Goal: Task Accomplishment & Management: Complete application form

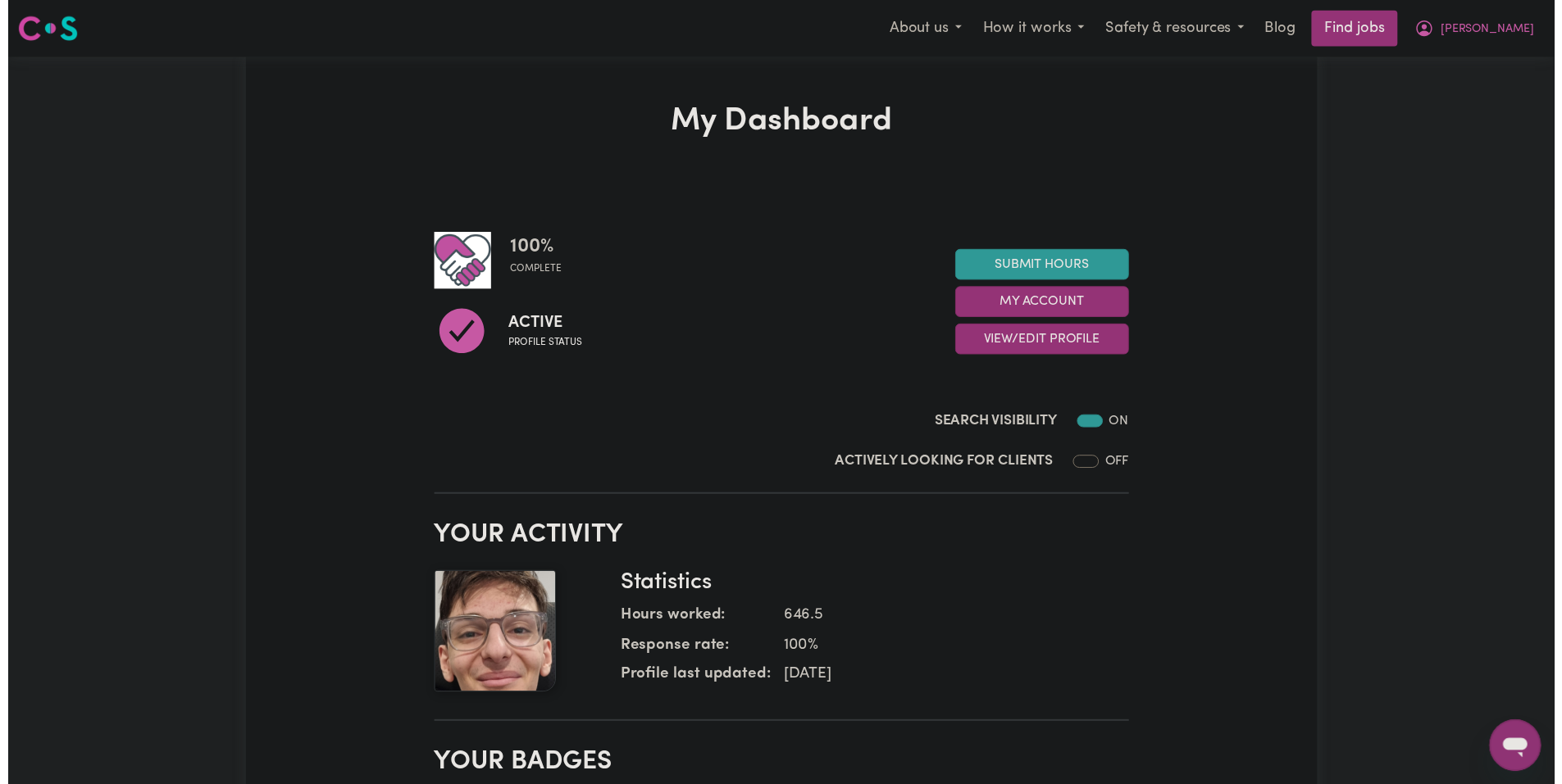
scroll to position [82, 0]
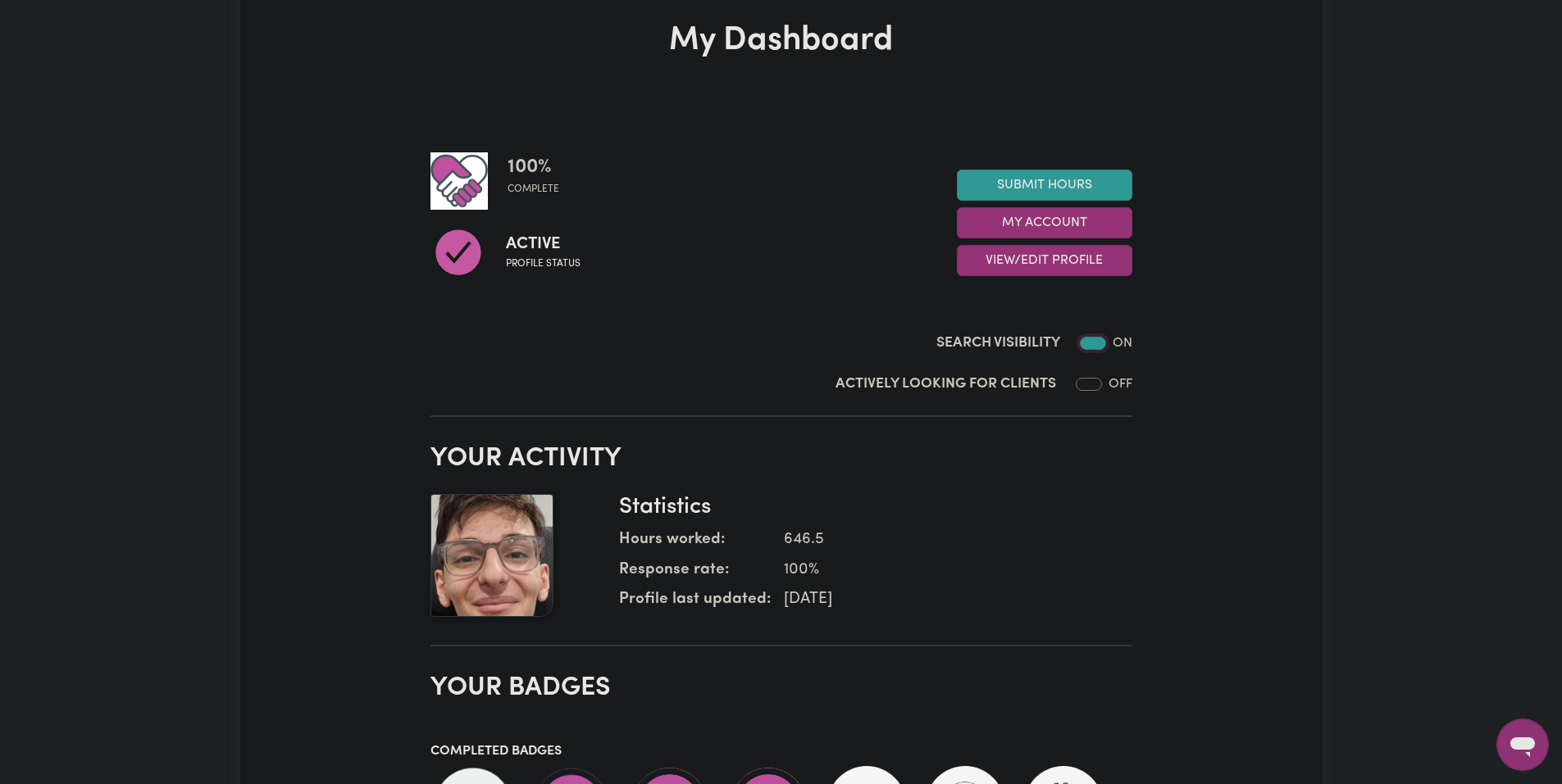
click at [1094, 341] on input "Search Visibility" at bounding box center [1092, 343] width 27 height 13
checkbox input "false"
click at [1546, 702] on button "Close" at bounding box center [1539, 704] width 20 height 20
click at [1065, 188] on link "Submit Hours" at bounding box center [1044, 186] width 175 height 31
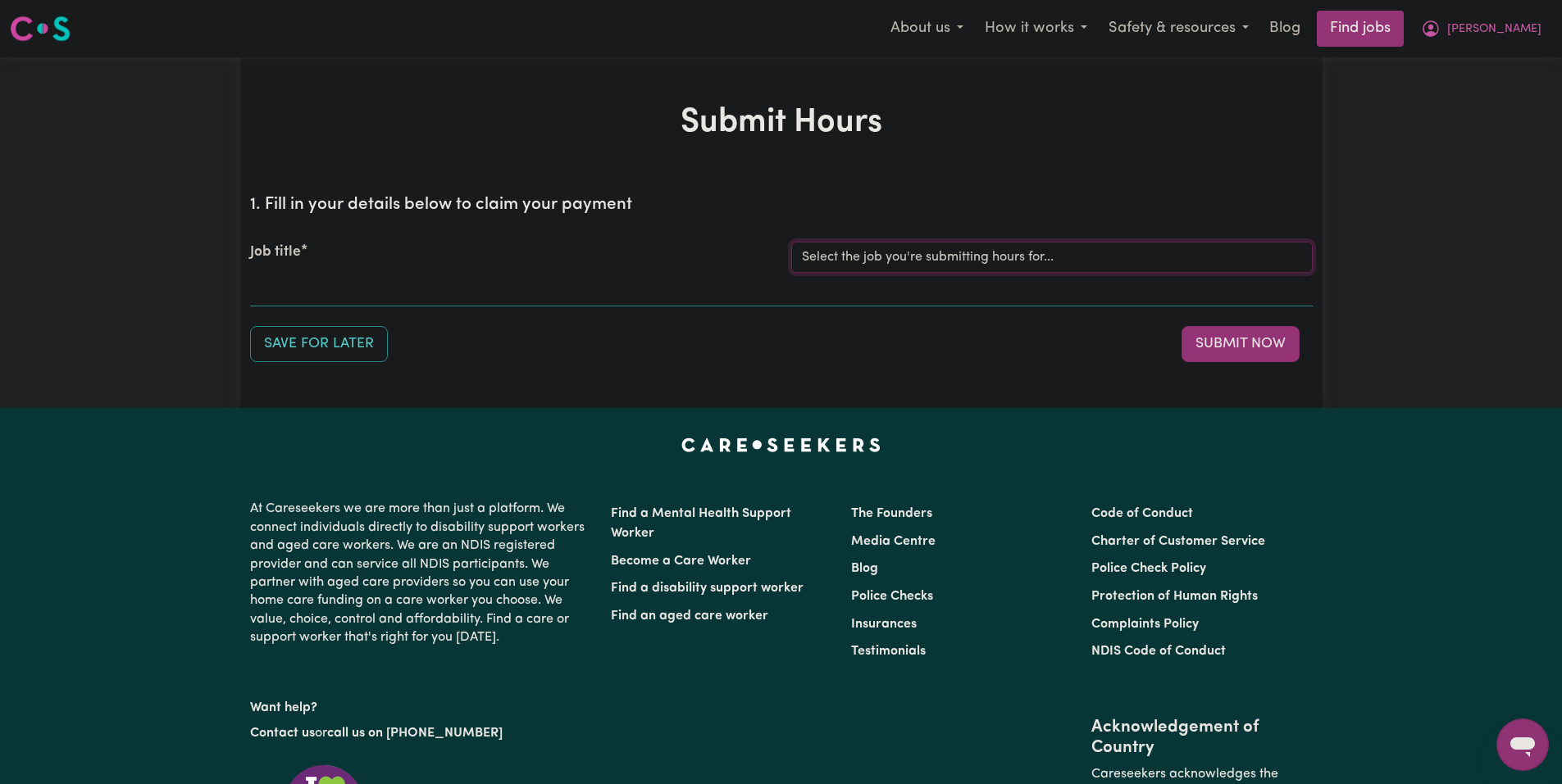
click at [997, 249] on select "Select the job you're submitting hours for... [[PERSON_NAME]] Care Worker neede…" at bounding box center [1052, 257] width 521 height 31
select select "14211"
click at [791, 242] on select "Select the job you're submitting hours for... [[PERSON_NAME]] Care Worker neede…" at bounding box center [1052, 257] width 521 height 31
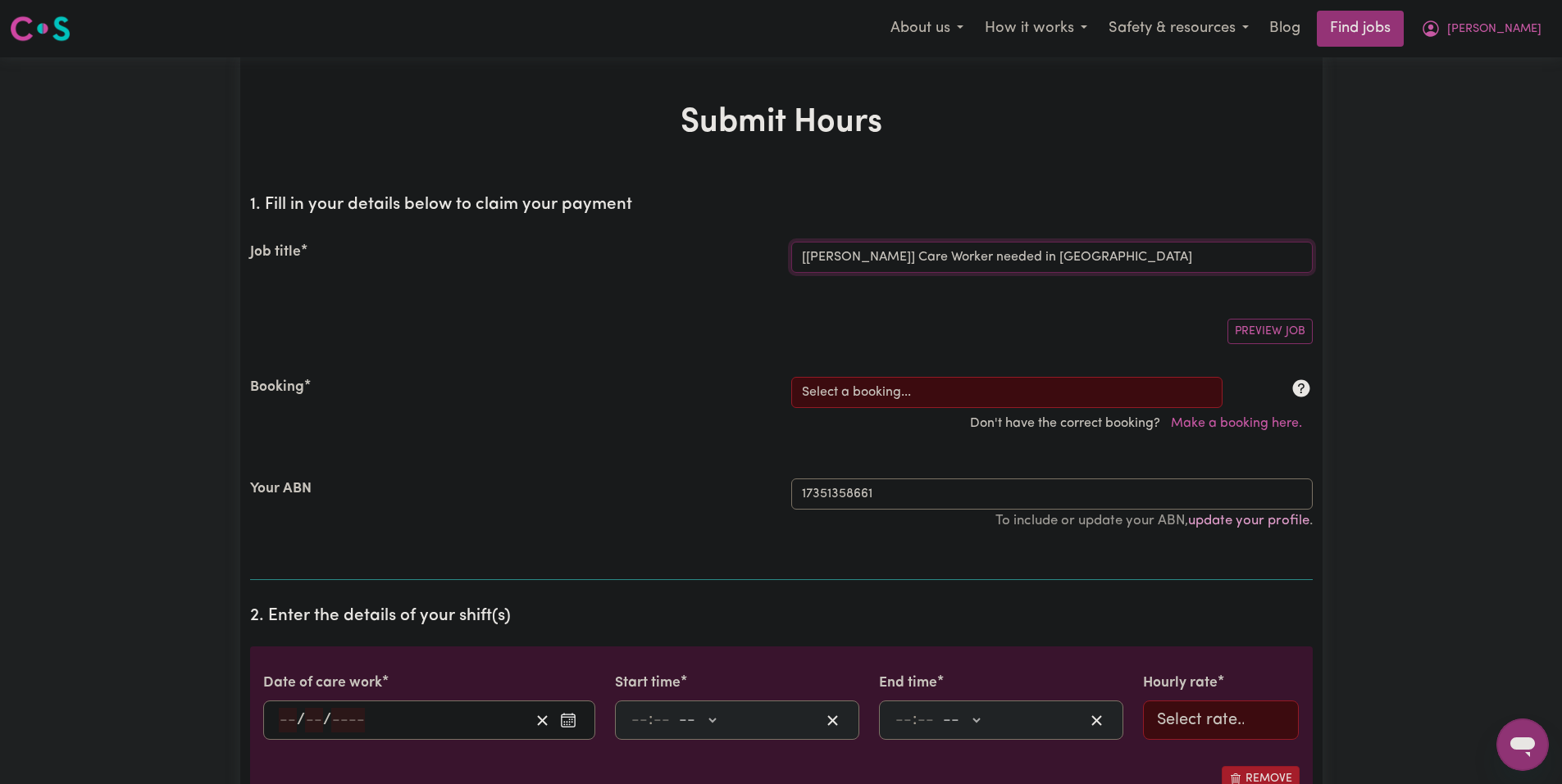
scroll to position [82, 0]
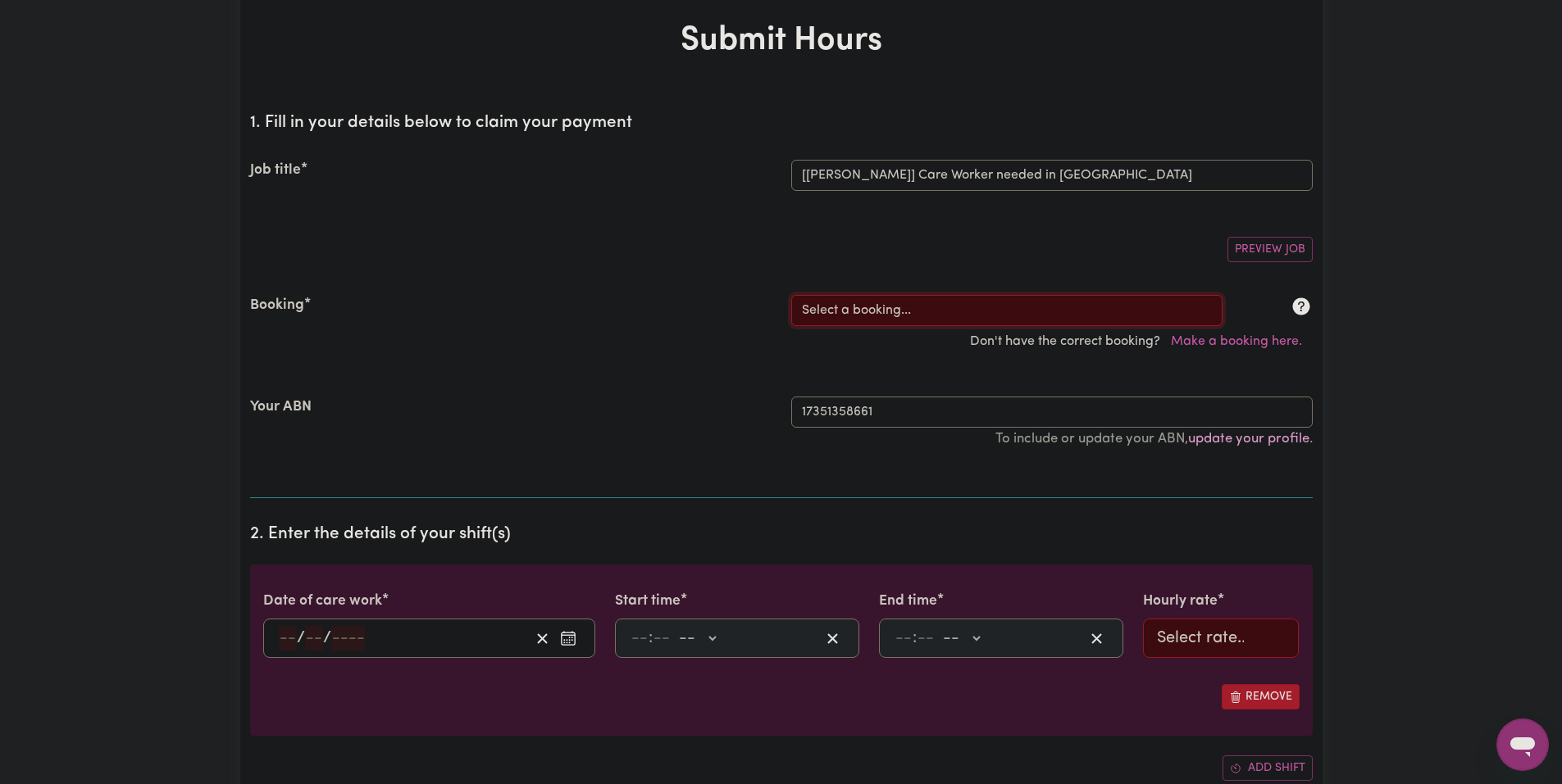
click at [1013, 318] on select "Select a booking... [DATE] 03:30pm to 08:00pm (RECURRING) [DATE] 03:30pm to 08:…" at bounding box center [1007, 310] width 432 height 31
click at [1007, 322] on select "Select a booking... [DATE] 03:30pm to 08:00pm (RECURRING) [DATE] 03:30pm to 08:…" at bounding box center [1007, 310] width 432 height 31
select select "352252"
click at [791, 295] on select "Select a booking... [DATE] 03:30pm to 08:00pm (RECURRING) [DATE] 03:30pm to 08:…" at bounding box center [1007, 310] width 432 height 31
type input "2025-09-23"
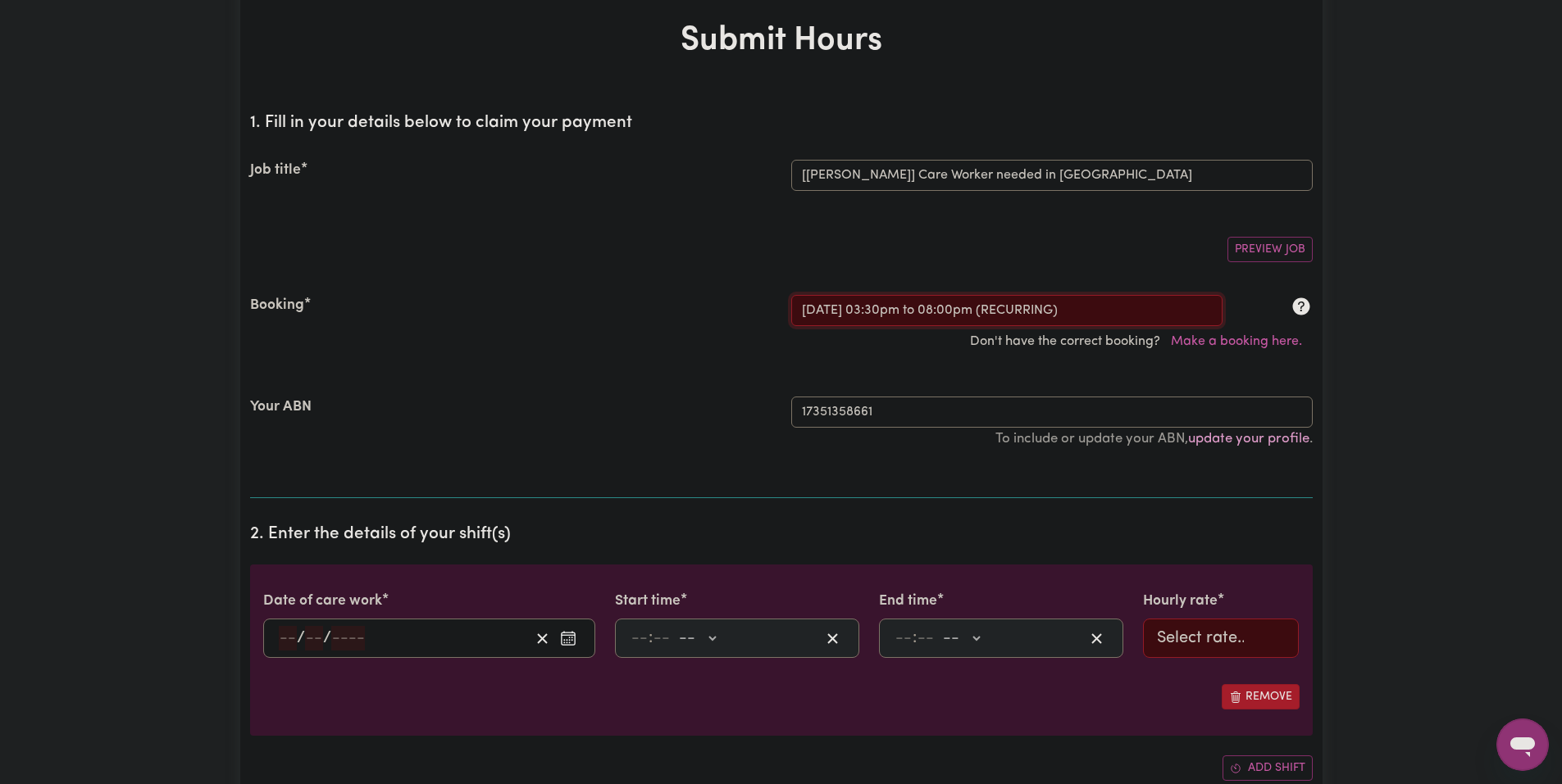
type input "23"
type input "9"
type input "2025"
type input "15:30"
type input "3"
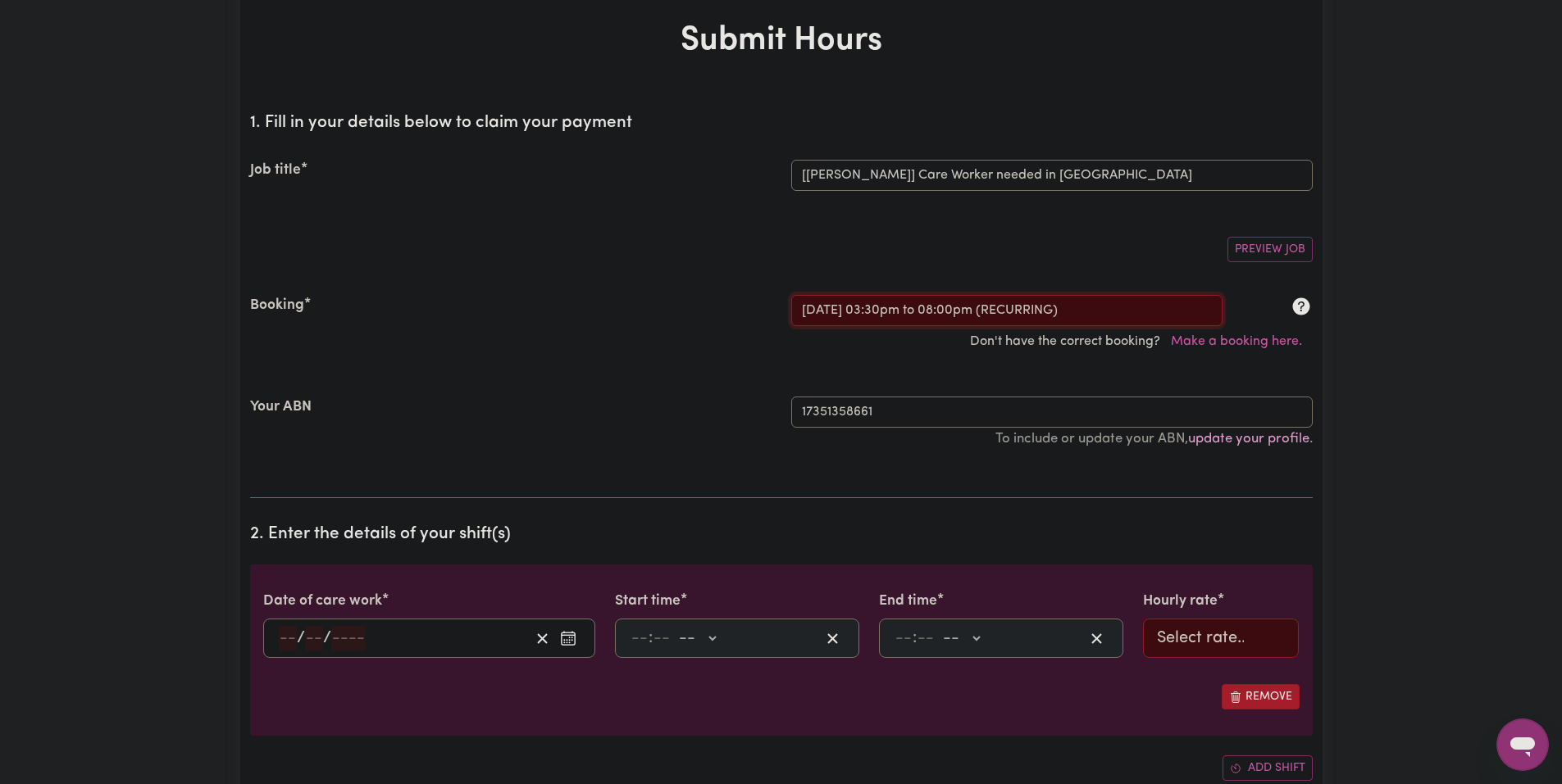
type input "30"
select select "pm"
type input "20:00"
type input "8"
type input "0"
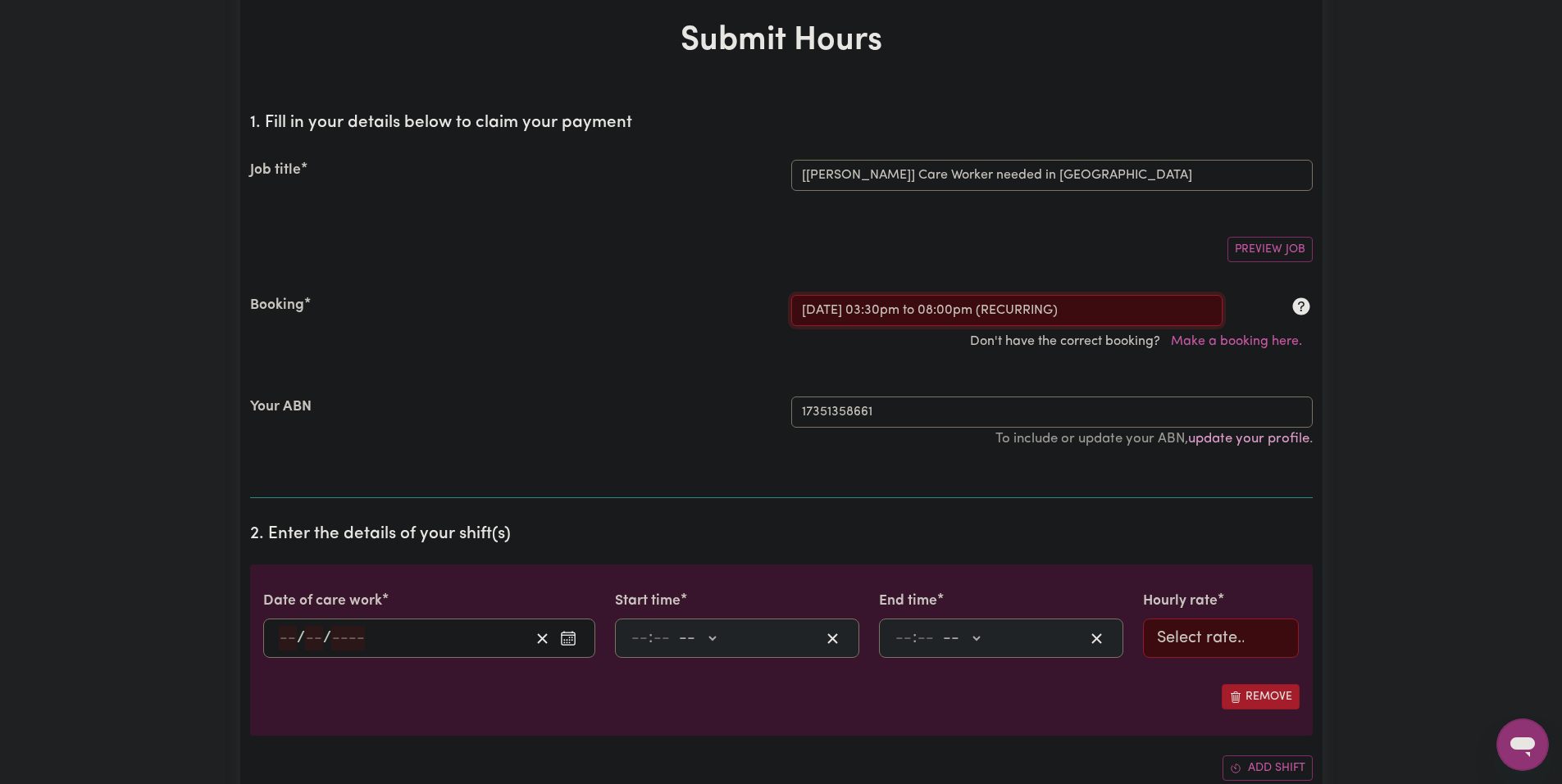
select select "pm"
select select "51.98-Weekday"
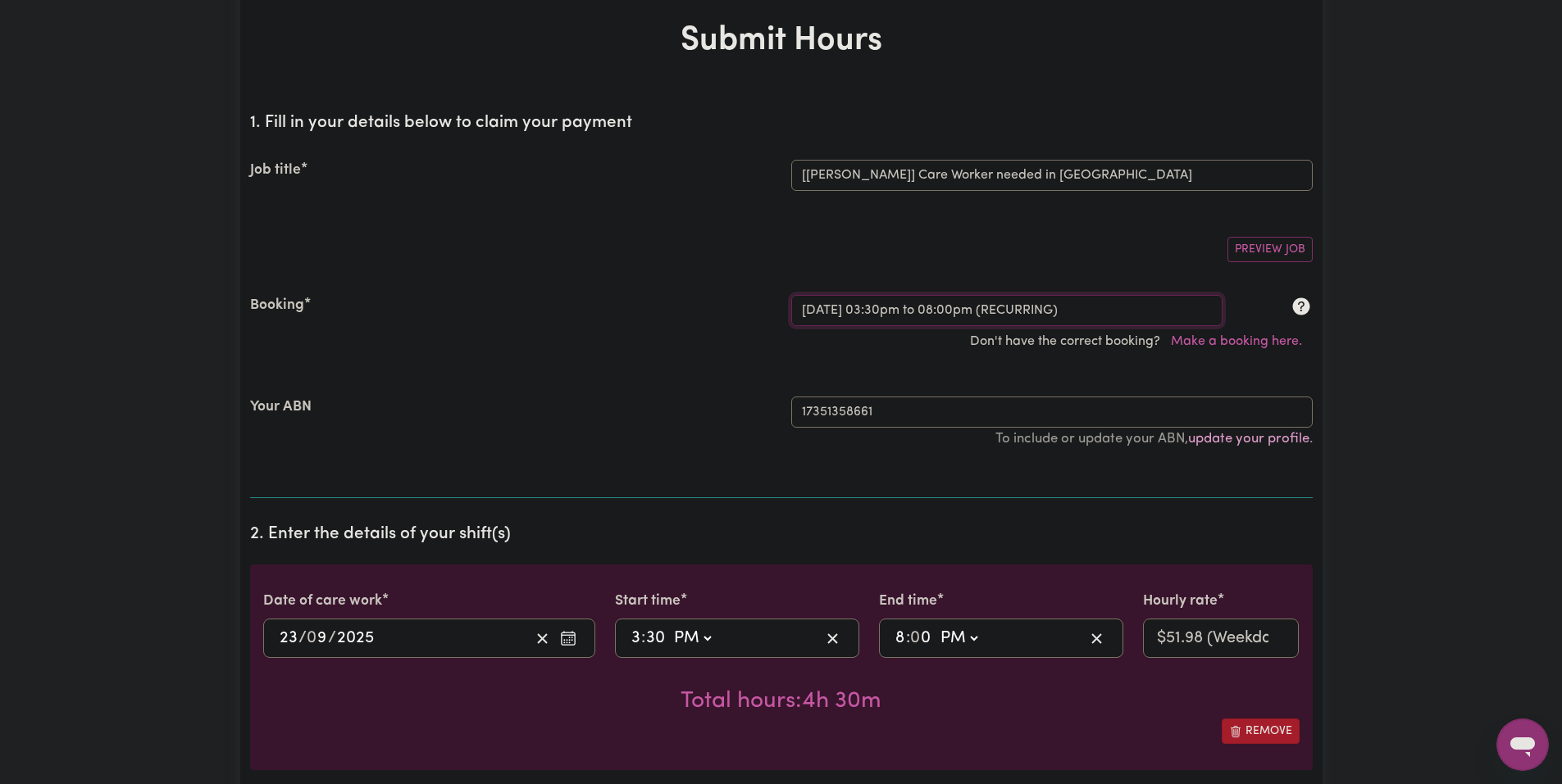
scroll to position [0, 0]
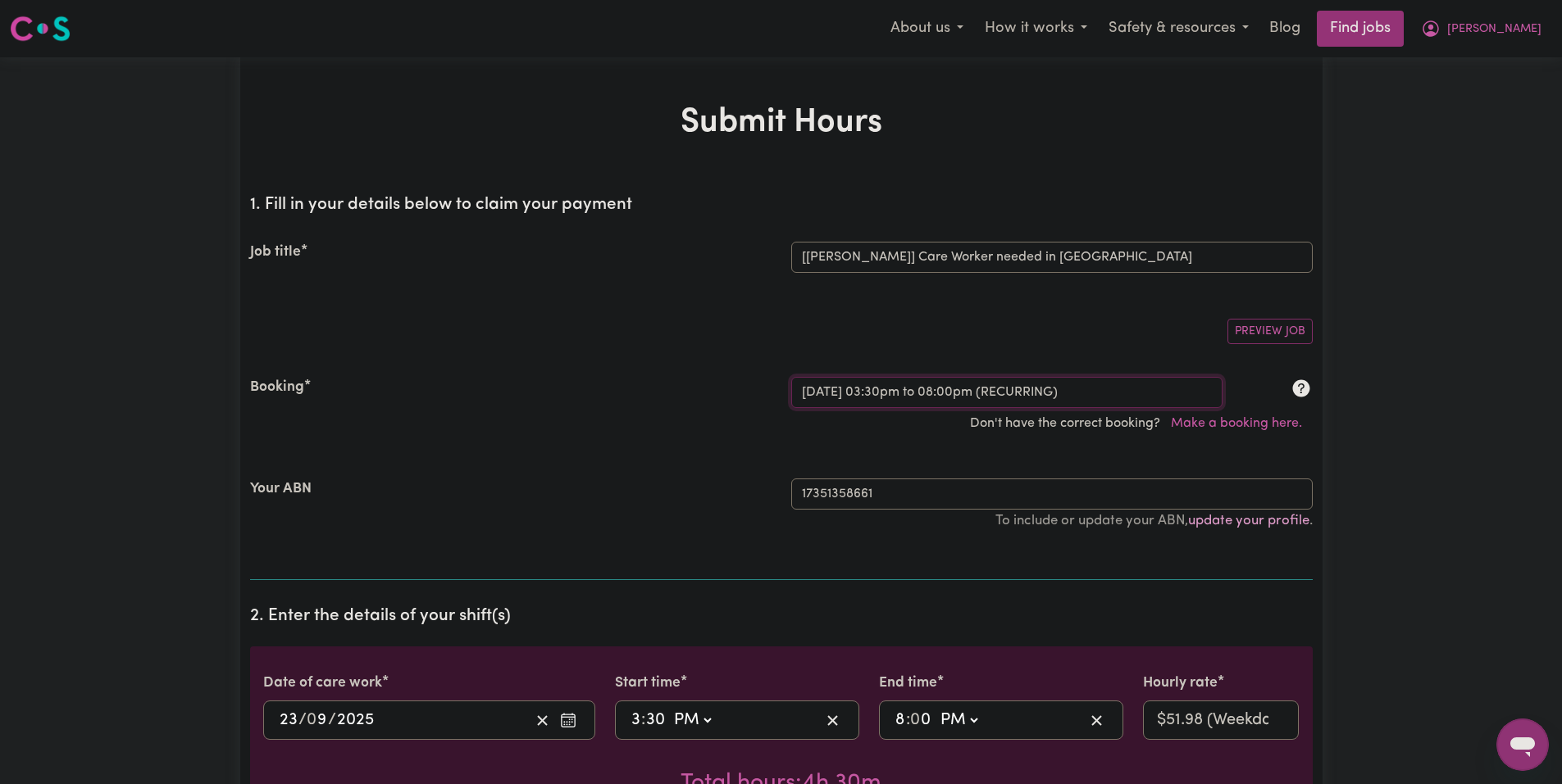
click at [1112, 392] on select "Select a booking... Mon, September 8, 2025 - 03:30pm to 08:00pm (RECURRING) Mon…" at bounding box center [1007, 393] width 432 height 31
click at [1098, 402] on select "Select a booking... Mon, September 8, 2025 - 03:30pm to 08:00pm (RECURRING) Mon…" at bounding box center [1007, 393] width 432 height 31
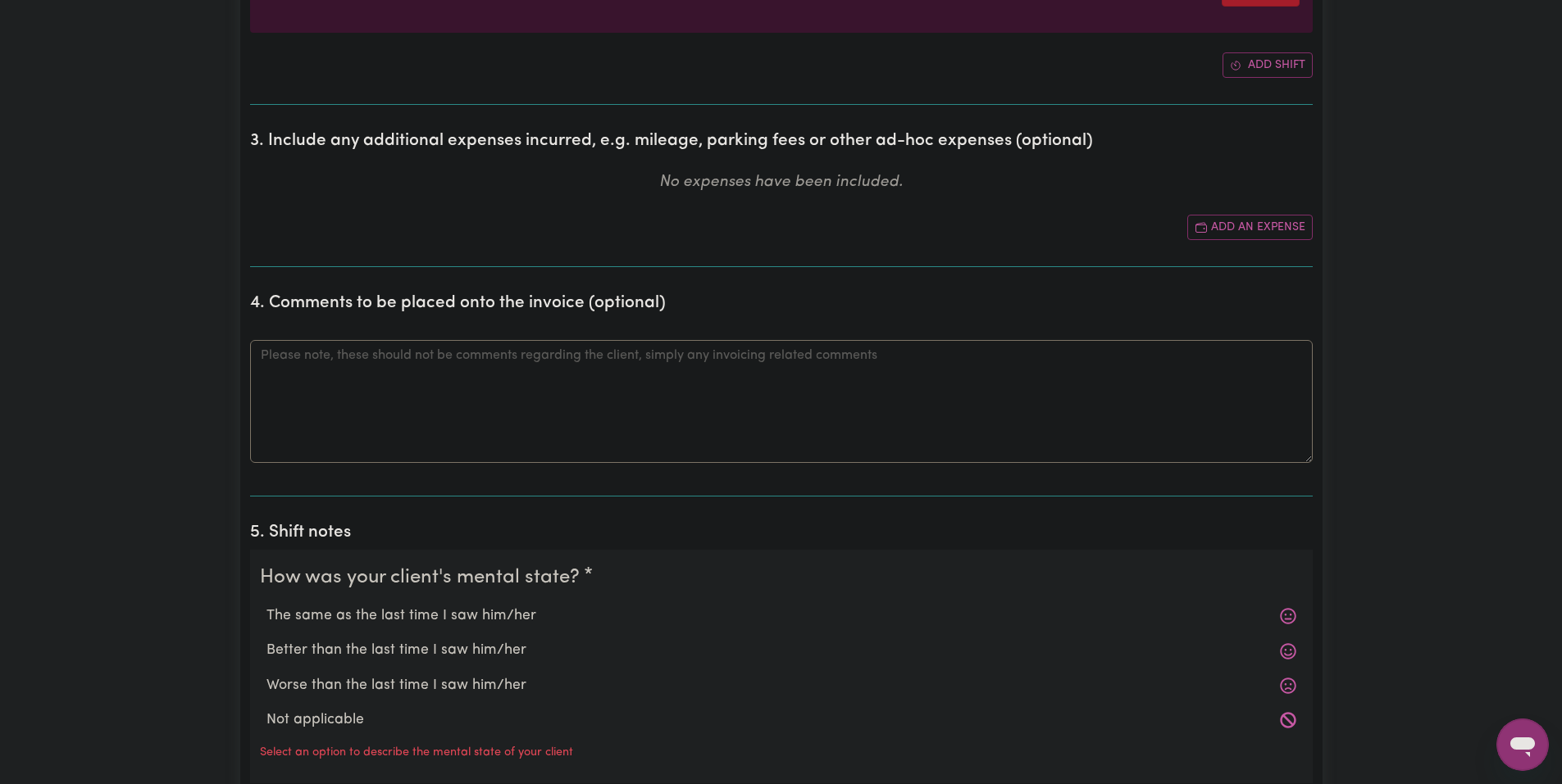
scroll to position [901, 0]
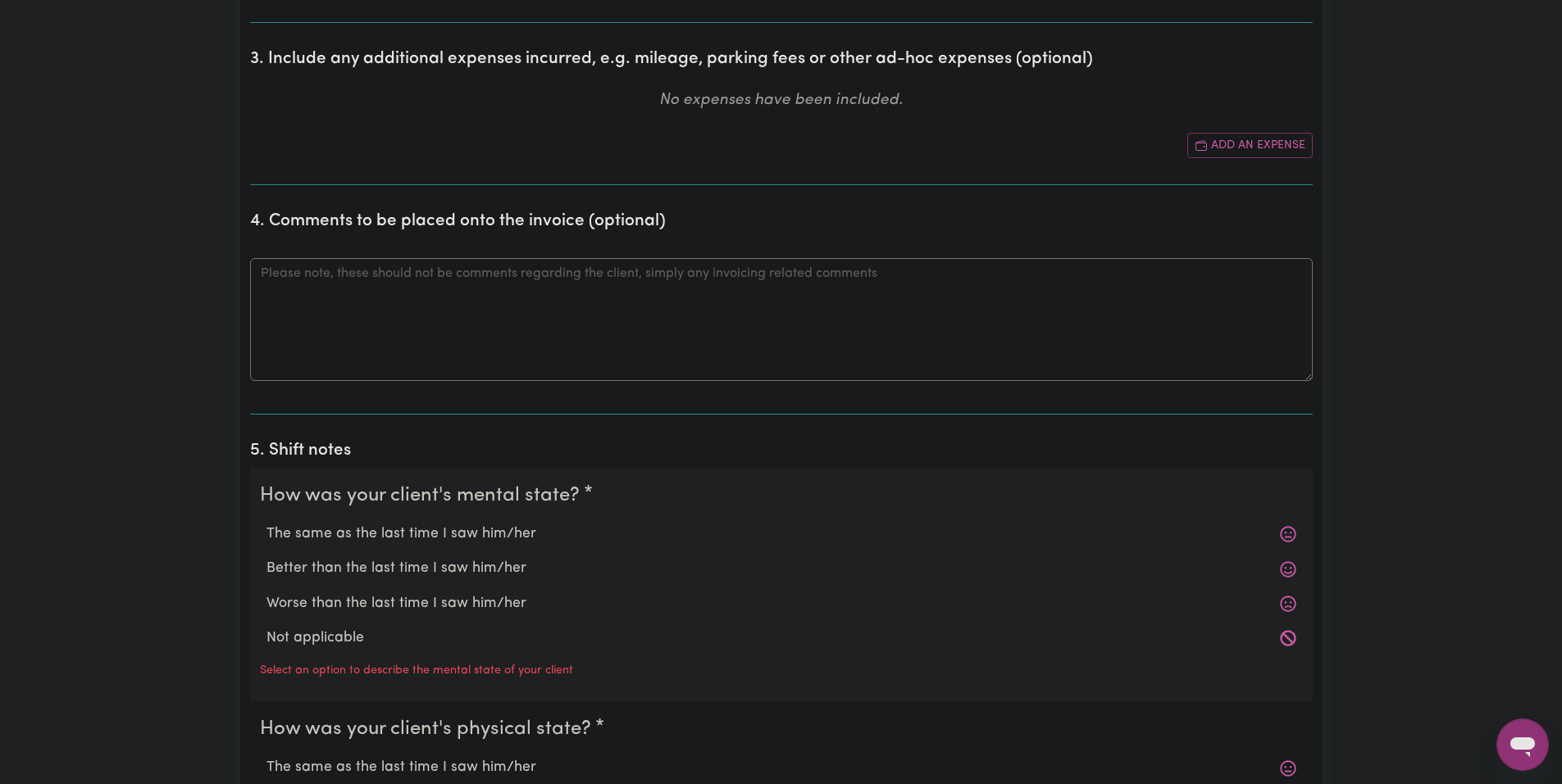
click at [433, 528] on label "The same as the last time I saw him/her" at bounding box center [781, 534] width 1029 height 22
click at [266, 524] on input "The same as the last time I saw him/her" at bounding box center [265, 523] width 1 height 1
radio input "true"
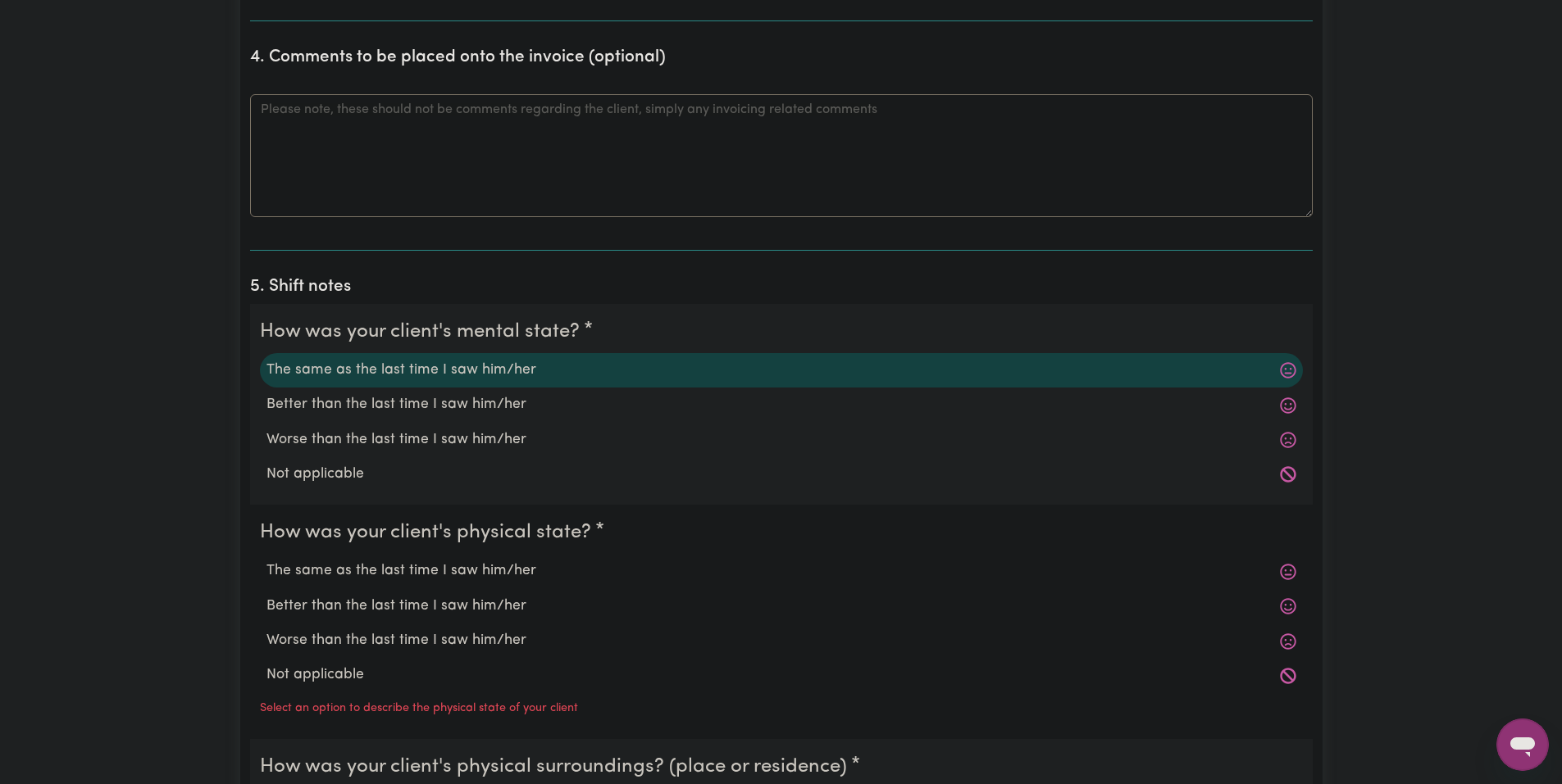
click at [412, 570] on label "The same as the last time I saw him/her" at bounding box center [781, 571] width 1029 height 22
click at [266, 560] on input "The same as the last time I saw him/her" at bounding box center [265, 560] width 1 height 1
radio input "true"
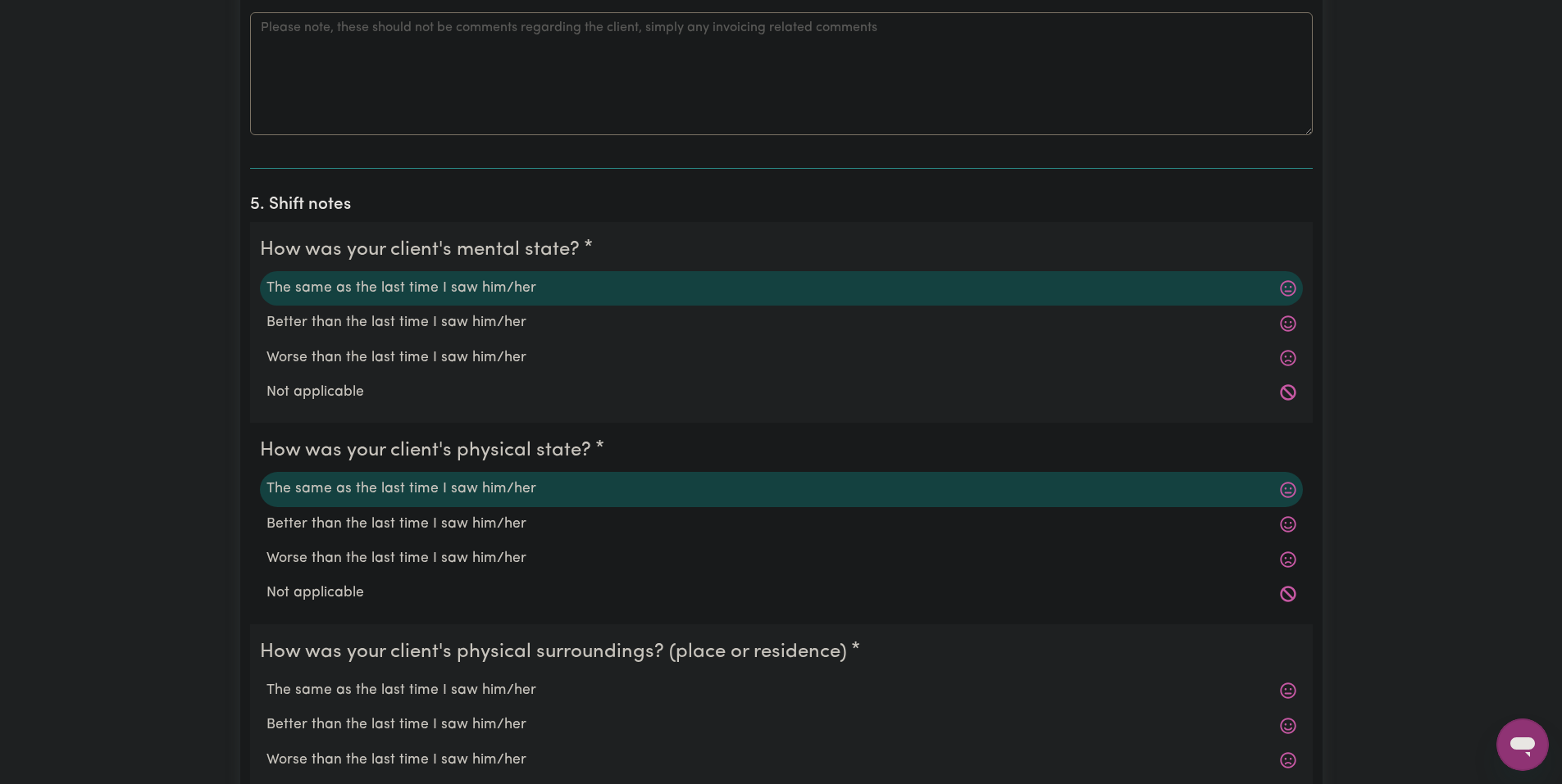
scroll to position [1311, 0]
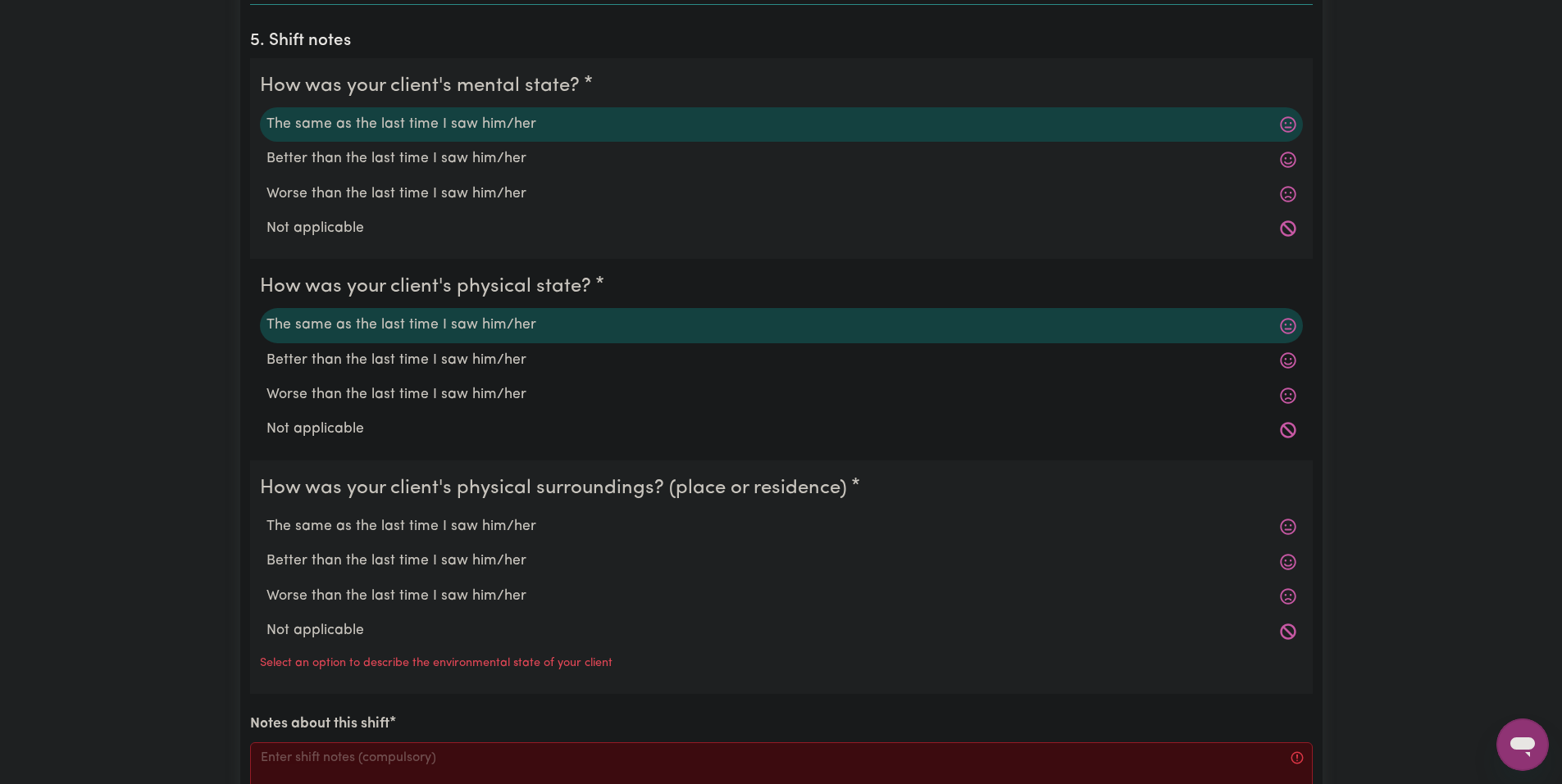
click at [404, 532] on label "The same as the last time I saw him/her" at bounding box center [781, 527] width 1029 height 22
click at [266, 516] on input "The same as the last time I saw him/her" at bounding box center [265, 516] width 1 height 1
radio input "true"
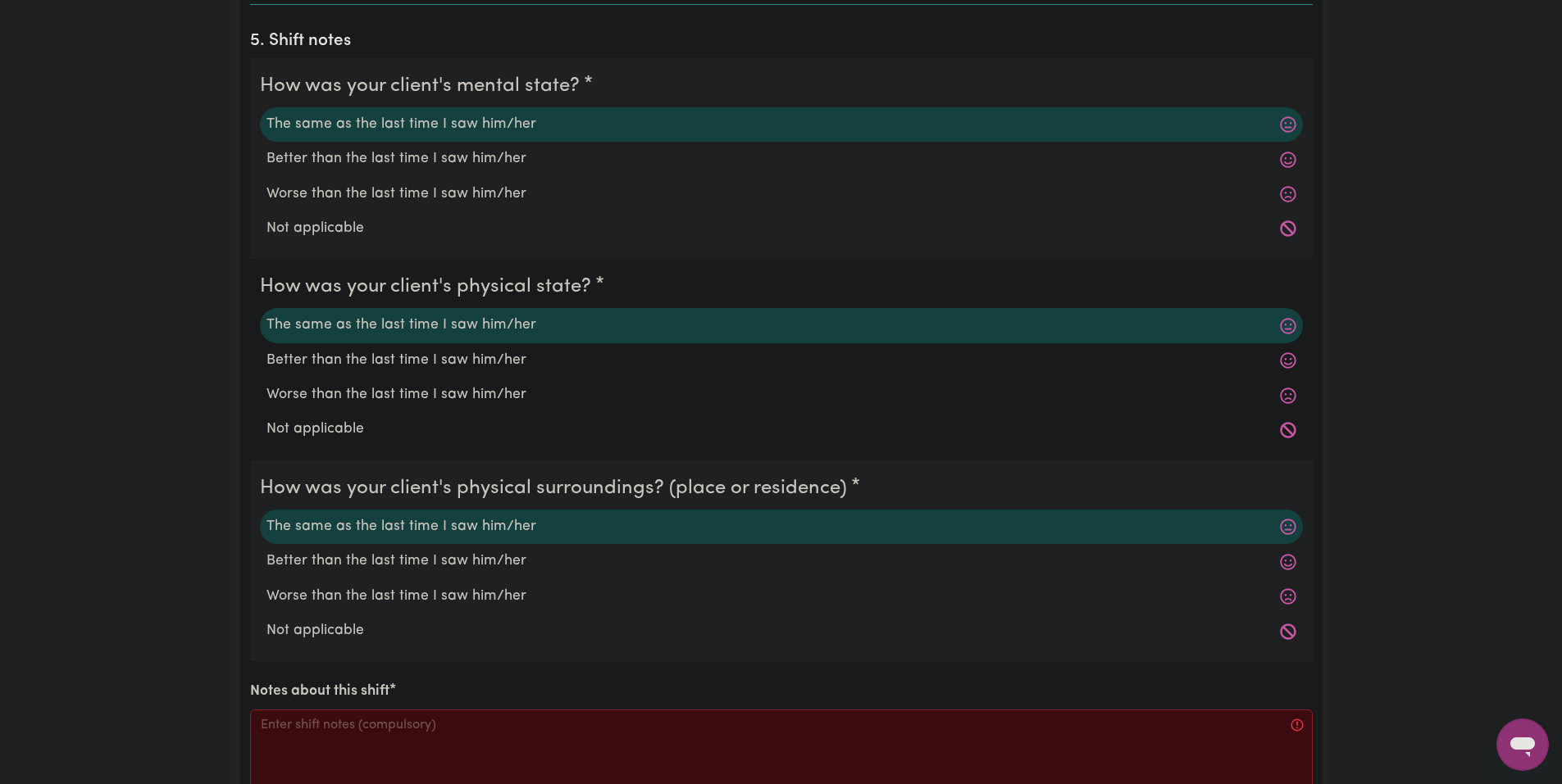
scroll to position [1720, 0]
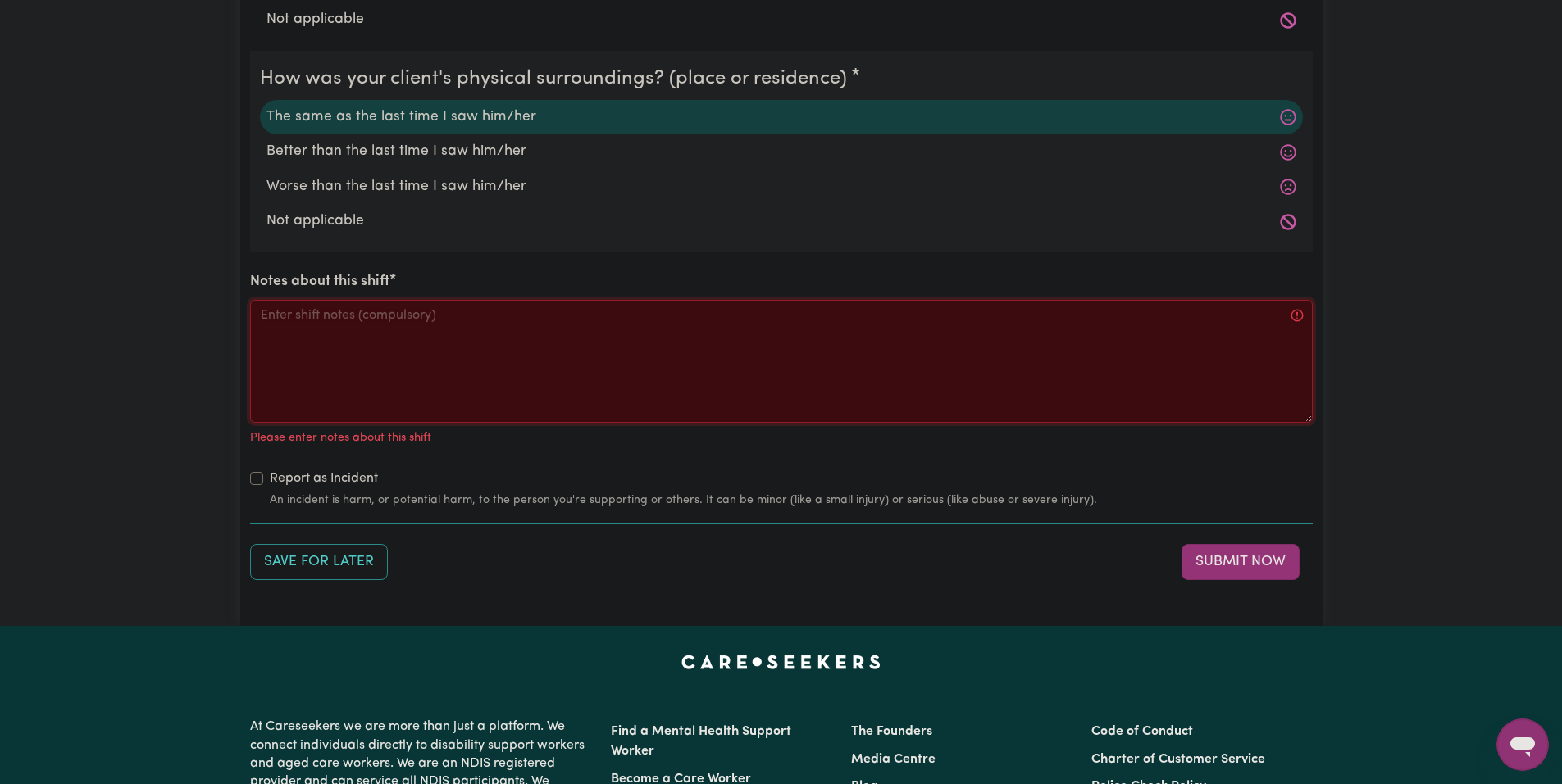
click at [486, 378] on textarea "Notes about this shift" at bounding box center [781, 361] width 1063 height 123
paste textarea "When I got there Jo asked me for a drink and snack which I helped him get. Jo s…"
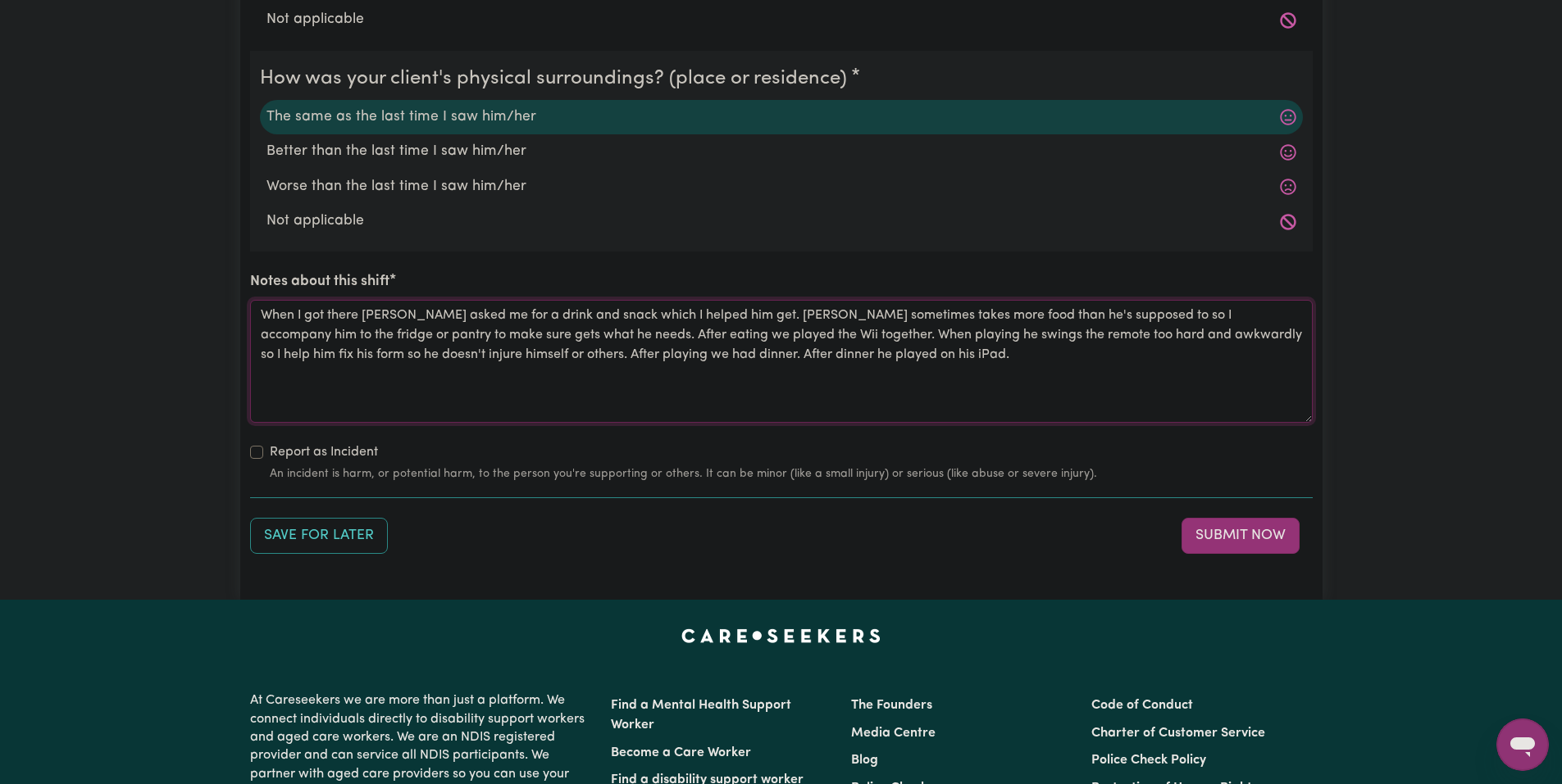
drag, startPoint x: 713, startPoint y: 313, endPoint x: 443, endPoint y: 328, distance: 270.4
click at [443, 328] on textarea "When I got there Jo asked me for a drink and snack which I helped him get. Jo s…" at bounding box center [781, 361] width 1063 height 123
drag, startPoint x: 955, startPoint y: 311, endPoint x: 700, endPoint y: 365, distance: 260.7
click at [700, 365] on textarea "When I got there Jo asked me for a drink and snack which I helped him get. Afte…" at bounding box center [781, 361] width 1063 height 123
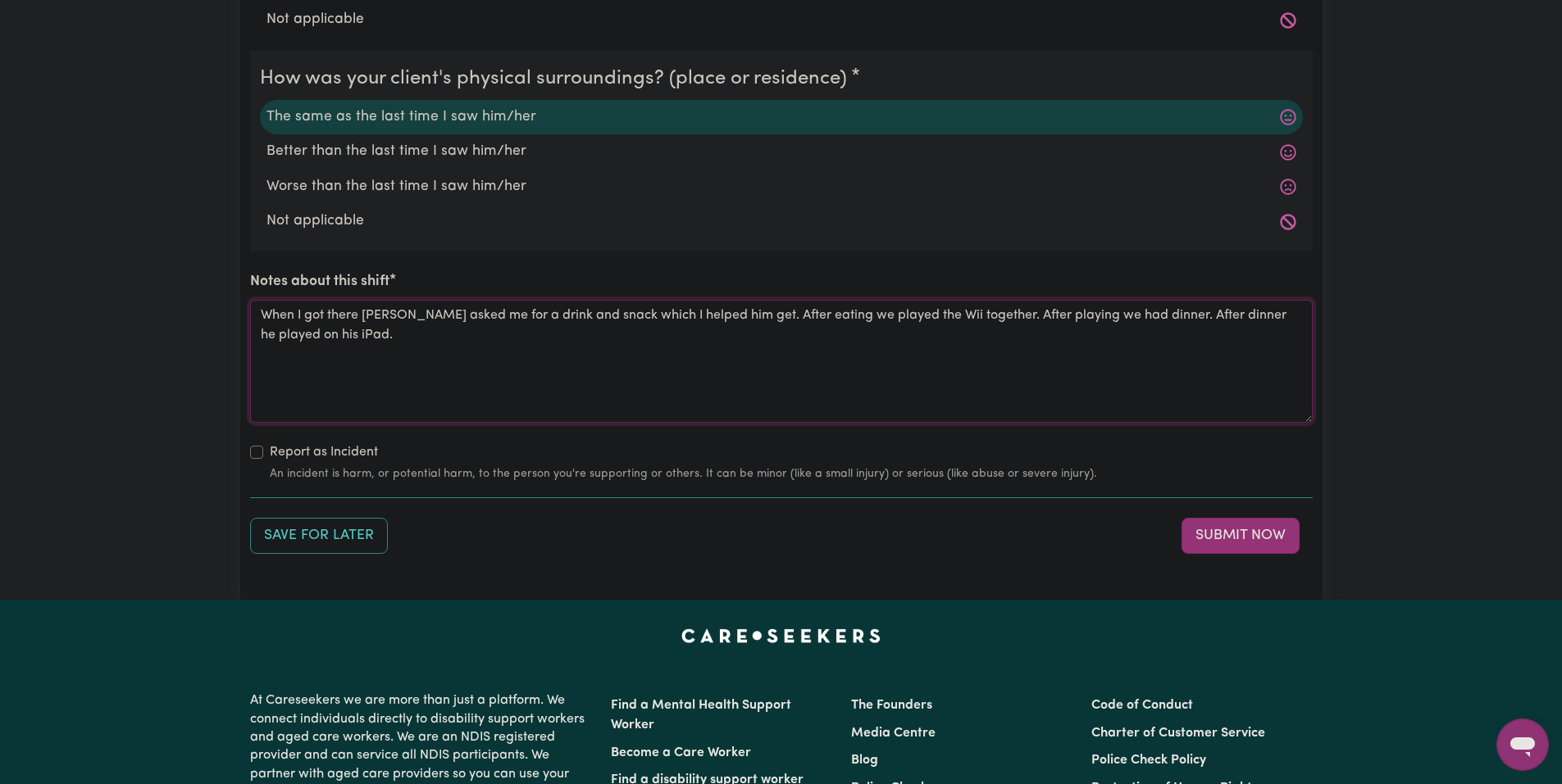
drag, startPoint x: 599, startPoint y: 343, endPoint x: 613, endPoint y: 367, distance: 27.8
click at [604, 355] on textarea "When I got there Jo asked me for a drink and snack which I helped him get. Afte…" at bounding box center [781, 361] width 1063 height 123
click at [708, 311] on textarea "When I got there Jo asked me for a drink and snack which I helped him get. Afte…" at bounding box center [781, 361] width 1063 height 123
click at [701, 315] on textarea "When I got there Jo asked me for a drink and snack which I helped him get. Afte…" at bounding box center [781, 361] width 1063 height 123
click at [705, 316] on textarea "When I got there Jo asked me for a drink and snack which I helped him get. Afte…" at bounding box center [781, 361] width 1063 height 123
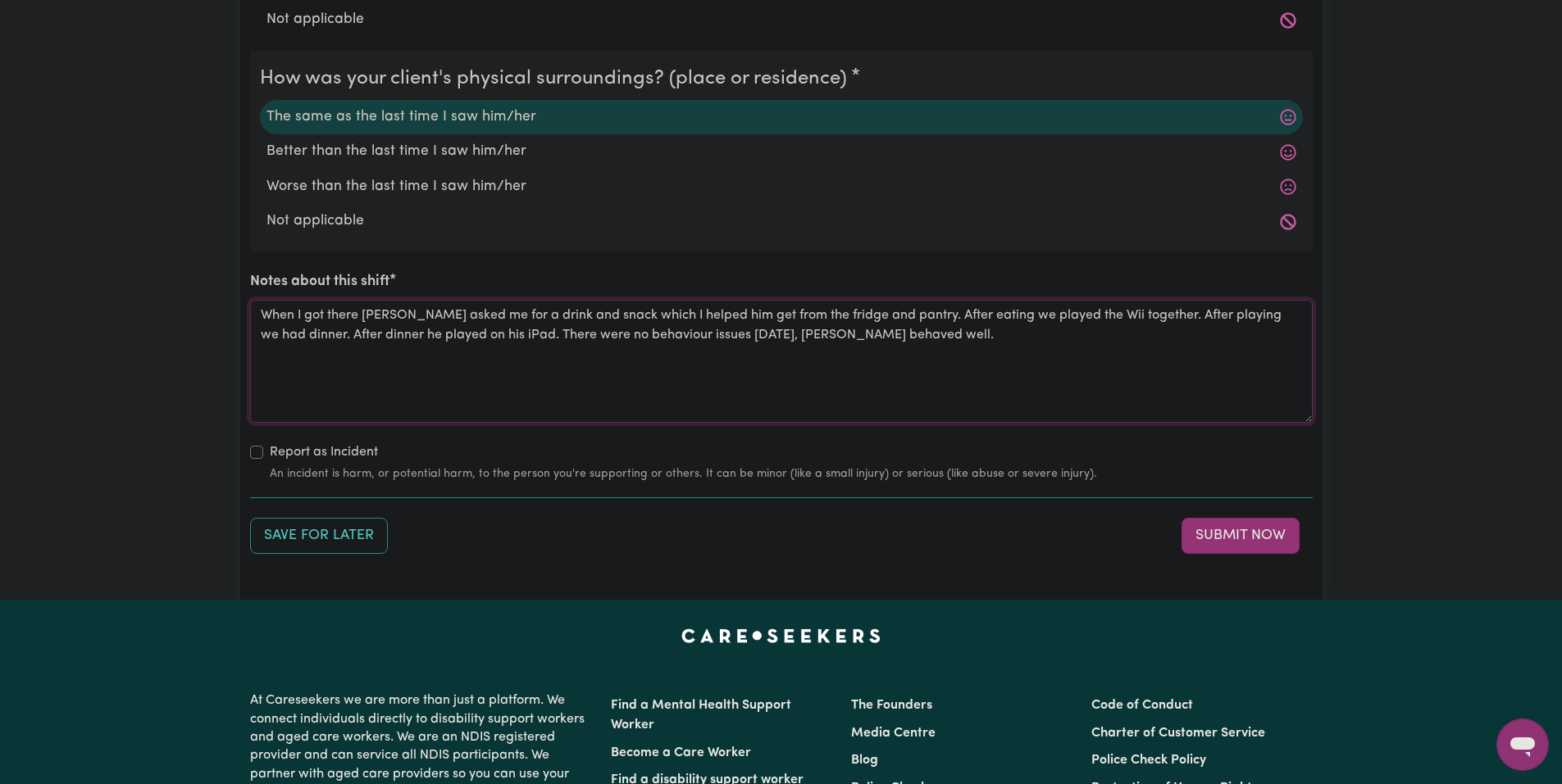
click at [876, 318] on textarea "When I got there Jo asked me for a drink and snack which I helped him get from …" at bounding box center [781, 361] width 1063 height 123
click at [1173, 323] on textarea "When I got there Jo asked me for a drink and snack which I helped him get from …" at bounding box center [781, 361] width 1063 height 123
drag, startPoint x: 338, startPoint y: 337, endPoint x: 261, endPoint y: 326, distance: 77.8
click at [261, 326] on textarea "When I got there Jo asked me for a drink and snack which I helped him get from …" at bounding box center [781, 361] width 1063 height 123
click at [269, 338] on textarea "When I got there Jo asked me for a drink and snack which I helped him get from …" at bounding box center [781, 361] width 1063 height 123
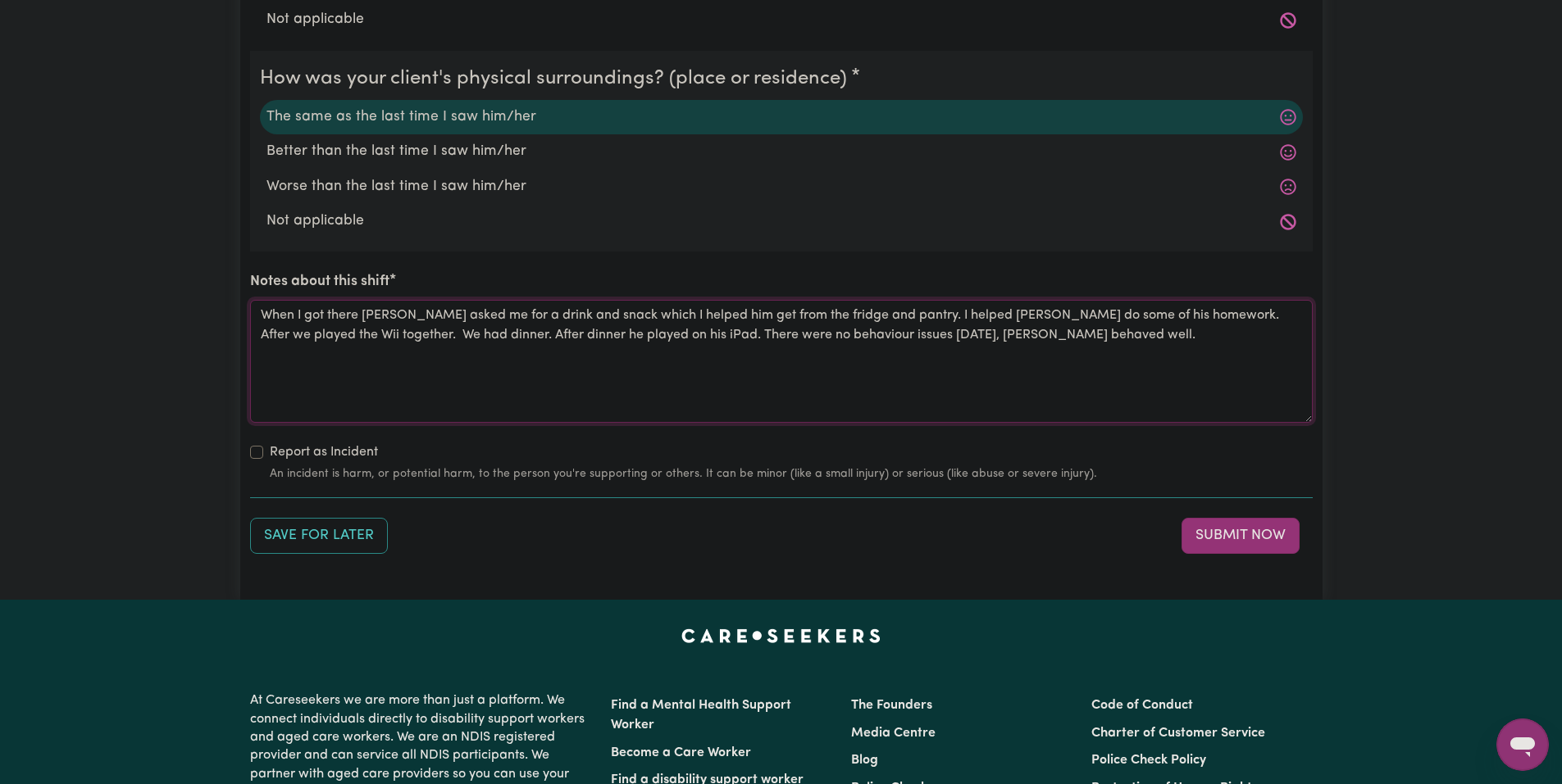
drag, startPoint x: 347, startPoint y: 338, endPoint x: 436, endPoint y: 367, distance: 93.6
click at [346, 338] on textarea "When I got there Jo asked me for a drink and snack which I helped him get from …" at bounding box center [781, 361] width 1063 height 123
click at [407, 343] on textarea "When I got there Jo asked me for a drink and snack which I helped him get from …" at bounding box center [781, 361] width 1063 height 123
drag, startPoint x: 539, startPoint y: 351, endPoint x: 235, endPoint y: 280, distance: 312.2
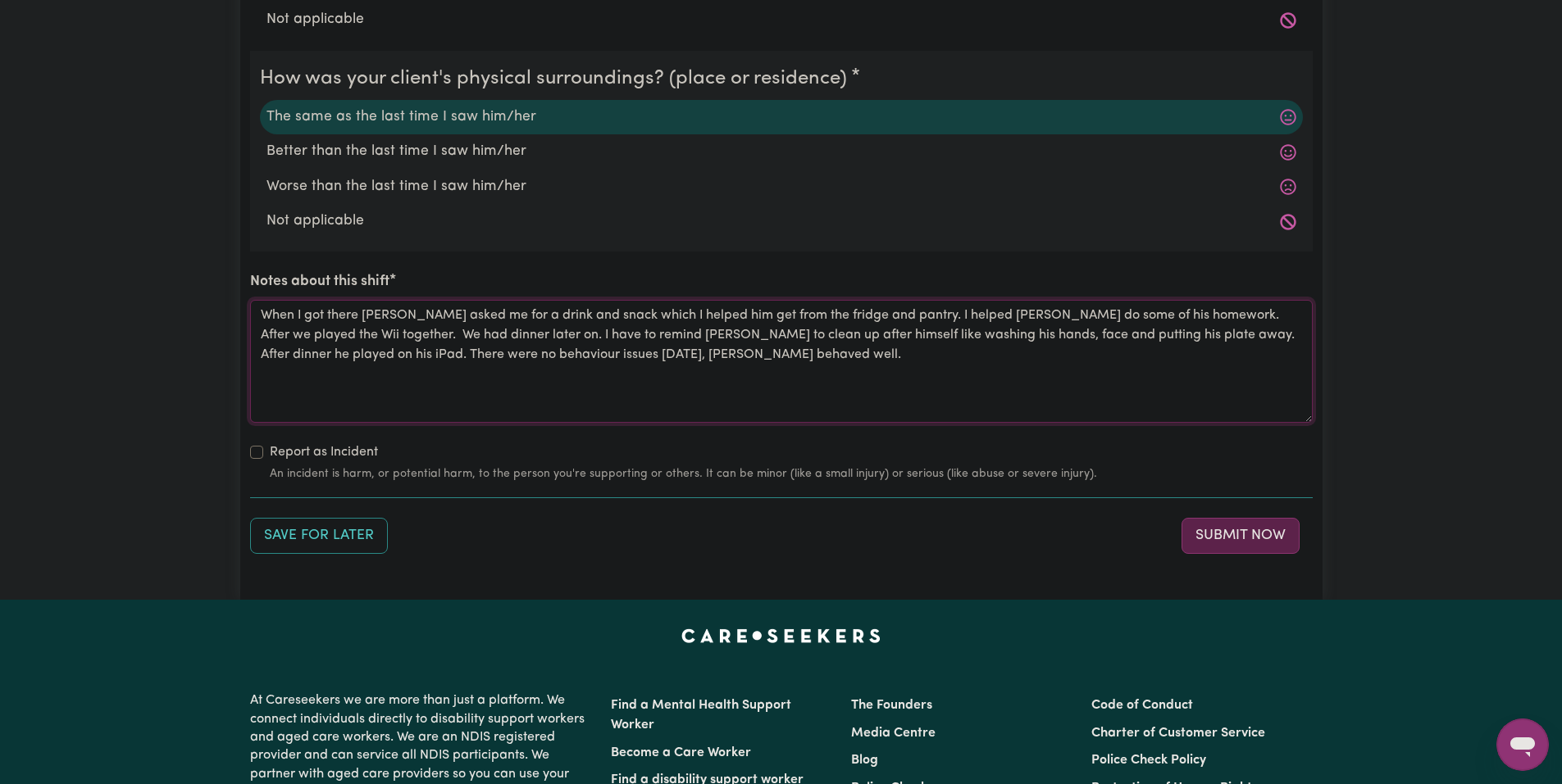
type textarea "When I got there Jo asked me for a drink and snack which I helped him get from …"
click at [1239, 531] on button "Submit Now" at bounding box center [1241, 535] width 118 height 36
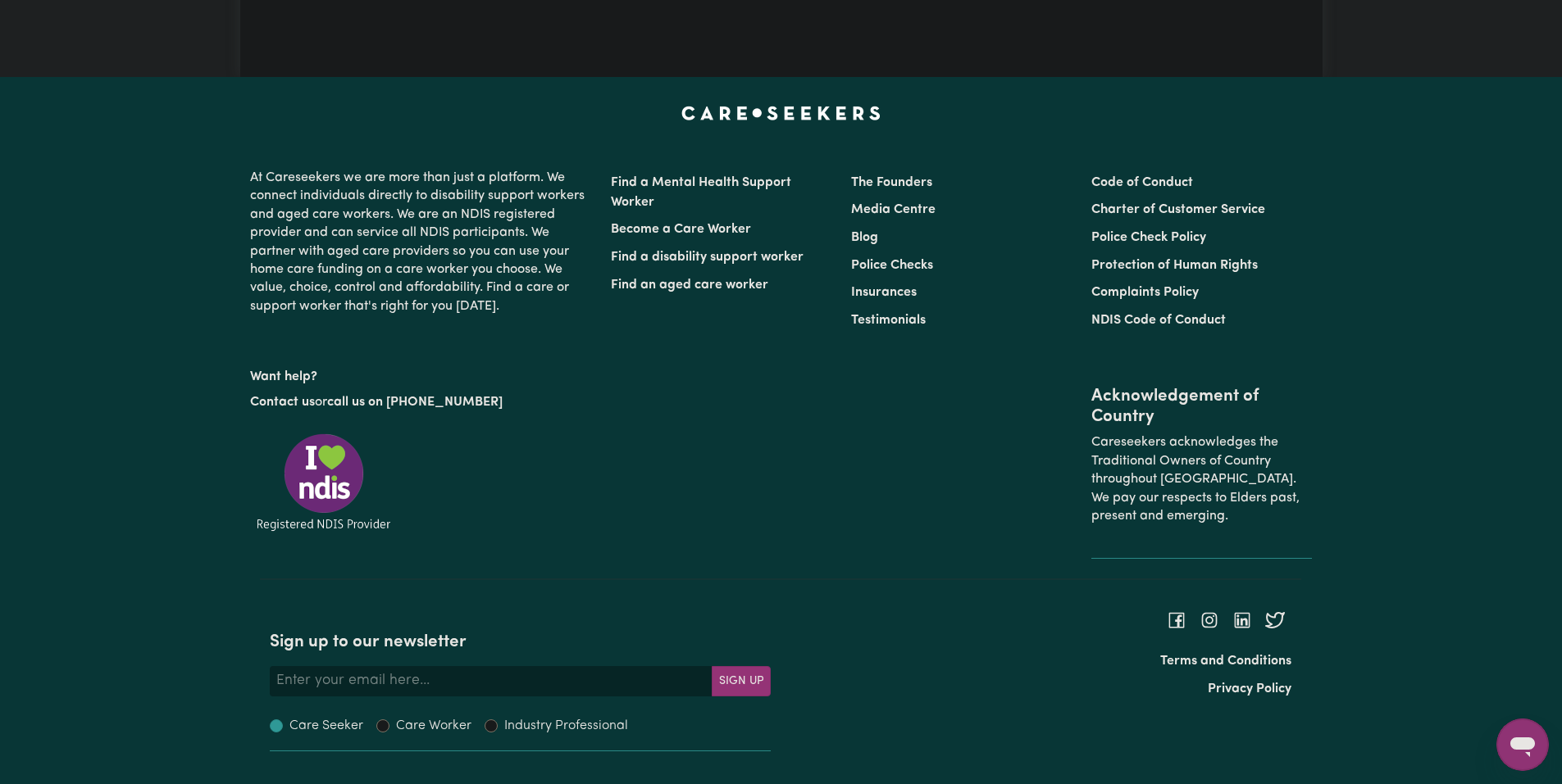
scroll to position [0, 0]
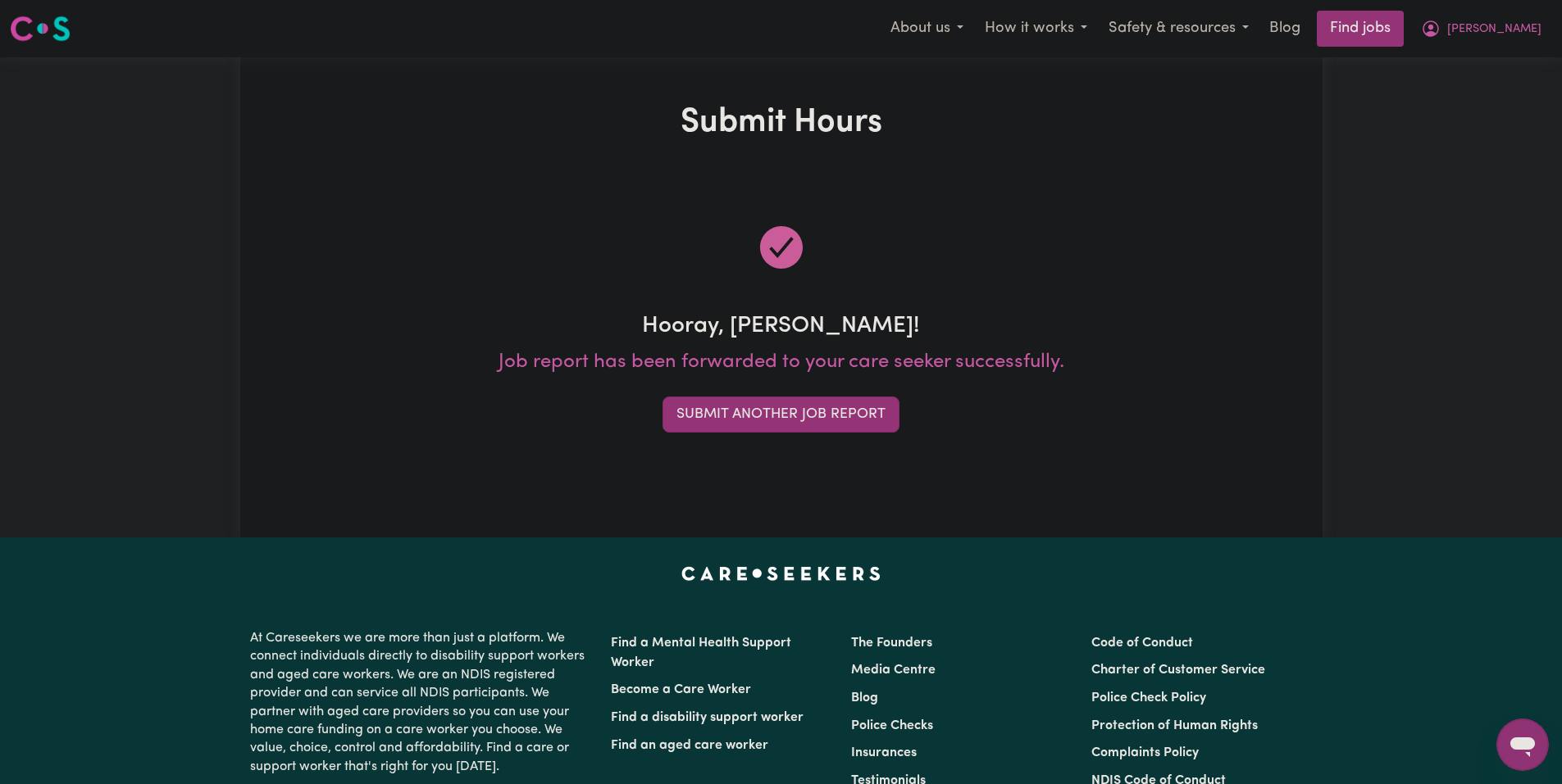
click at [849, 407] on button "Submit Another Job Report" at bounding box center [781, 415] width 237 height 36
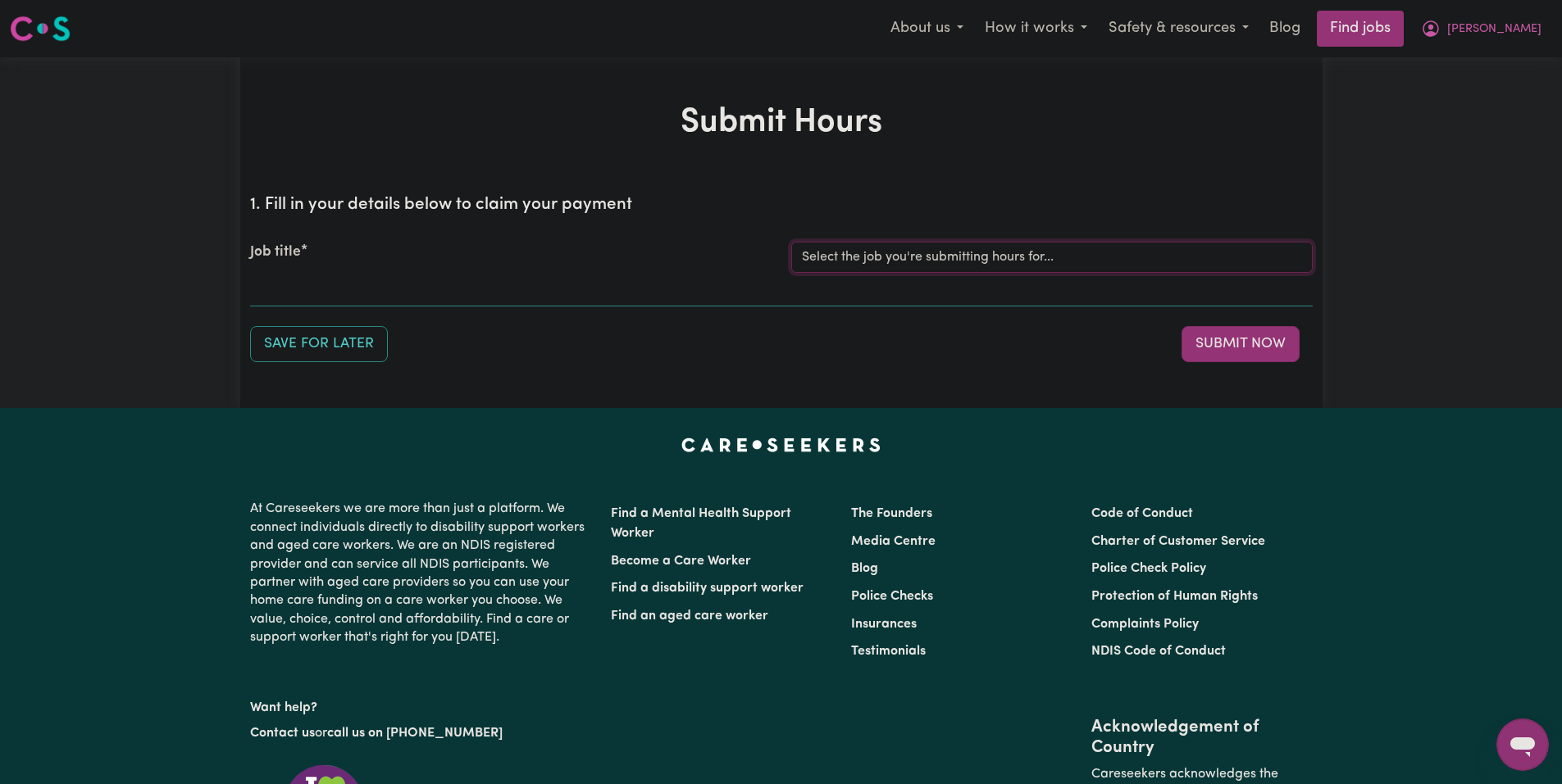
click at [1010, 257] on select "Select the job you're submitting hours for... [Joseph] Care Worker needed in No…" at bounding box center [1052, 257] width 521 height 31
select select "14211"
click at [791, 242] on select "Select the job you're submitting hours for... [Joseph] Care Worker needed in No…" at bounding box center [1052, 257] width 521 height 31
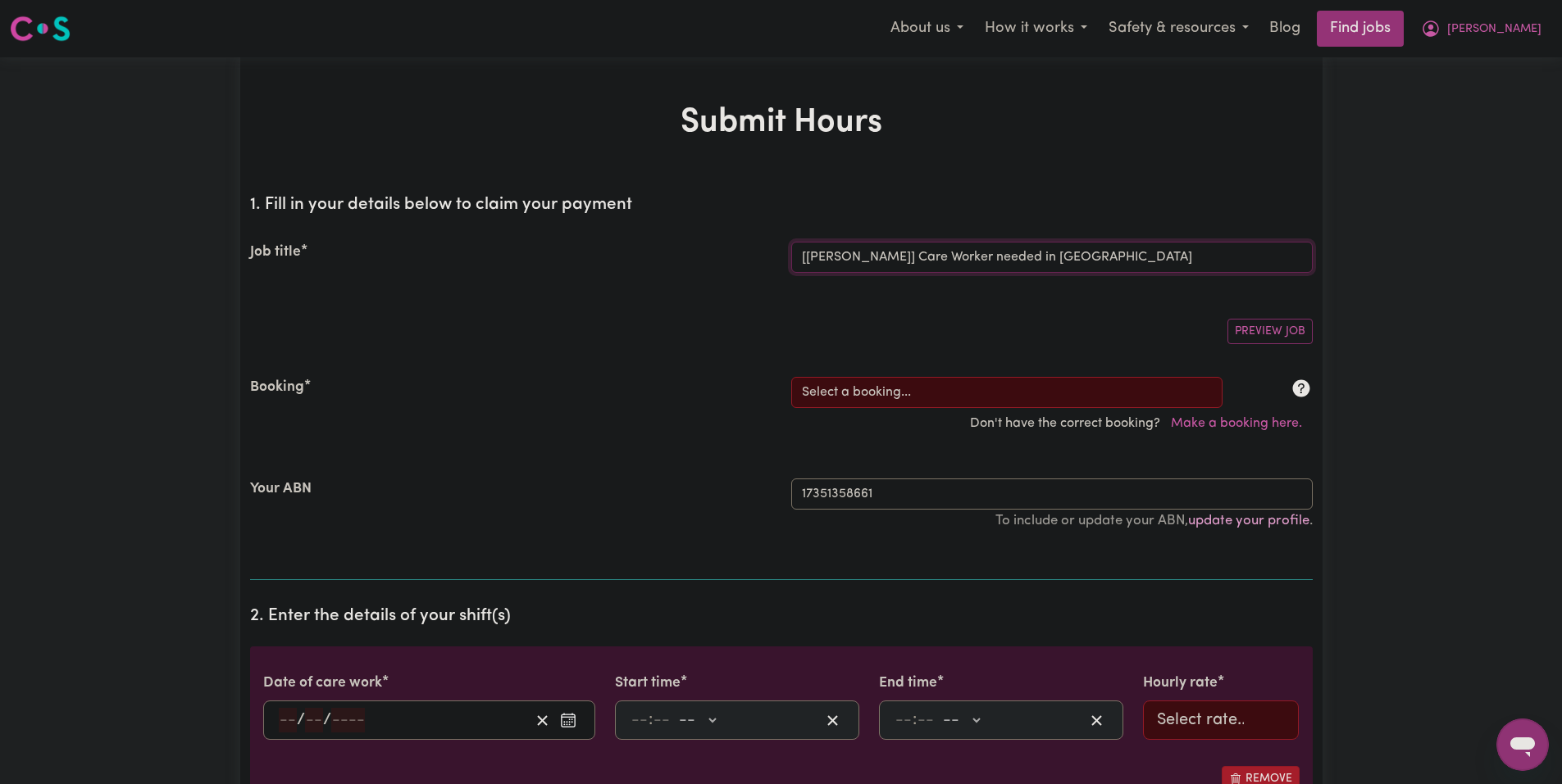
scroll to position [246, 0]
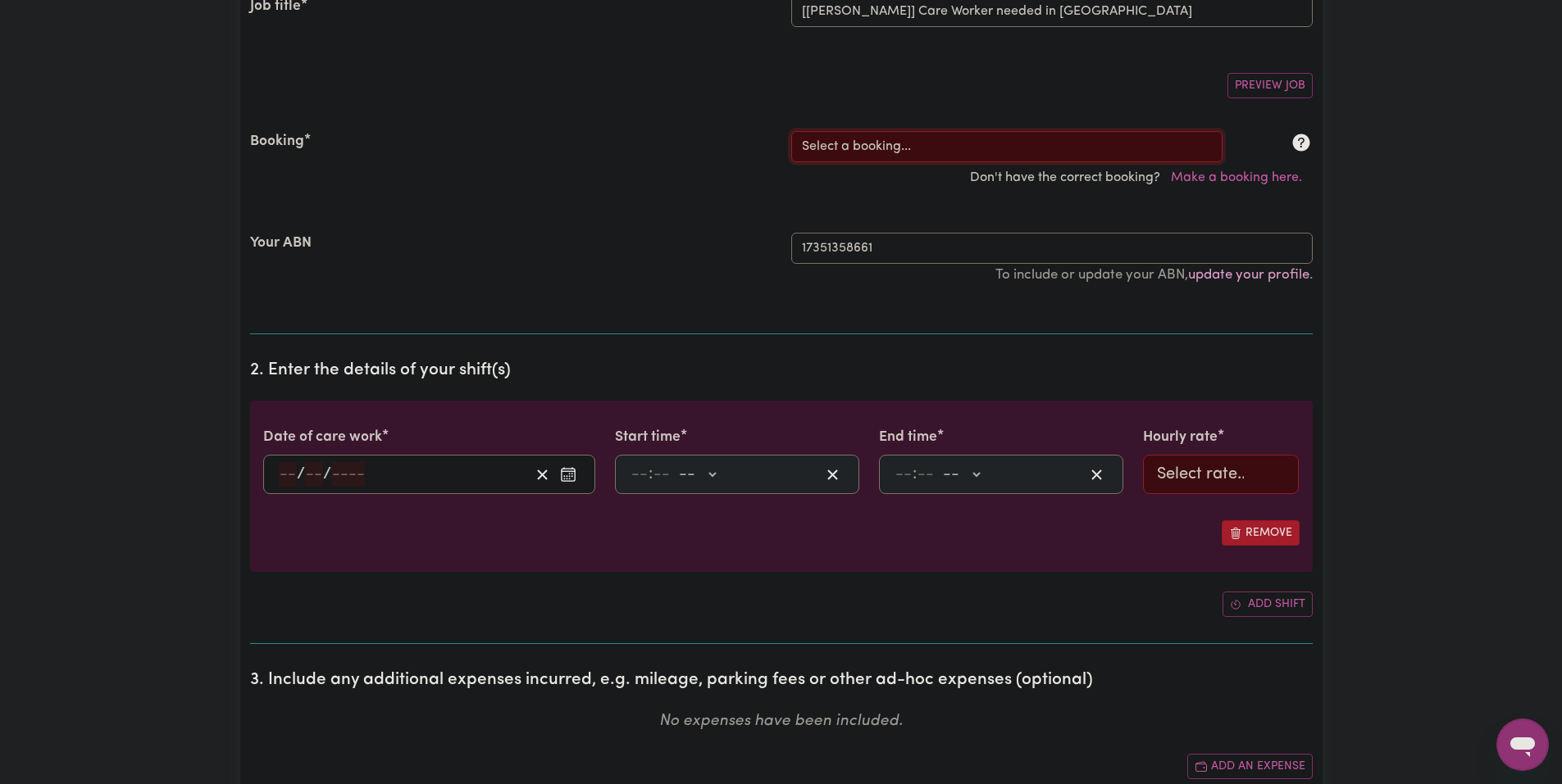
click at [920, 152] on select "Select a booking... Mon, September 8, 2025 - 03:30pm to 08:00pm (RECURRING) Mon…" at bounding box center [1007, 146] width 432 height 31
select select "353052"
click at [791, 131] on select "Select a booking... Mon, September 8, 2025 - 03:30pm to 08:00pm (RECURRING) Mon…" at bounding box center [1007, 146] width 432 height 31
type input "2025-09-24"
type input "24"
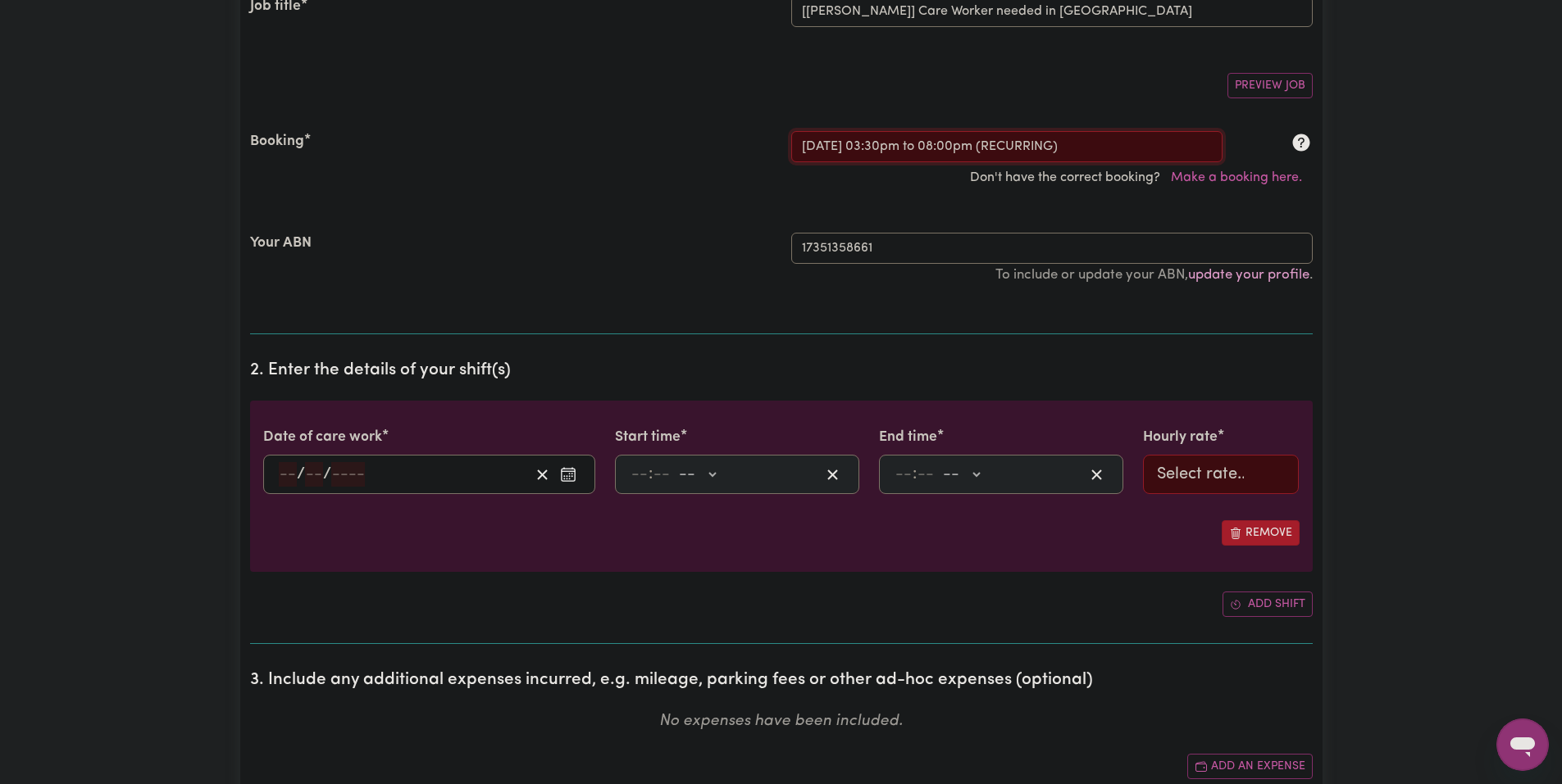
type input "9"
type input "2025"
type input "15:30"
type input "3"
type input "30"
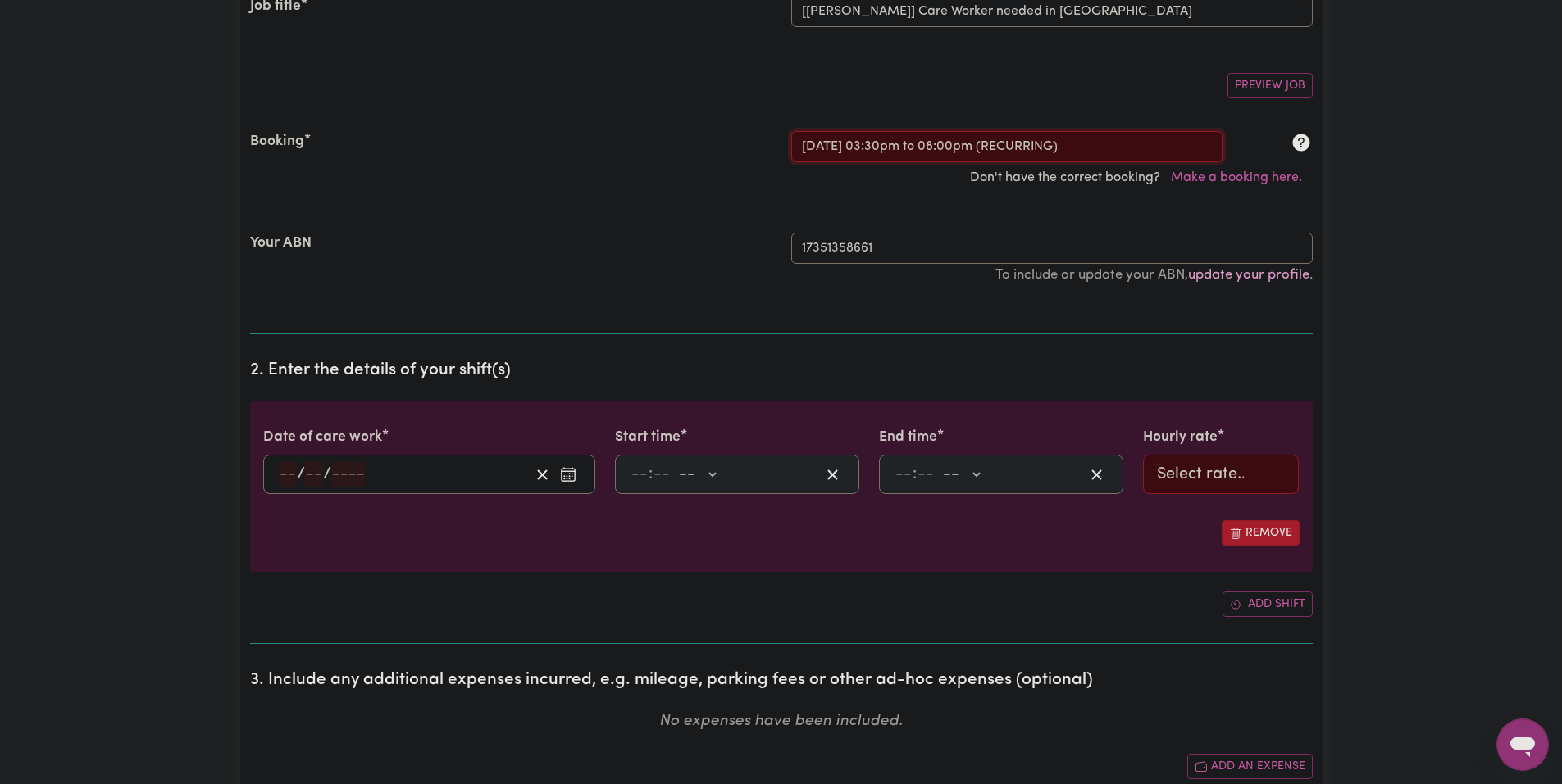
select select "pm"
type input "20:00"
type input "8"
type input "0"
select select "pm"
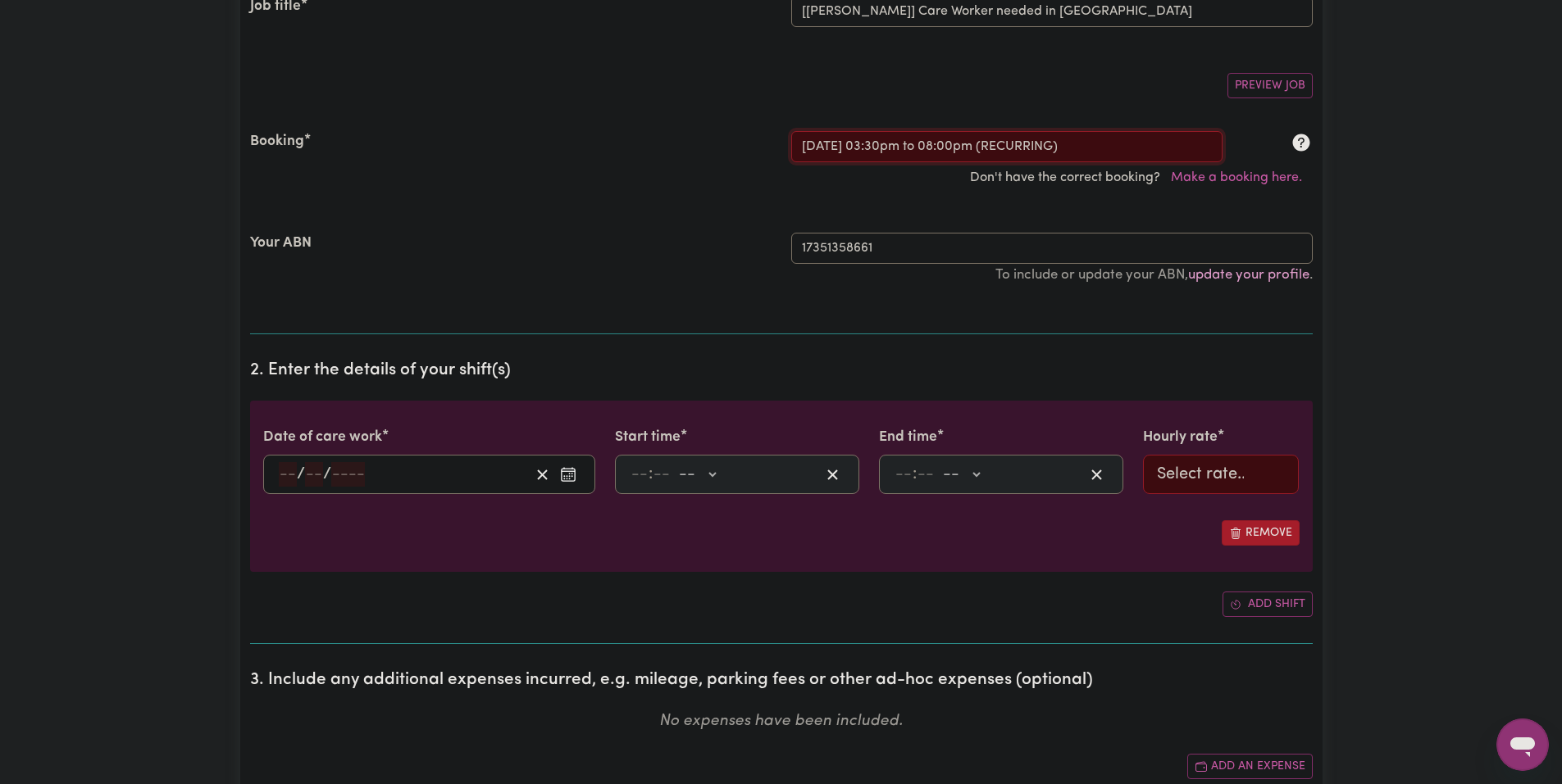
select select "51.98-Weekday"
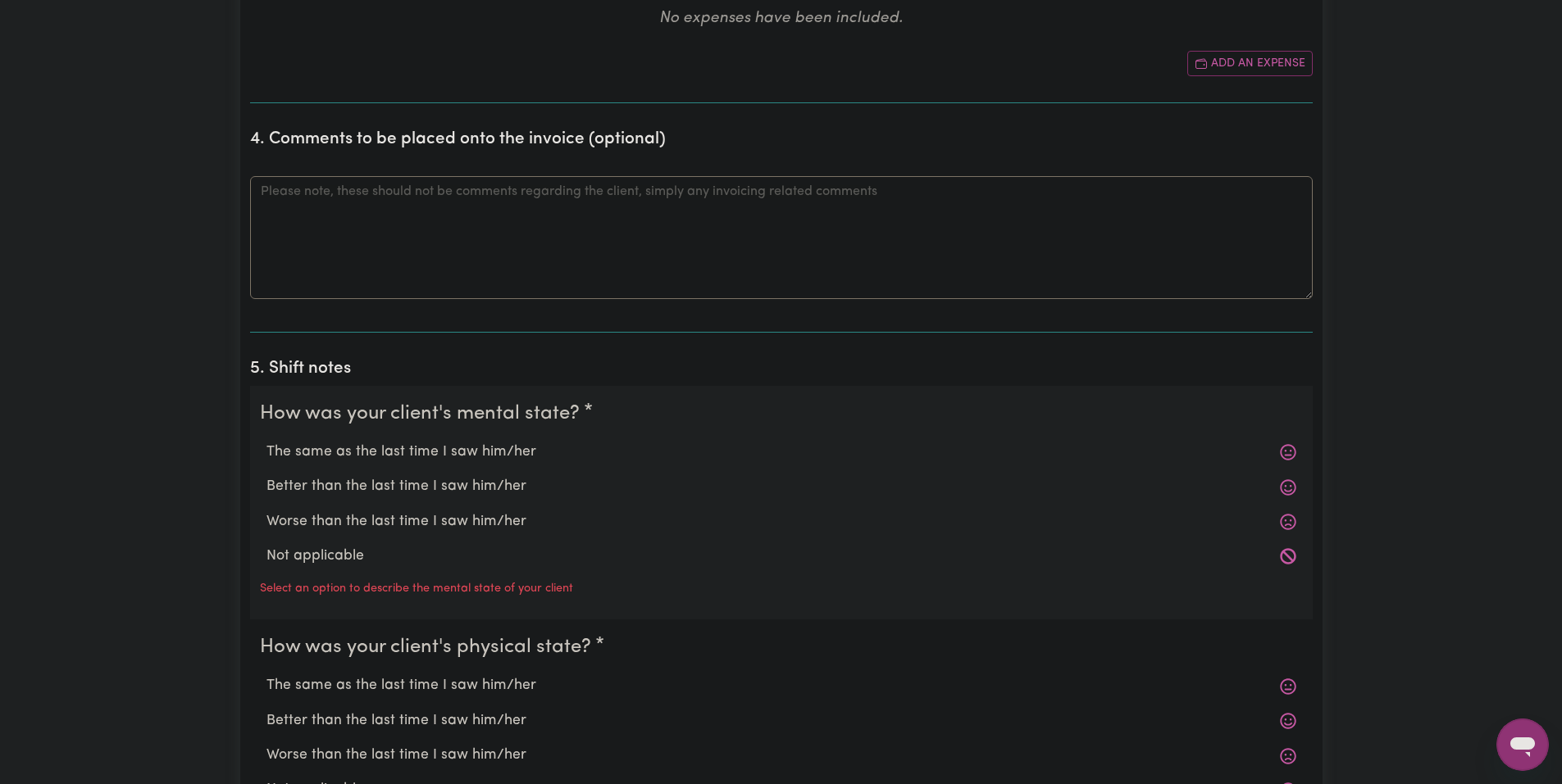
click at [447, 451] on label "The same as the last time I saw him/her" at bounding box center [781, 452] width 1029 height 22
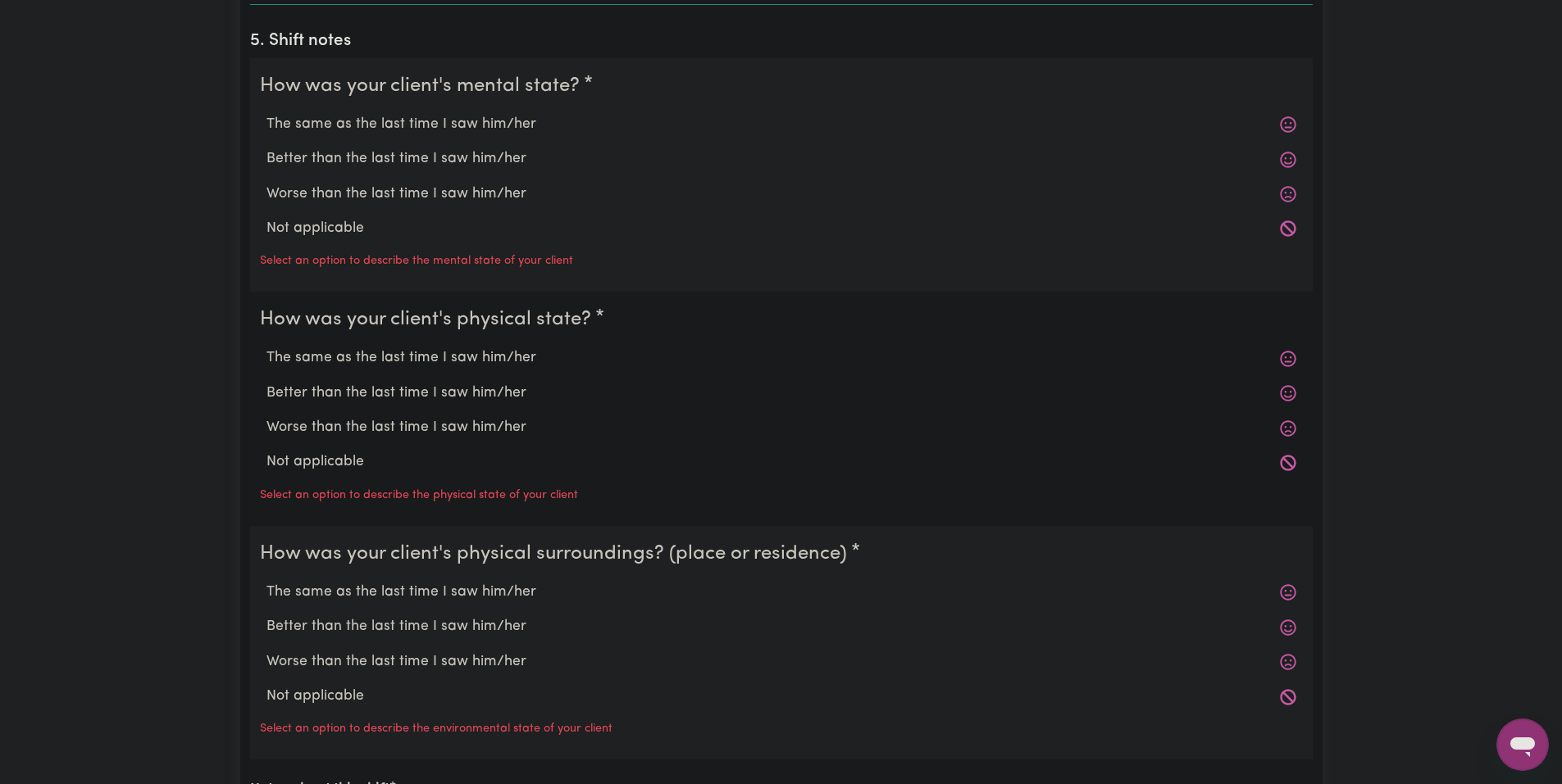
click at [399, 130] on label "The same as the last time I saw him/her" at bounding box center [781, 125] width 1029 height 22
click at [266, 114] on input "The same as the last time I saw him/her" at bounding box center [265, 113] width 1 height 1
radio input "true"
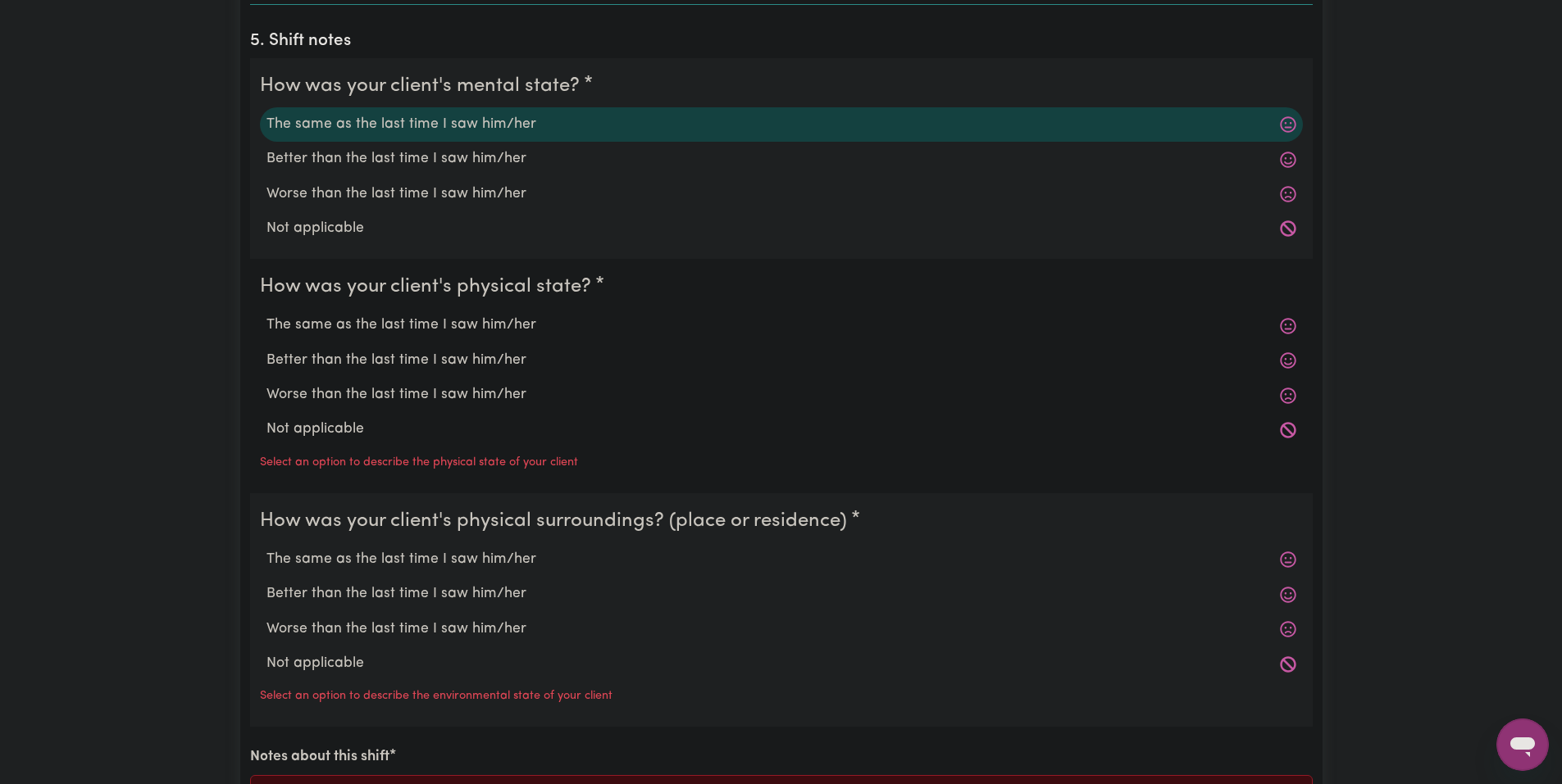
click at [435, 332] on label "The same as the last time I saw him/her" at bounding box center [781, 325] width 1029 height 22
click at [266, 314] on input "The same as the last time I saw him/her" at bounding box center [265, 313] width 1 height 1
radio input "true"
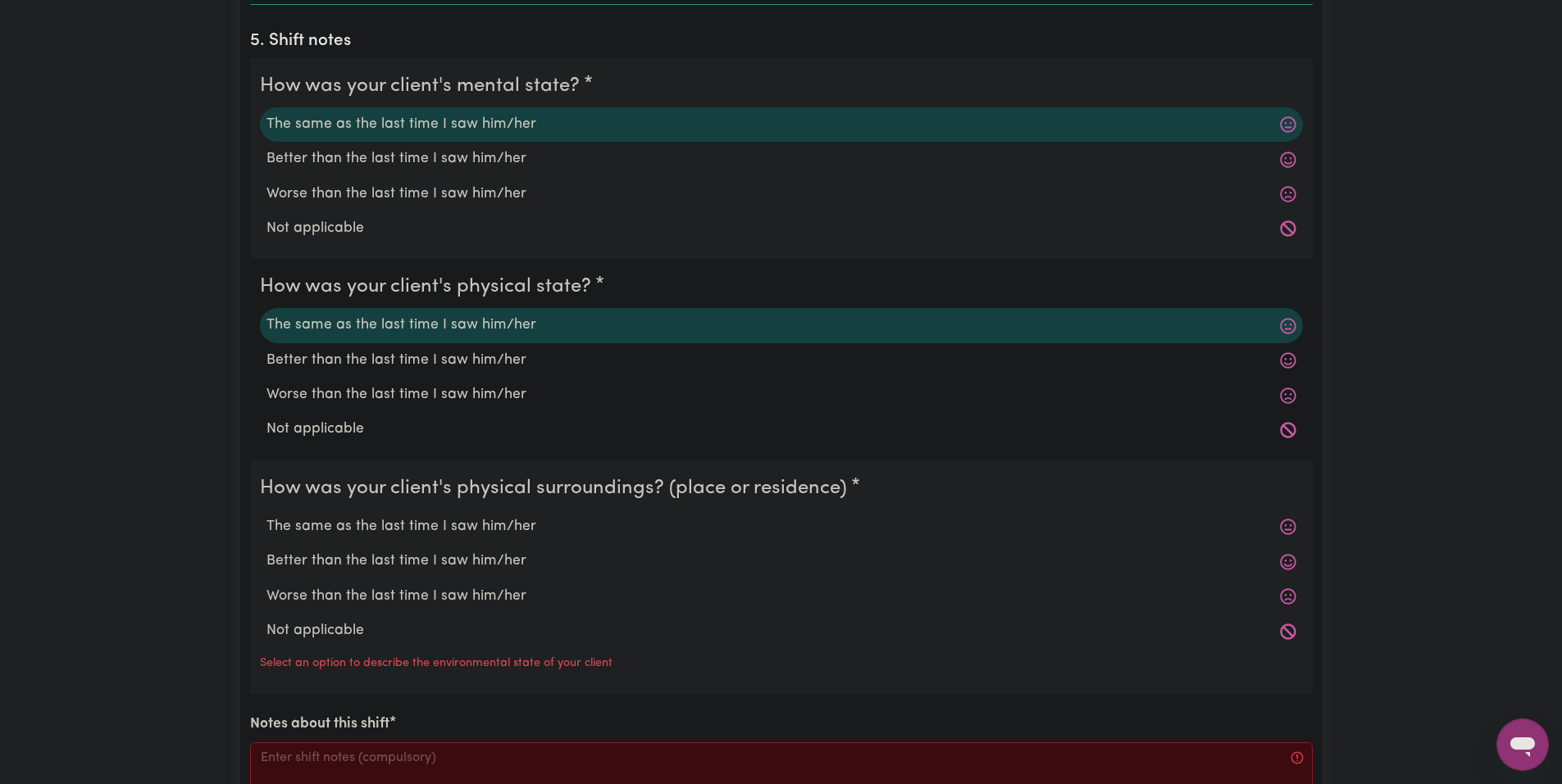
scroll to position [1475, 0]
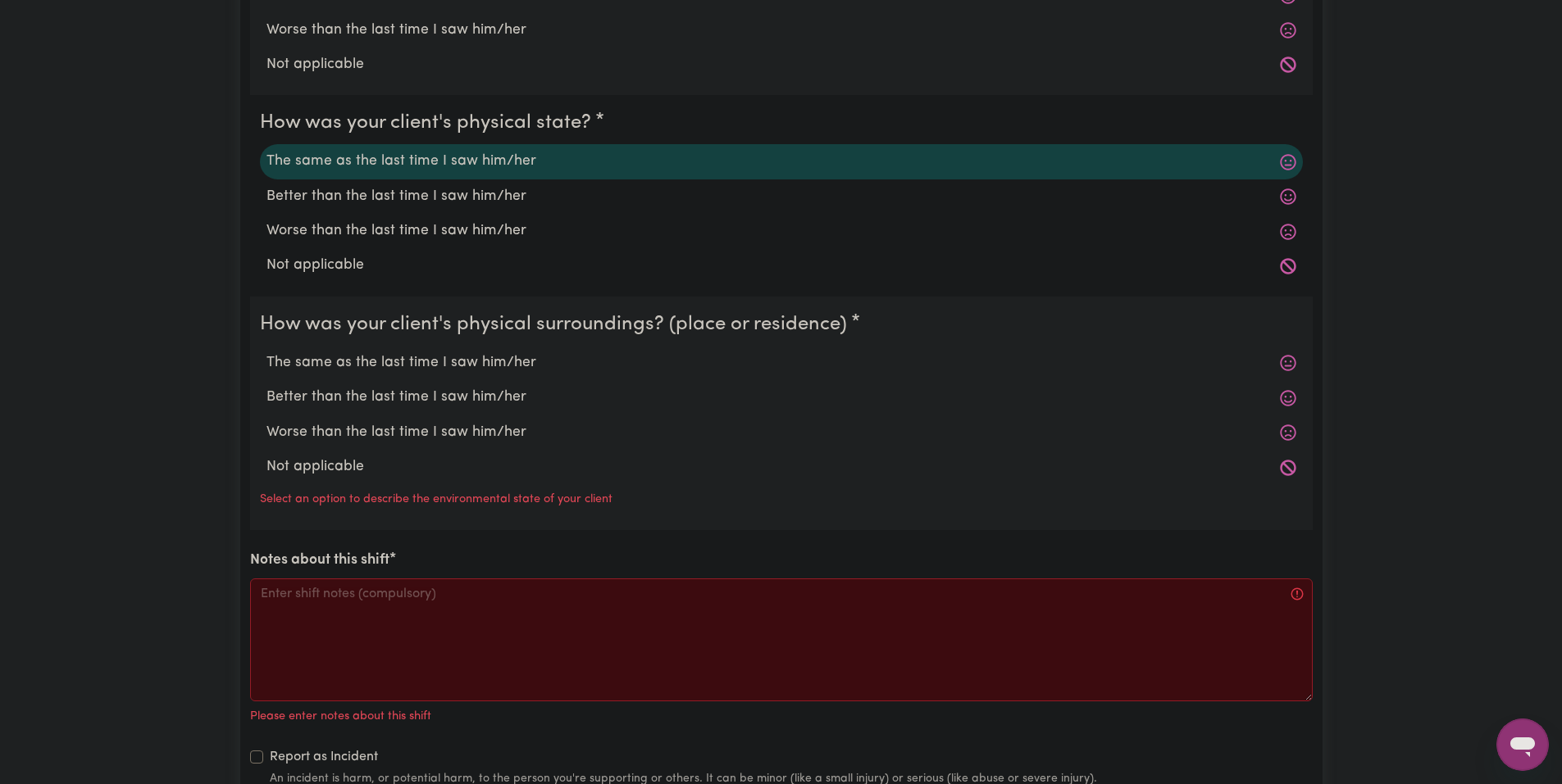
click at [408, 353] on label "The same as the last time I saw him/her" at bounding box center [781, 364] width 1029 height 22
click at [266, 352] on input "The same as the last time I saw him/her" at bounding box center [265, 352] width 1 height 1
radio input "true"
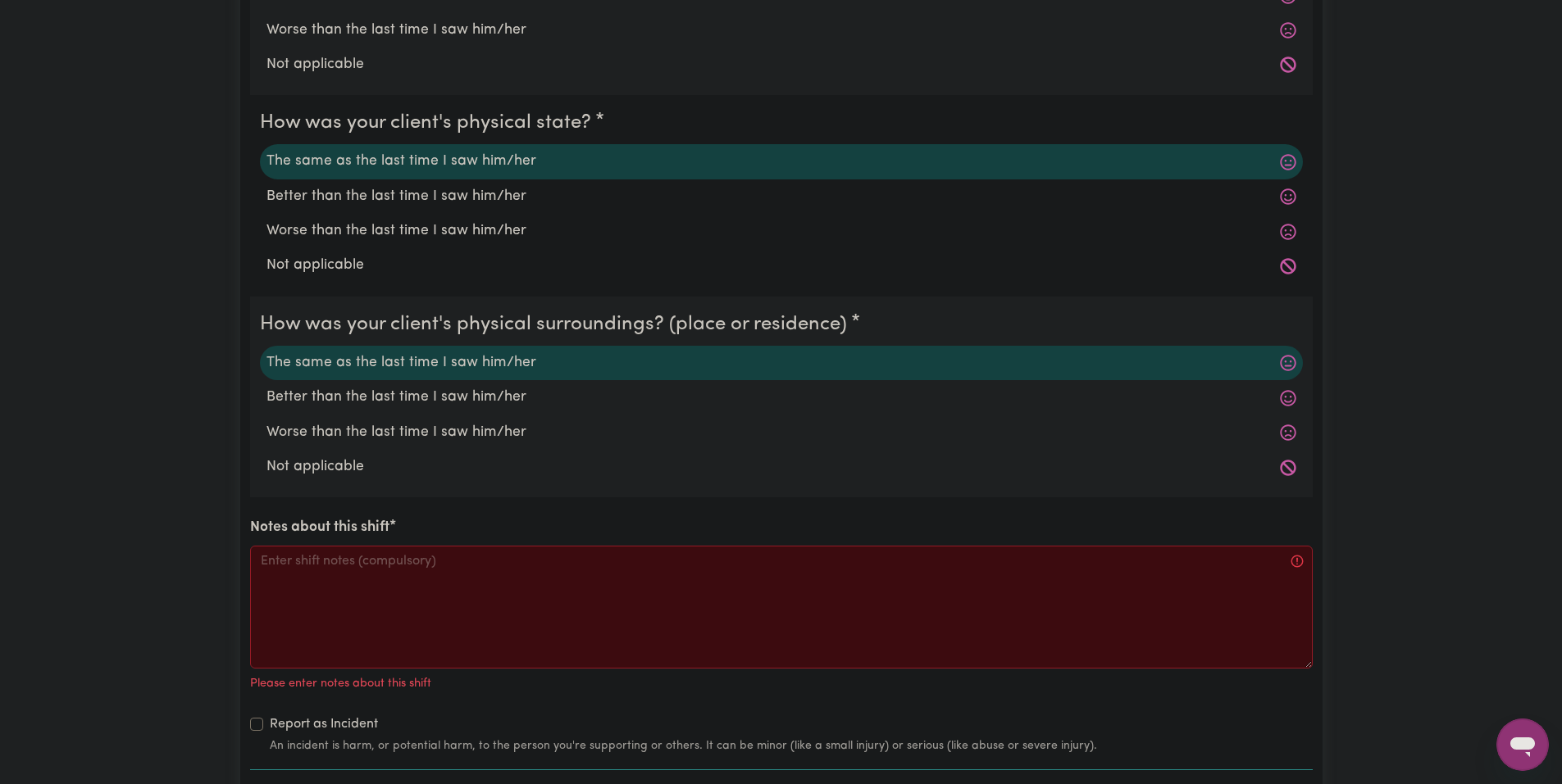
scroll to position [1639, 0]
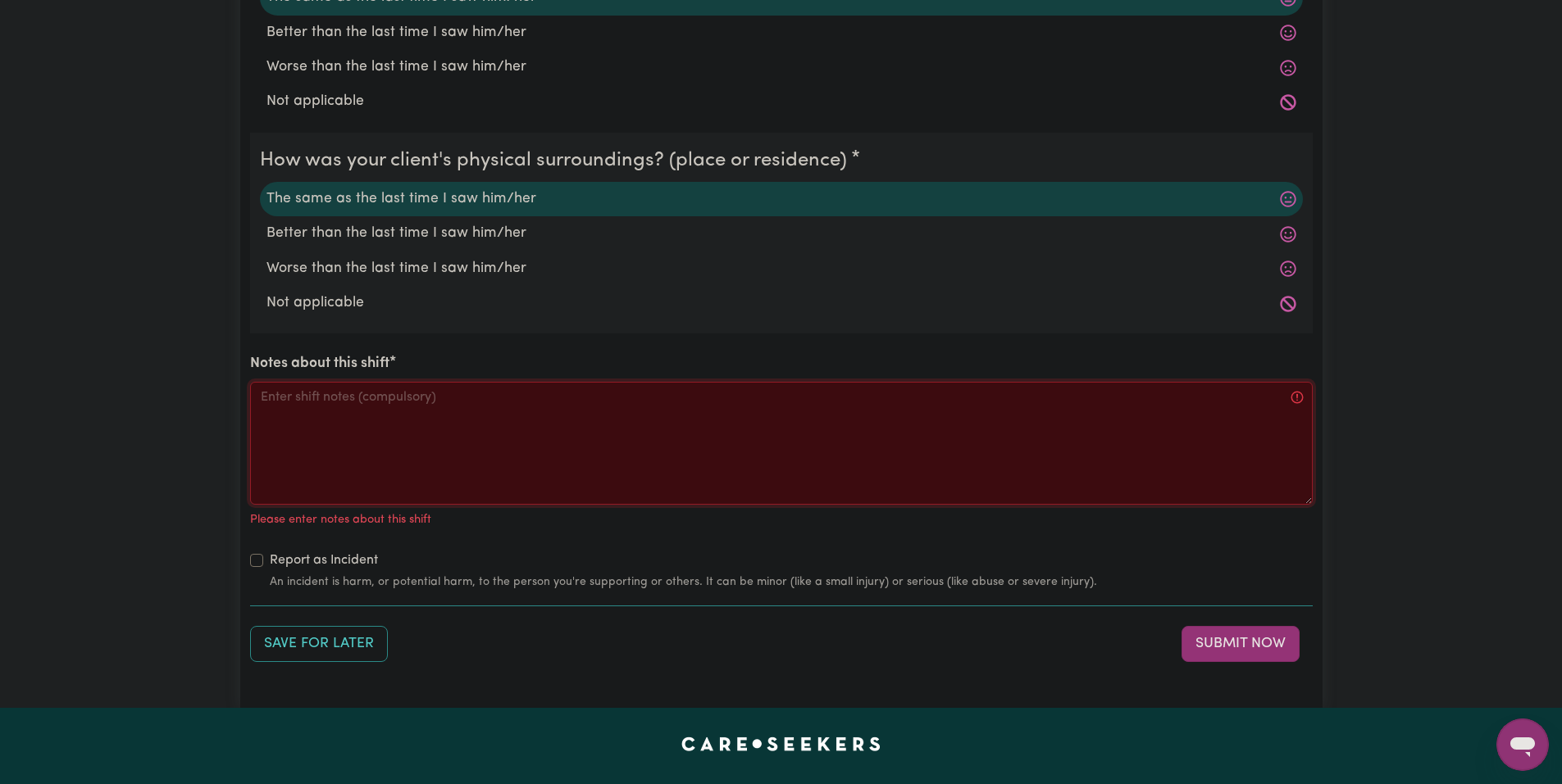
drag, startPoint x: 466, startPoint y: 413, endPoint x: 464, endPoint y: 402, distance: 11.2
click at [470, 413] on textarea "Notes about this shift" at bounding box center [781, 443] width 1063 height 123
paste textarea "When I got there Jo asked me for a drink and snack which I helped him get from …"
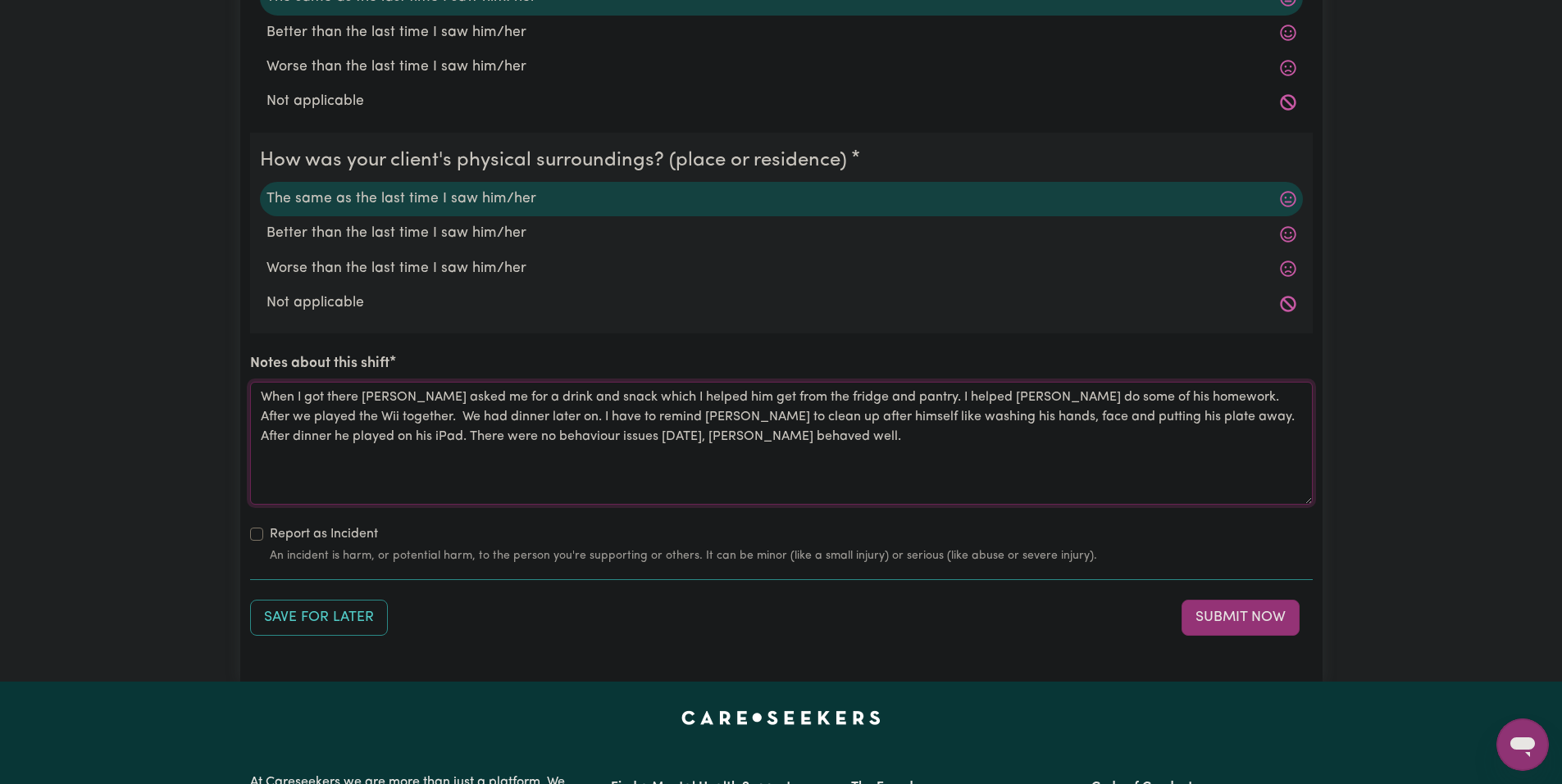
click at [1093, 402] on textarea "When I got there Jo asked me for a drink and snack which I helped him get from …" at bounding box center [781, 443] width 1063 height 123
drag, startPoint x: 1070, startPoint y: 398, endPoint x: 895, endPoint y: 397, distance: 175.0
click at [895, 397] on textarea "When I got there Jo asked me for a drink and snack which I helped him get from …" at bounding box center [781, 443] width 1063 height 123
drag, startPoint x: 1222, startPoint y: 417, endPoint x: 387, endPoint y: 448, distance: 835.6
click at [387, 448] on textarea "When I got there Jo asked me for a drink and snack which I helped him get from …" at bounding box center [781, 443] width 1063 height 123
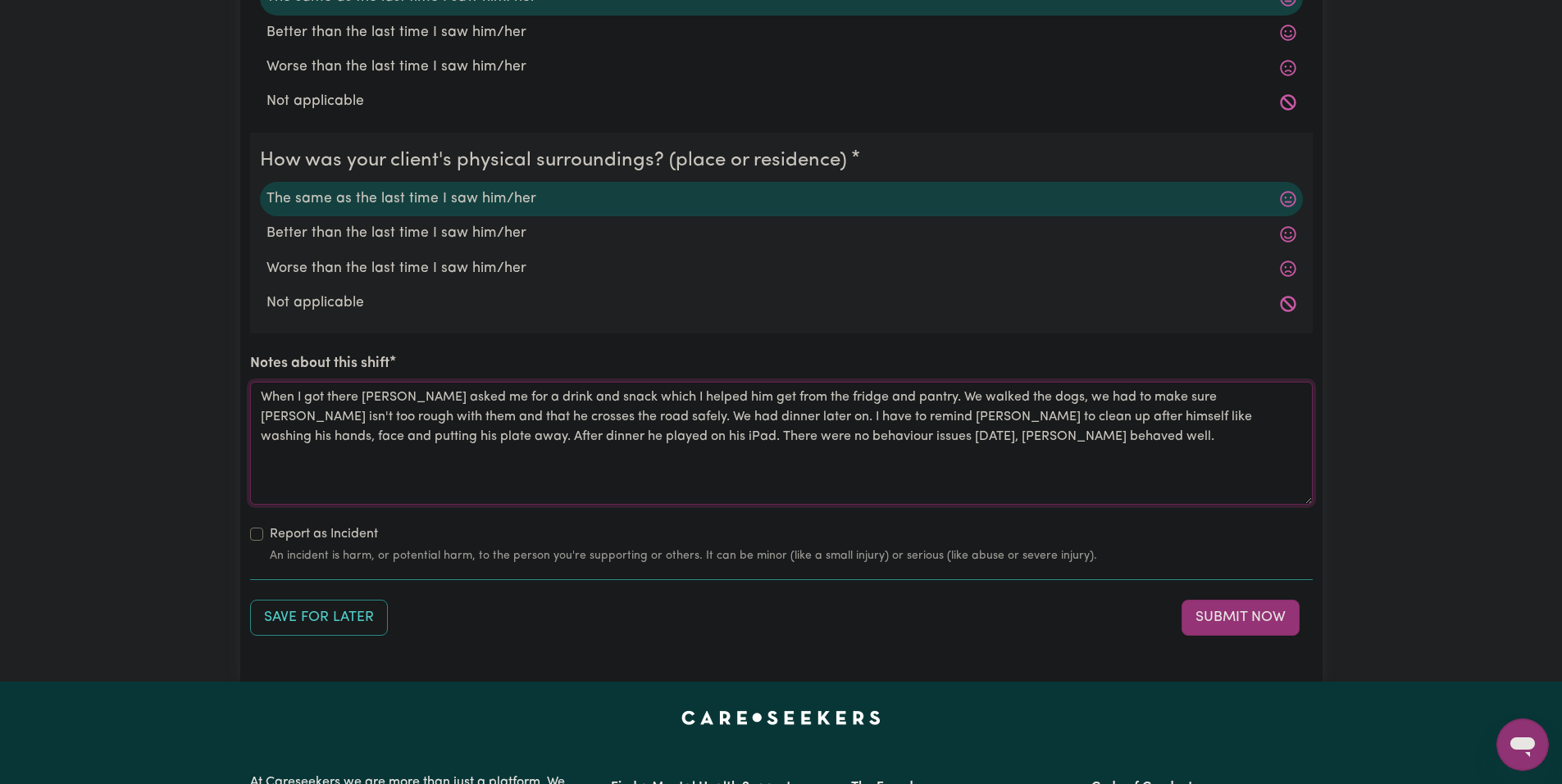
click at [387, 448] on textarea "When I got there Jo asked me for a drink and snack which I helped him get from …" at bounding box center [781, 443] width 1063 height 123
click at [718, 461] on textarea "When I got there Jo asked me for a drink and snack which I helped him get from …" at bounding box center [781, 443] width 1063 height 123
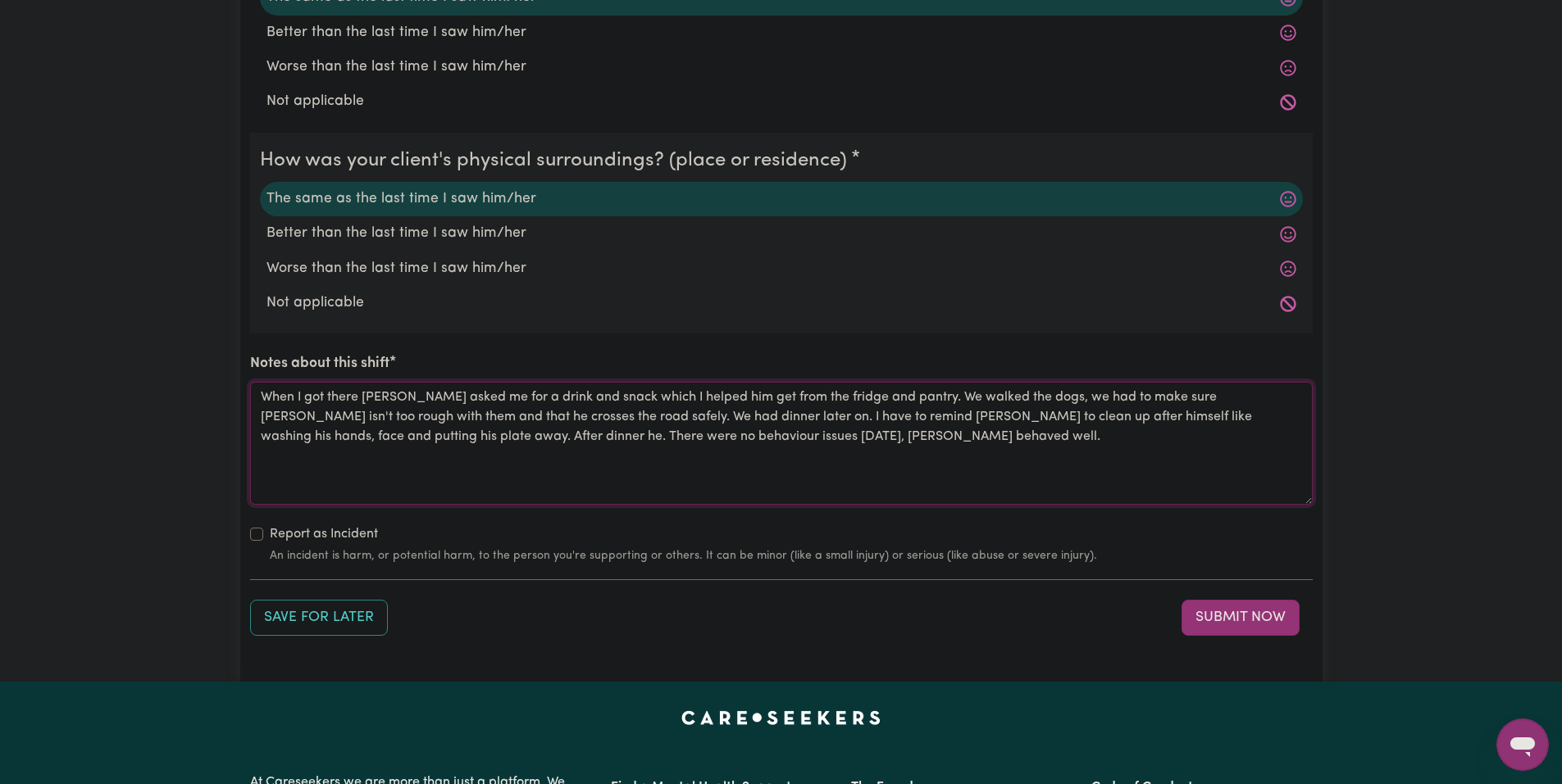
click at [711, 446] on textarea "When I got there Jo asked me for a drink and snack which I helped him get from …" at bounding box center [781, 443] width 1063 height 123
click at [274, 437] on textarea "When I got there Jo asked me for a drink and snack which I helped him get from …" at bounding box center [781, 443] width 1063 height 123
type textarea "When I got there Jo asked me for a drink and snack which I helped him get from …"
drag, startPoint x: 817, startPoint y: 441, endPoint x: 247, endPoint y: 395, distance: 571.9
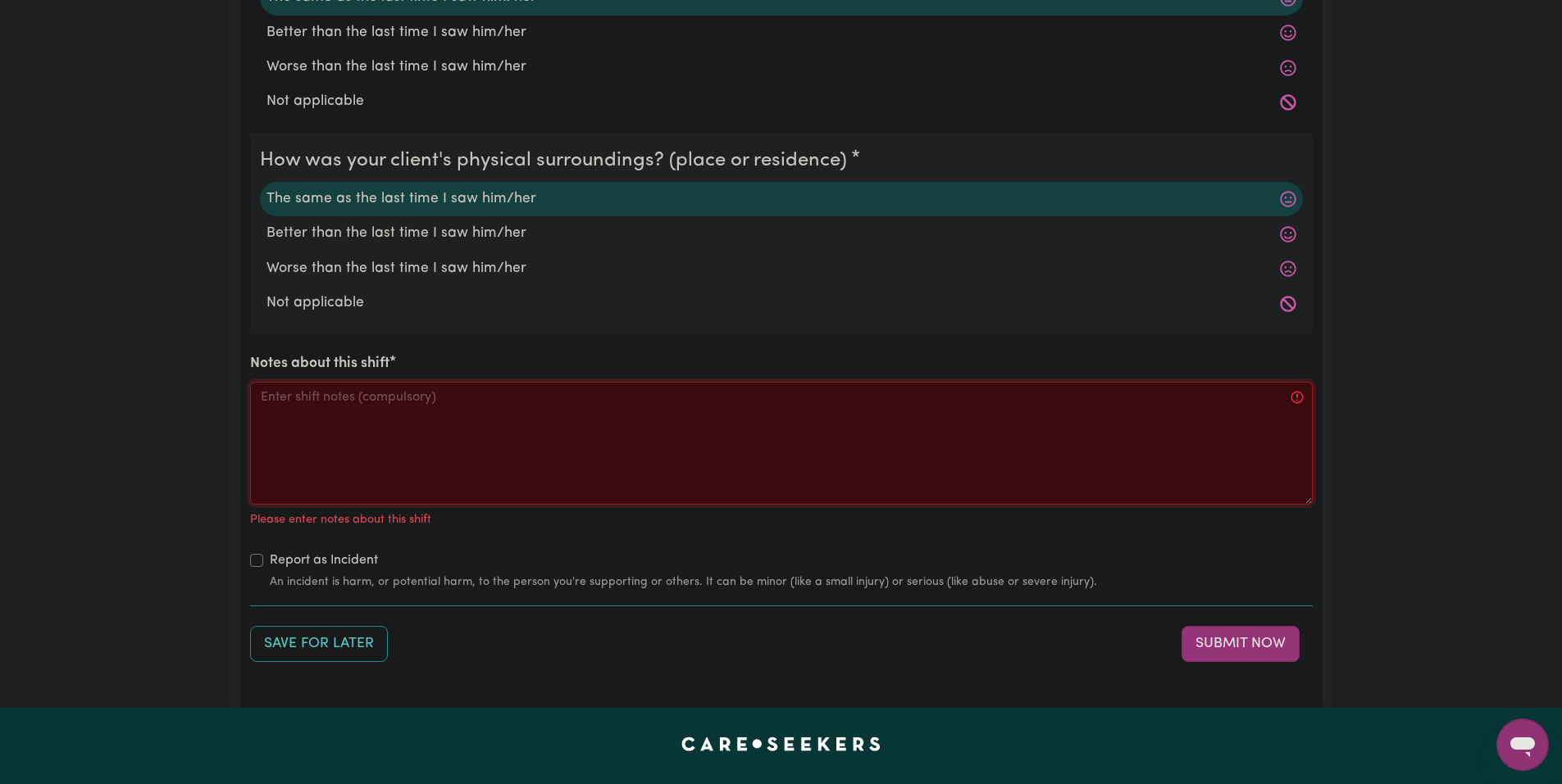
click at [569, 429] on textarea "Notes about this shift" at bounding box center [781, 443] width 1063 height 123
paste textarea "When I got there Jo asked me for a drink and snack which I helped him get from …"
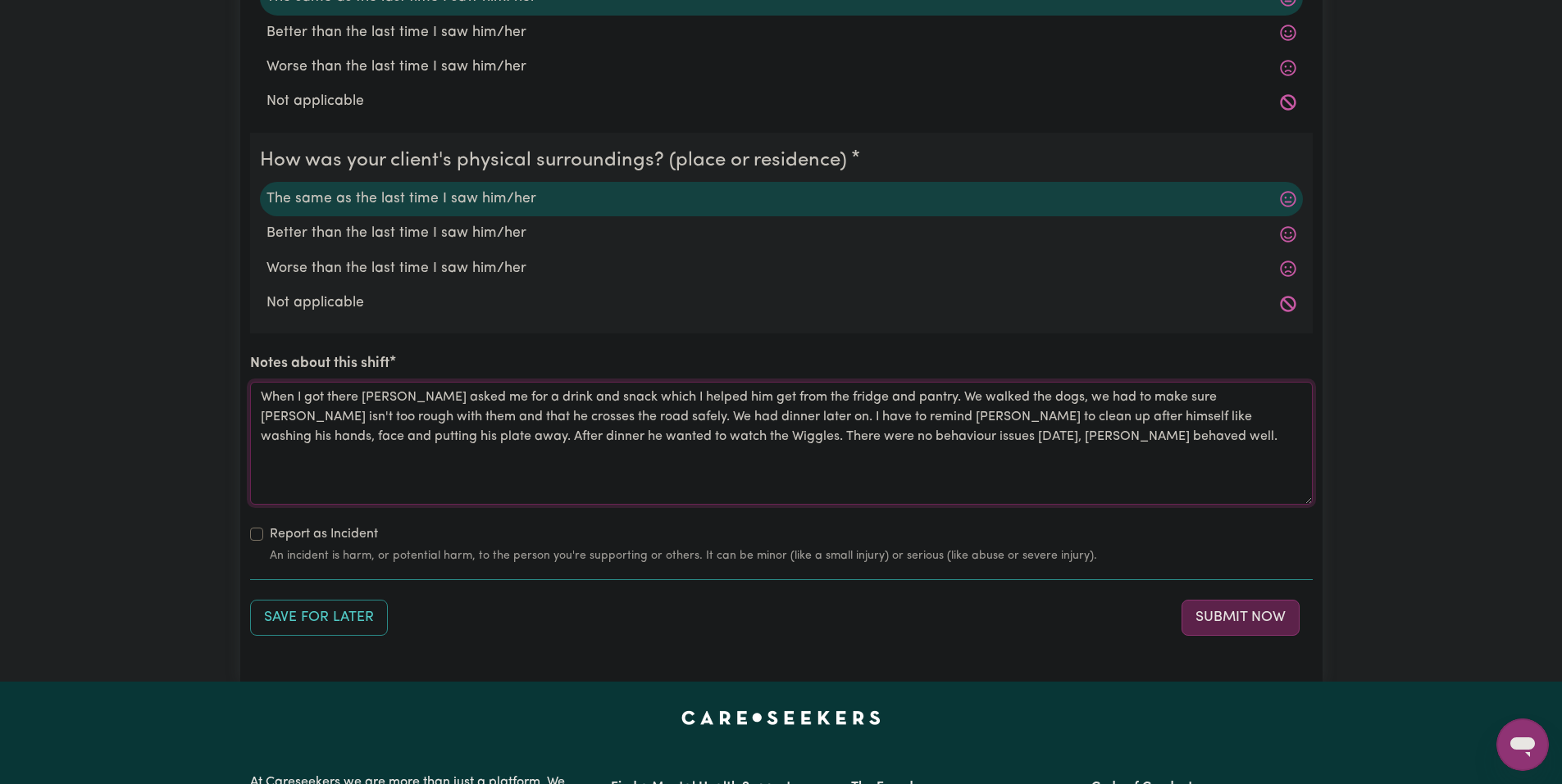
type textarea "When I got there Jo asked me for a drink and snack which I helped him get from …"
drag, startPoint x: 1232, startPoint y: 609, endPoint x: 1225, endPoint y: 614, distance: 8.6
click at [1225, 614] on button "Submit Now" at bounding box center [1241, 617] width 118 height 36
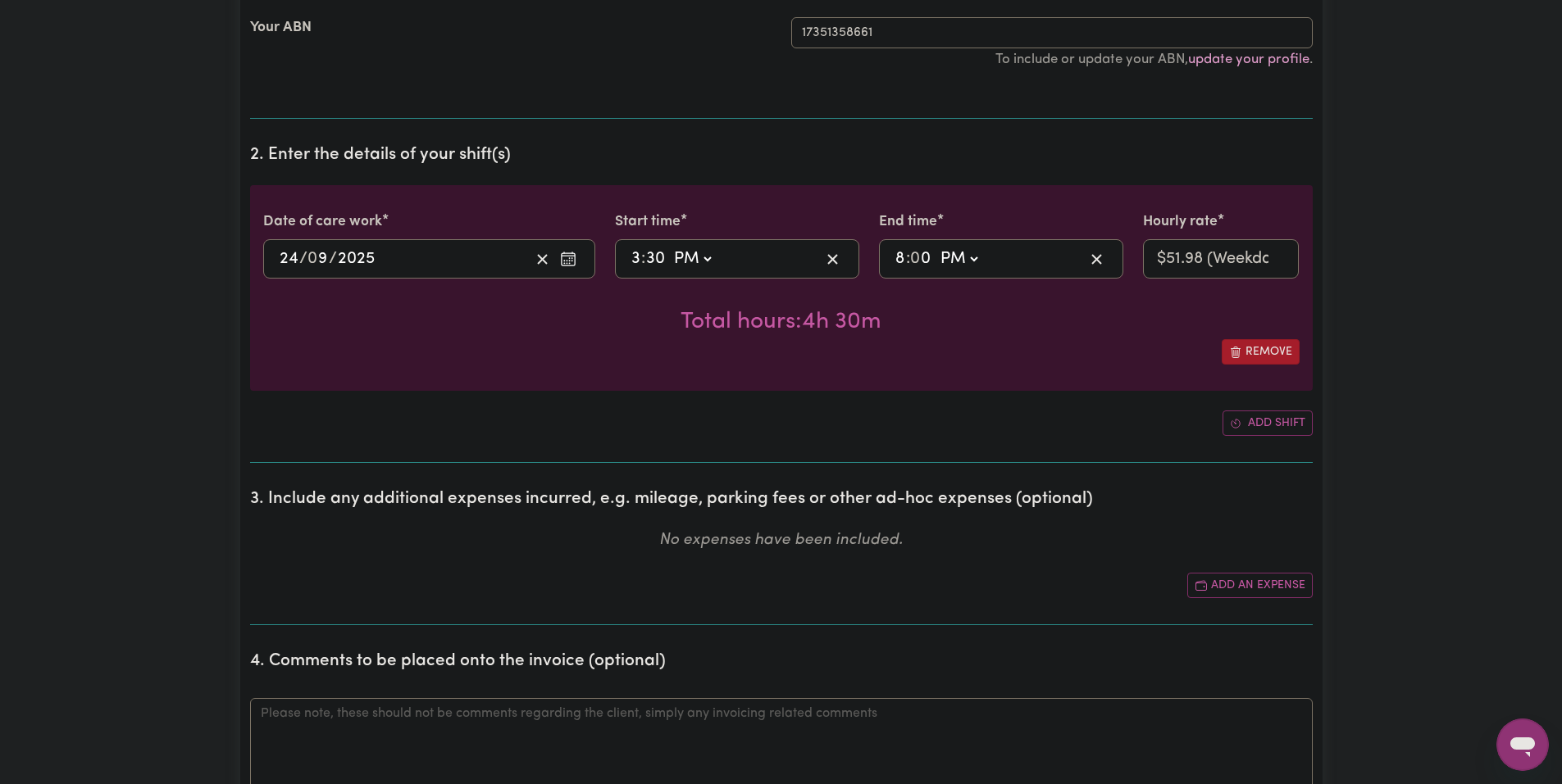
scroll to position [0, 0]
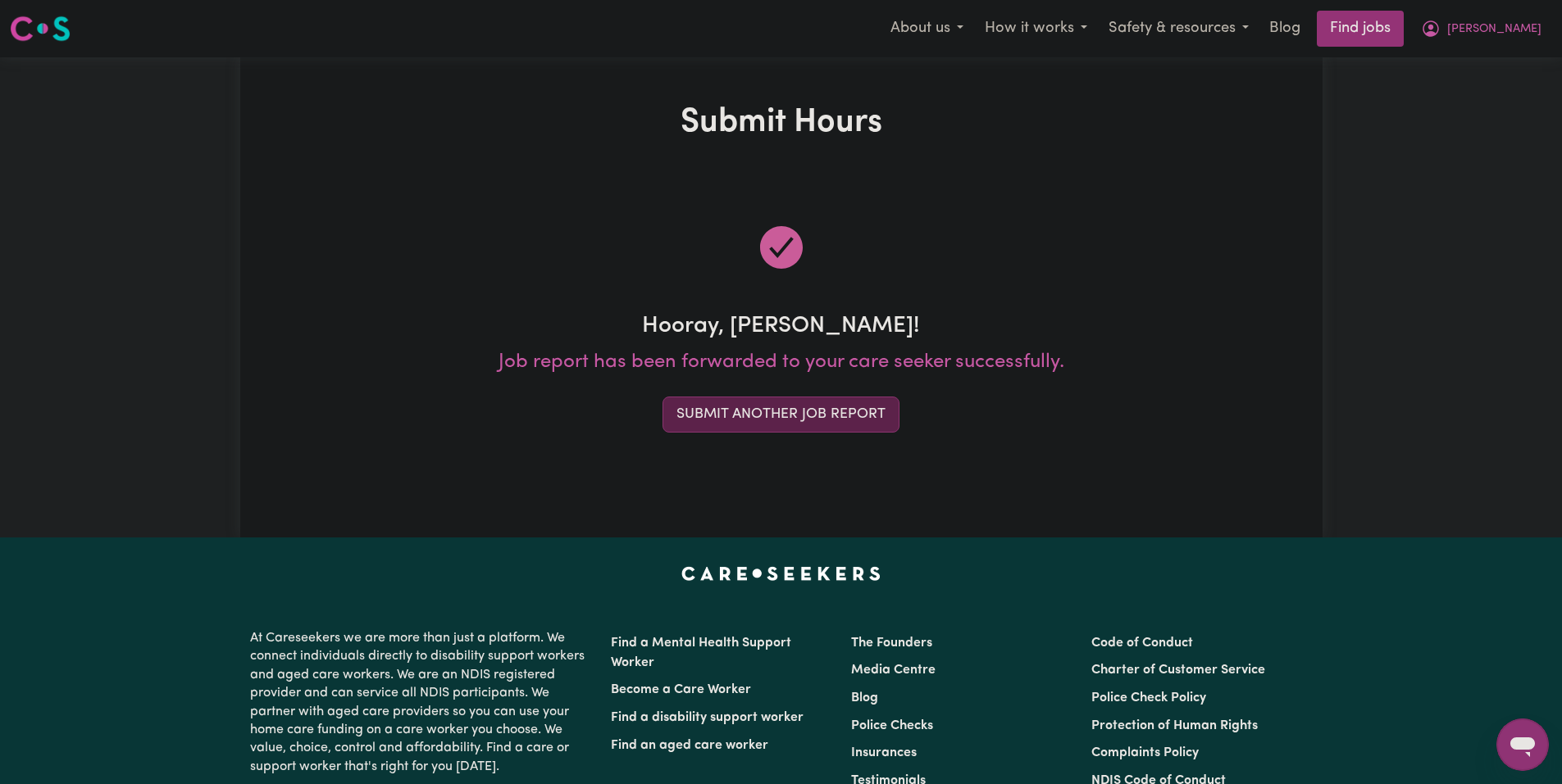
click at [857, 419] on button "Submit Another Job Report" at bounding box center [781, 415] width 237 height 36
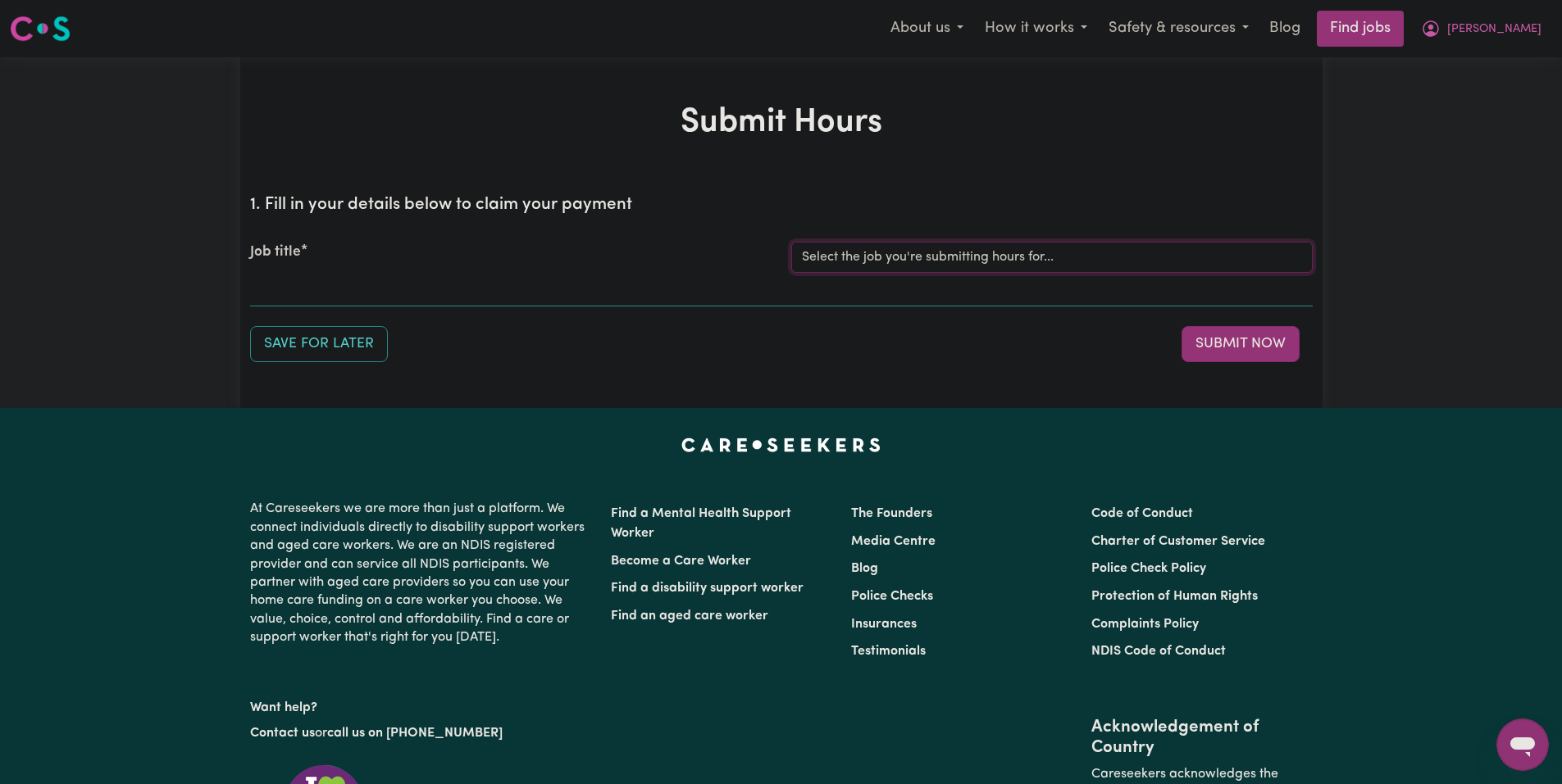
click at [909, 262] on select "Select the job you're submitting hours for... [Joseph] Care Worker needed in No…" at bounding box center [1052, 257] width 521 height 31
select select "14211"
click at [791, 242] on select "Select the job you're submitting hours for... [Joseph] Care Worker needed in No…" at bounding box center [1052, 257] width 521 height 31
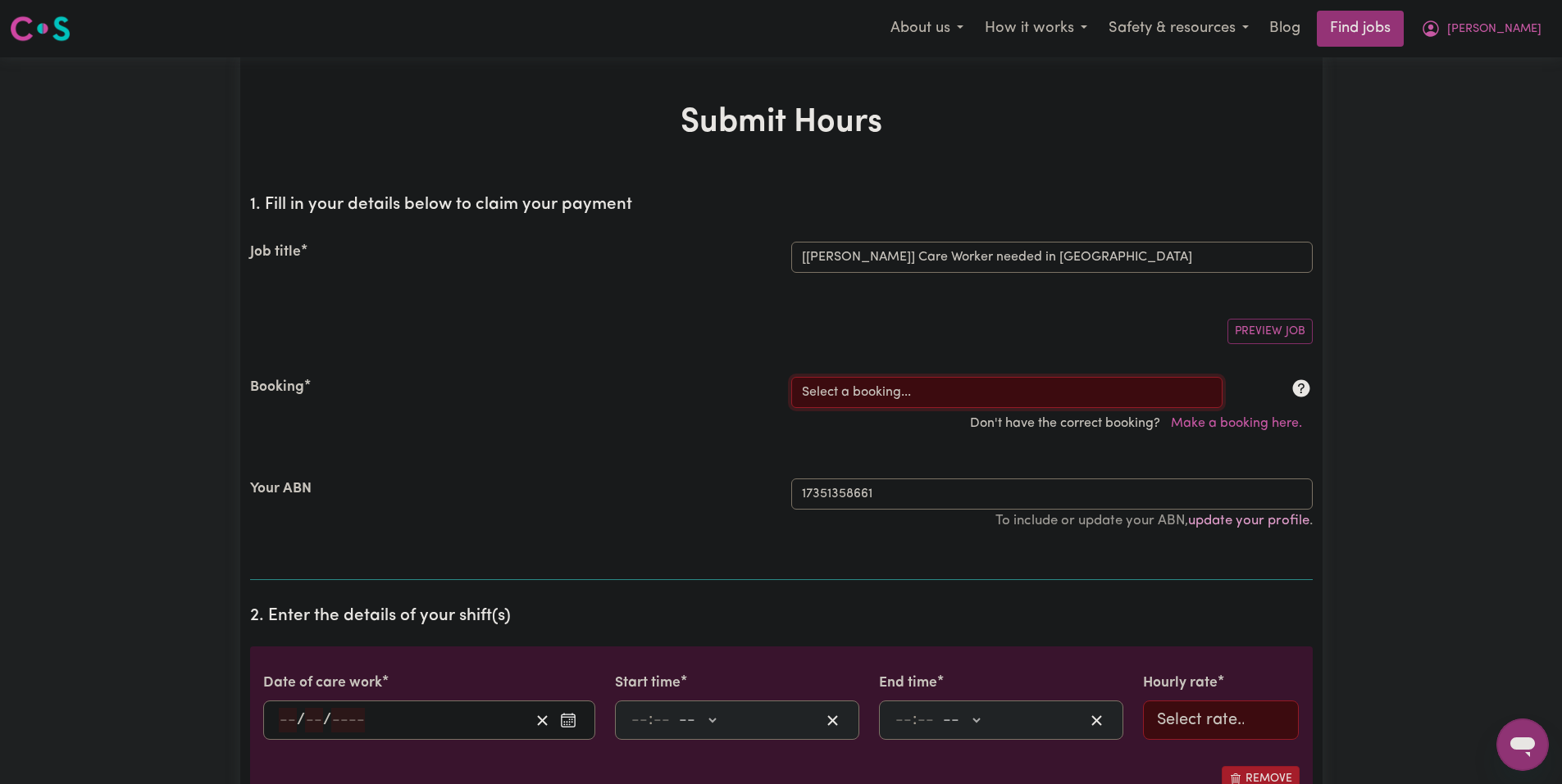
click at [1012, 404] on select "Select a booking... Mon, September 8, 2025 - 03:30pm to 08:00pm (RECURRING) Mon…" at bounding box center [1007, 393] width 432 height 31
select select "352236"
click at [791, 377] on select "Select a booking... Mon, September 8, 2025 - 03:30pm to 08:00pm (RECURRING) Mon…" at bounding box center [1007, 393] width 432 height 31
type input "2025-09-25"
type input "25"
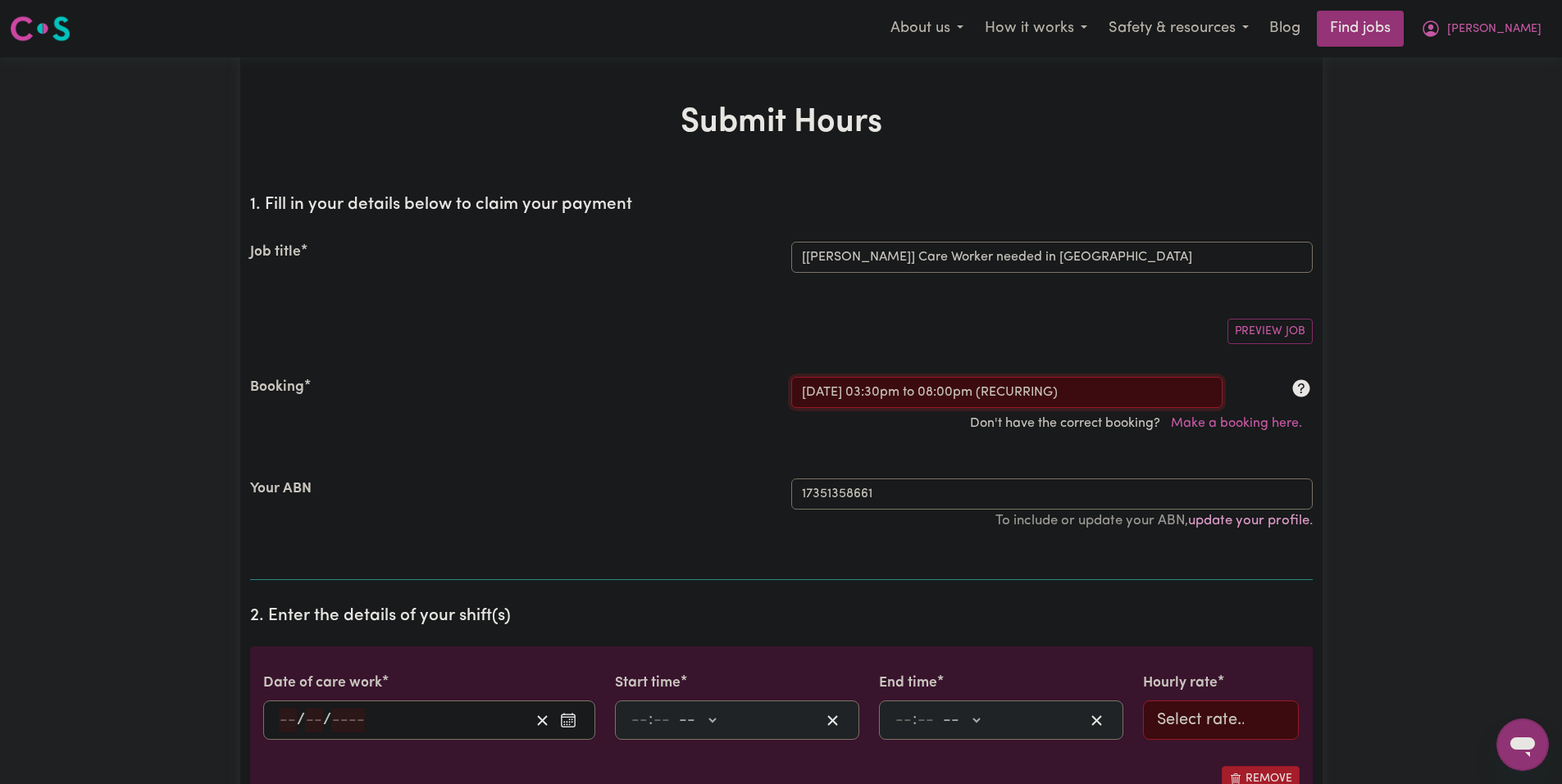
type input "9"
type input "2025"
type input "15:30"
type input "3"
type input "30"
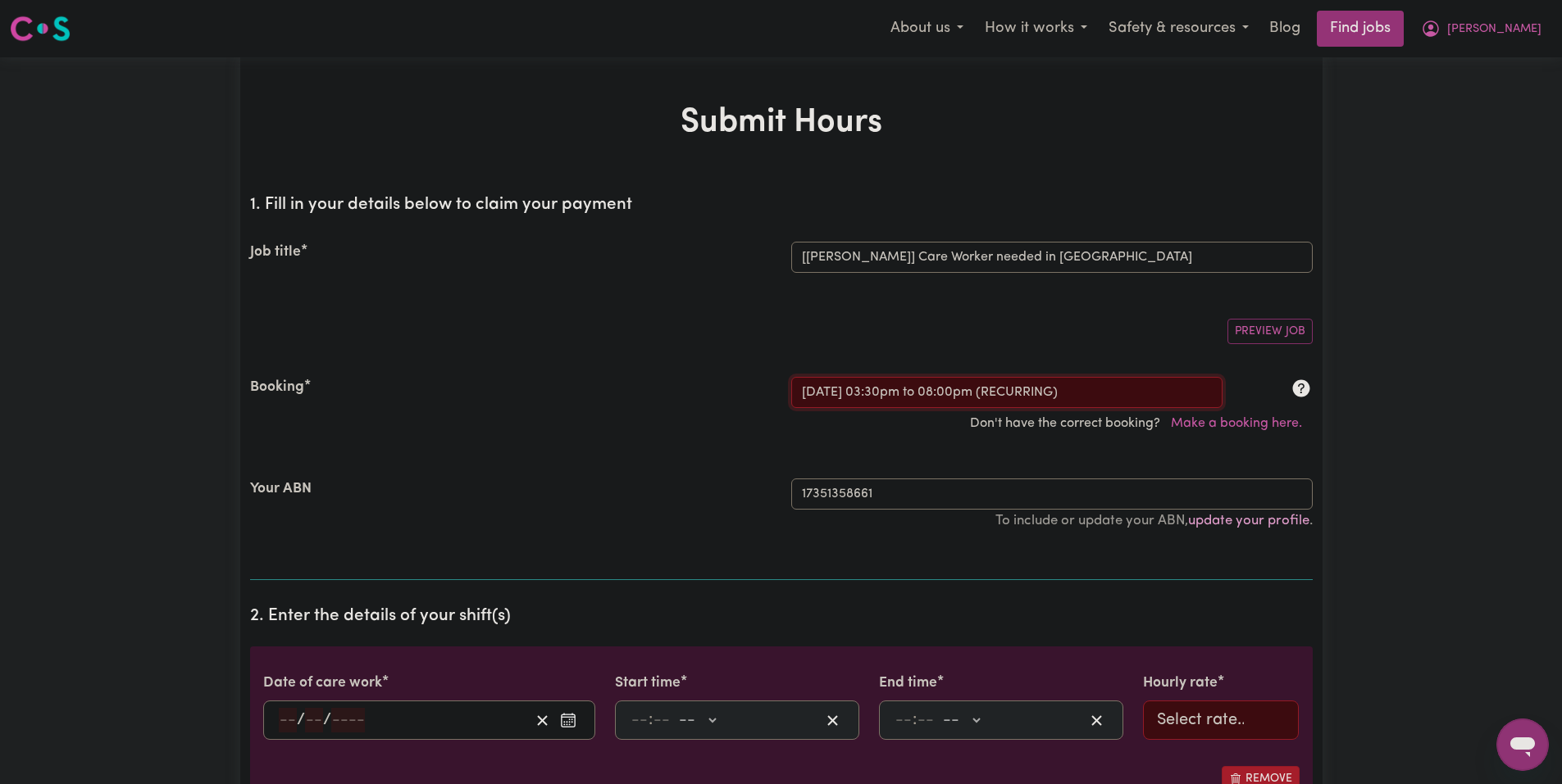
select select "pm"
type input "20:00"
type input "8"
type input "0"
select select "pm"
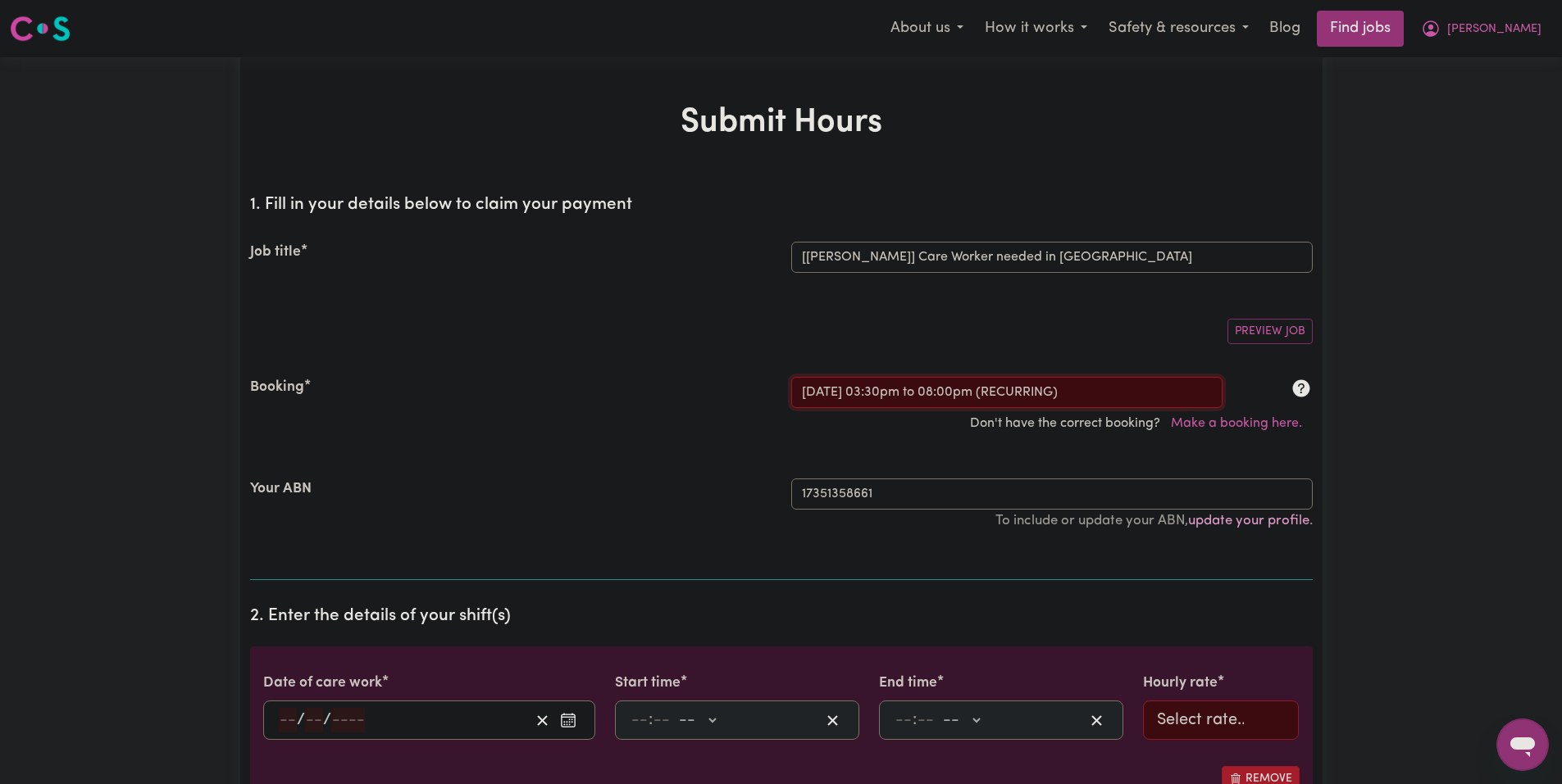
select select "51.98-Weekday"
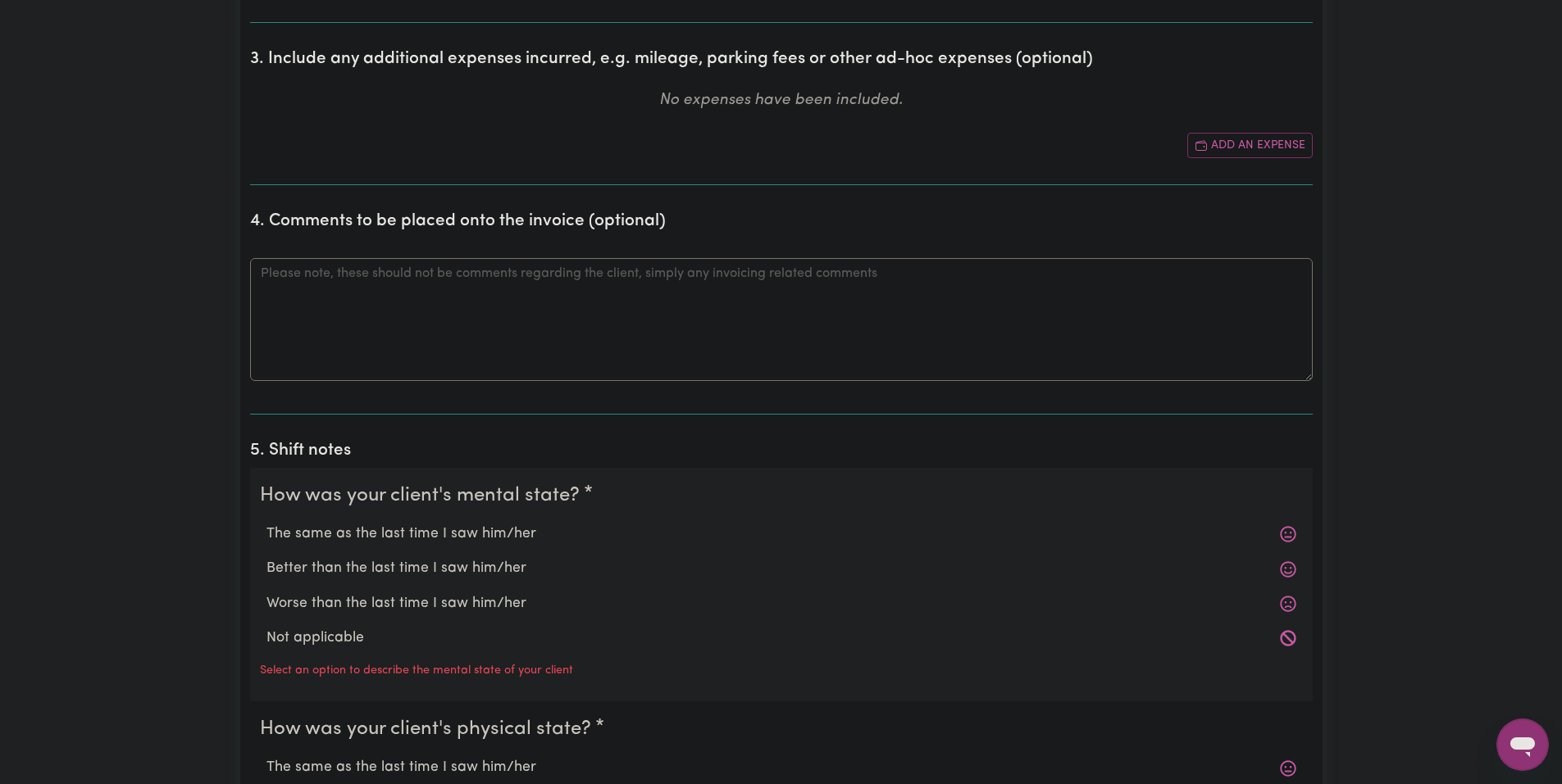
scroll to position [983, 0]
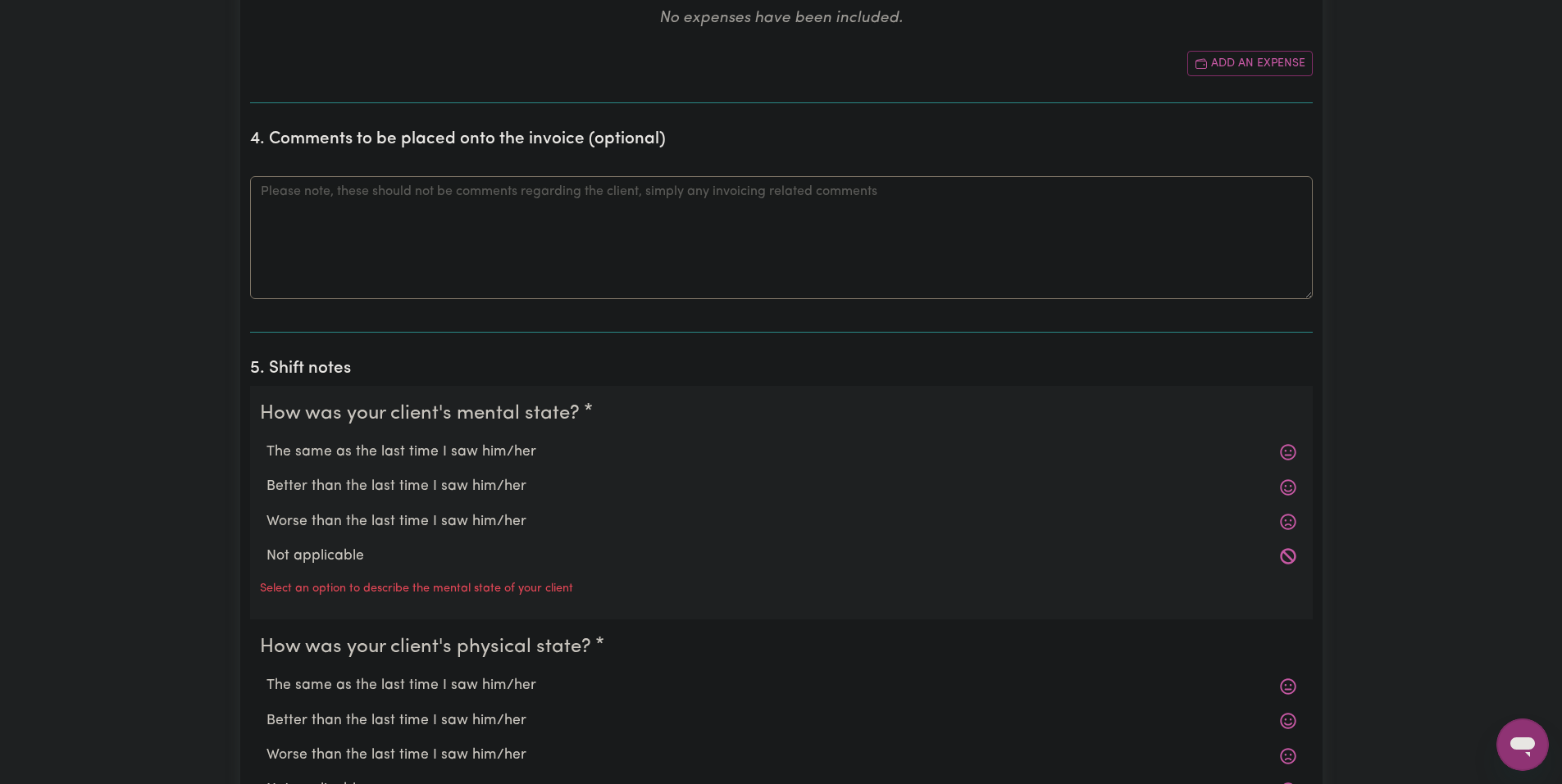
click at [433, 456] on label "The same as the last time I saw him/her" at bounding box center [781, 452] width 1029 height 22
click at [266, 441] on input "The same as the last time I saw him/her" at bounding box center [265, 441] width 1 height 1
radio input "true"
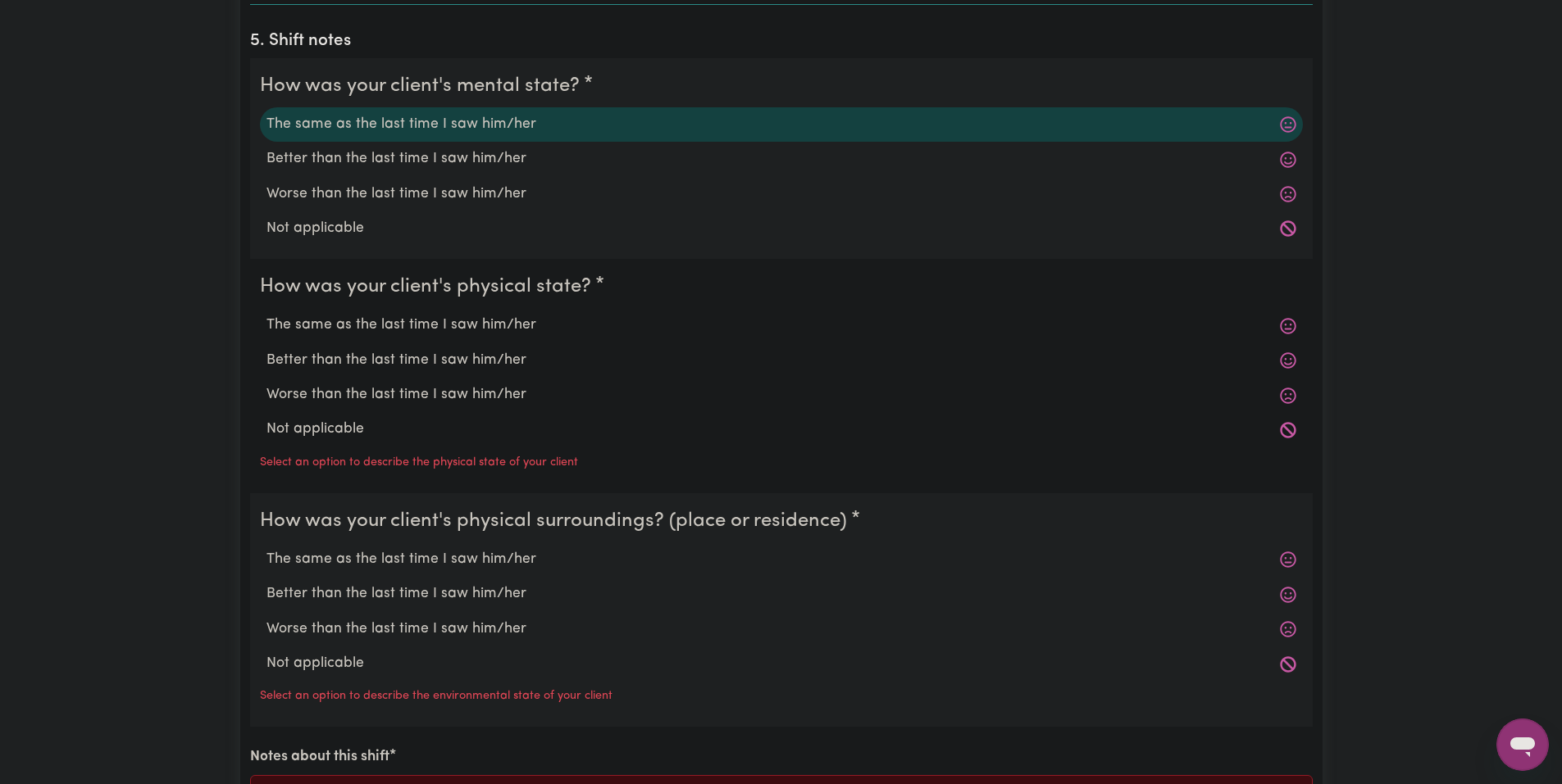
click at [392, 323] on label "The same as the last time I saw him/her" at bounding box center [781, 325] width 1029 height 22
click at [266, 314] on input "The same as the last time I saw him/her" at bounding box center [265, 313] width 1 height 1
radio input "true"
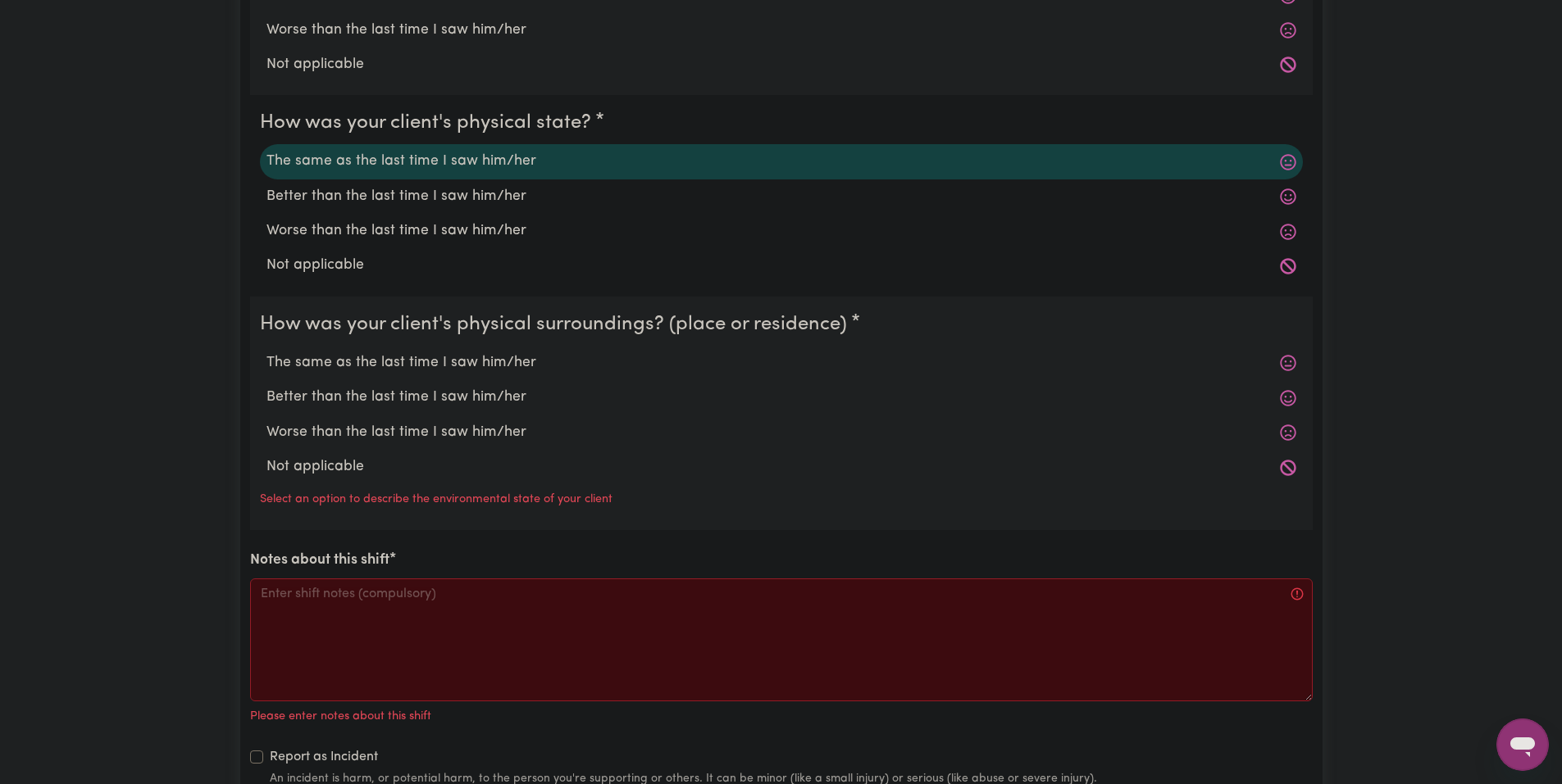
click at [405, 365] on label "The same as the last time I saw him/her" at bounding box center [781, 364] width 1029 height 22
click at [266, 353] on input "The same as the last time I saw him/her" at bounding box center [265, 352] width 1 height 1
radio input "true"
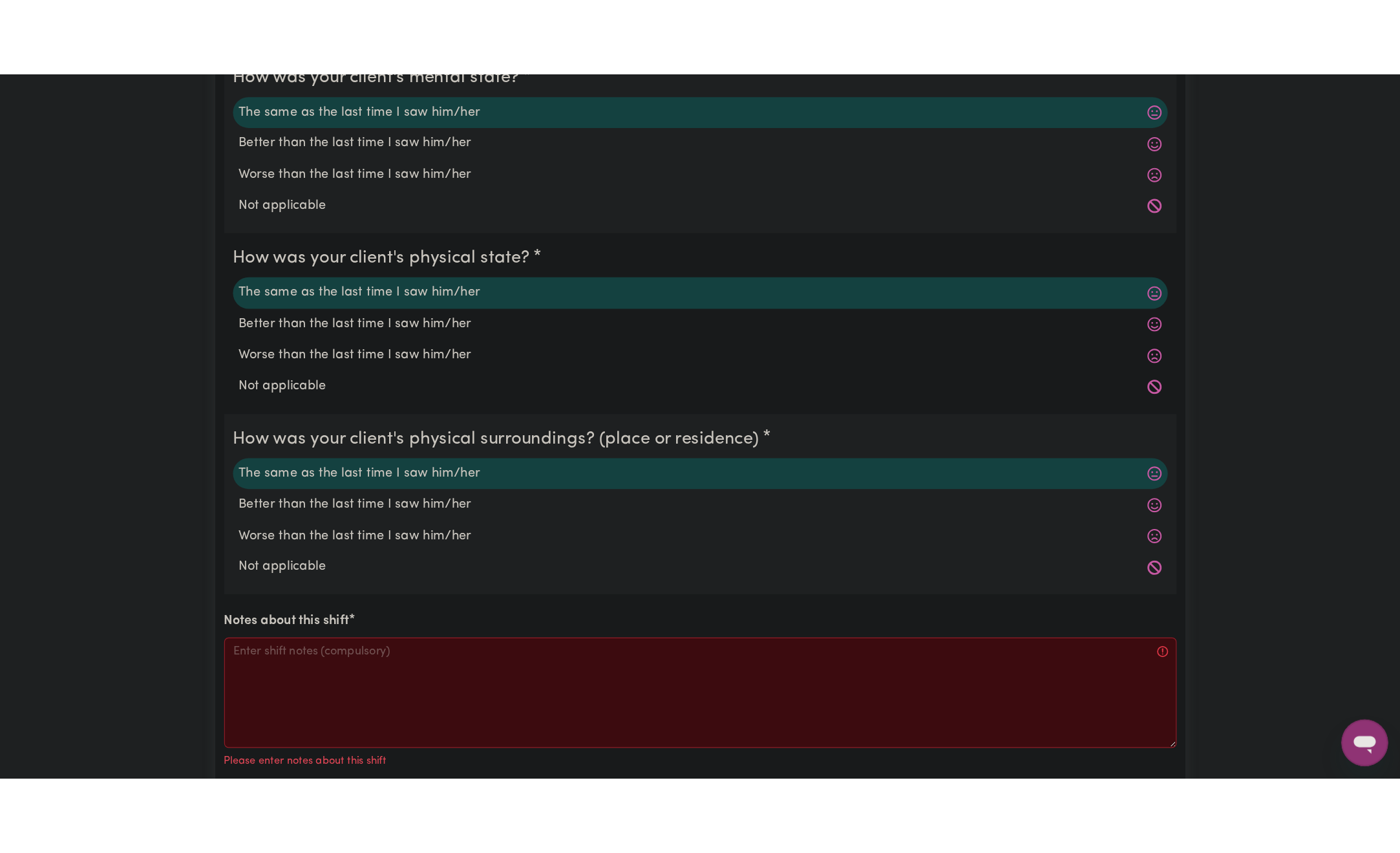
scroll to position [1228, 0]
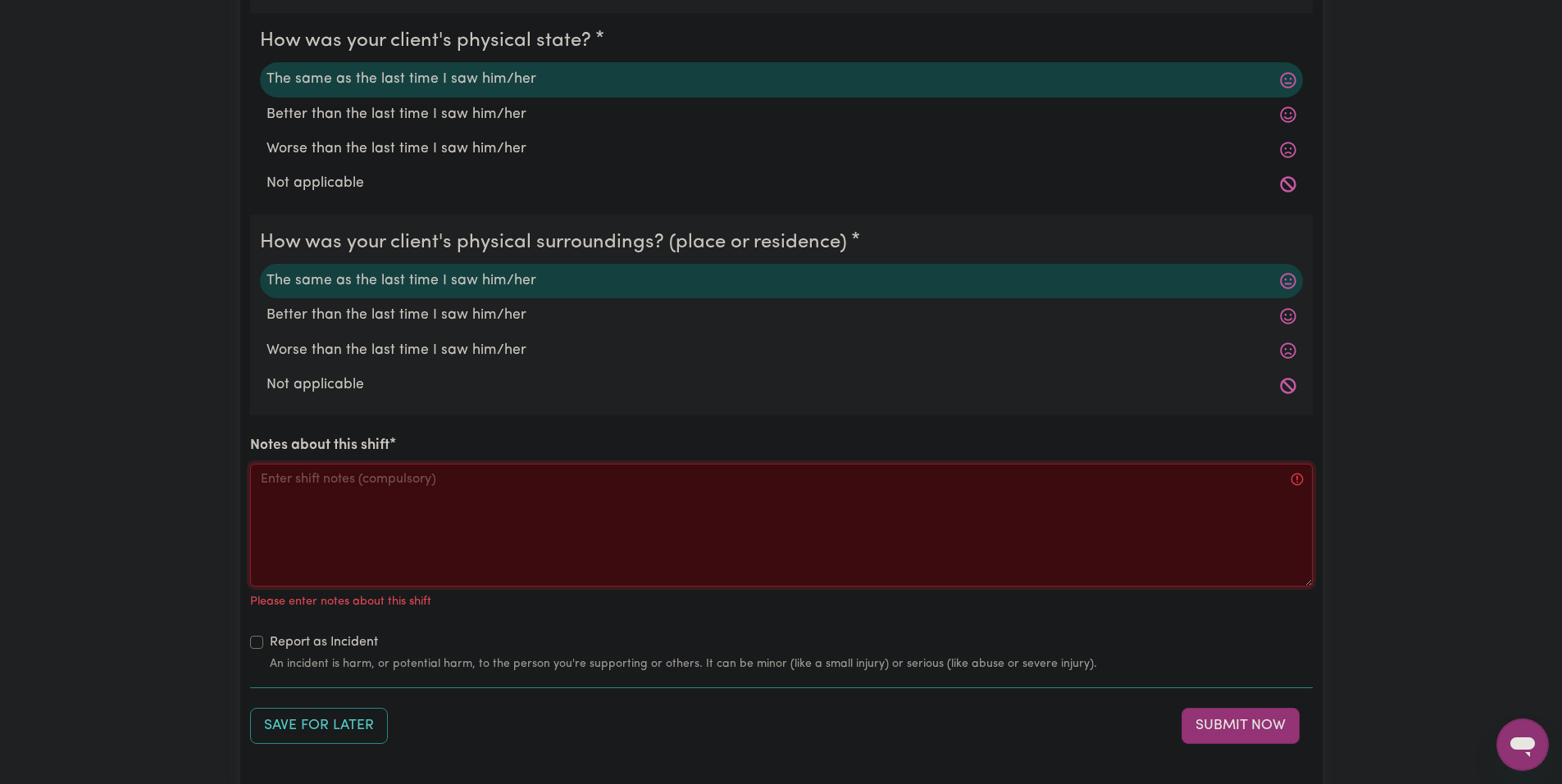
click at [1301, 484] on textarea "Notes about this shift" at bounding box center [781, 525] width 1063 height 123
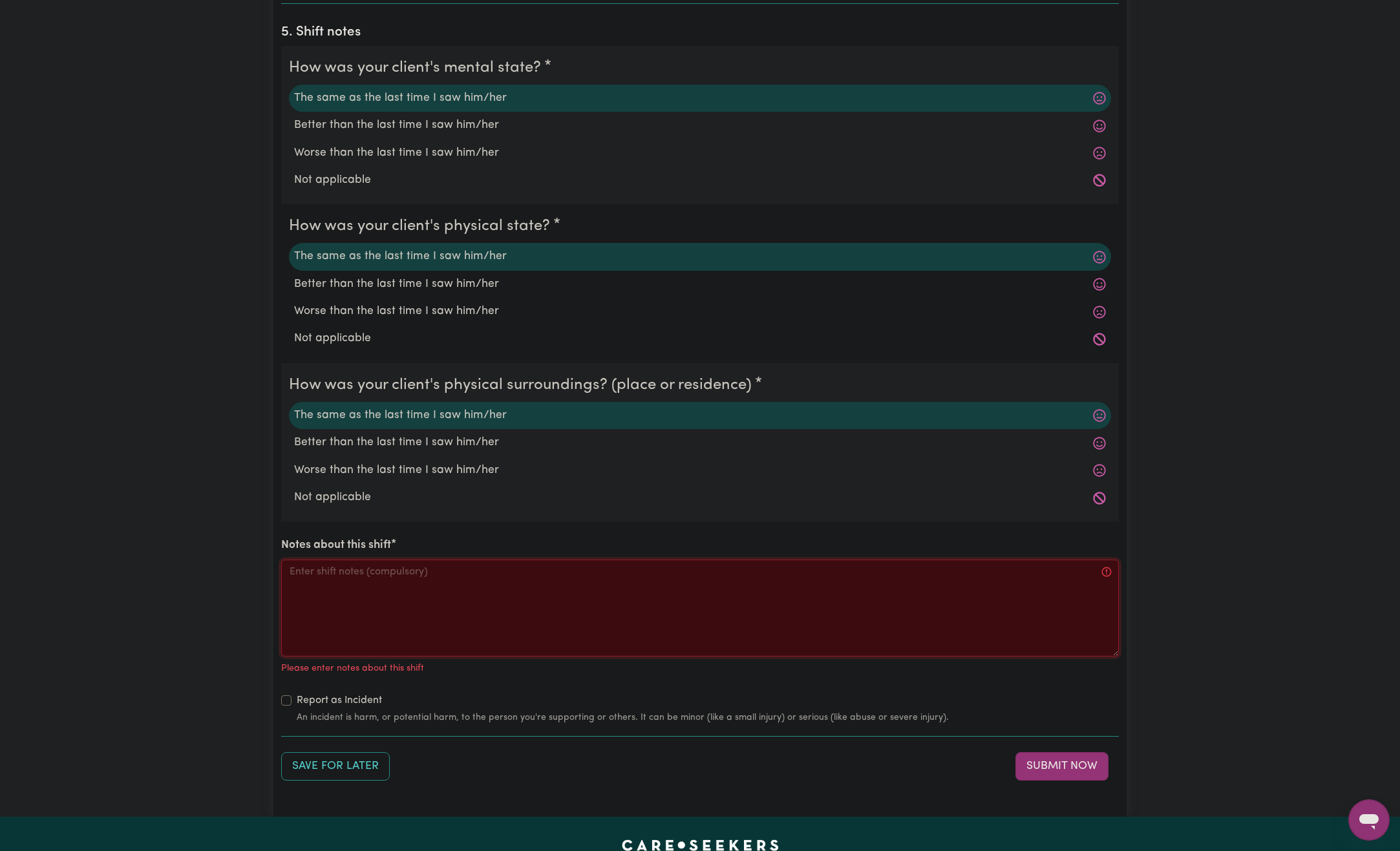
scroll to position [1357, 0]
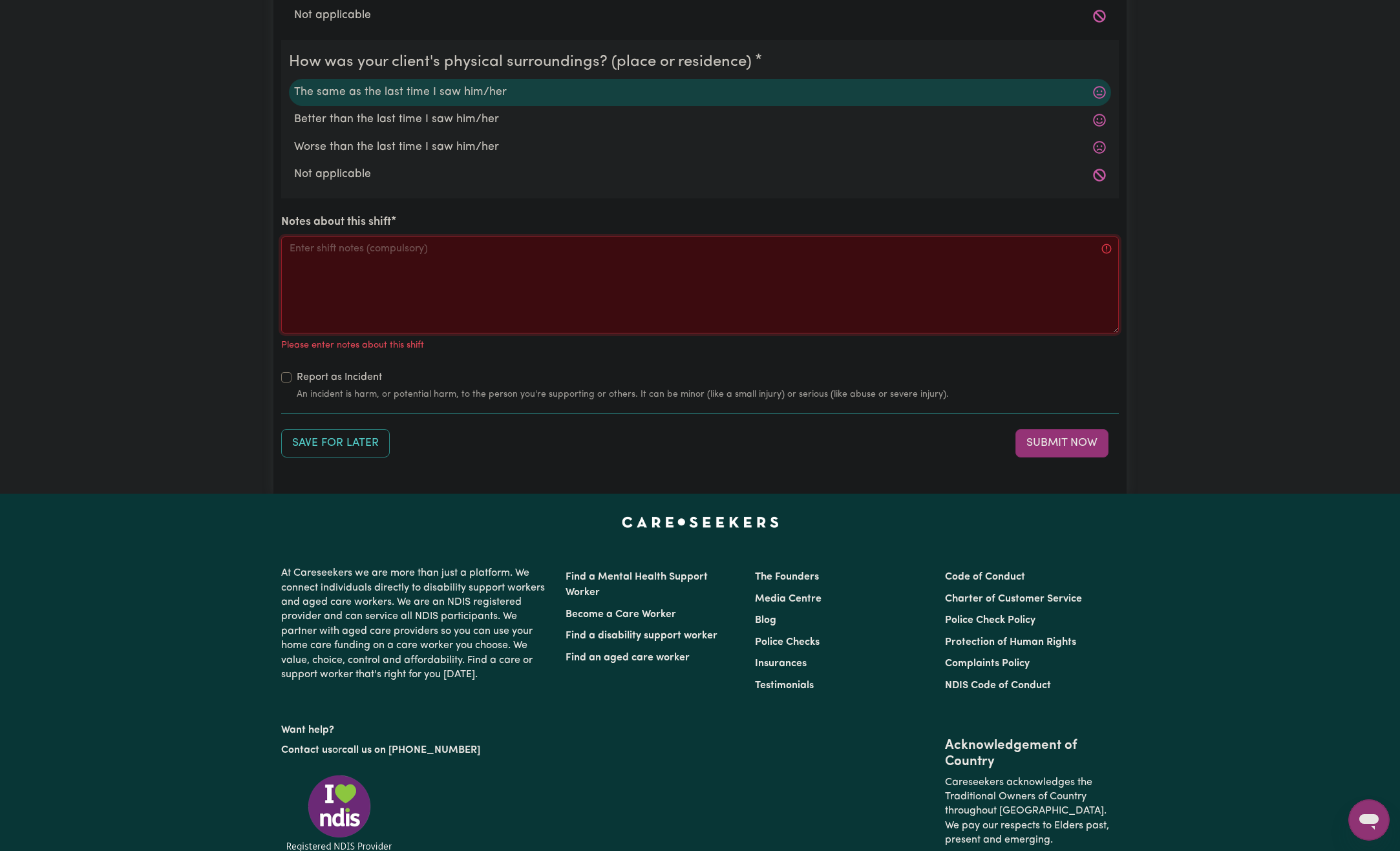
paste textarea "When I got there Jo asked me for a drink and snack which I helped him get from …"
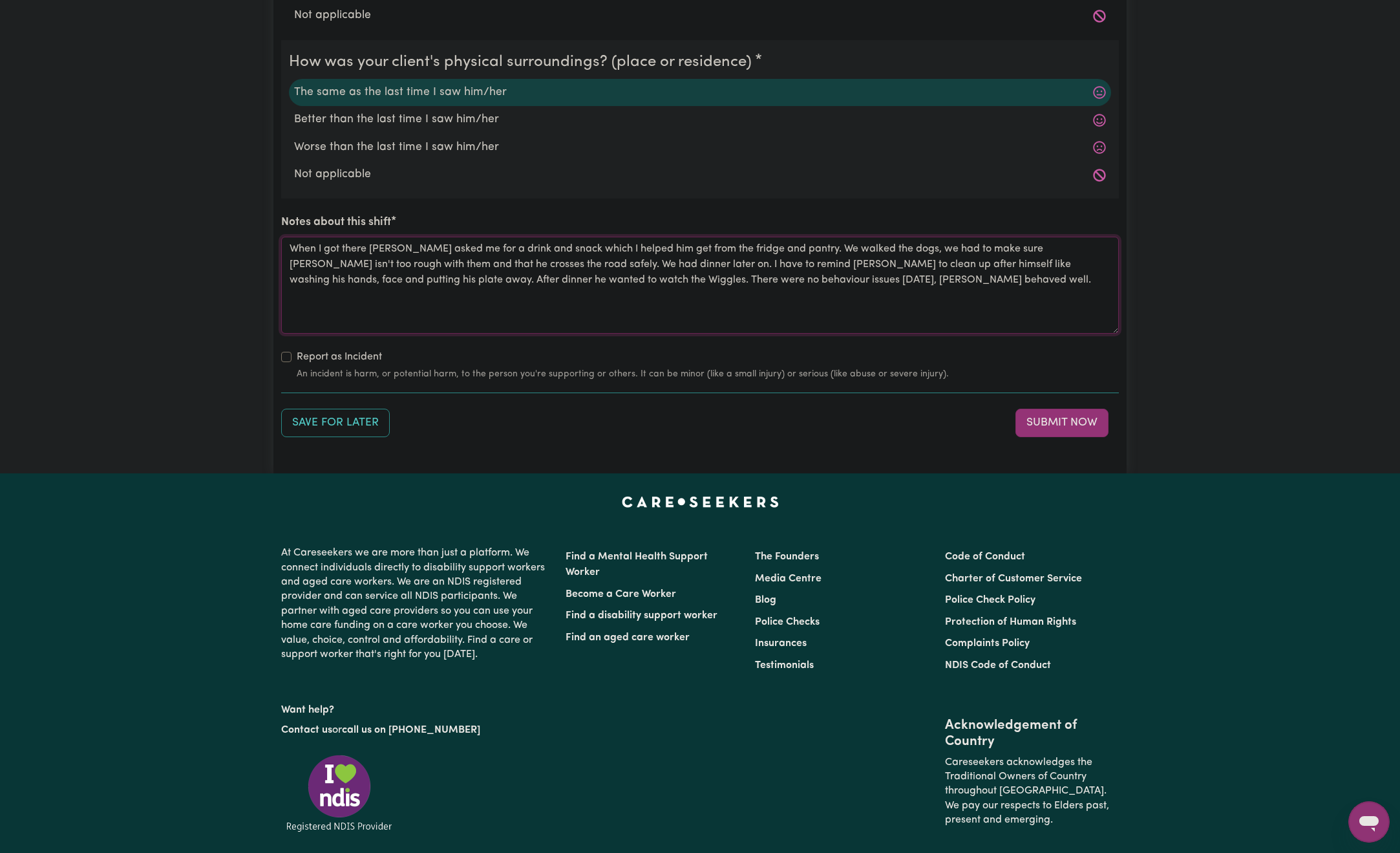
click at [835, 306] on textarea "When I got there Jo asked me for a drink and snack which I helped him get from …" at bounding box center [700, 285] width 838 height 97
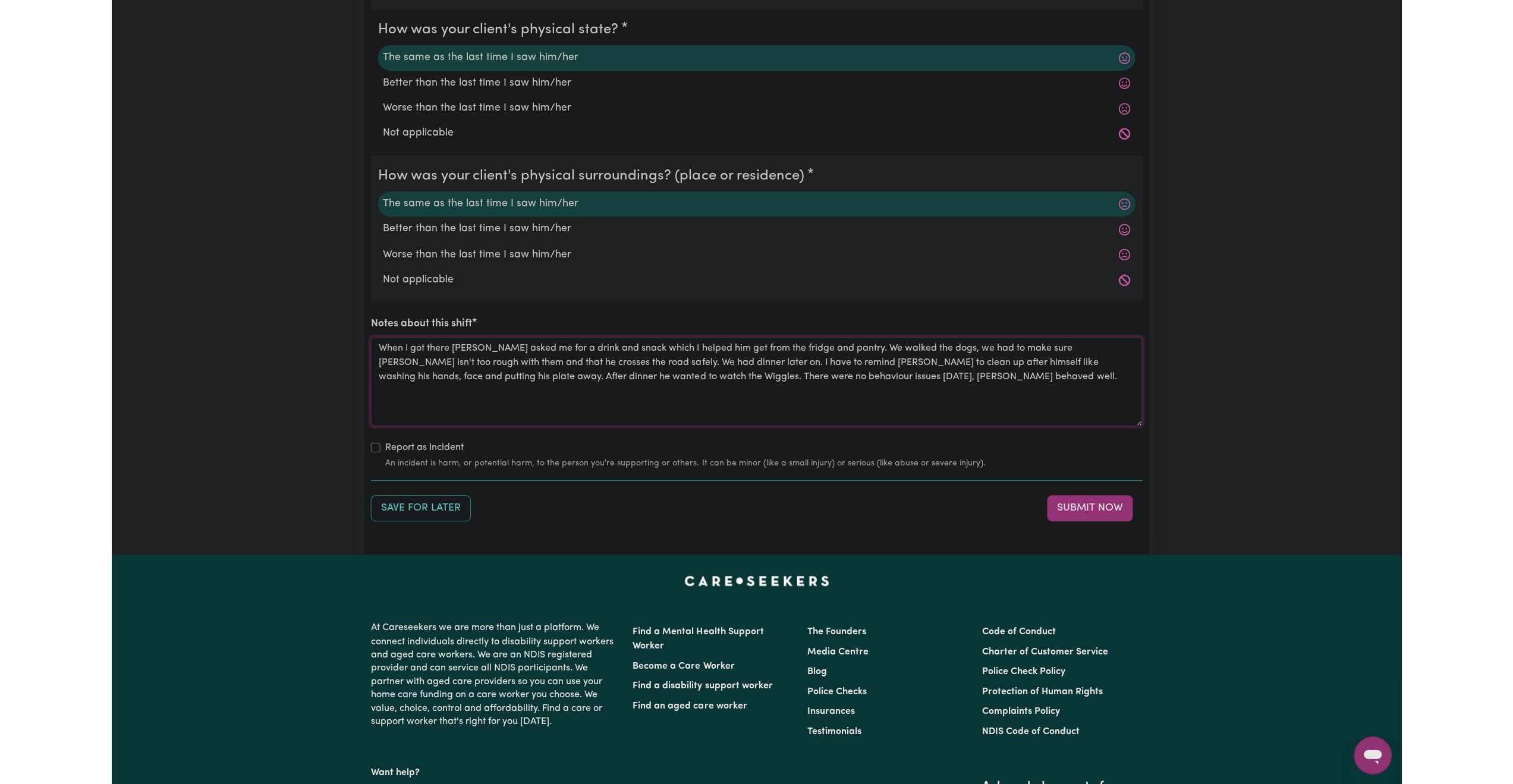
scroll to position [1189, 0]
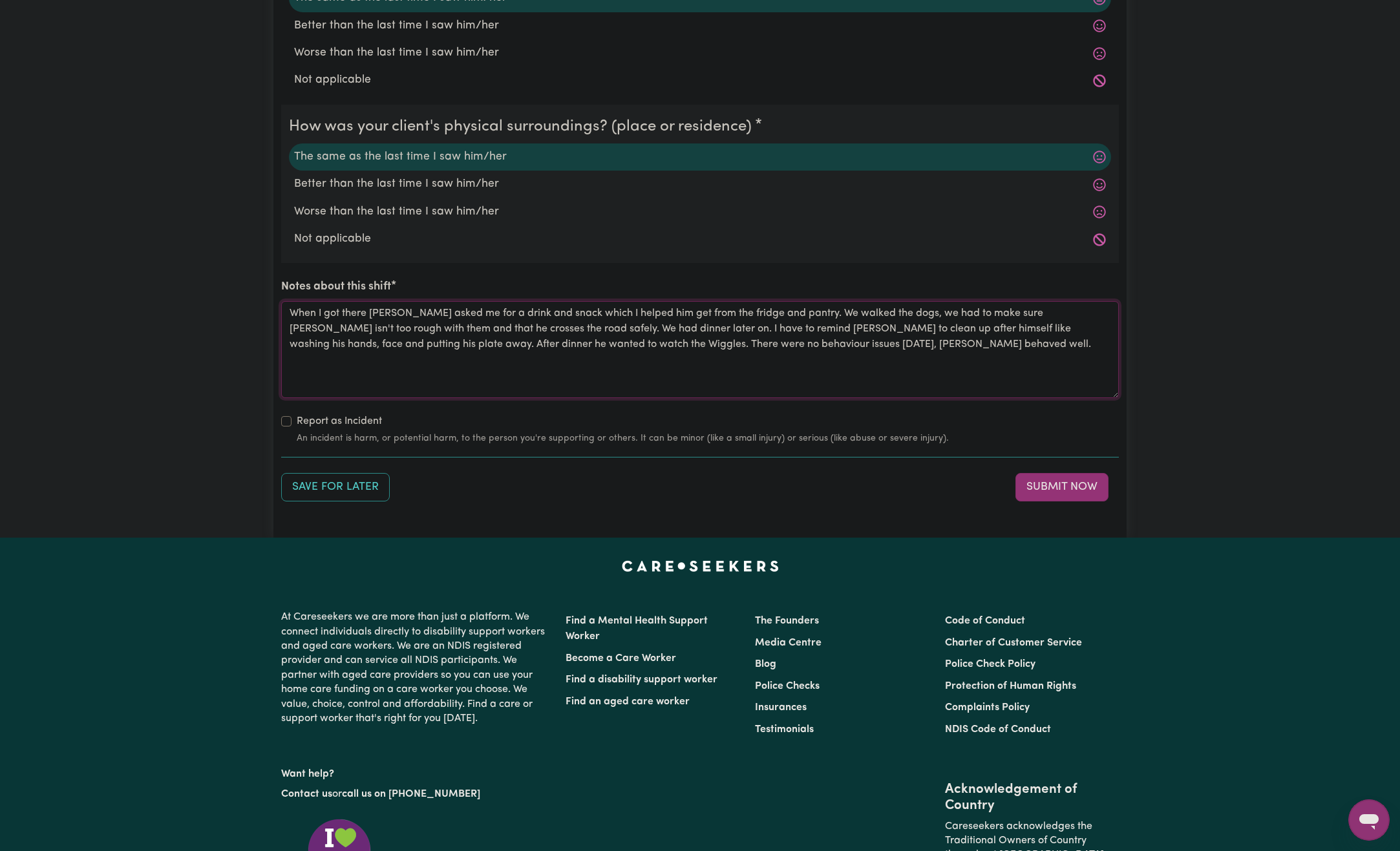
drag, startPoint x: 777, startPoint y: 316, endPoint x: 454, endPoint y: 331, distance: 323.3
click at [454, 331] on textarea "When I got there Jo asked me for a drink and snack which I helped him get from …" at bounding box center [700, 350] width 838 height 97
click at [1067, 309] on textarea "When I got there Jo asked me for a drink and snack which I helped him get from …" at bounding box center [700, 350] width 838 height 97
click at [1075, 310] on textarea "When I got there Jo asked me for a drink and snack which I helped him get from …" at bounding box center [700, 350] width 838 height 97
click at [1096, 338] on textarea "When I got there Jo asked me for a drink and snack which I helped him get from …" at bounding box center [700, 350] width 838 height 97
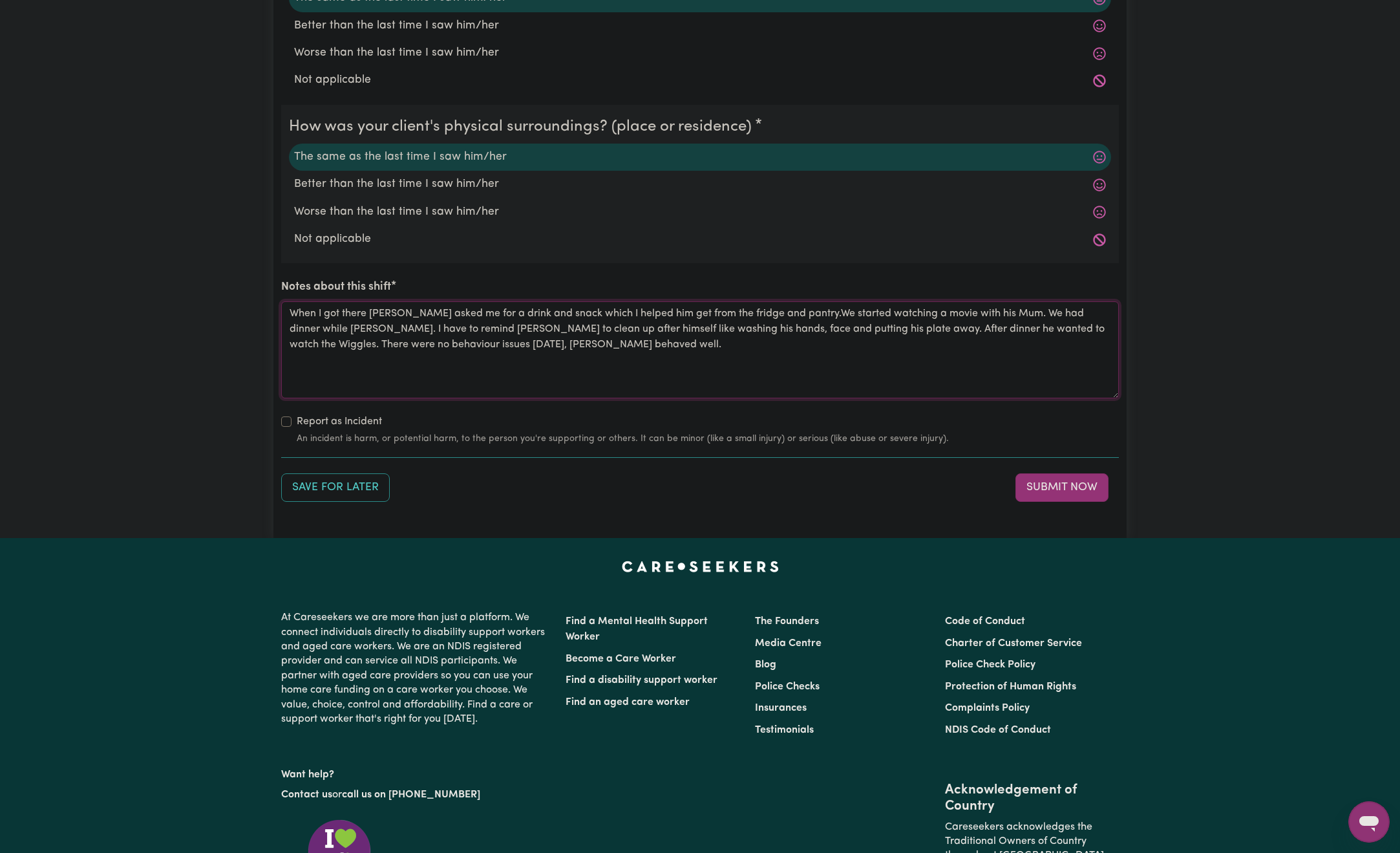
click at [326, 331] on textarea "When I got there Jo asked me for a drink and snack which I helped him get from …" at bounding box center [700, 350] width 838 height 97
click at [535, 349] on textarea "When I got there Jo asked me for a drink and snack which I helped him get from …" at bounding box center [700, 350] width 838 height 97
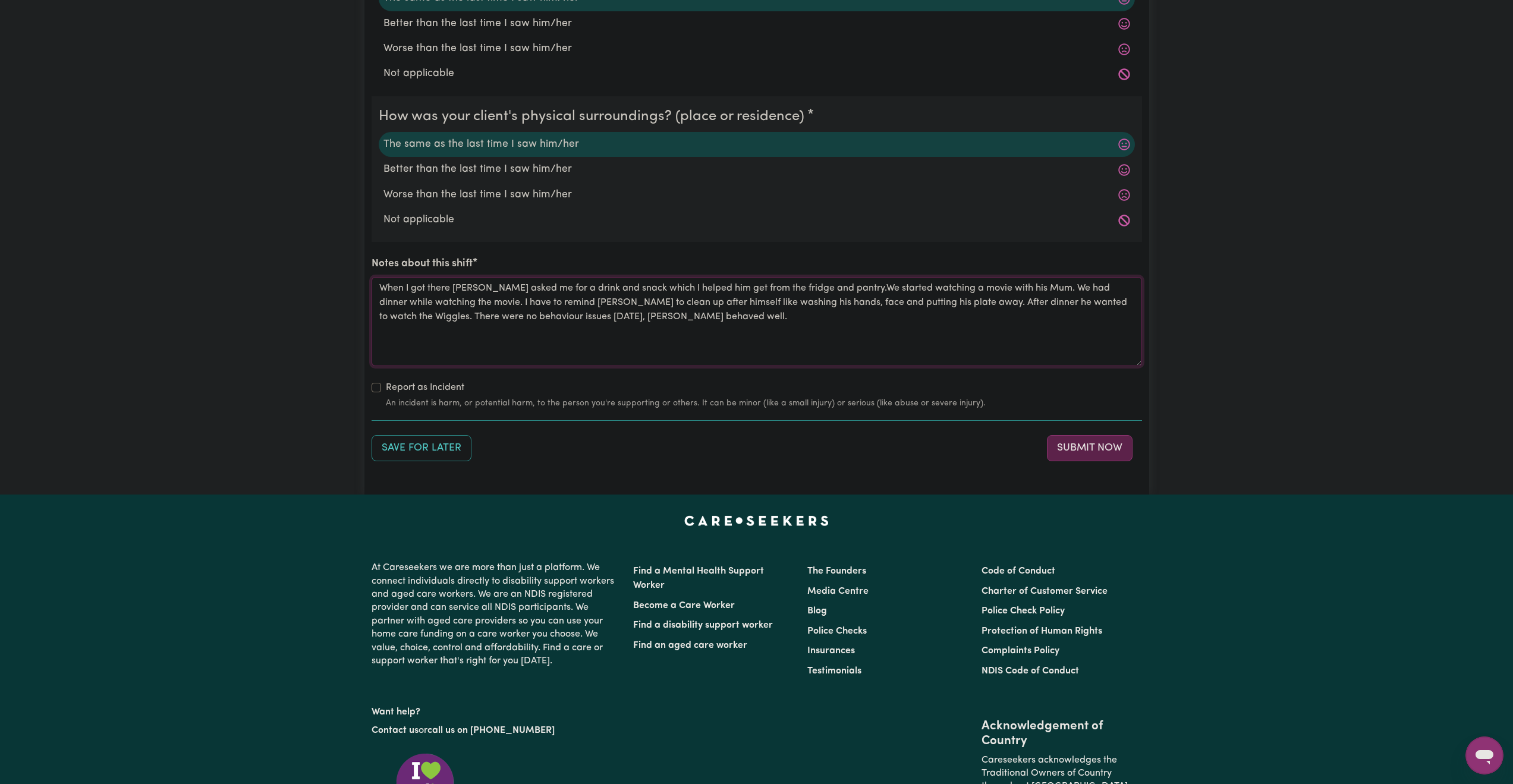
type textarea "When I got there Jo asked me for a drink and snack which I helped him get from …"
drag, startPoint x: 1115, startPoint y: 445, endPoint x: 1129, endPoint y: 439, distance: 15.2
click at [1115, 445] on button "Submit Now" at bounding box center [1090, 448] width 86 height 26
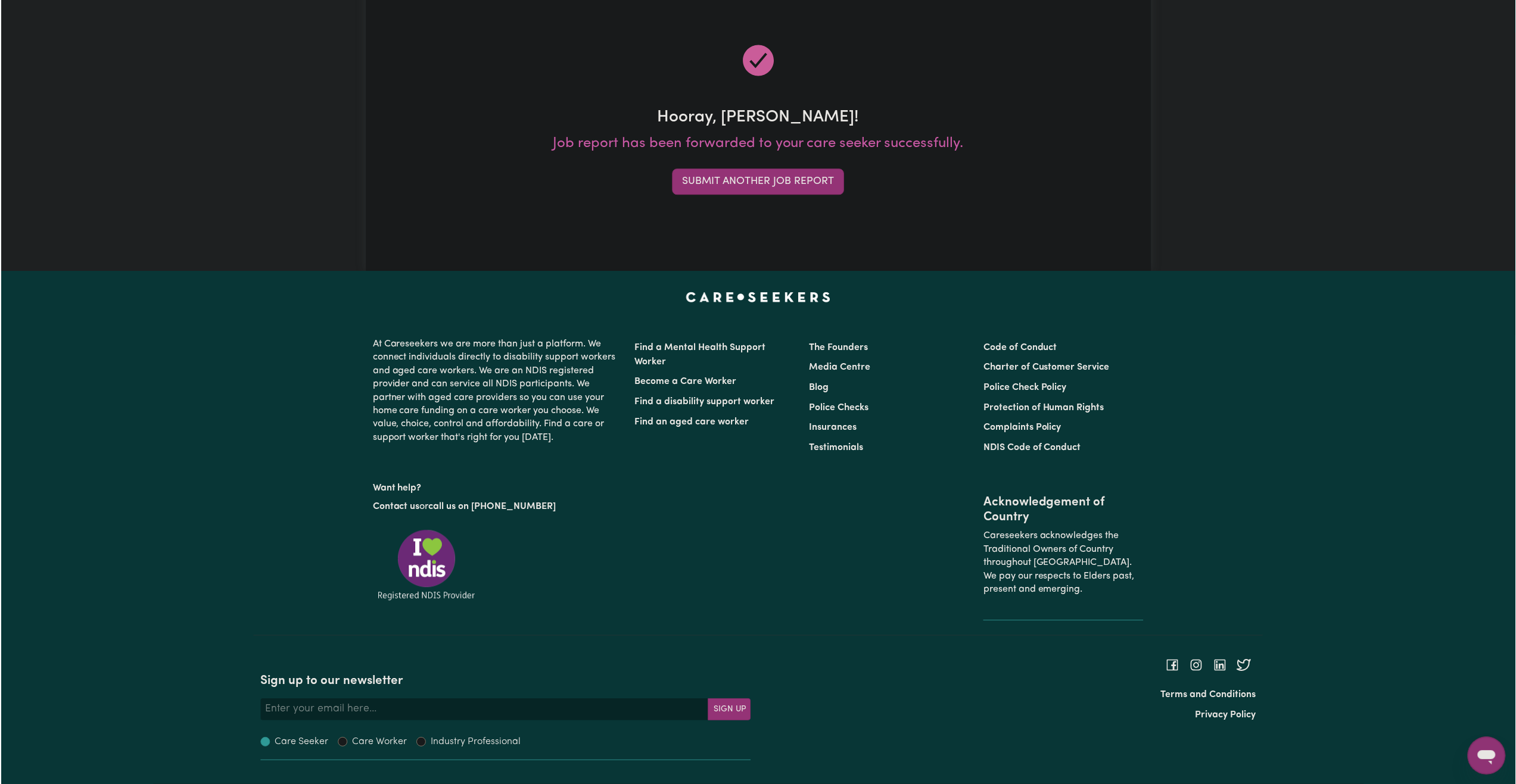
scroll to position [0, 0]
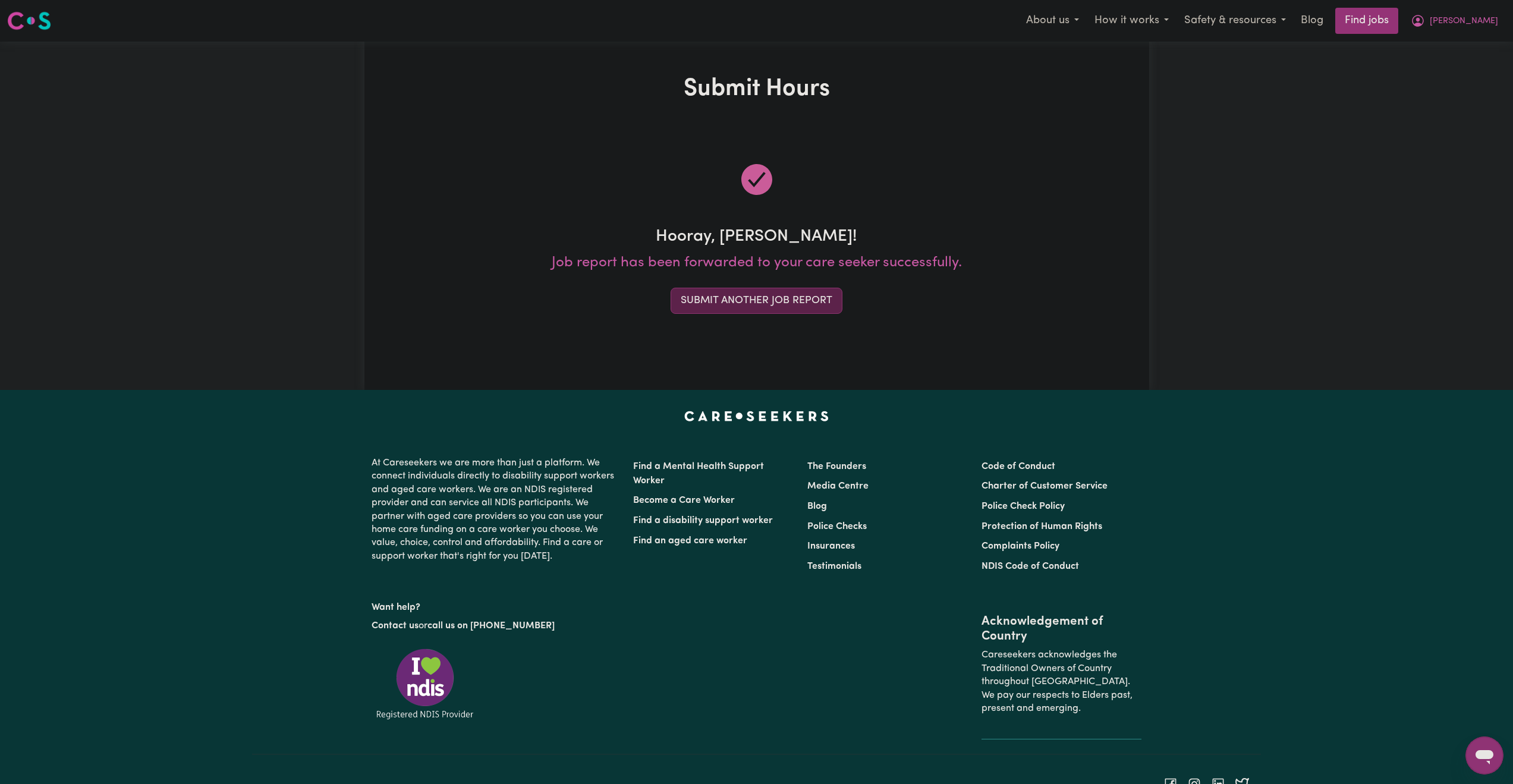
click at [823, 306] on button "Submit Another Job Report" at bounding box center [756, 301] width 172 height 26
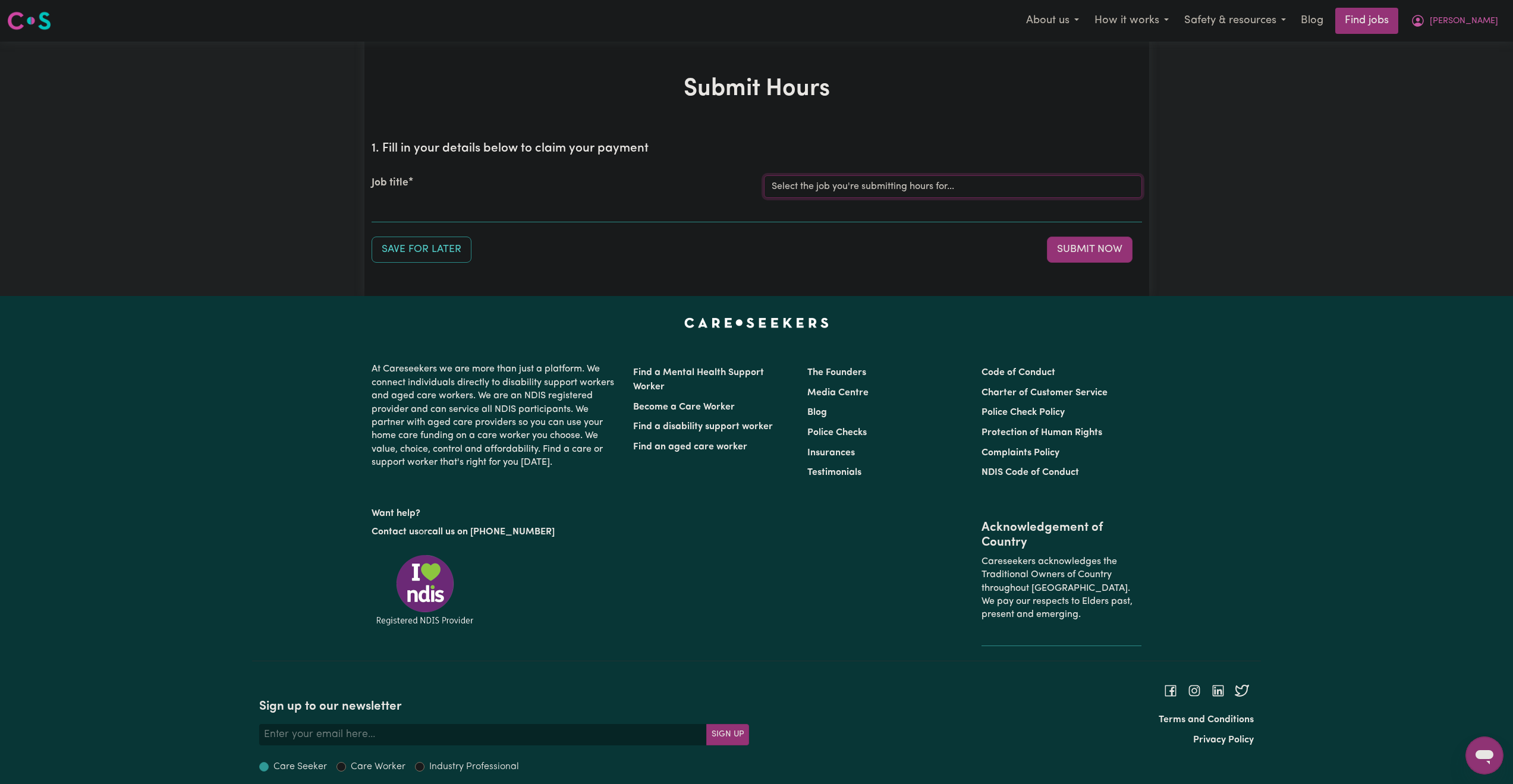
click at [861, 196] on select "Select the job you're submitting hours for... [Joseph] Care Worker needed in No…" at bounding box center [953, 187] width 378 height 23
click at [859, 247] on div "Save for Later Submit Now" at bounding box center [756, 249] width 771 height 26
click at [862, 188] on select "Select the job you're submitting hours for... [Joseph] Care Worker needed in No…" at bounding box center [953, 187] width 378 height 23
select select "14211"
click at [764, 175] on select "Select the job you're submitting hours for... [Joseph] Care Worker needed in No…" at bounding box center [953, 187] width 378 height 23
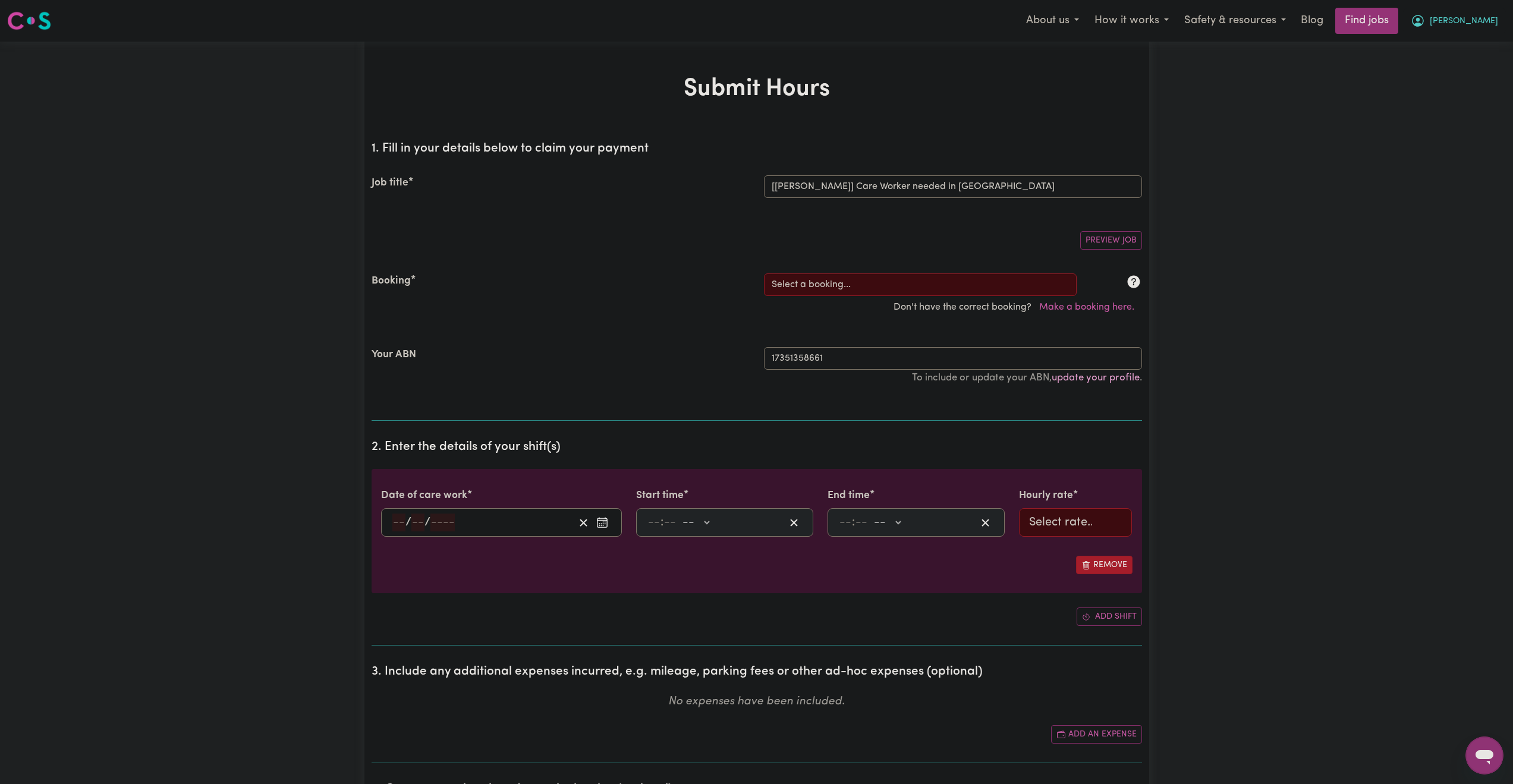
click at [1132, 16] on span "[PERSON_NAME]" at bounding box center [1465, 21] width 68 height 13
click at [832, 279] on select "Select a booking... Mon, September 8, 2025 - 03:30pm to 08:00pm (RECURRING) Mon…" at bounding box center [920, 285] width 313 height 23
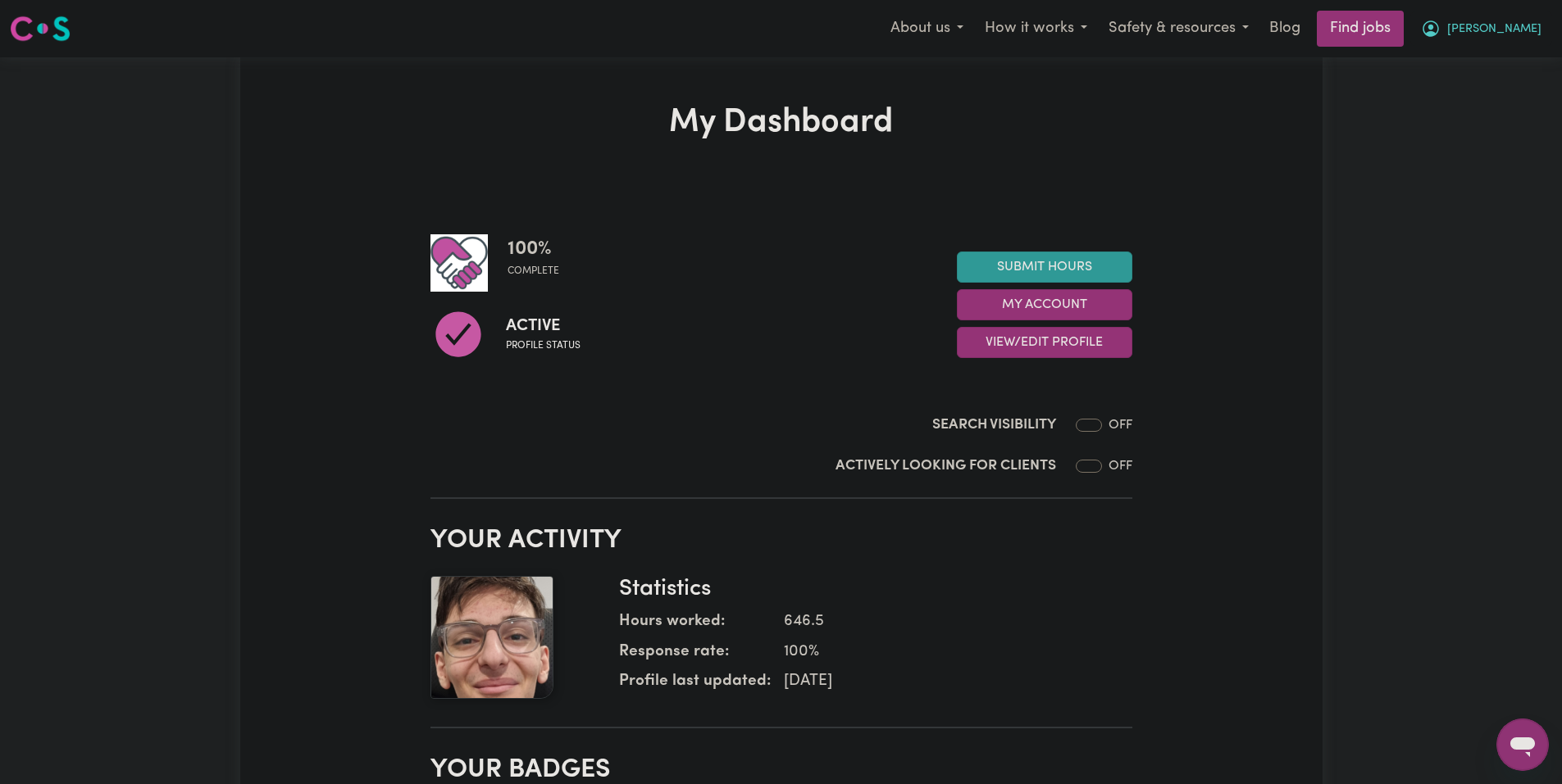
click at [1440, 37] on icon "My Account" at bounding box center [1430, 28] width 20 height 20
click at [1480, 53] on link "My Account" at bounding box center [1486, 64] width 130 height 31
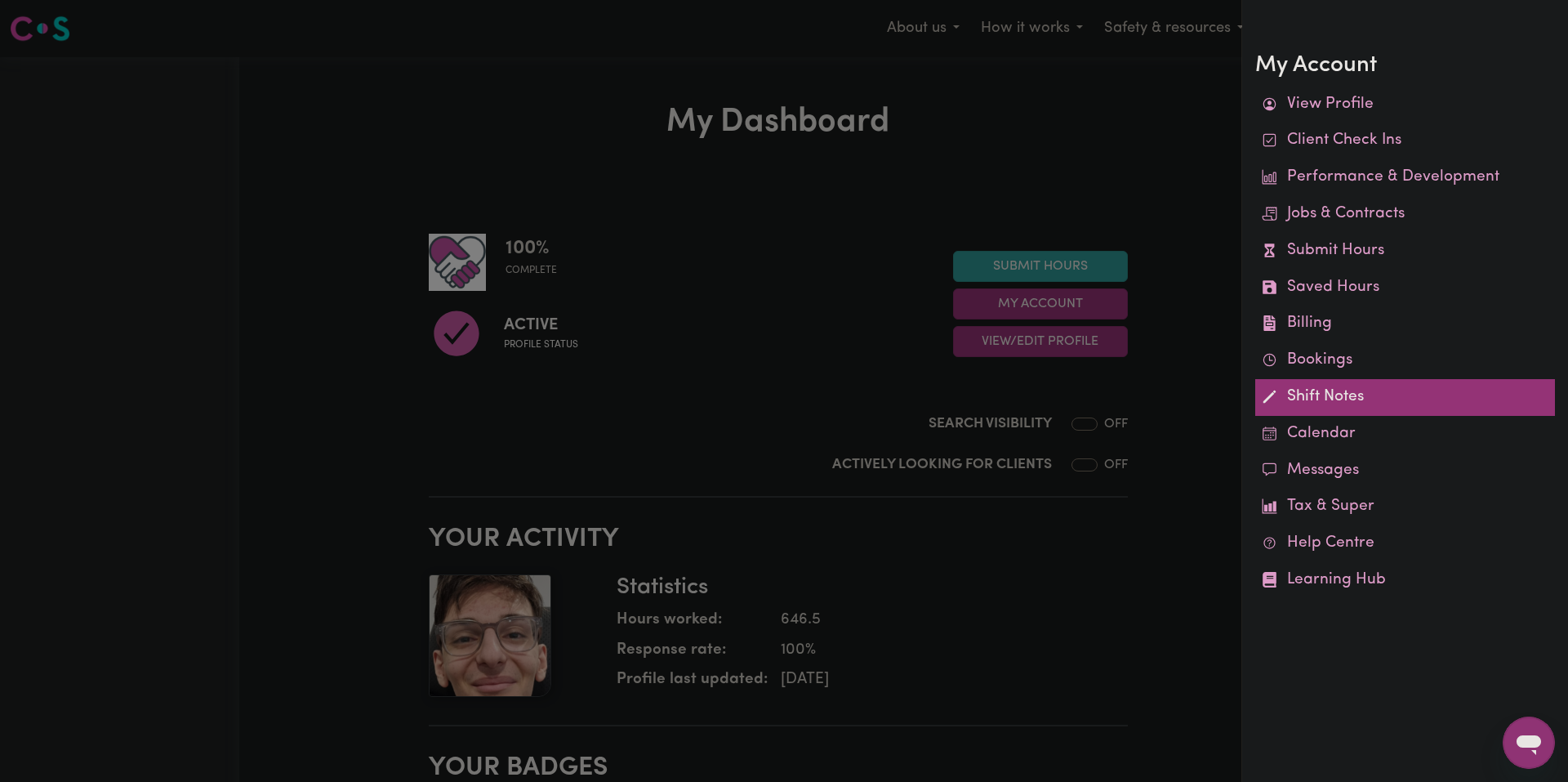
click at [1303, 400] on link "Shift Notes" at bounding box center [1405, 398] width 300 height 37
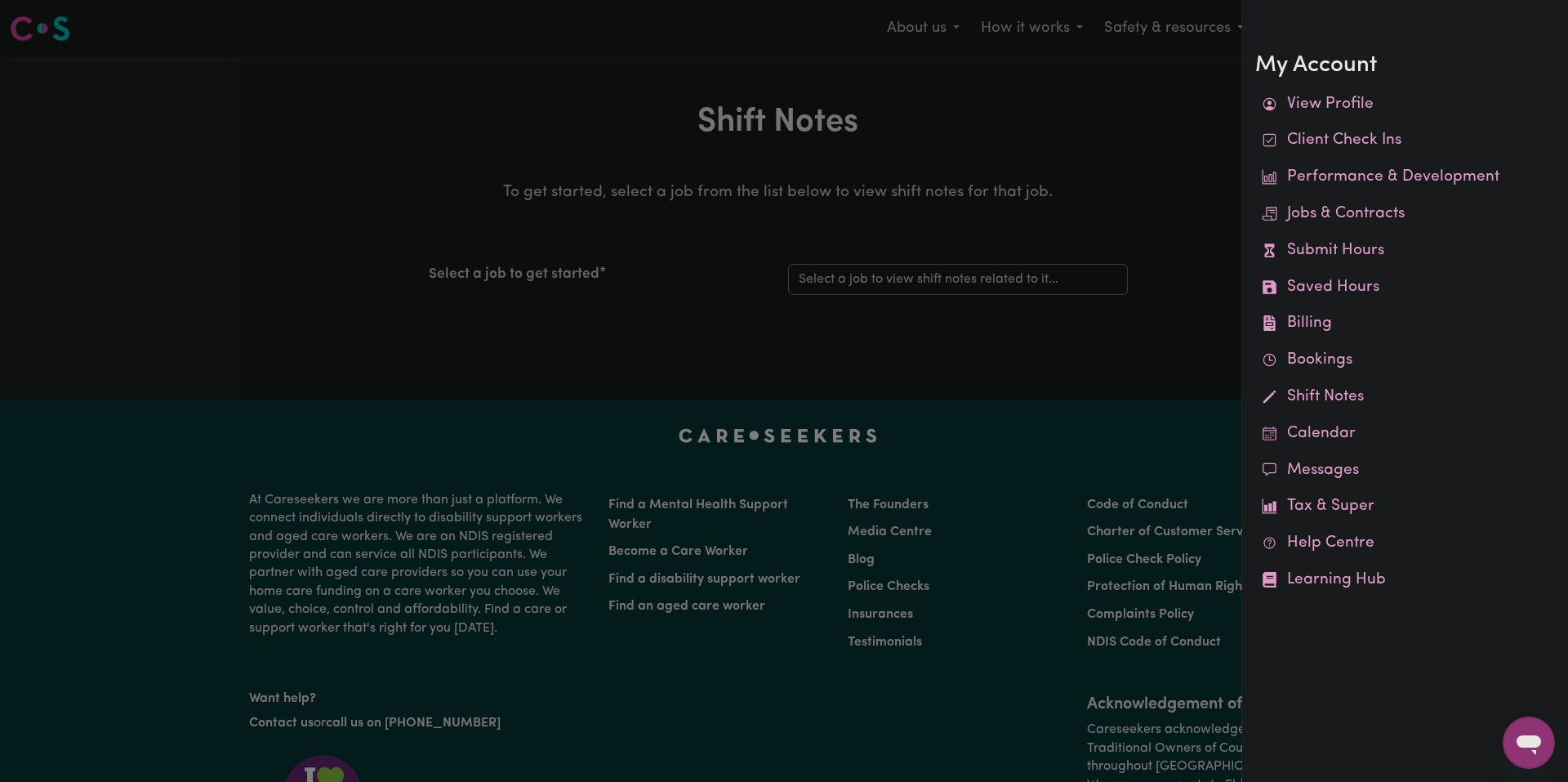
click at [1001, 311] on div at bounding box center [784, 391] width 1568 height 782
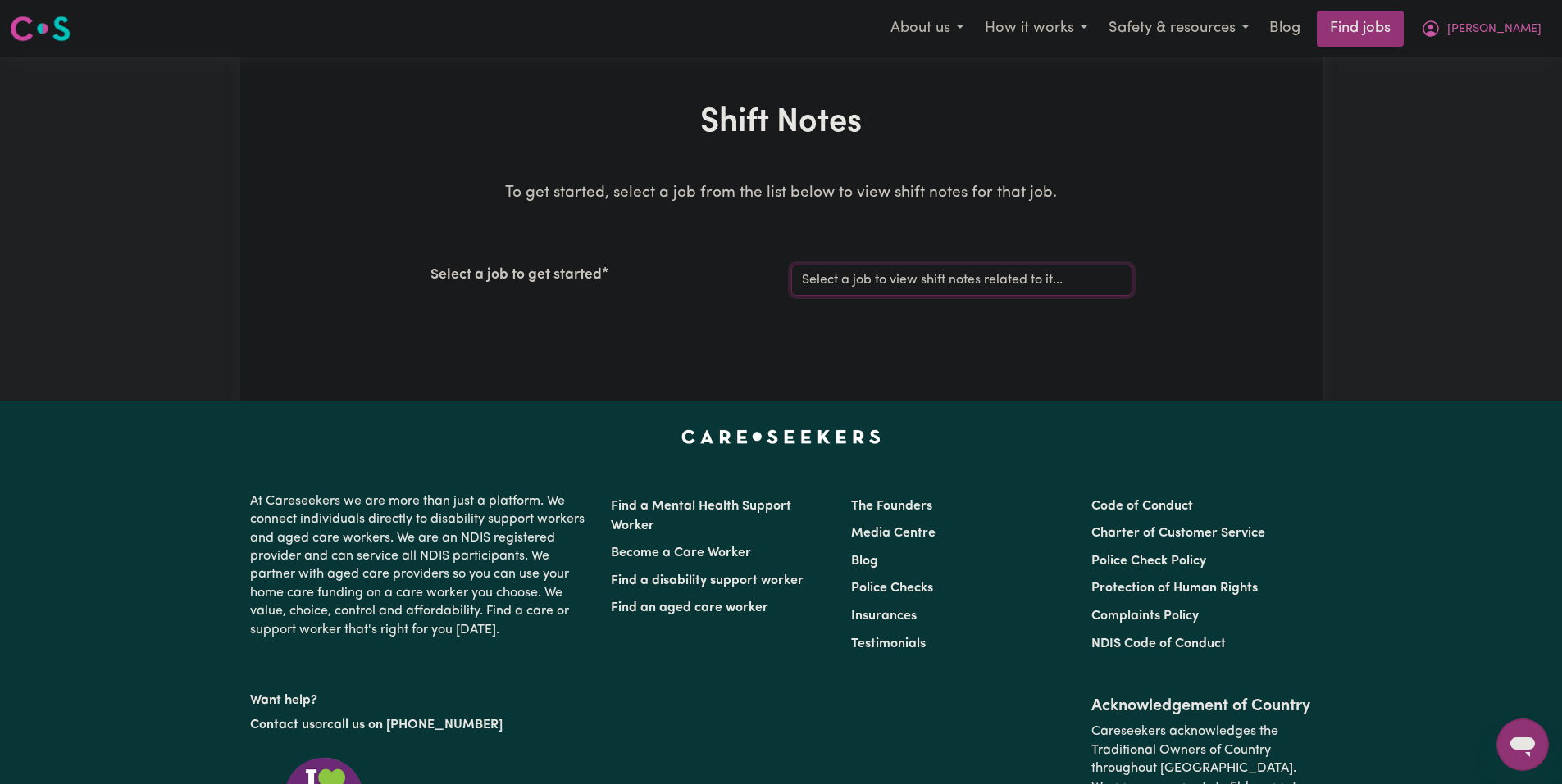
click at [1030, 292] on select "Select a job to view shift notes related to it... [Joseph] Care Worker needed i…" at bounding box center [961, 280] width 341 height 31
select select "14211"
click at [791, 264] on select "Select a job to view shift notes related to it... [Joseph] Care Worker needed i…" at bounding box center [961, 280] width 341 height 31
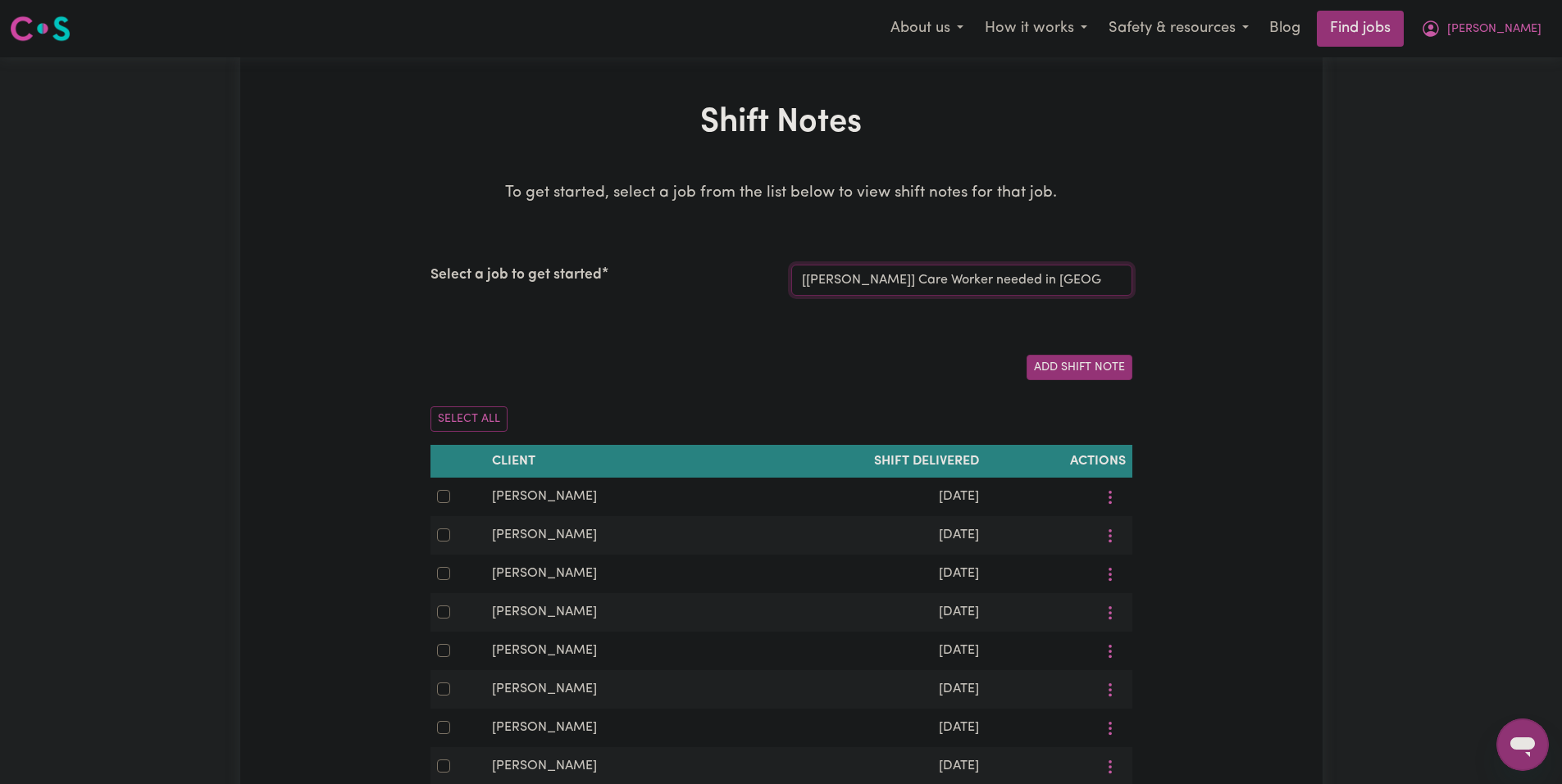
scroll to position [82, 0]
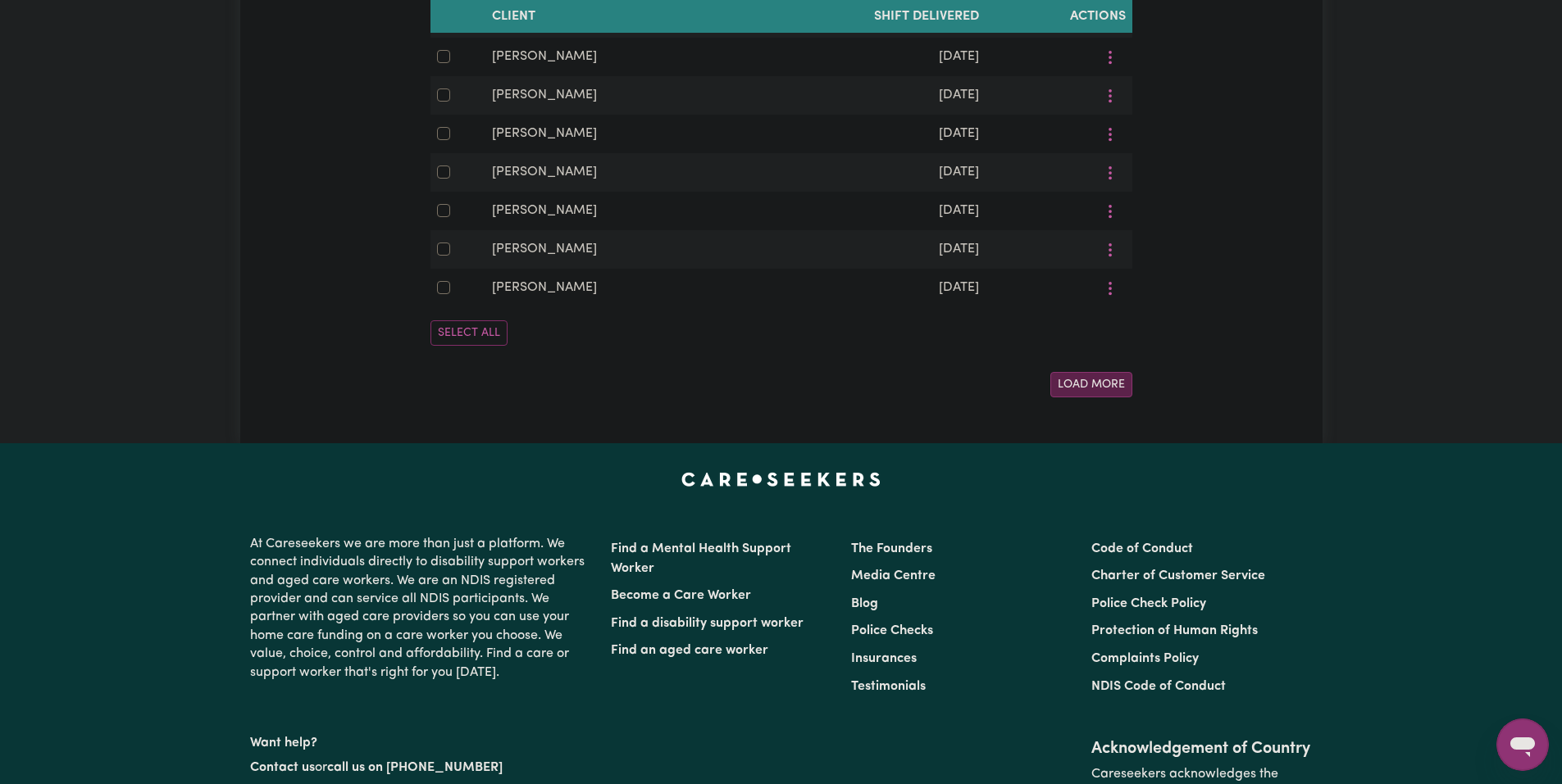
click at [1073, 397] on button "Load More" at bounding box center [1090, 385] width 82 height 26
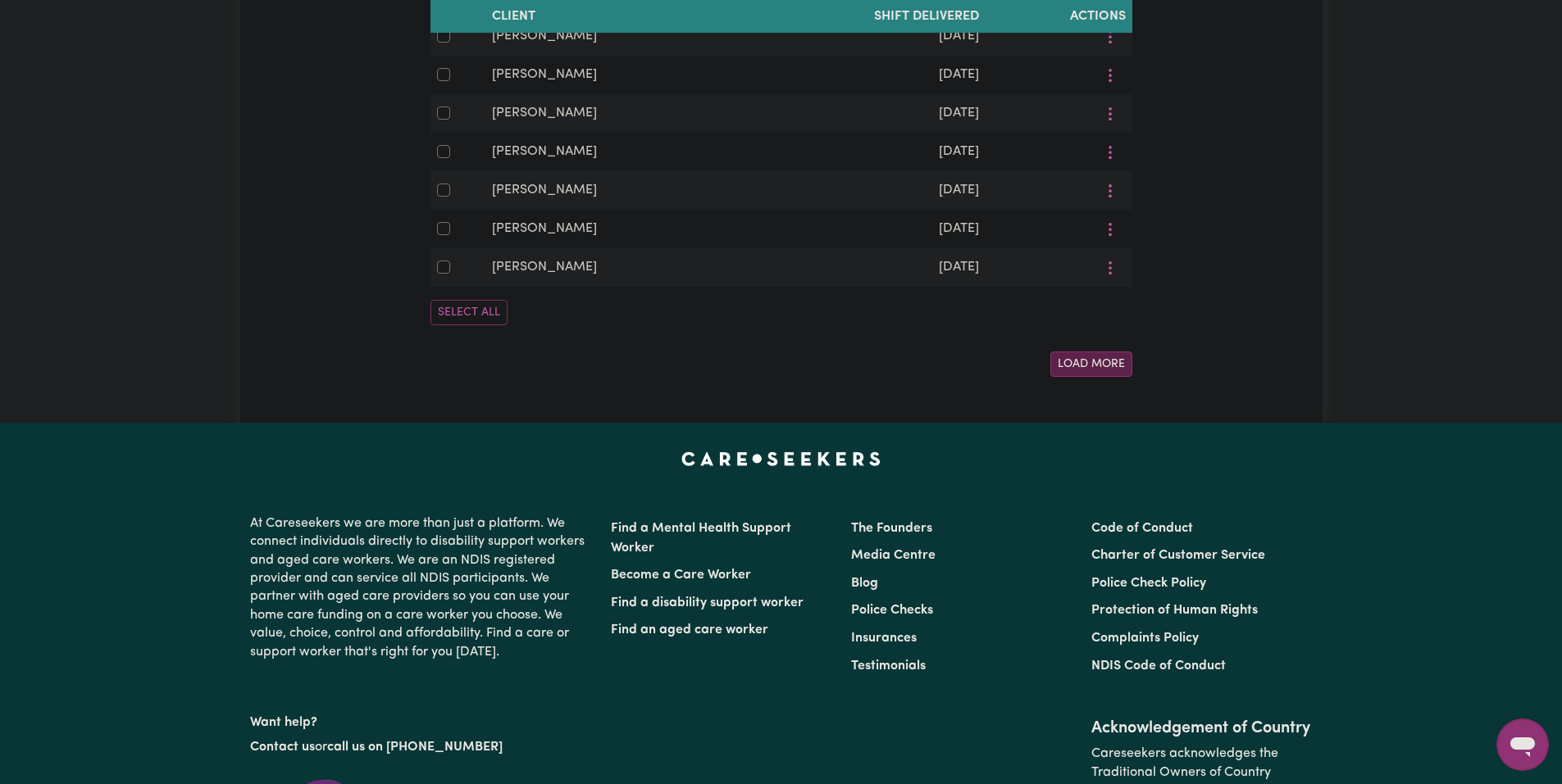
click at [1103, 377] on button "Load More" at bounding box center [1090, 364] width 82 height 26
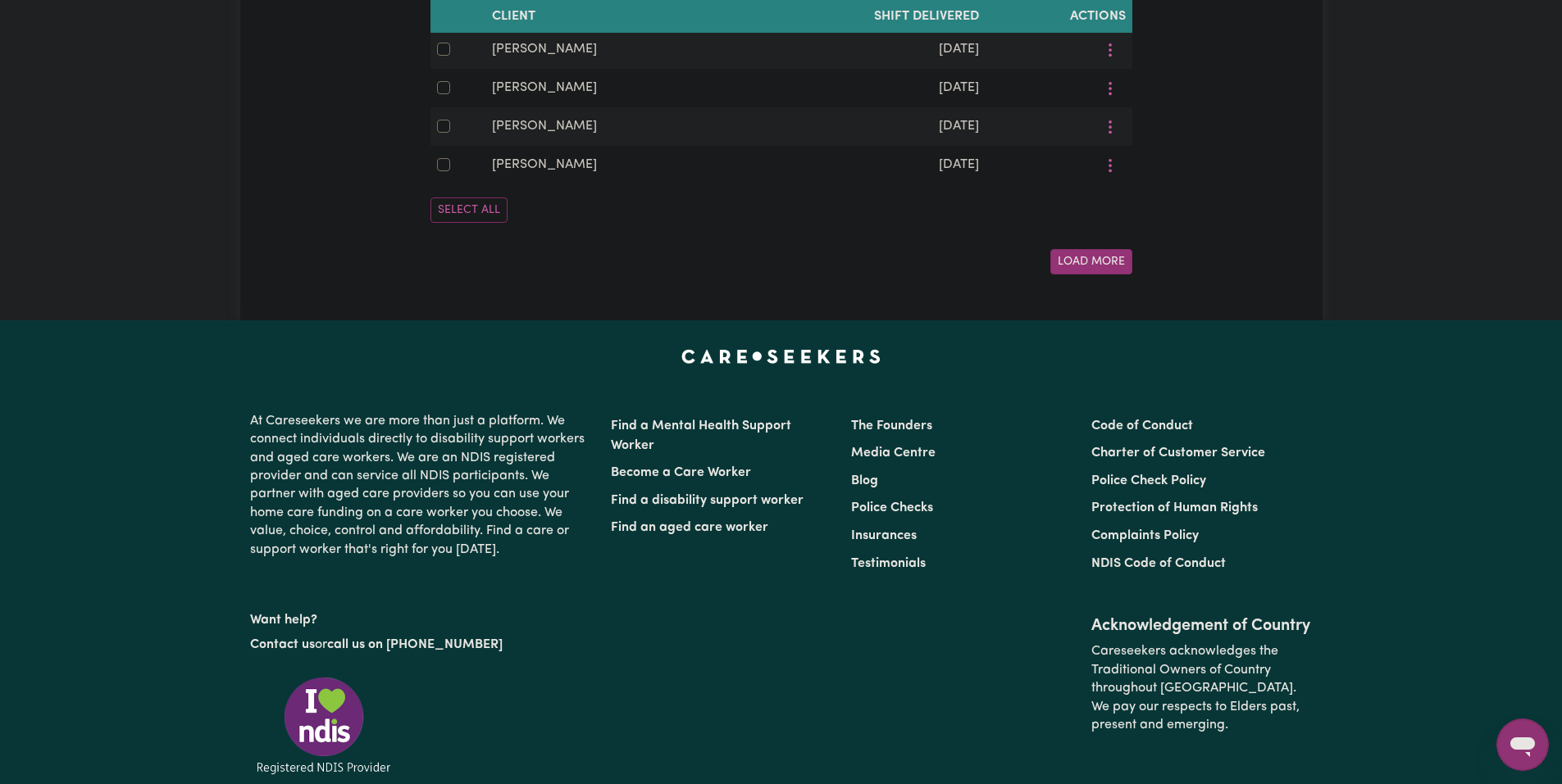
drag, startPoint x: 1080, startPoint y: 313, endPoint x: 1082, endPoint y: 305, distance: 8.2
click at [1081, 274] on button "Load More" at bounding box center [1090, 262] width 82 height 26
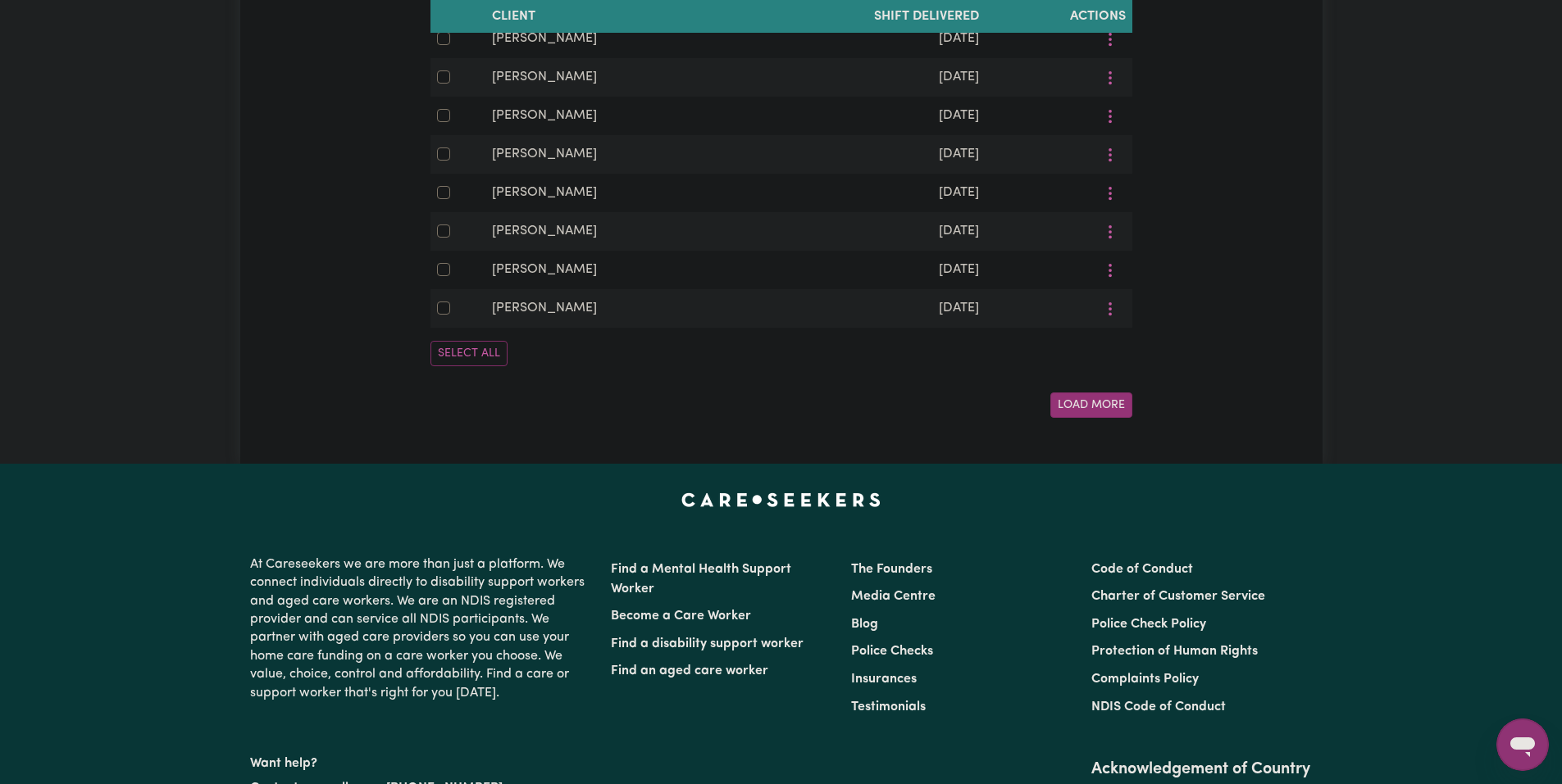
scroll to position [4082, 0]
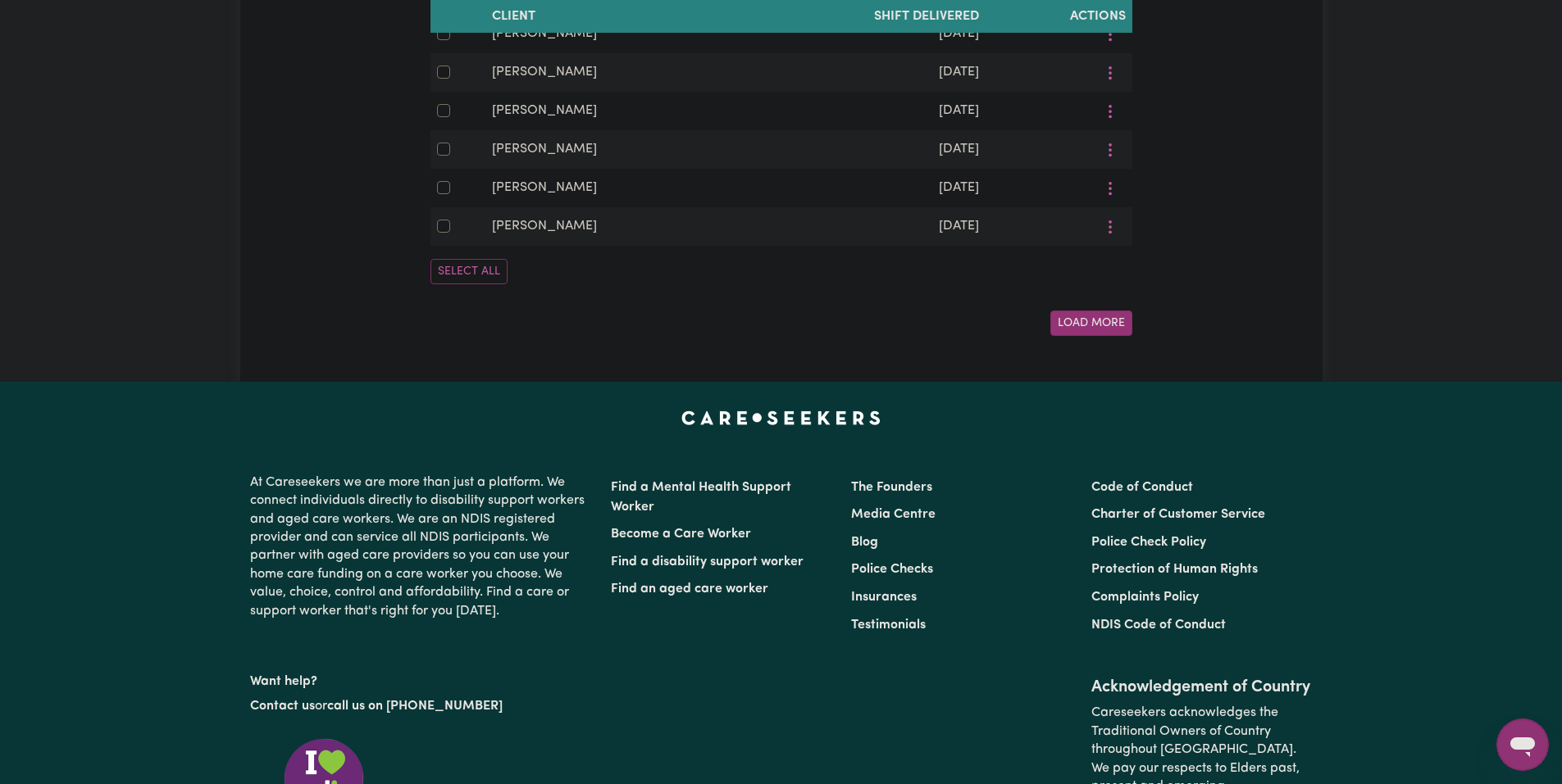
click at [1087, 336] on button "Load More" at bounding box center [1090, 323] width 82 height 26
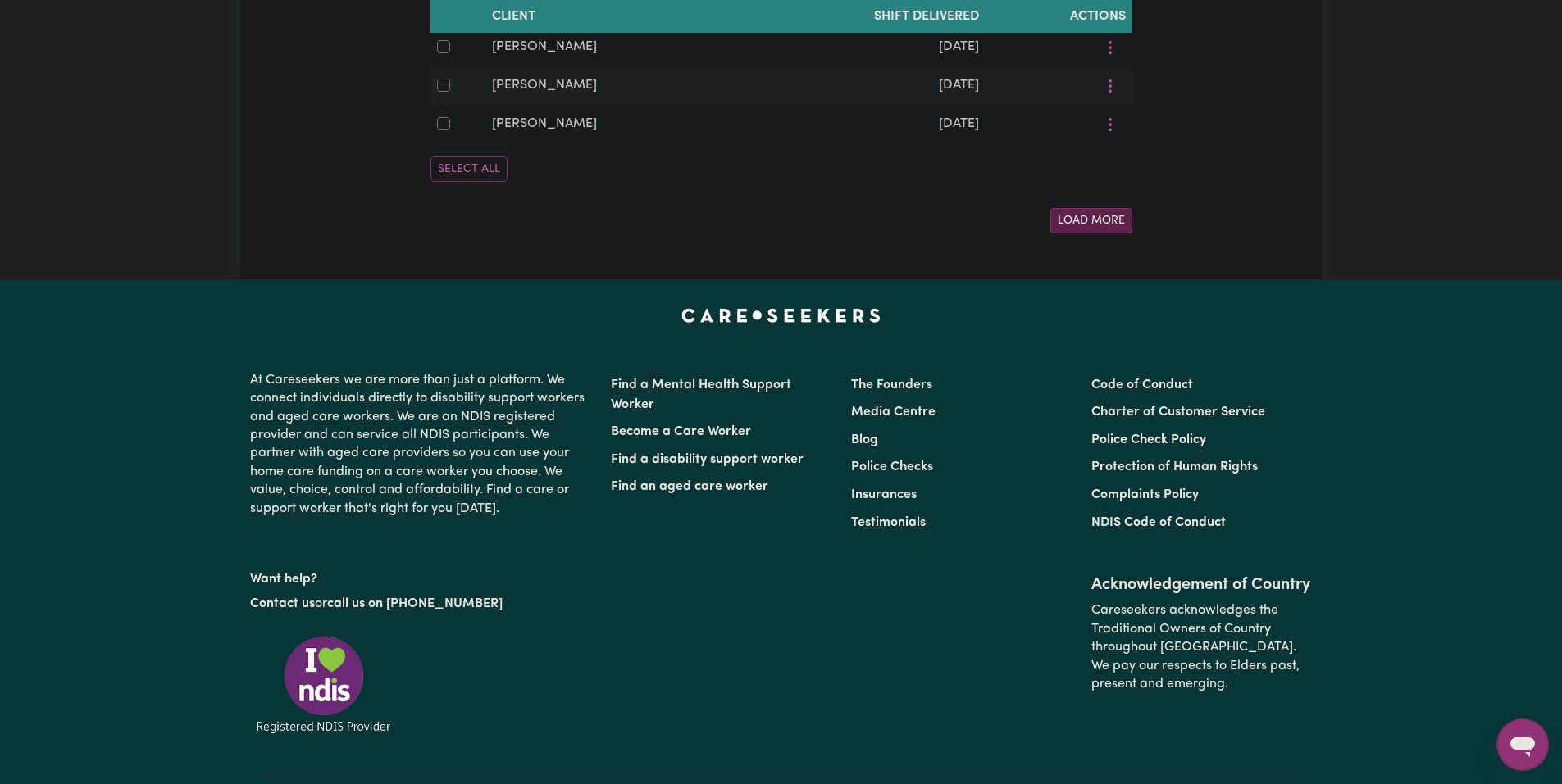
click at [1085, 234] on button "Load More" at bounding box center [1090, 221] width 82 height 26
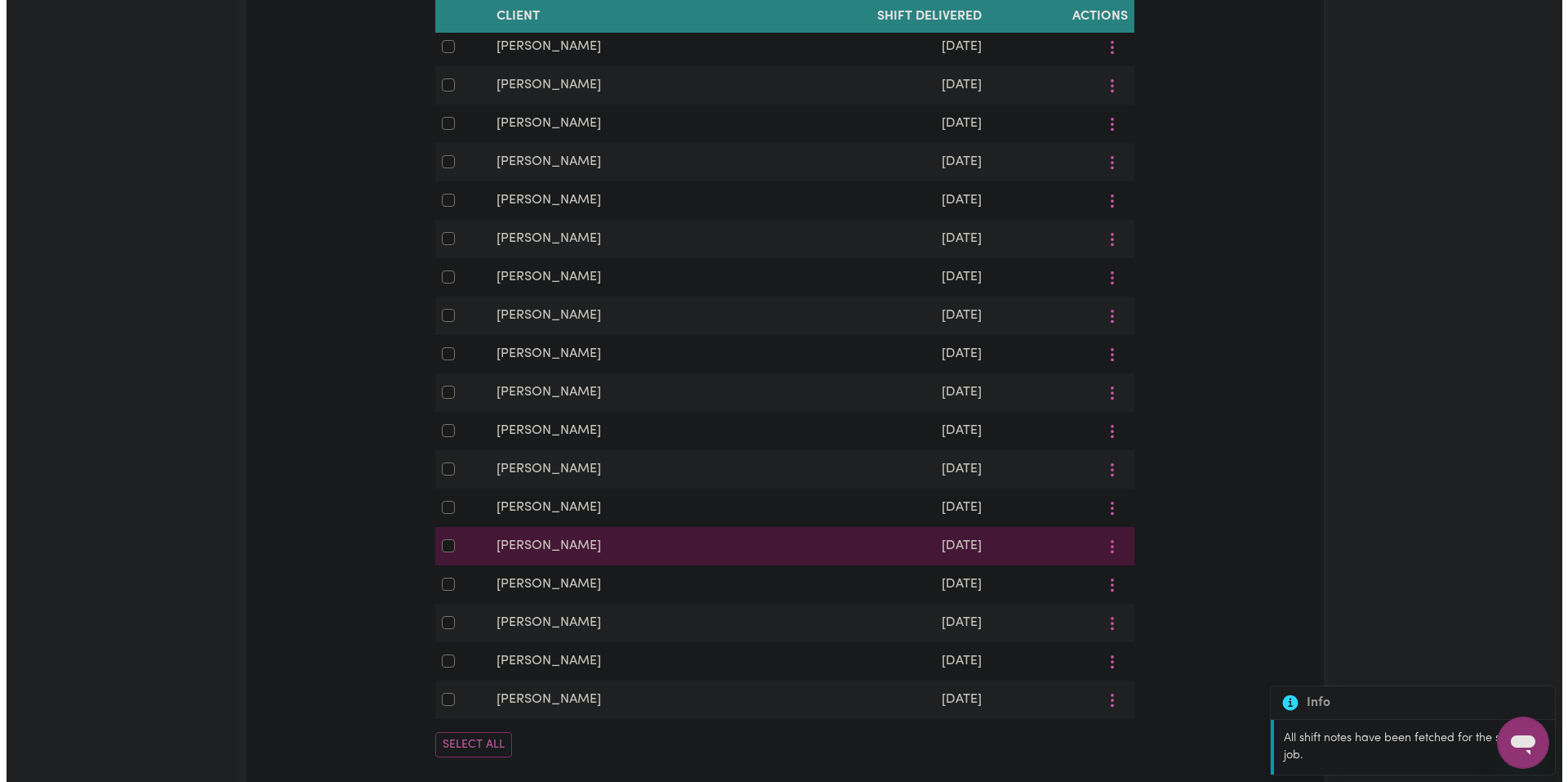
scroll to position [5625, 0]
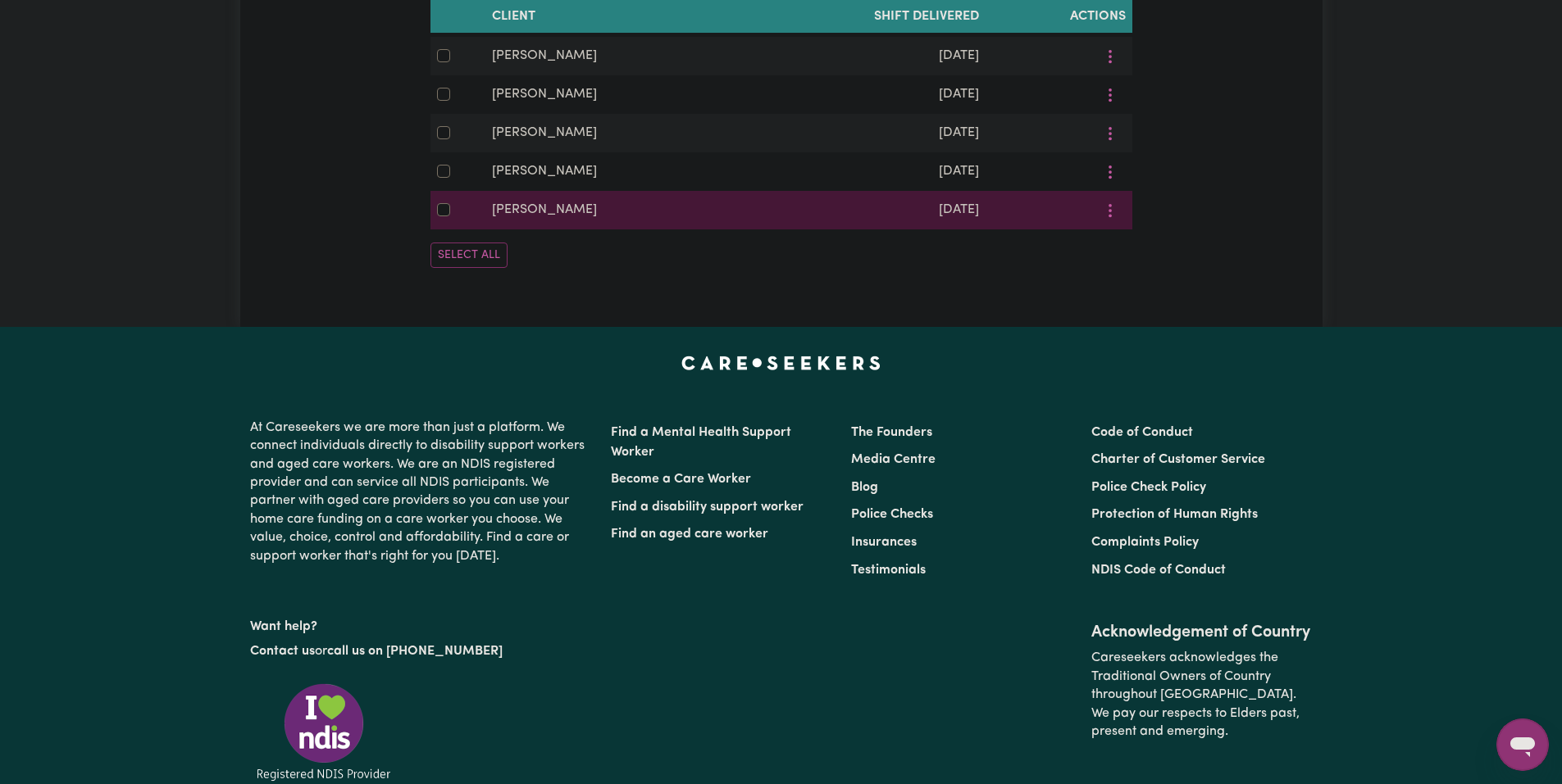
click at [632, 229] on td "Joseph Wardrope" at bounding box center [610, 209] width 250 height 38
click at [445, 216] on input "checkbox" at bounding box center [442, 209] width 13 height 13
checkbox input "true"
click at [503, 229] on td "Joseph Wardrope" at bounding box center [610, 209] width 250 height 38
click at [541, 216] on span "Joseph Wardrope" at bounding box center [544, 209] width 105 height 13
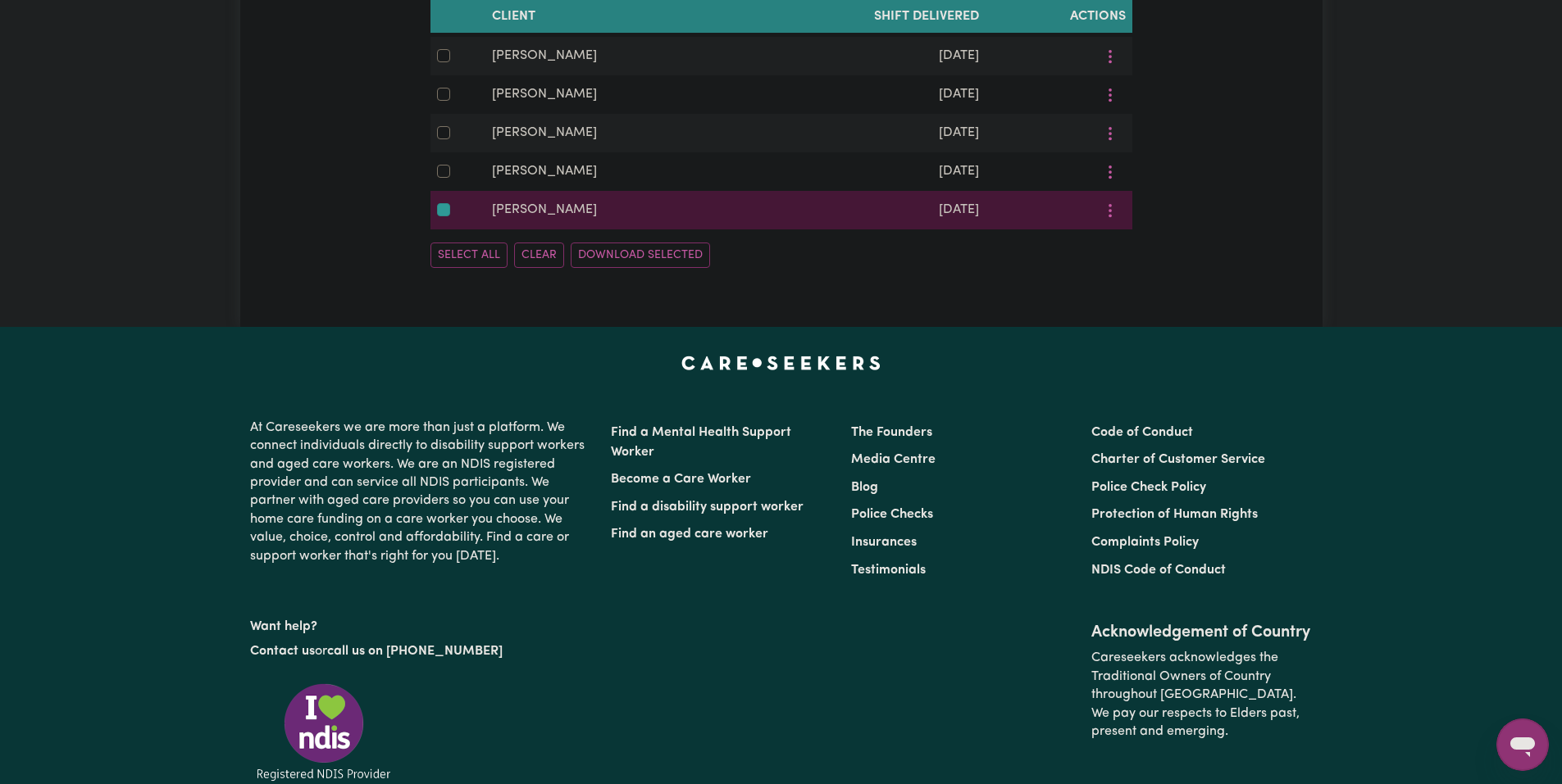
drag, startPoint x: 832, startPoint y: 308, endPoint x: 1100, endPoint y: 296, distance: 268.3
click at [1089, 223] on div at bounding box center [1058, 210] width 133 height 26
click at [1108, 223] on button "More options" at bounding box center [1110, 210] width 31 height 26
click at [1137, 255] on span "View/Update" at bounding box center [1168, 249] width 81 height 13
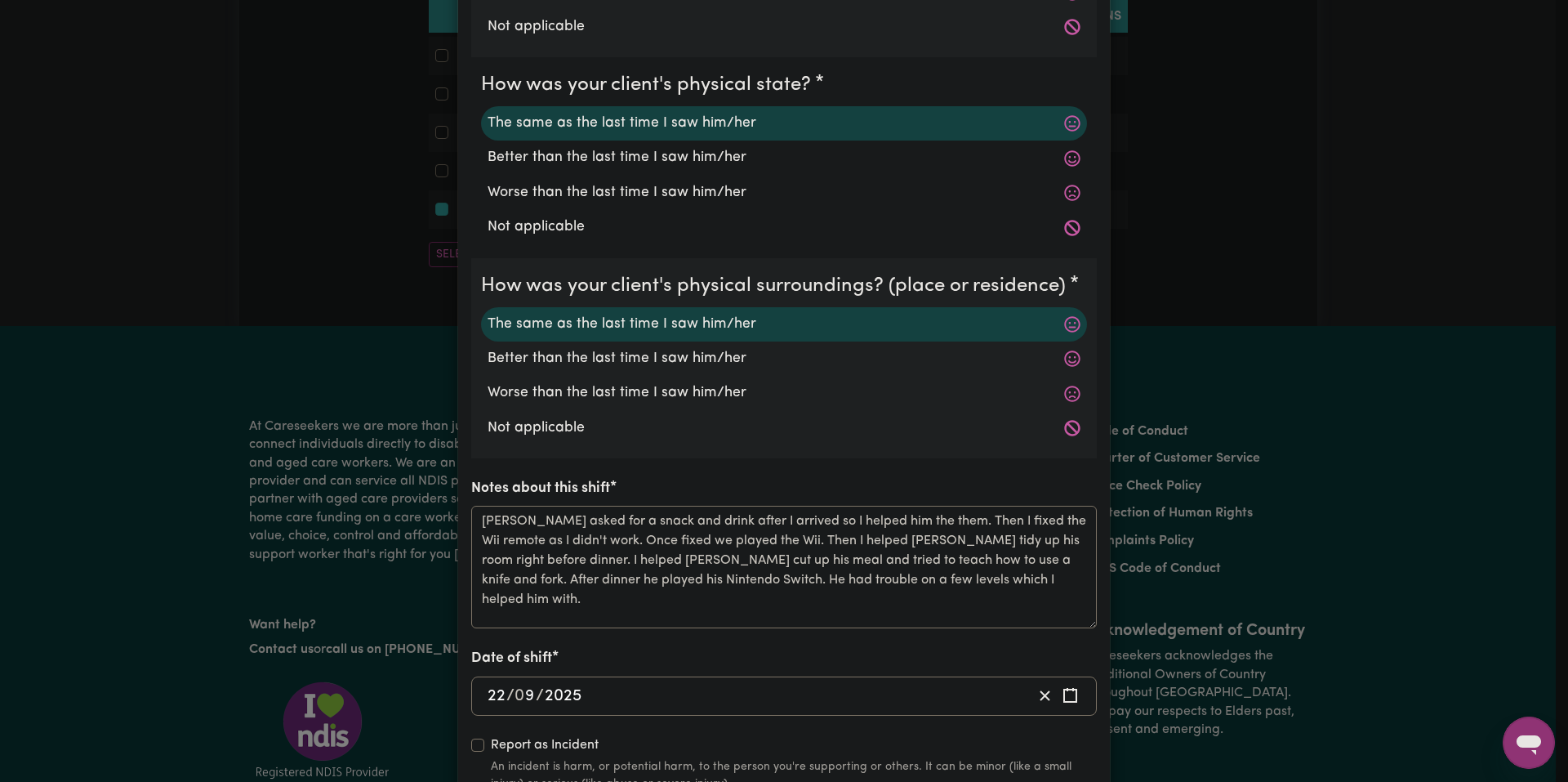
scroll to position [327, 0]
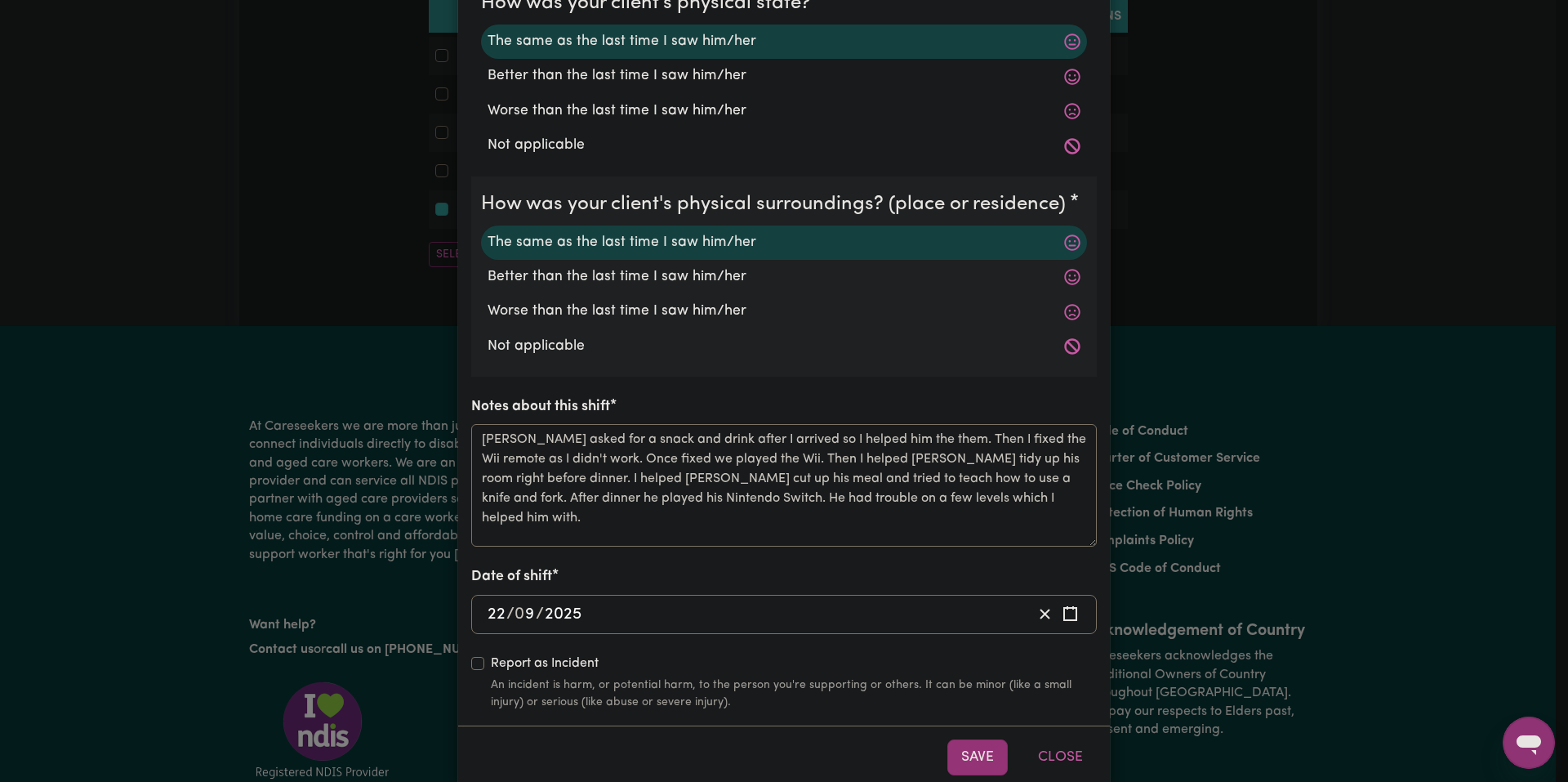
click at [1156, 318] on div "Shift Note ( 22 Sep, 2025 ) How was your client's mental state? The same as the…" at bounding box center [784, 391] width 1568 height 782
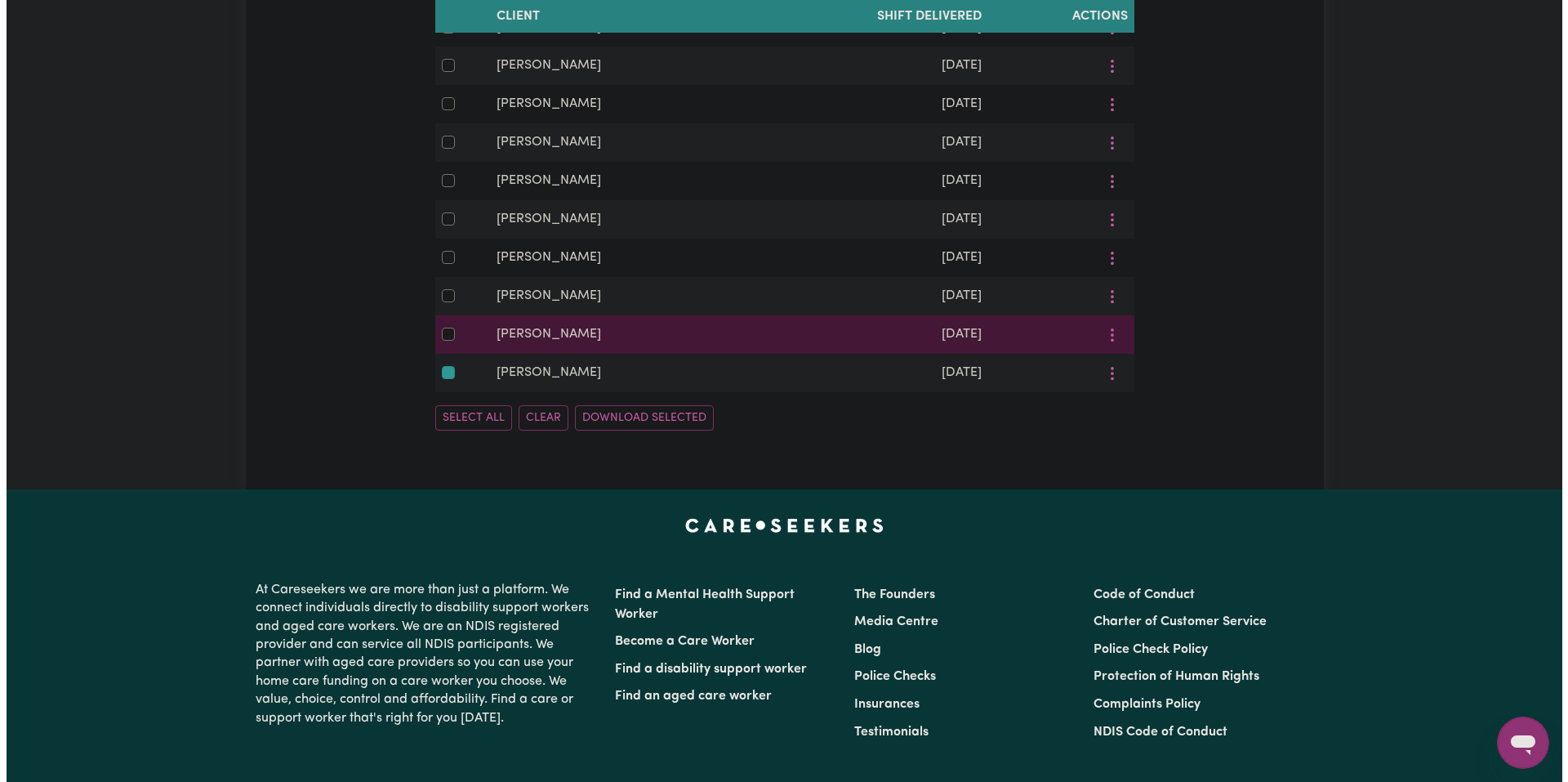
scroll to position [5380, 0]
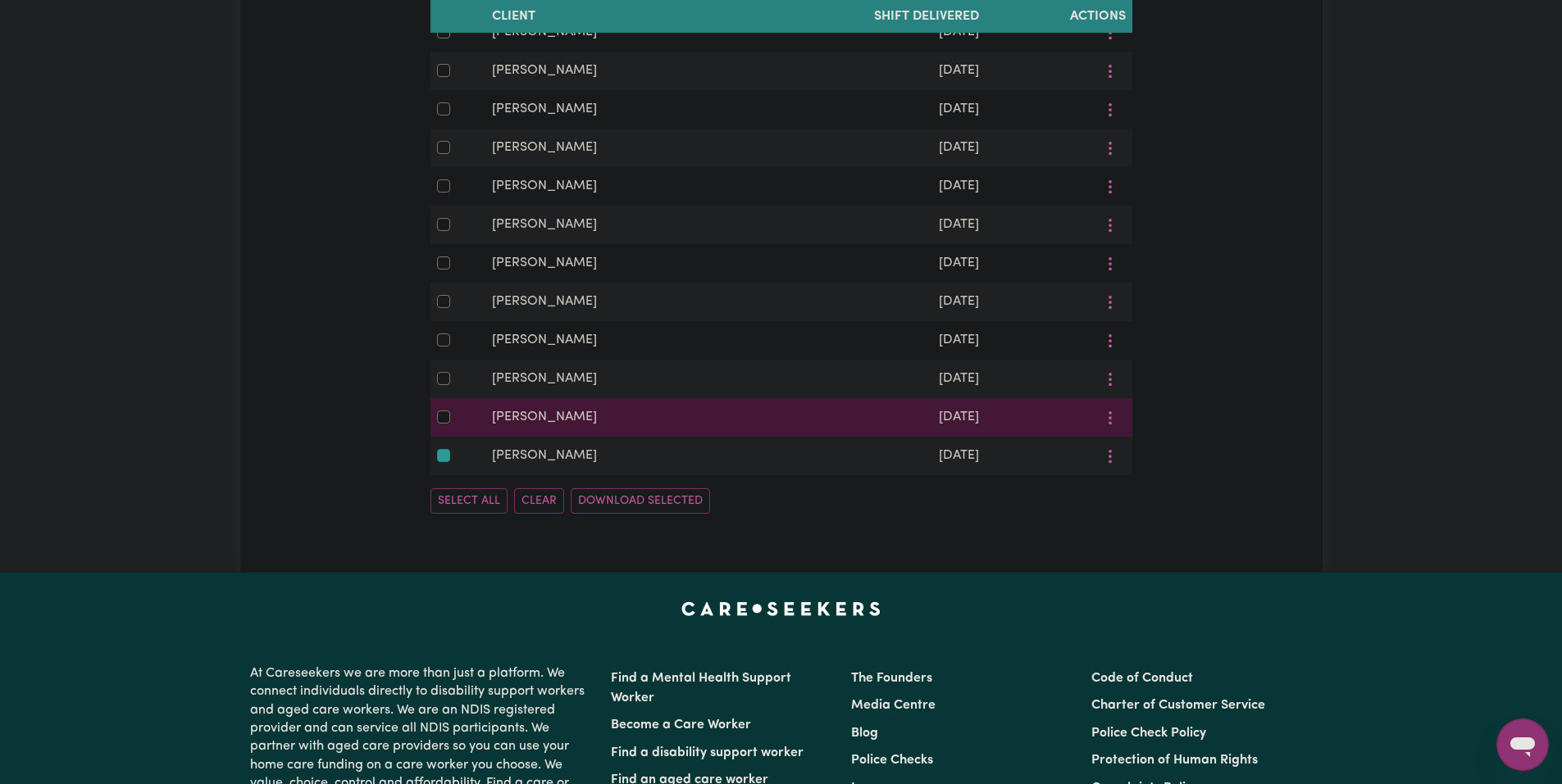
click at [634, 436] on td "Joseph Wardrope" at bounding box center [610, 417] width 250 height 38
click at [1109, 430] on button "More options" at bounding box center [1110, 418] width 31 height 26
click at [1142, 463] on span "View/Update" at bounding box center [1168, 456] width 81 height 13
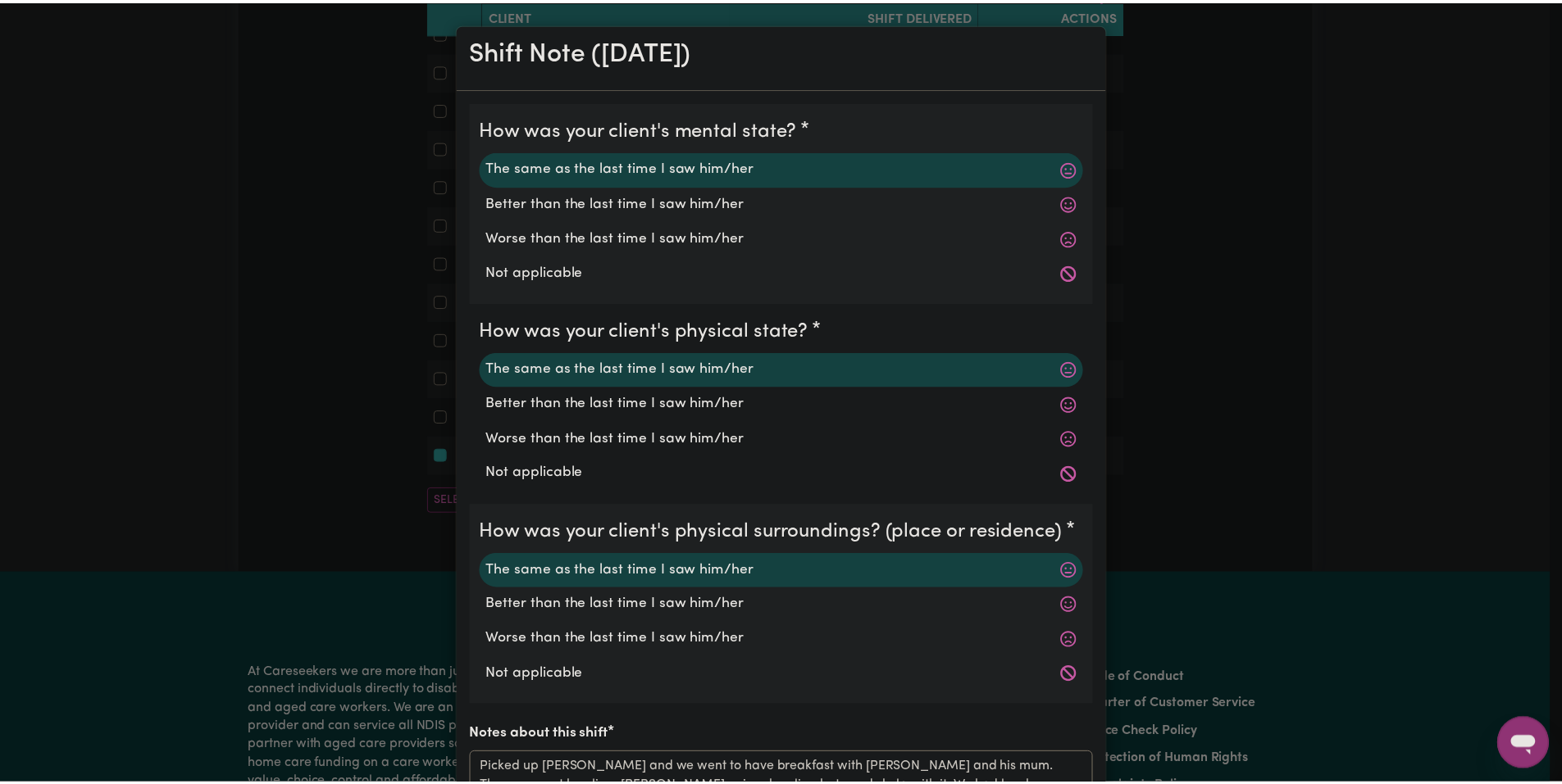
scroll to position [358, 0]
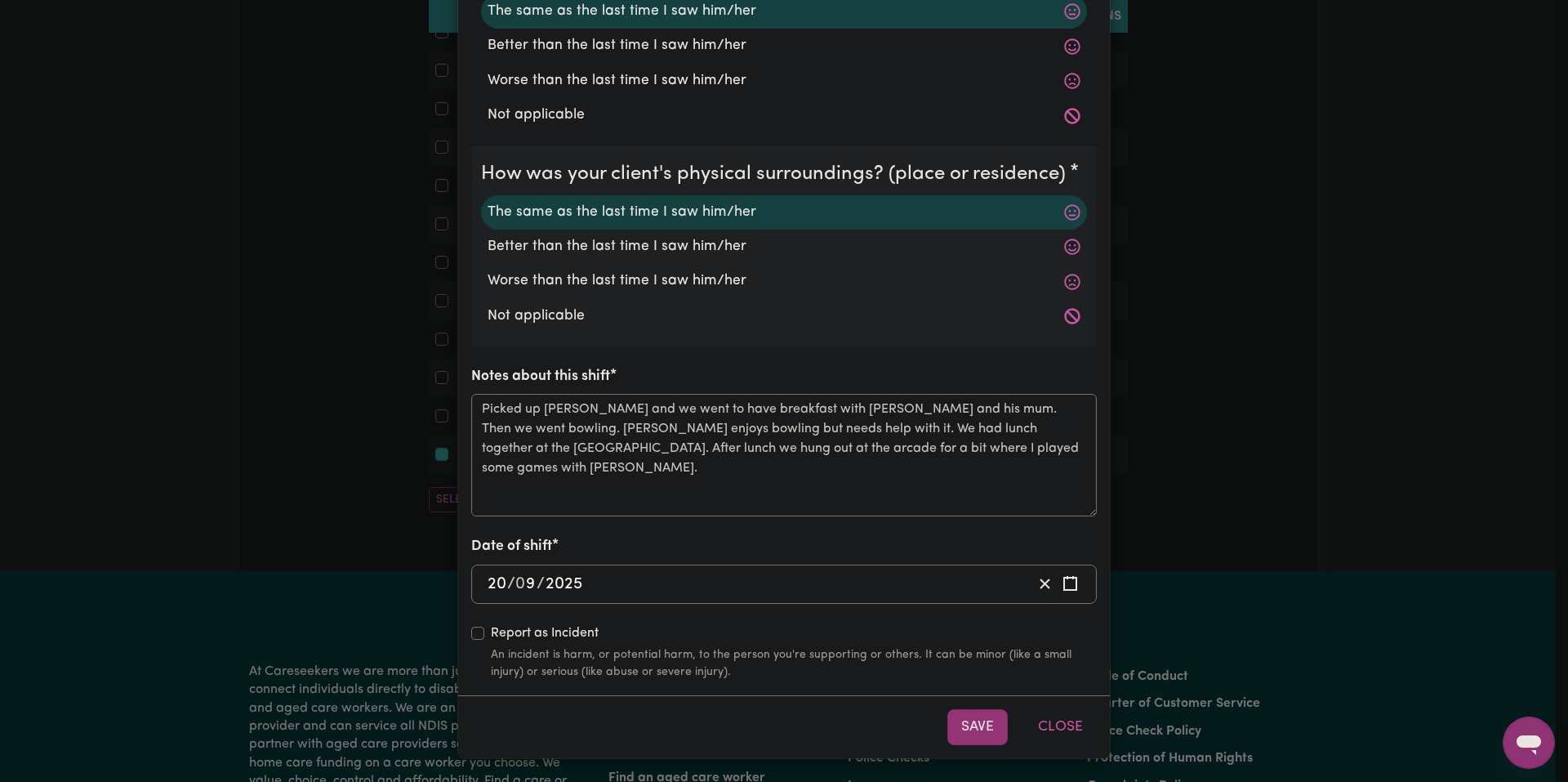
click at [1217, 441] on div "Shift Note ( 20 Sep, 2025 ) How was your client's mental state? The same as the…" at bounding box center [784, 391] width 1568 height 782
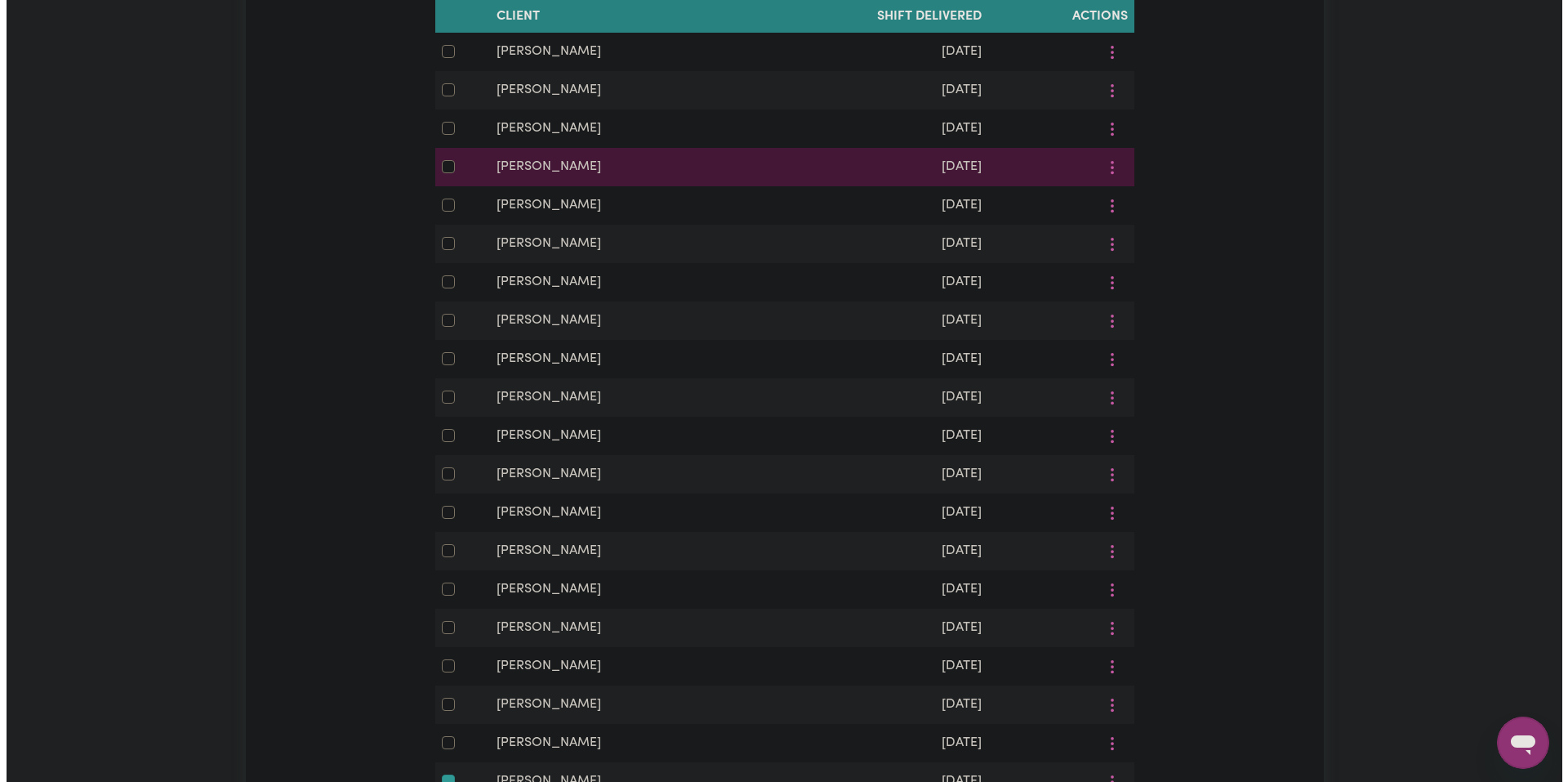
scroll to position [4971, 0]
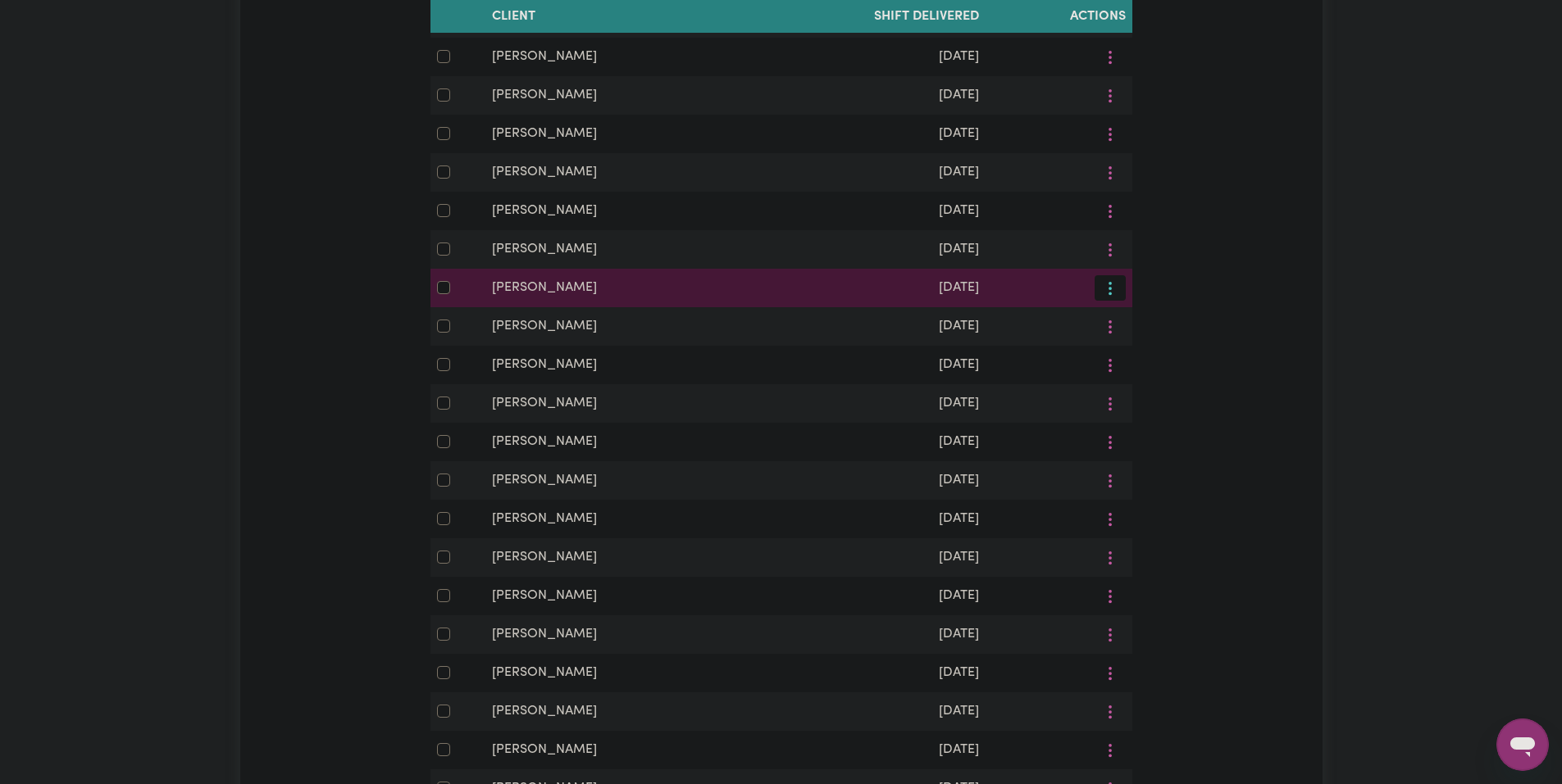
click at [1118, 301] on button "More options" at bounding box center [1110, 288] width 31 height 26
click at [1133, 333] on span "View/Update" at bounding box center [1168, 326] width 81 height 13
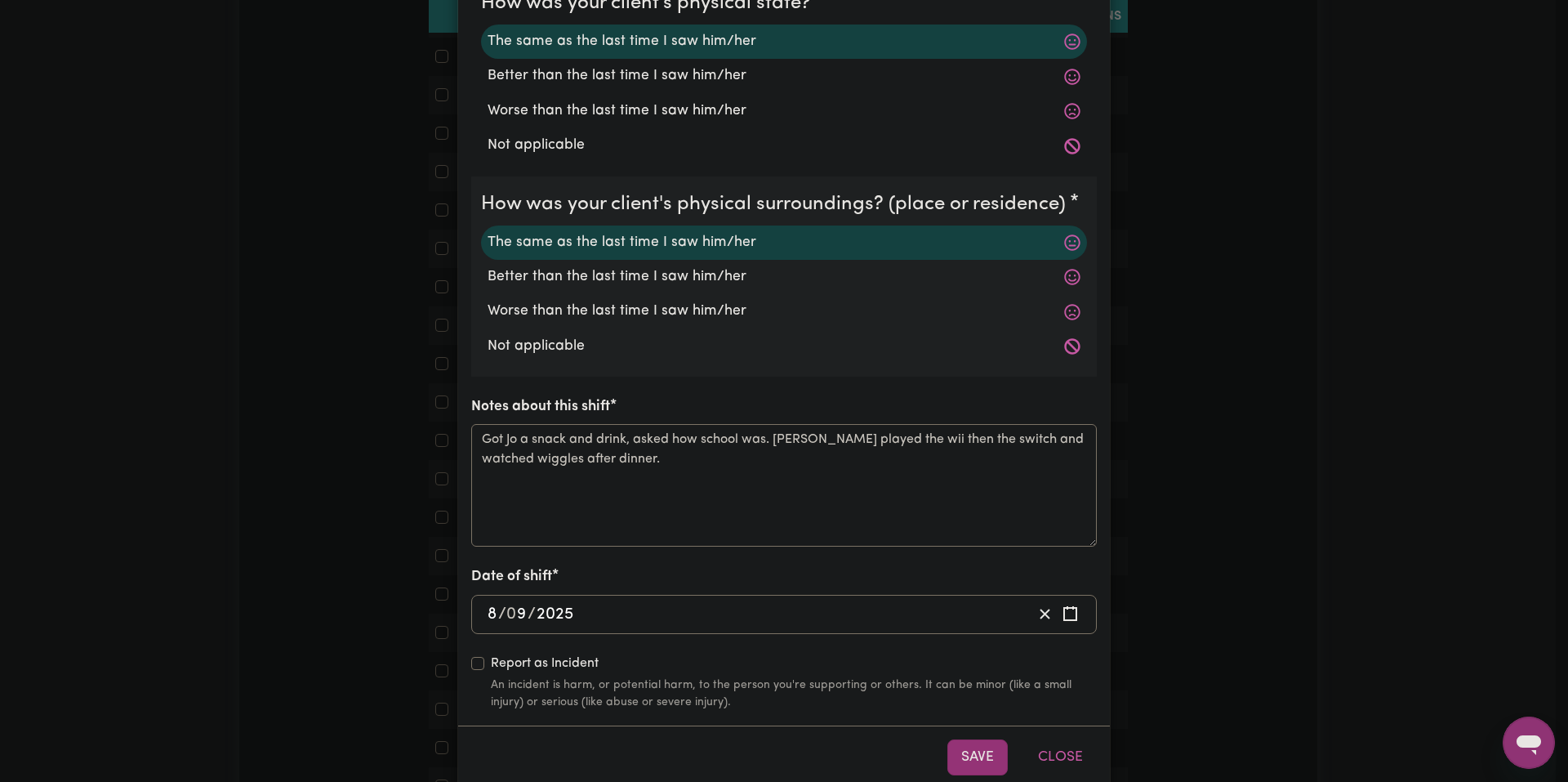
scroll to position [357, 0]
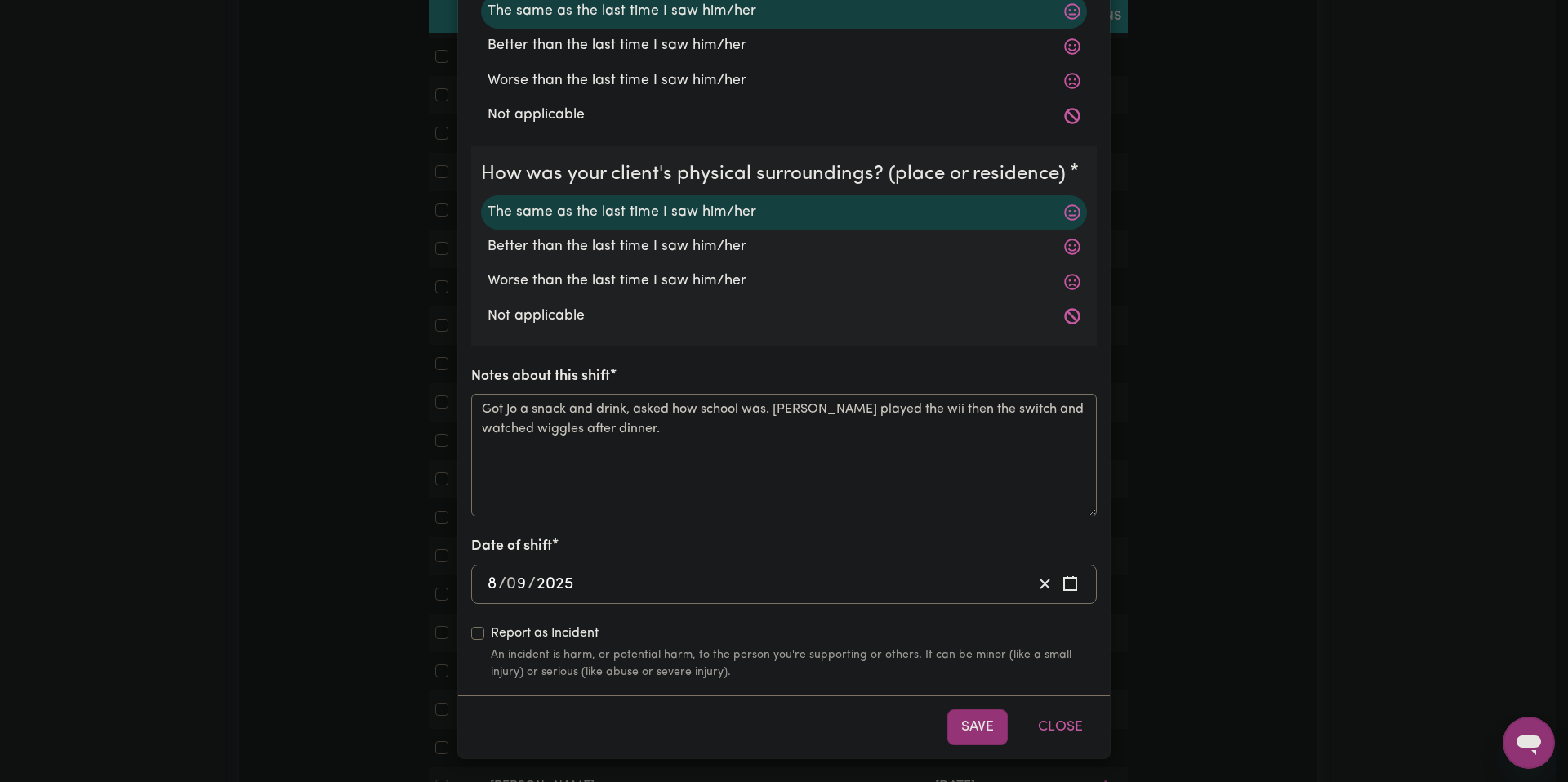
click at [1217, 396] on div "Shift Note ( 8 Sep, 2025 ) How was your client's mental state? The same as the …" at bounding box center [784, 391] width 1568 height 782
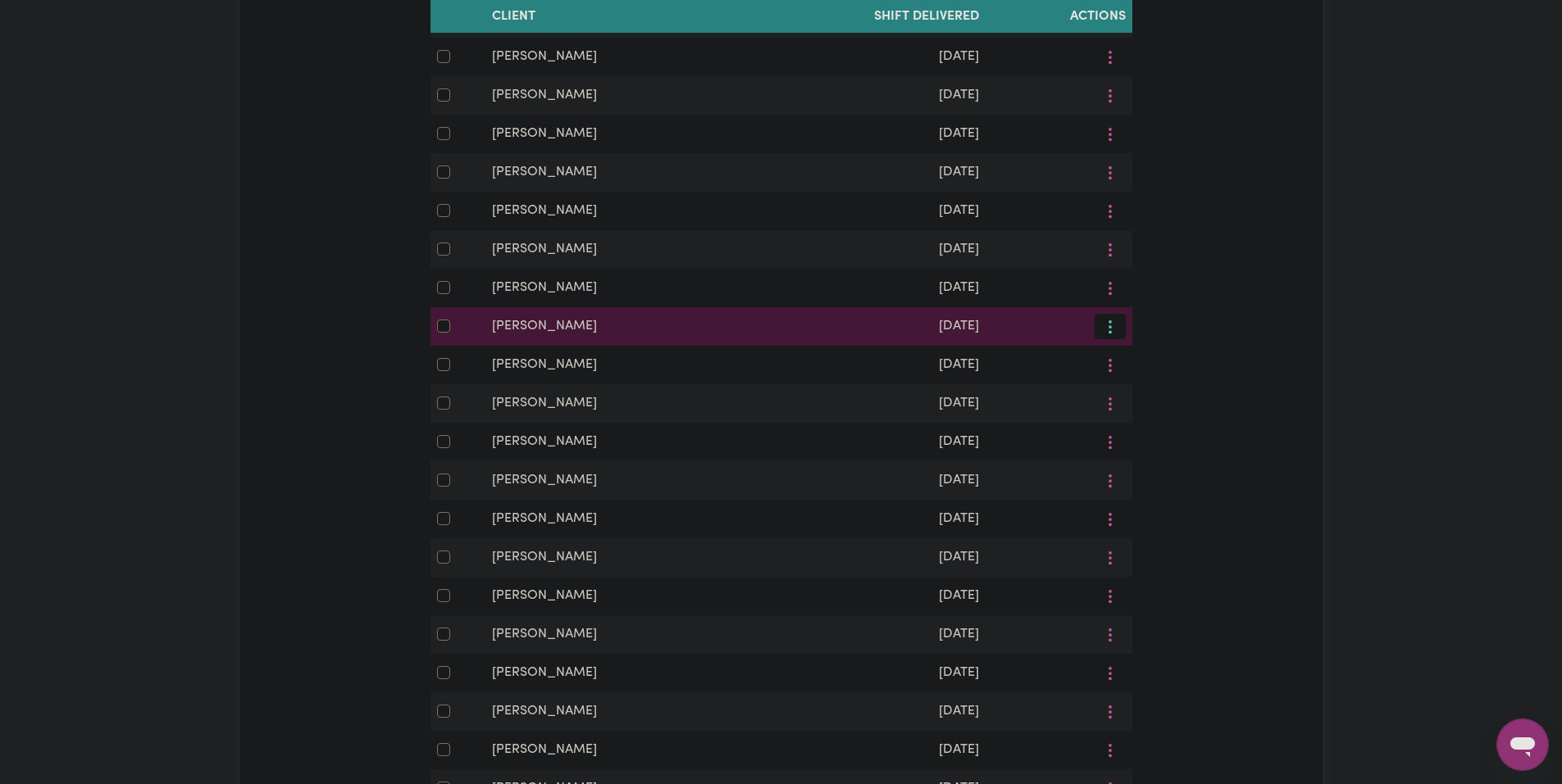
click at [1114, 335] on icon "More options" at bounding box center [1110, 326] width 17 height 17
click at [1113, 375] on span at bounding box center [1114, 365] width 13 height 20
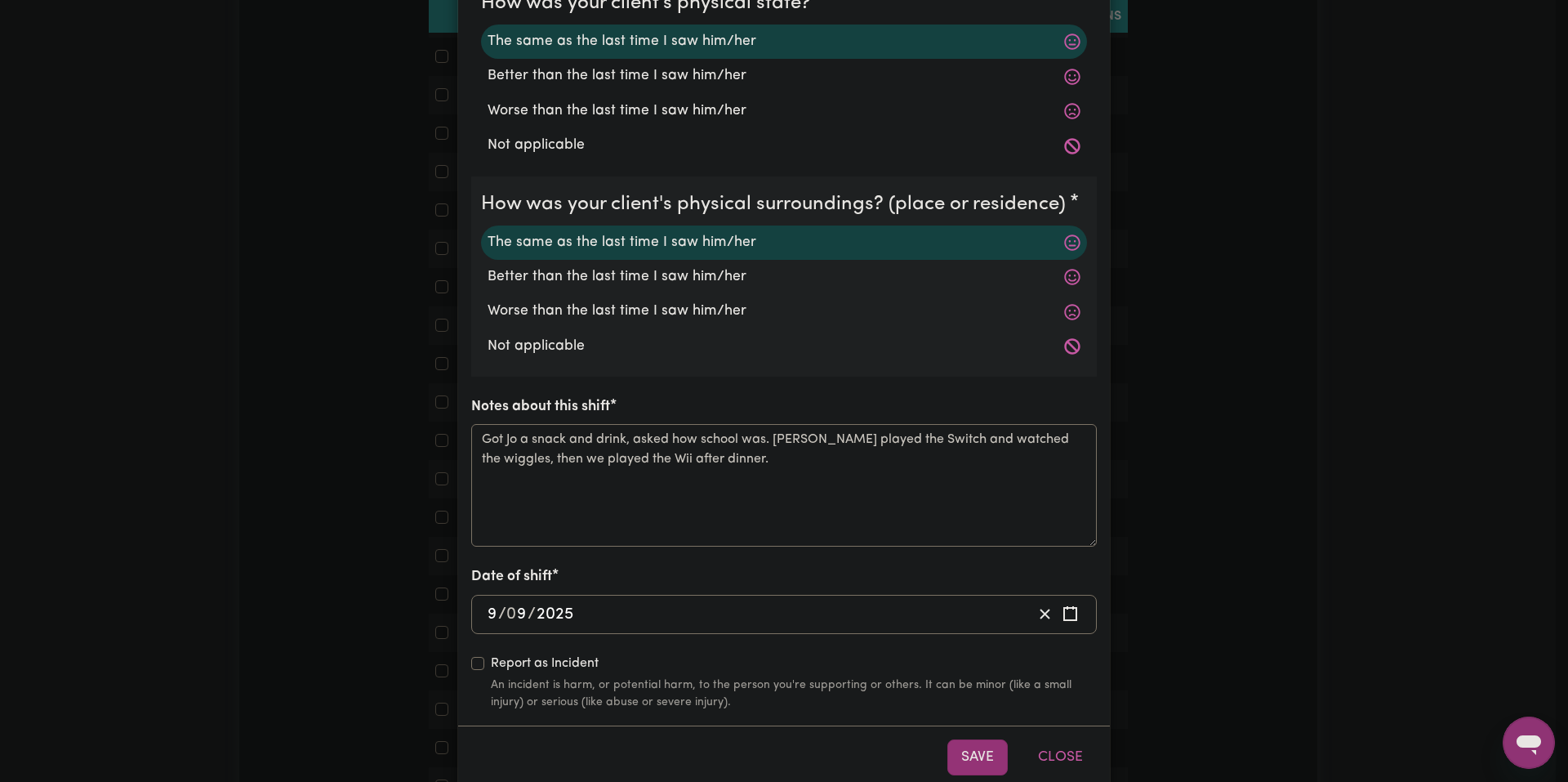
scroll to position [357, 0]
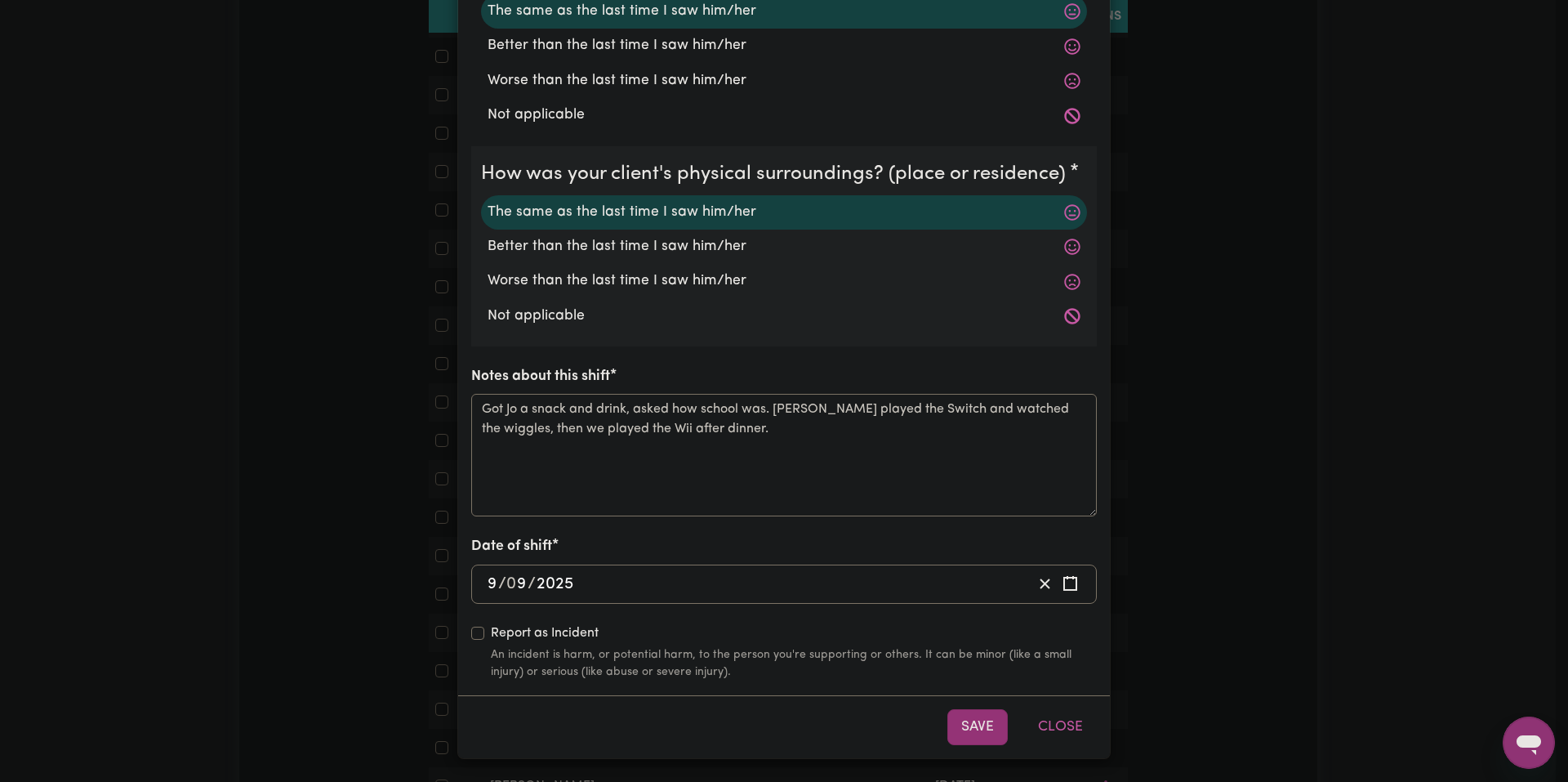
click at [1184, 400] on div "Shift Note ( 9 Sep, 2025 ) How was your client's mental state? The same as the …" at bounding box center [784, 391] width 1568 height 782
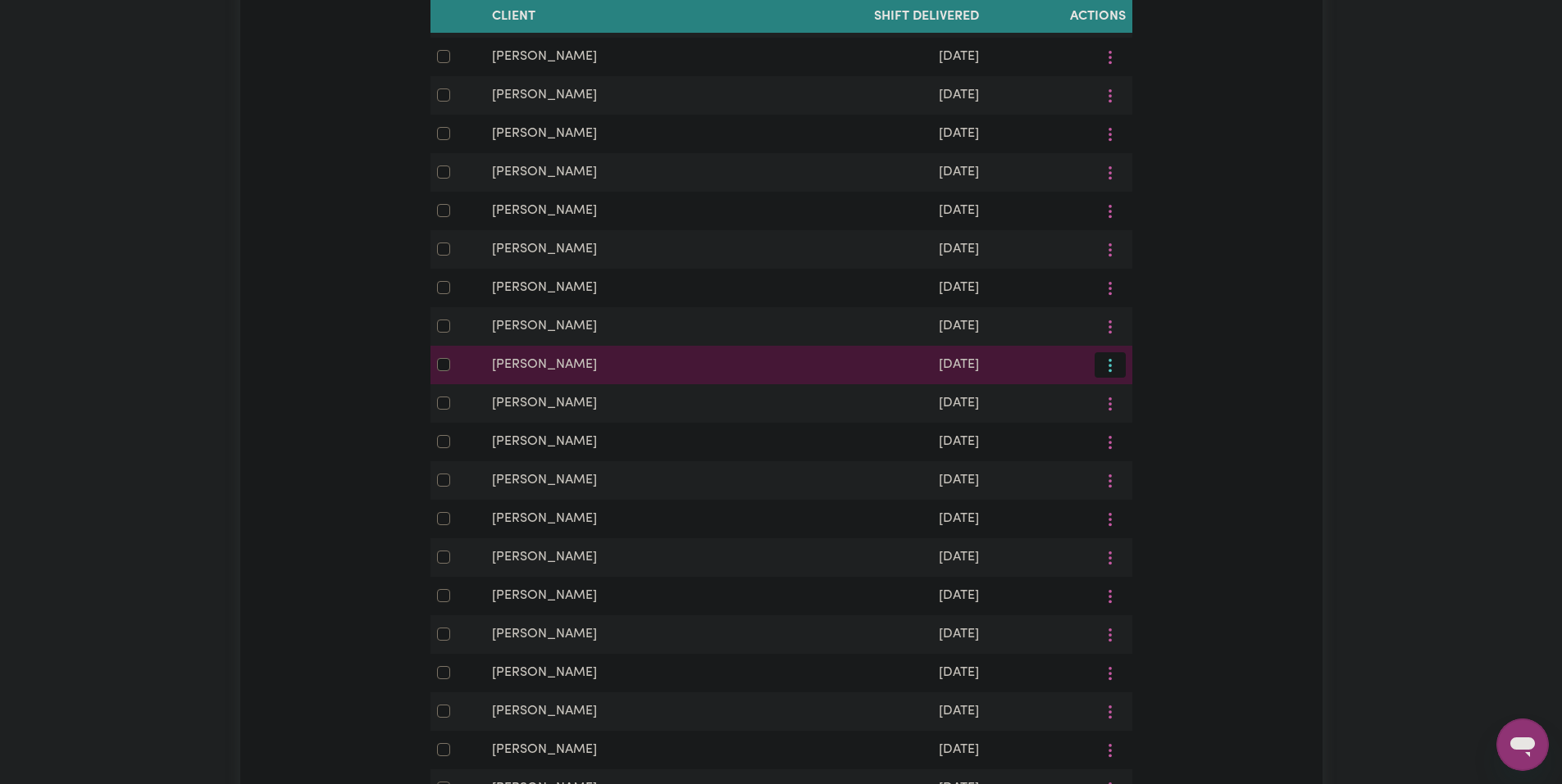
click at [1116, 373] on icon "More options" at bounding box center [1110, 365] width 17 height 17
click at [1124, 420] on link "View/Update" at bounding box center [1159, 403] width 130 height 32
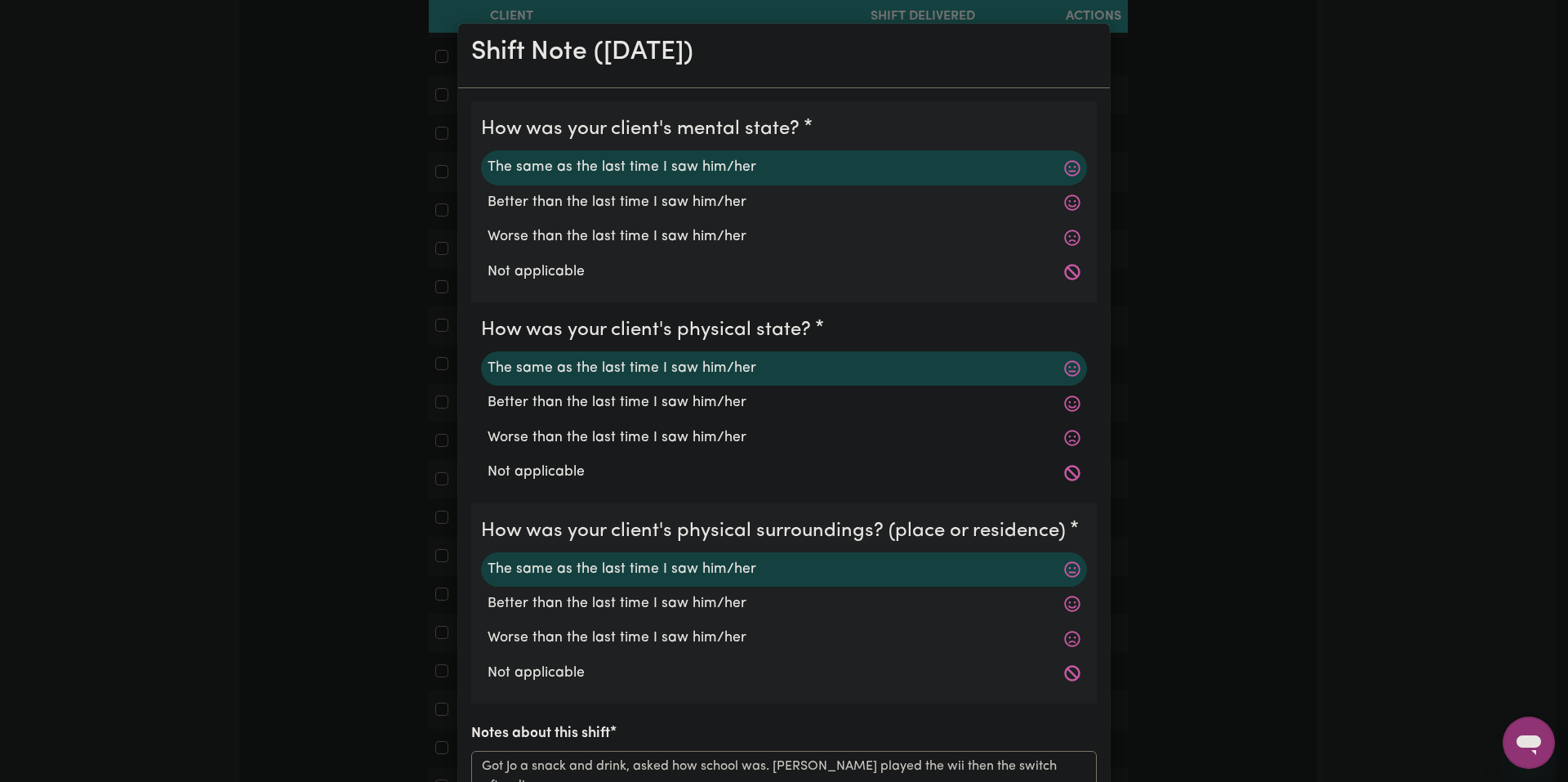
scroll to position [327, 0]
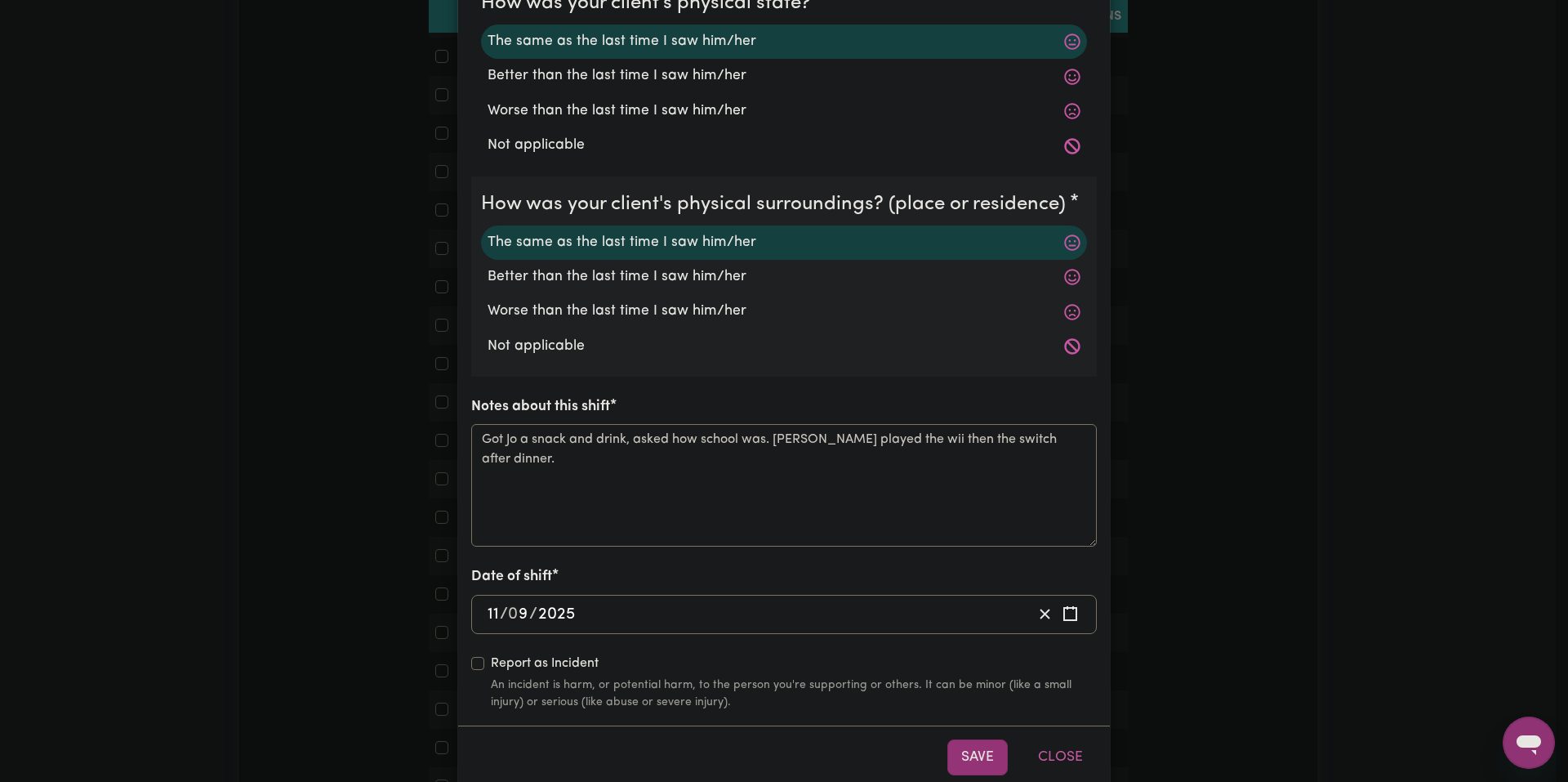
click at [1206, 425] on div "Shift Note ( 11 Sep, 2025 ) How was your client's mental state? The same as the…" at bounding box center [784, 391] width 1568 height 782
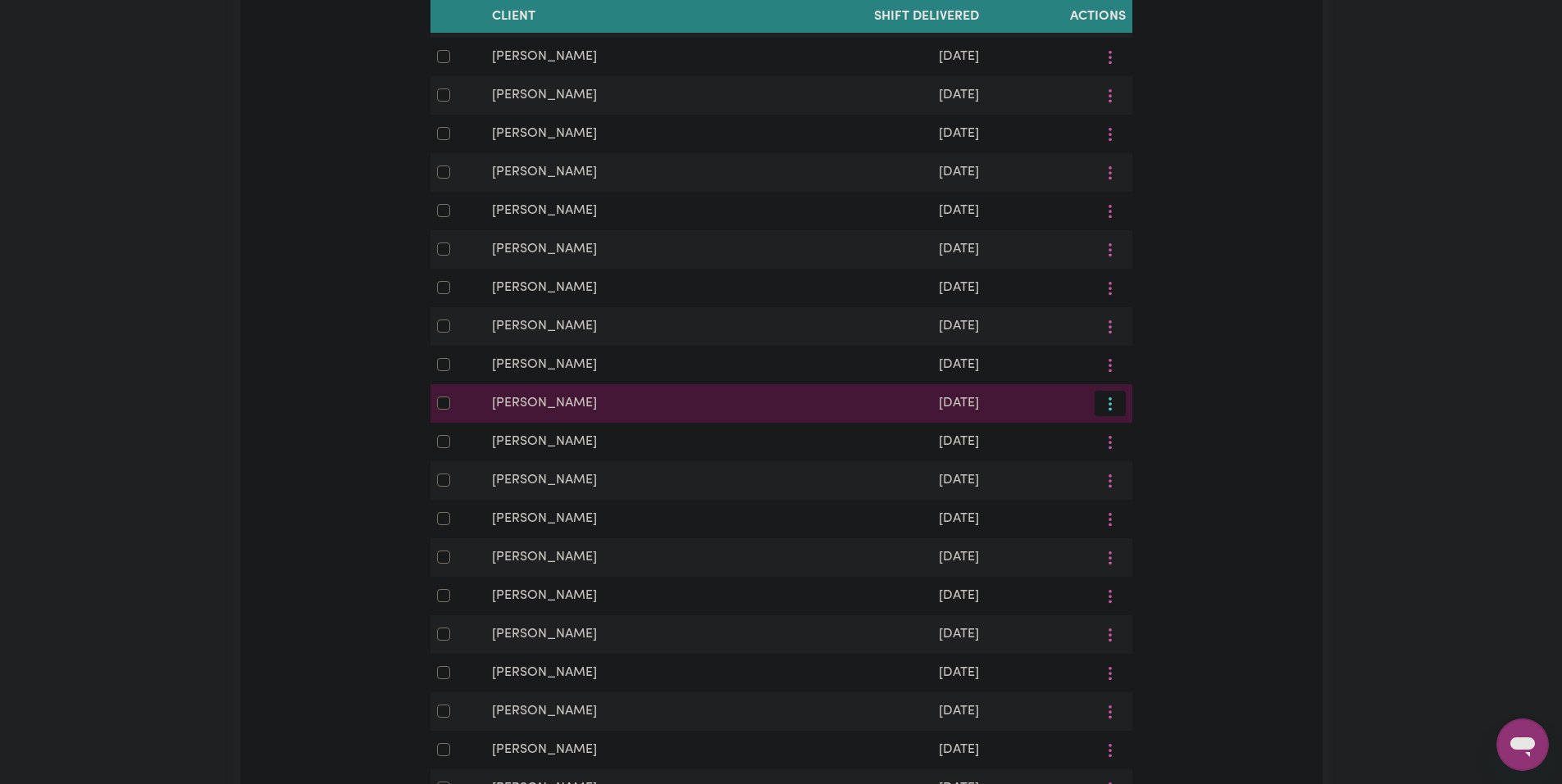
click at [1116, 417] on button "More options" at bounding box center [1110, 404] width 31 height 26
click at [1141, 449] on span "View/Update" at bounding box center [1168, 442] width 81 height 13
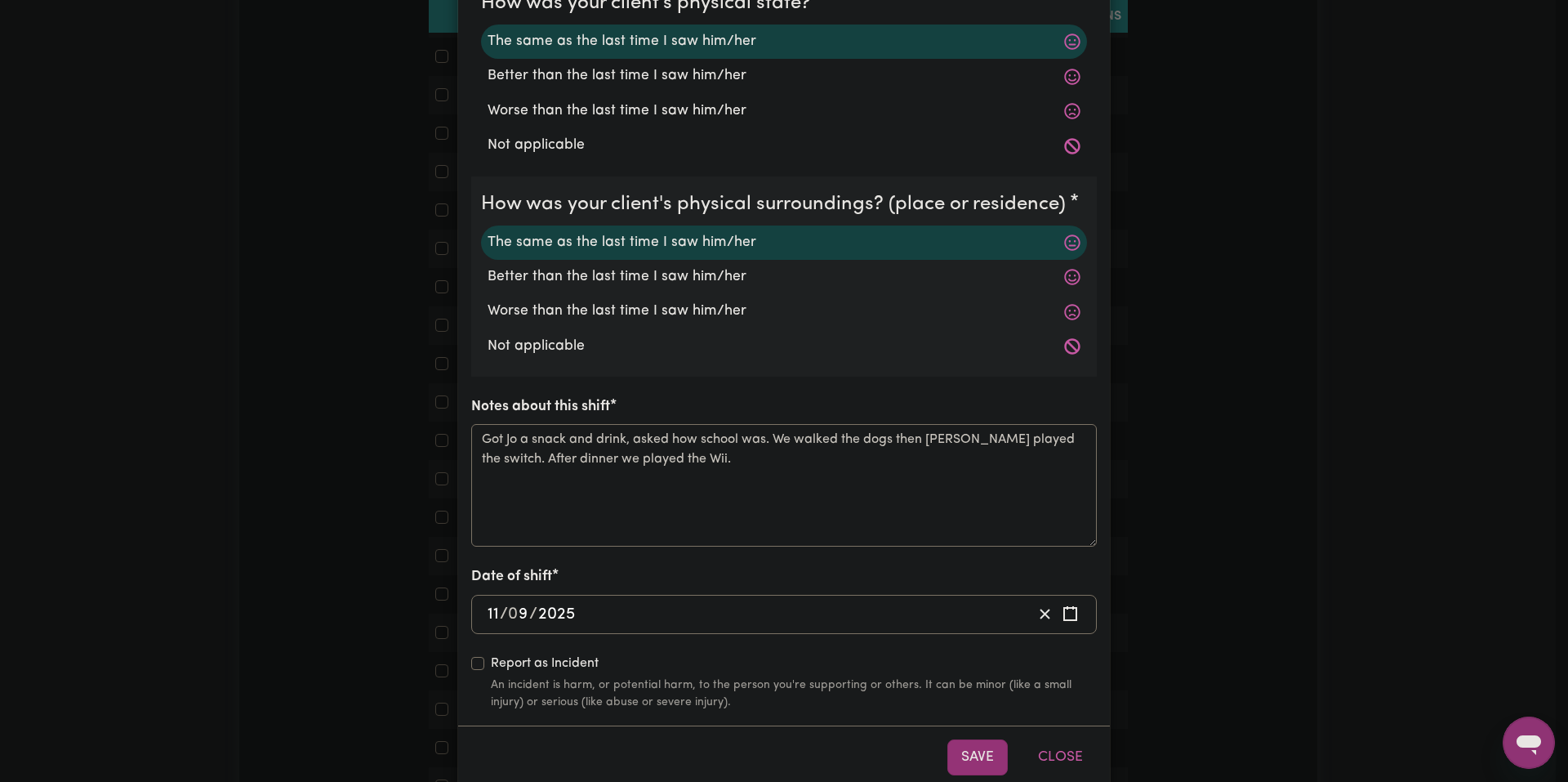
scroll to position [357, 0]
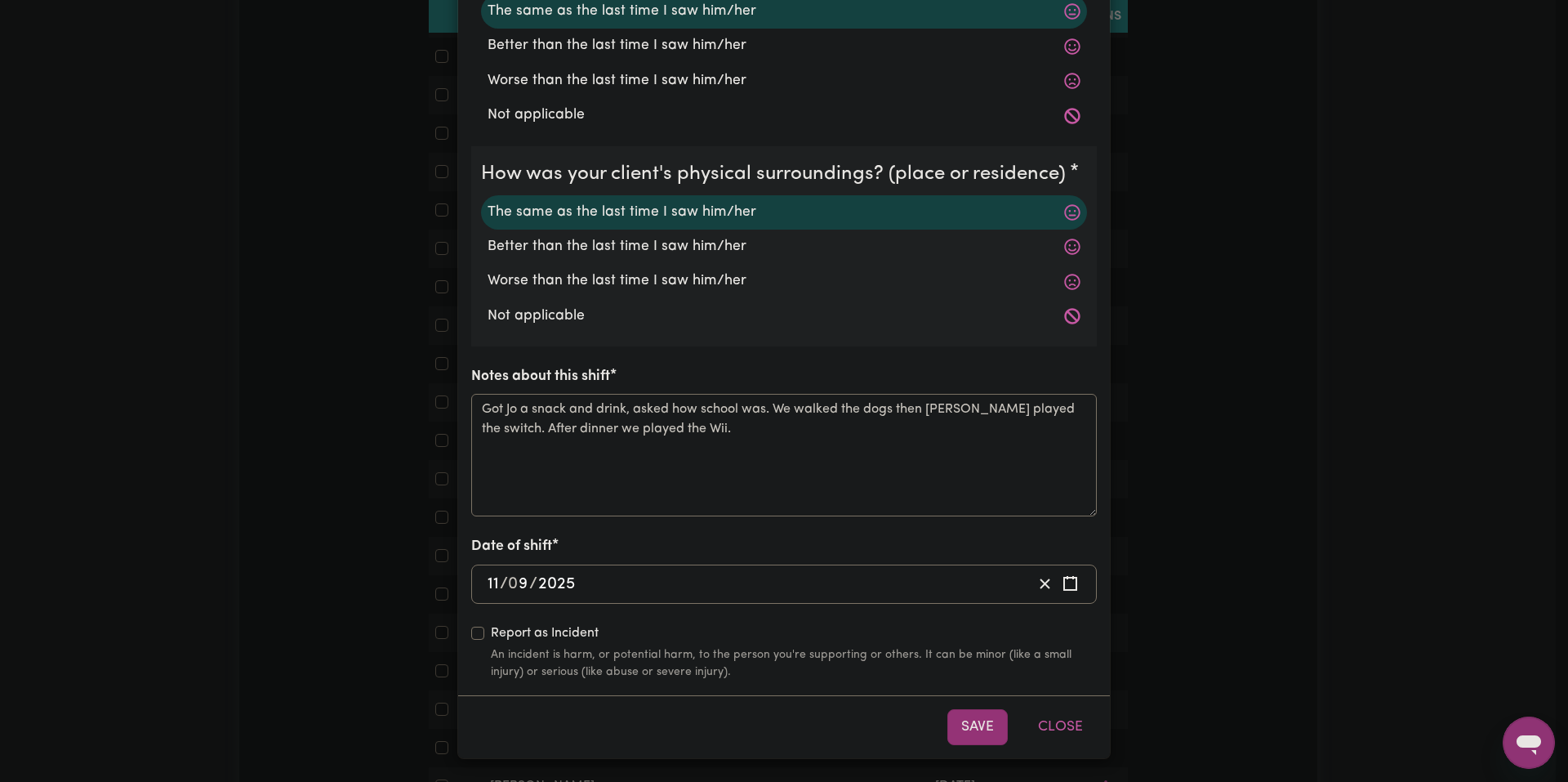
click at [1177, 454] on div "Shift Note ( 11 Sep, 2025 ) How was your client's mental state? The same as the…" at bounding box center [784, 391] width 1568 height 782
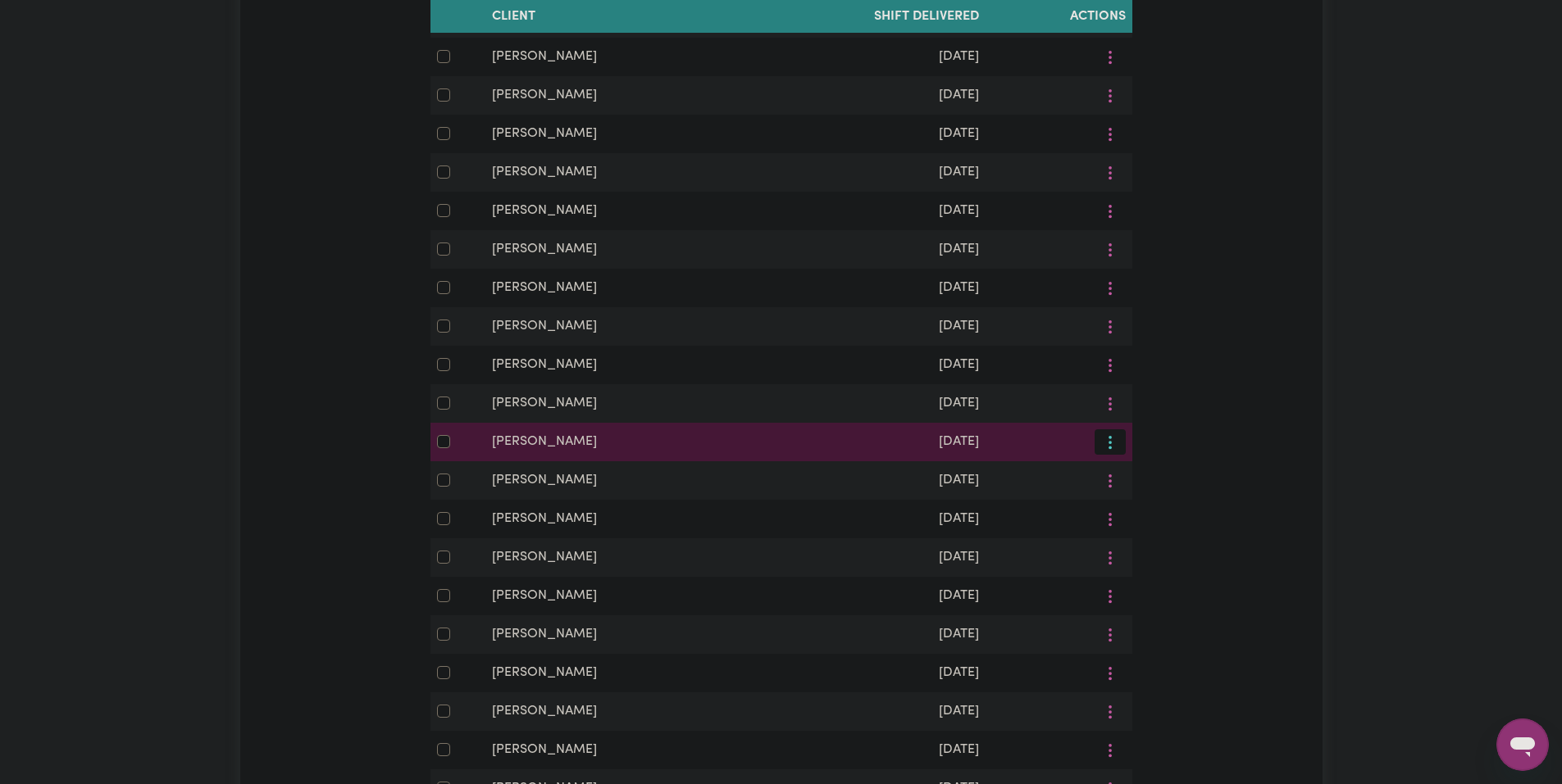
click at [1112, 455] on button "More options" at bounding box center [1110, 442] width 31 height 26
click at [1137, 487] on span "View/Update" at bounding box center [1168, 480] width 81 height 13
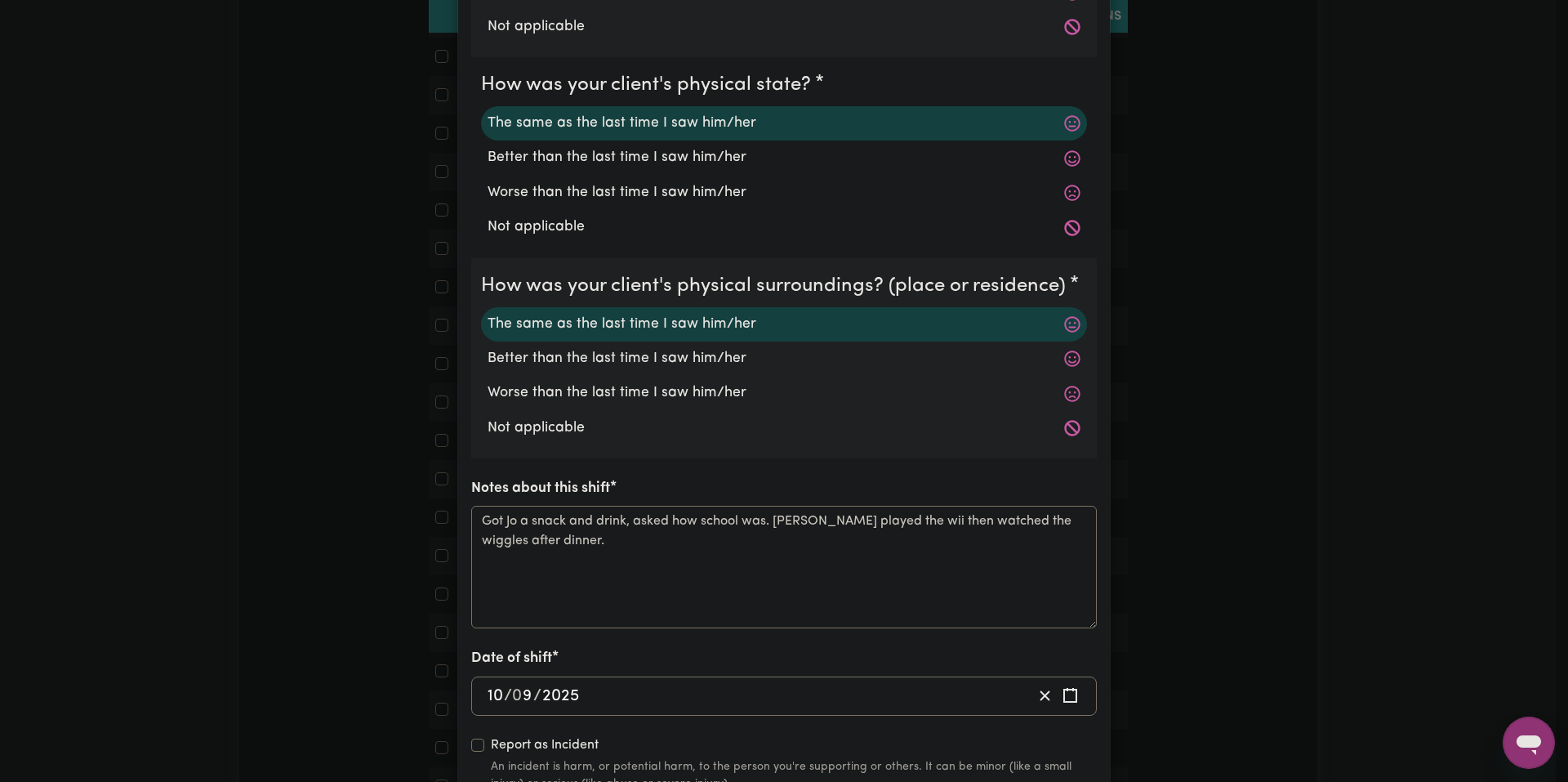
scroll to position [327, 0]
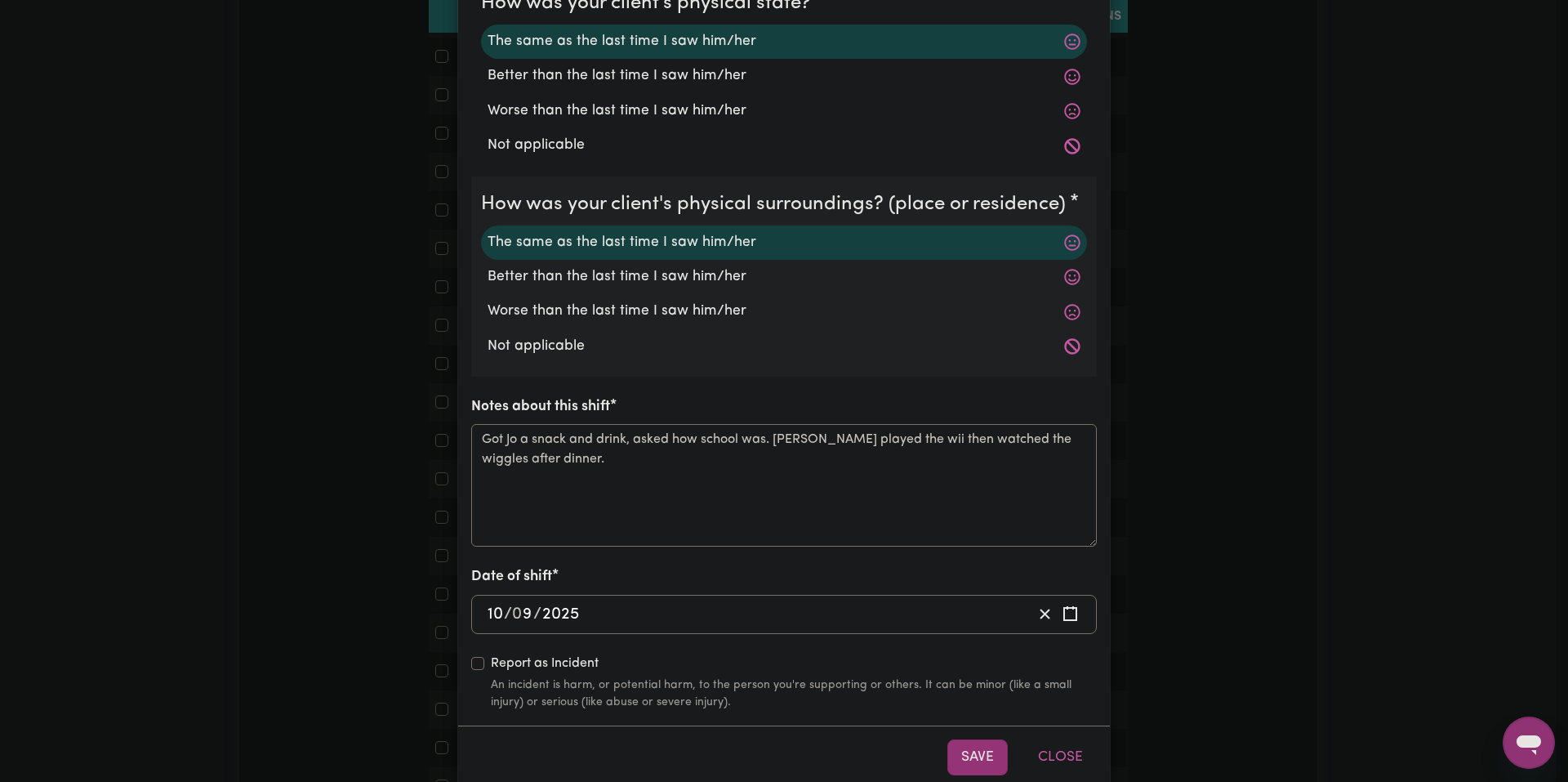
click at [1213, 501] on div "Shift Note ( 10 Sep, 2025 ) How was your client's mental state? The same as the…" at bounding box center [784, 391] width 1568 height 782
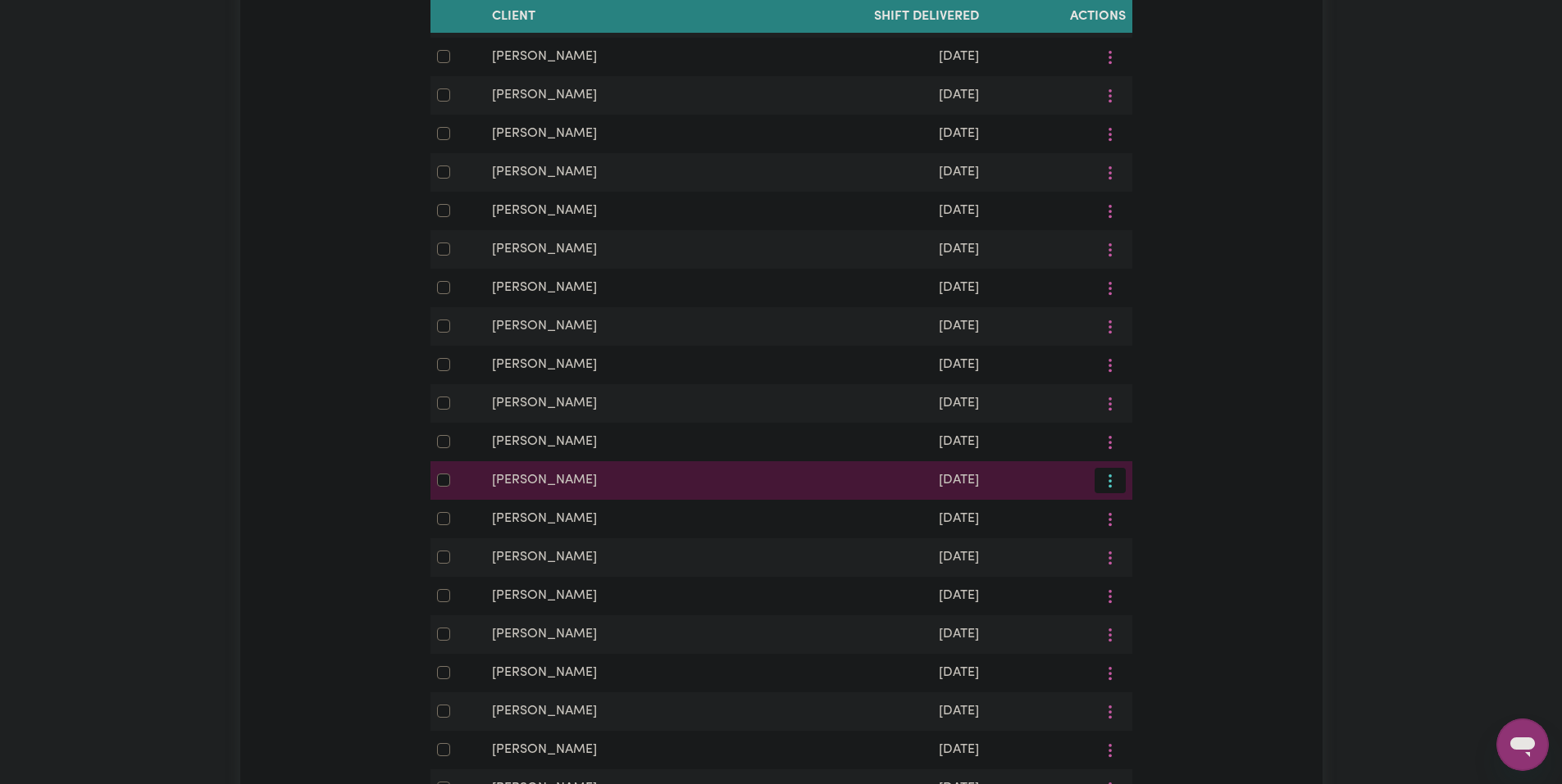
click at [1117, 493] on button "More options" at bounding box center [1110, 480] width 31 height 26
click at [1142, 535] on link "View/Update" at bounding box center [1159, 519] width 130 height 32
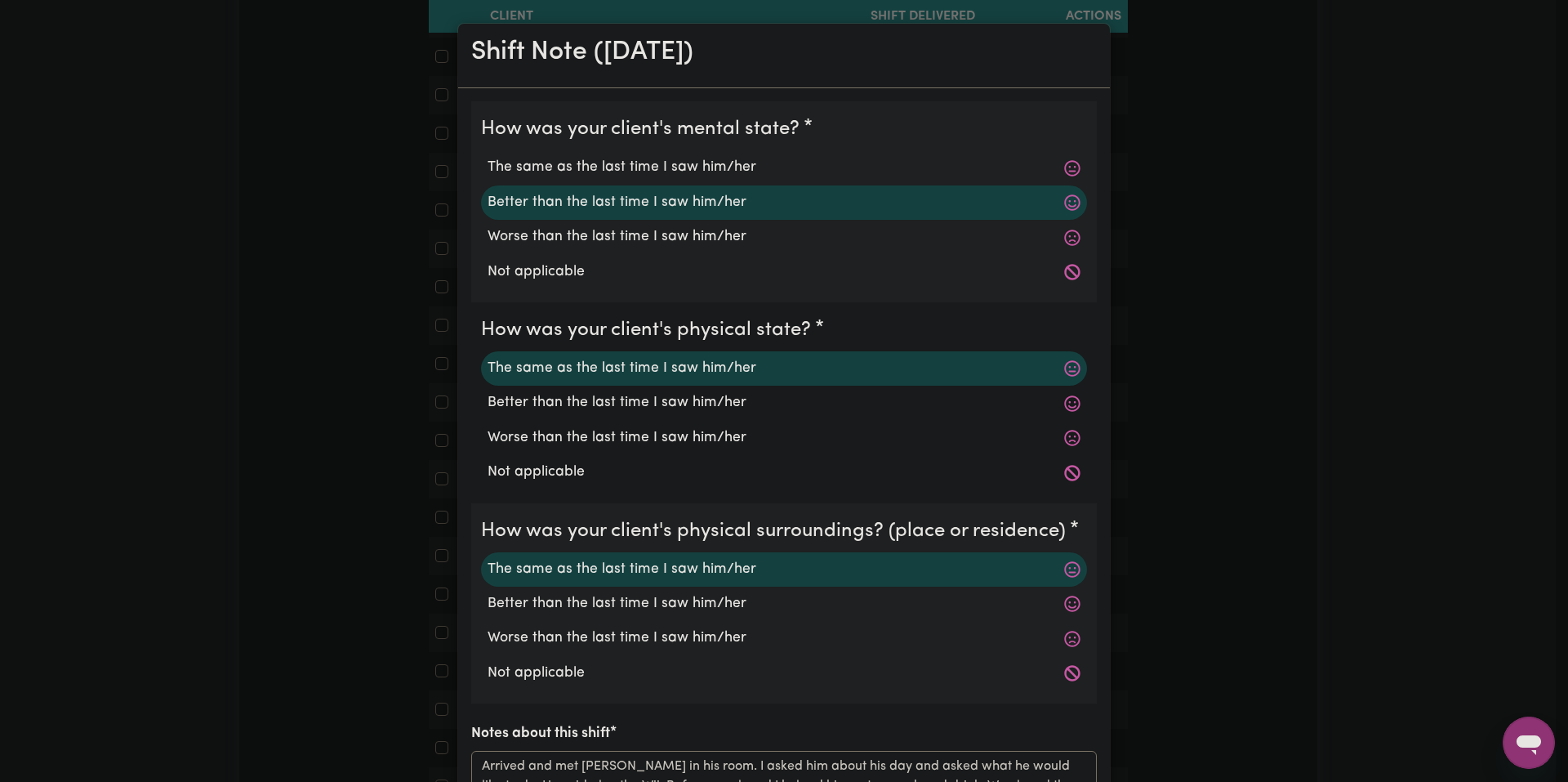
scroll to position [357, 0]
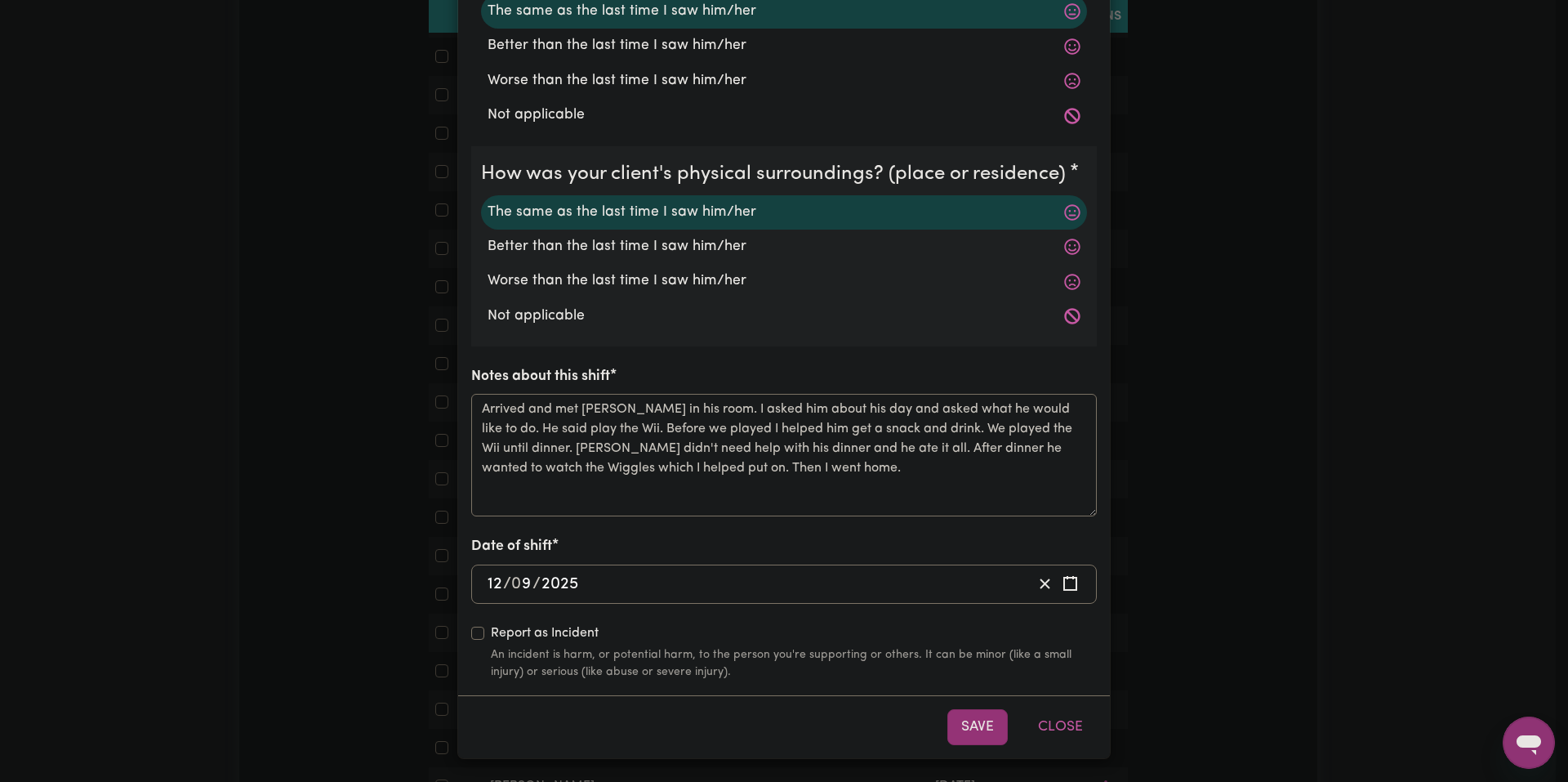
click at [1171, 473] on div "Shift Note ( 12 Sep, 2025 ) How was your client's mental state? The same as the…" at bounding box center [784, 391] width 1568 height 782
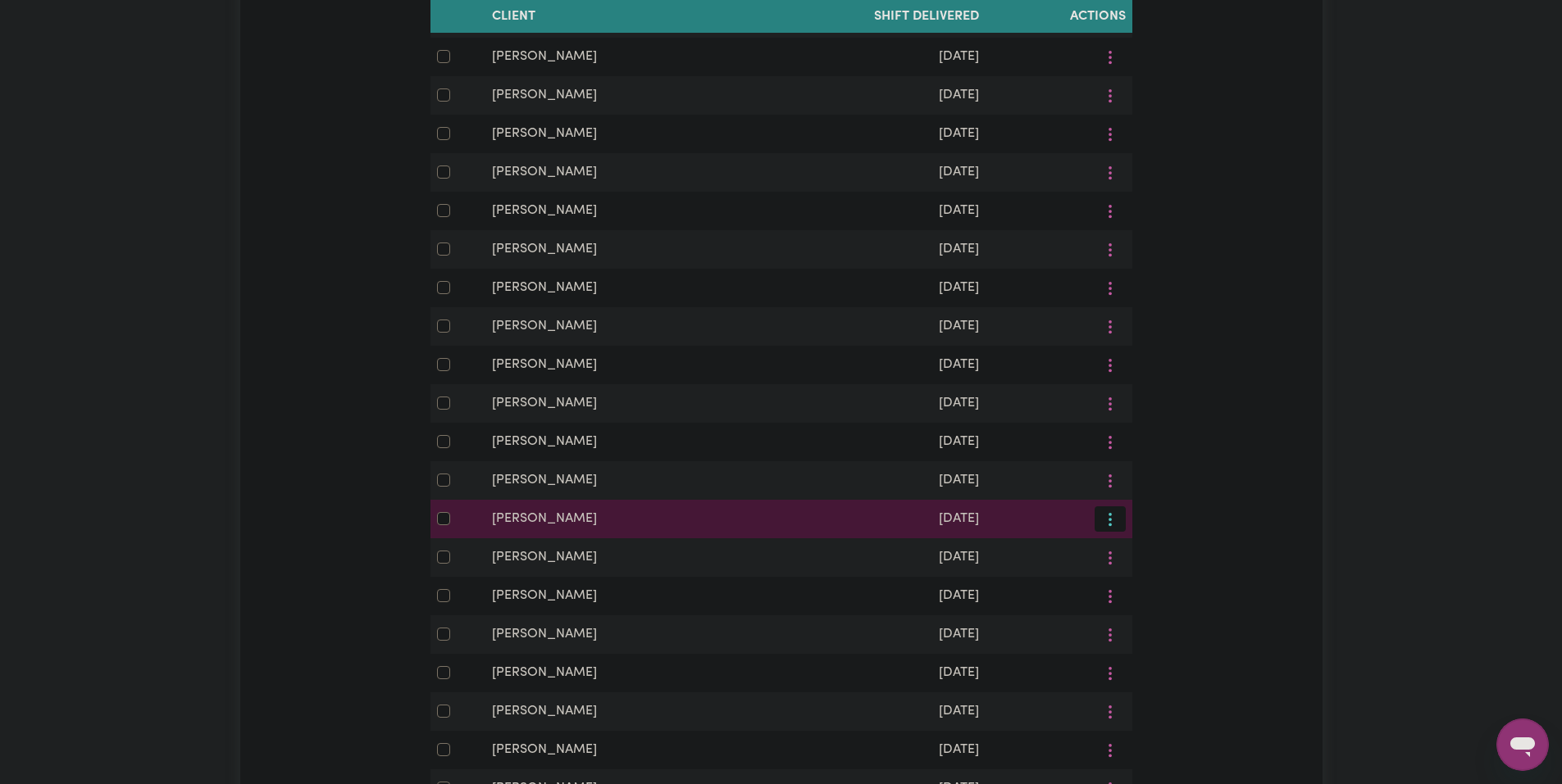
click at [1107, 528] on icon "More options" at bounding box center [1110, 519] width 17 height 17
click at [1127, 575] on link "View/Update" at bounding box center [1159, 557] width 130 height 32
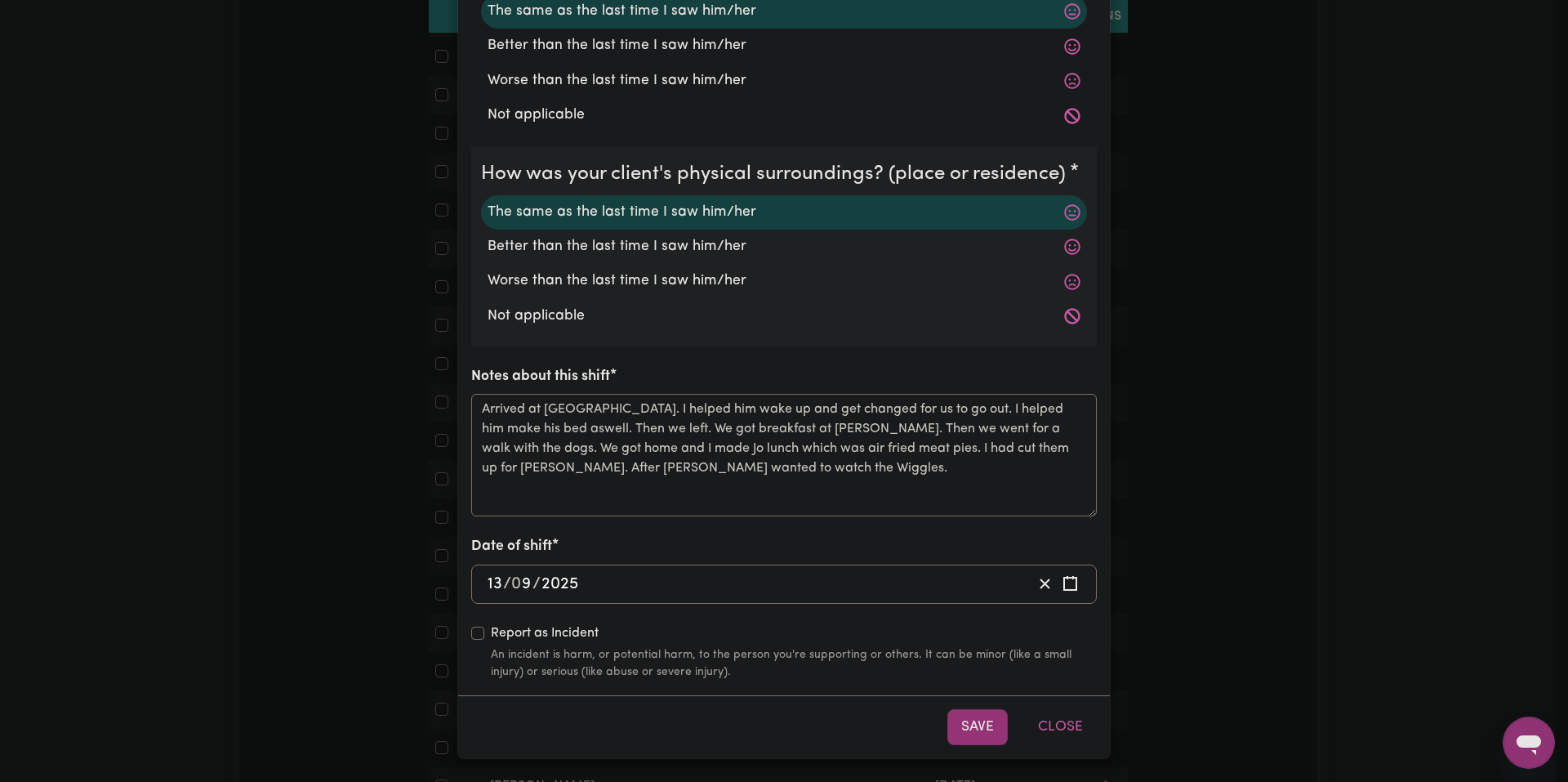
click at [1127, 542] on div "Shift Note ( 13 Sep, 2025 ) How was your client's mental state? The same as the…" at bounding box center [784, 391] width 1568 height 782
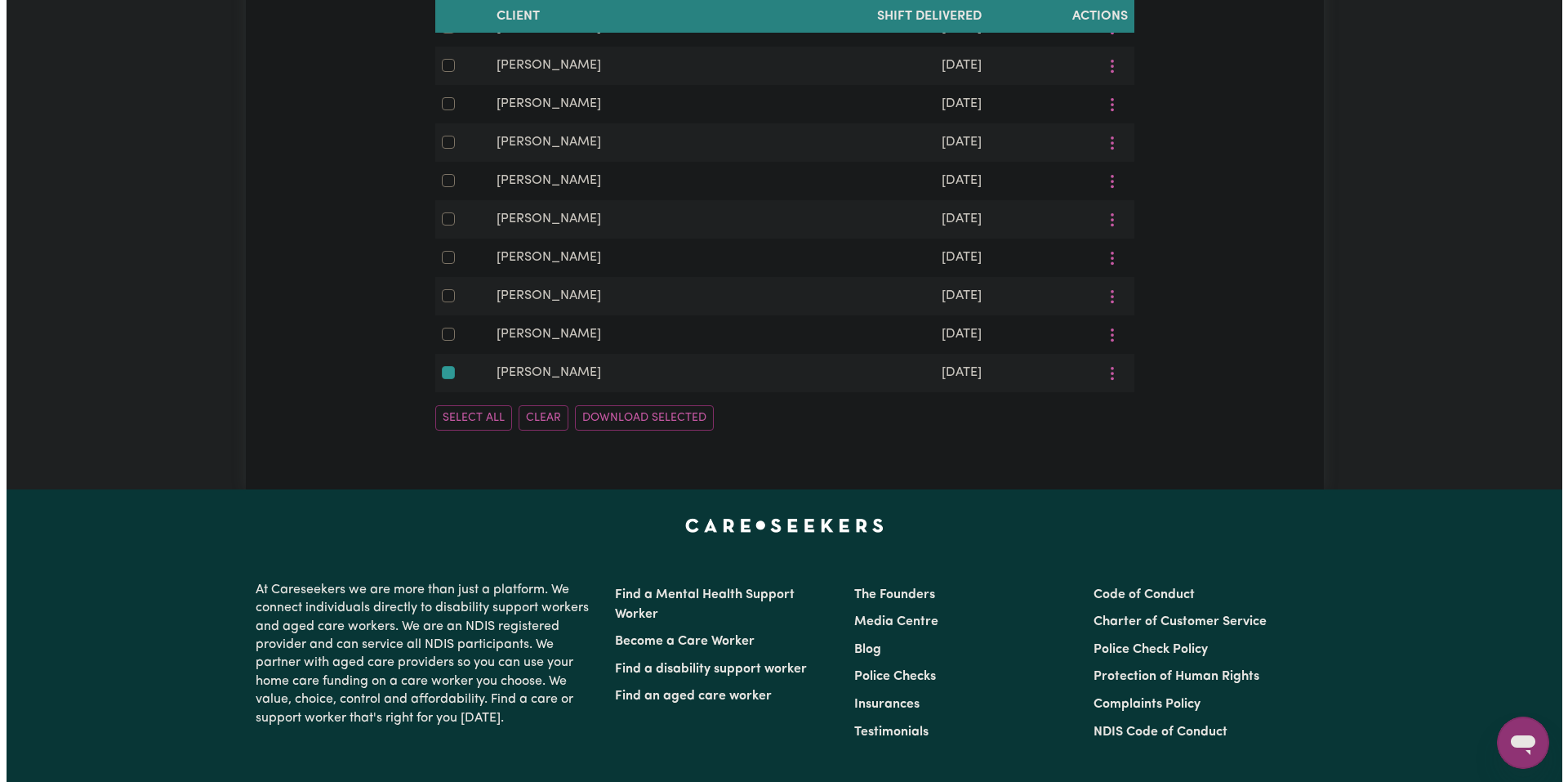
scroll to position [5625, 0]
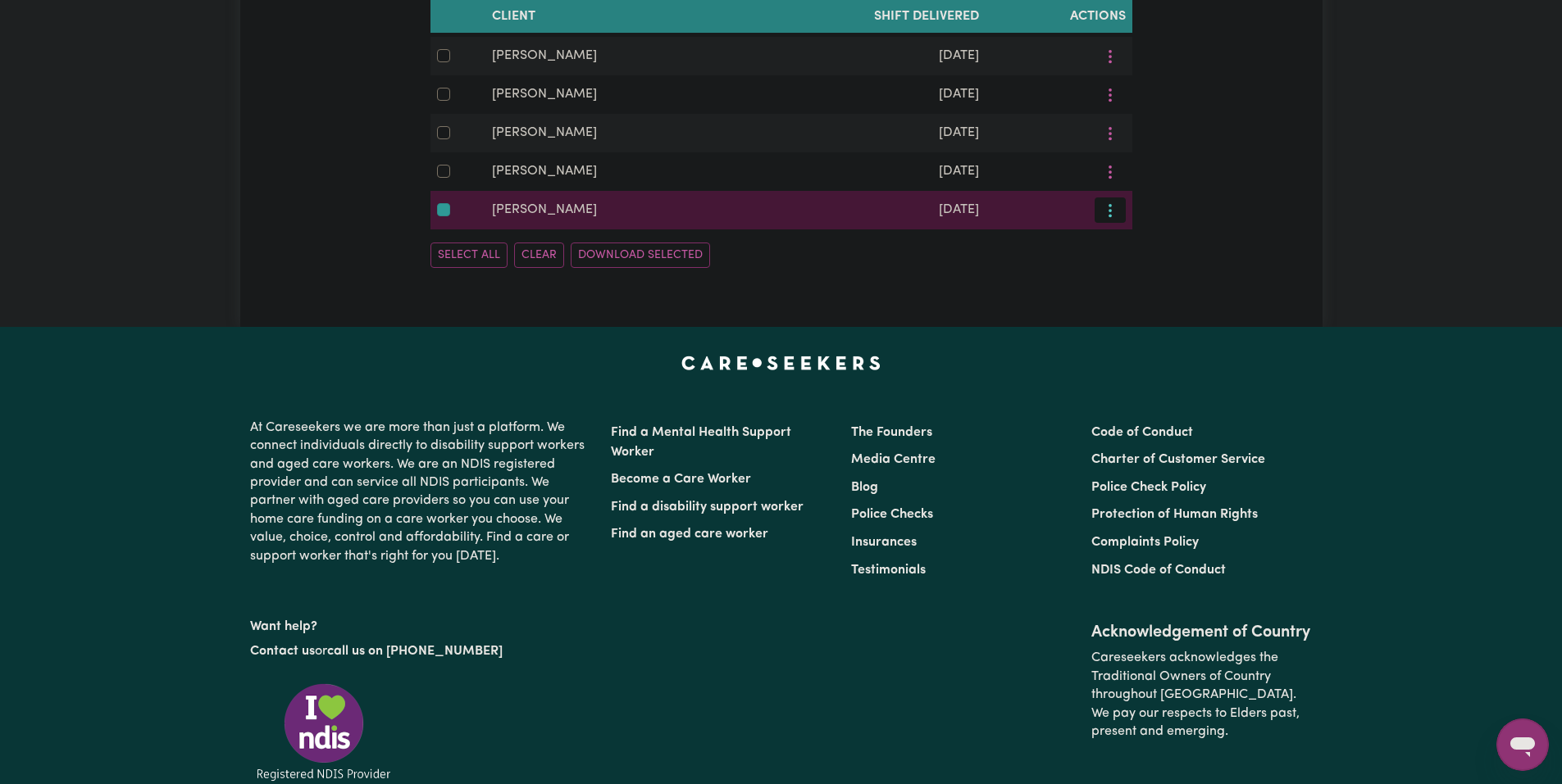
click at [1117, 223] on button "More options" at bounding box center [1110, 210] width 31 height 26
click at [1128, 265] on link "View/Update" at bounding box center [1159, 249] width 130 height 32
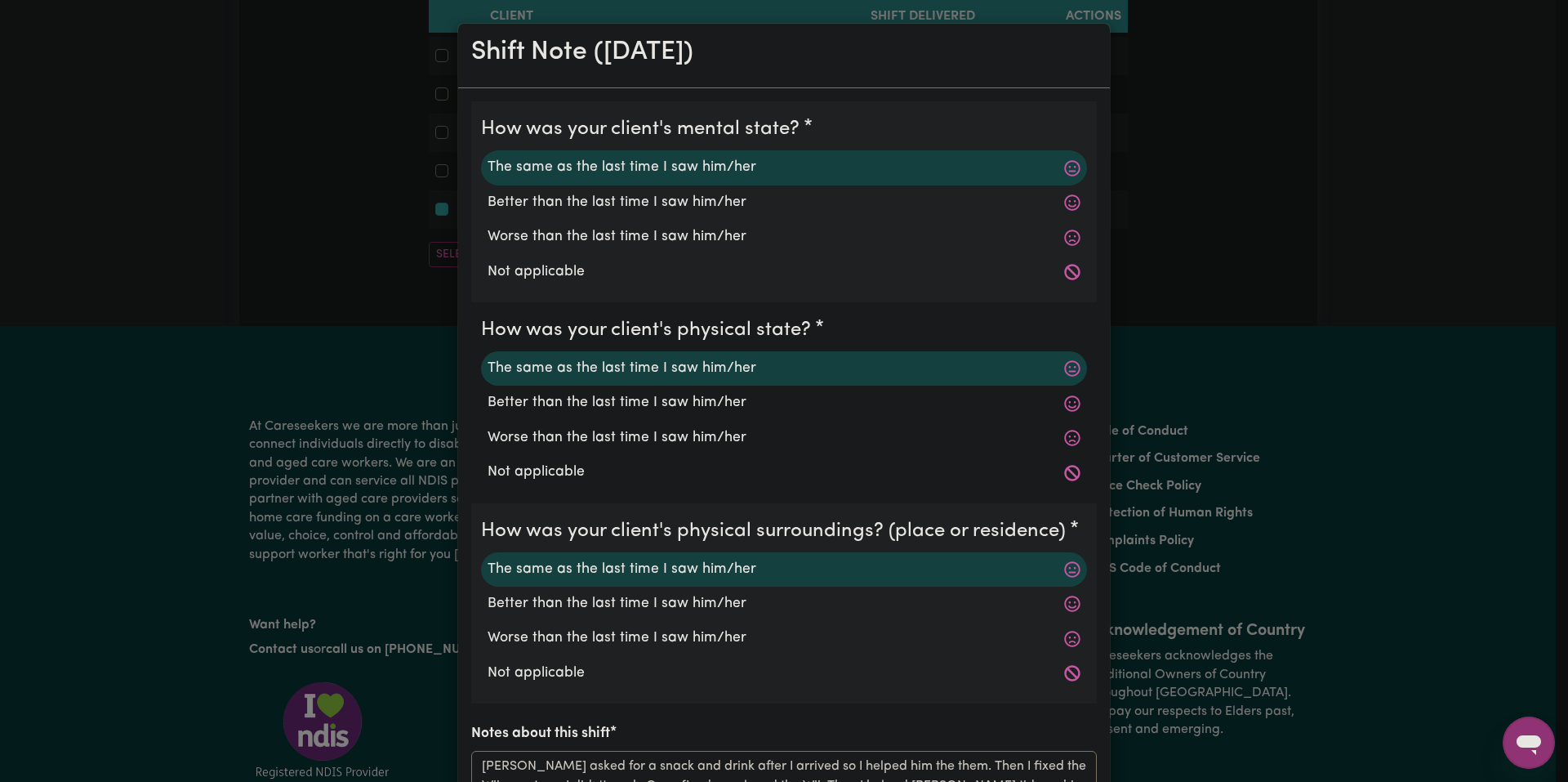
scroll to position [327, 0]
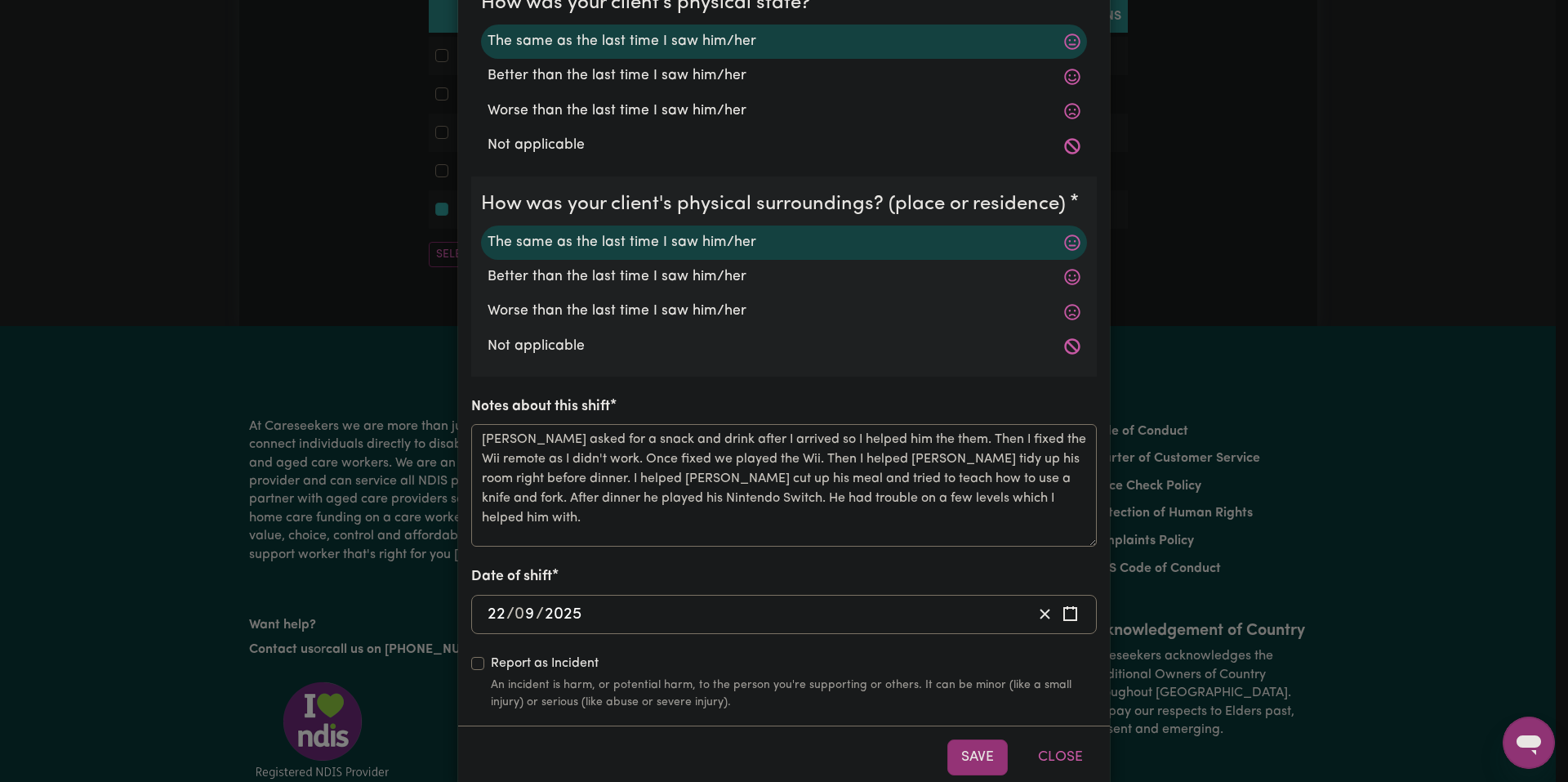
click at [1231, 333] on div "Shift Note ( 22 Sep, 2025 ) How was your client's mental state? The same as the…" at bounding box center [784, 391] width 1568 height 782
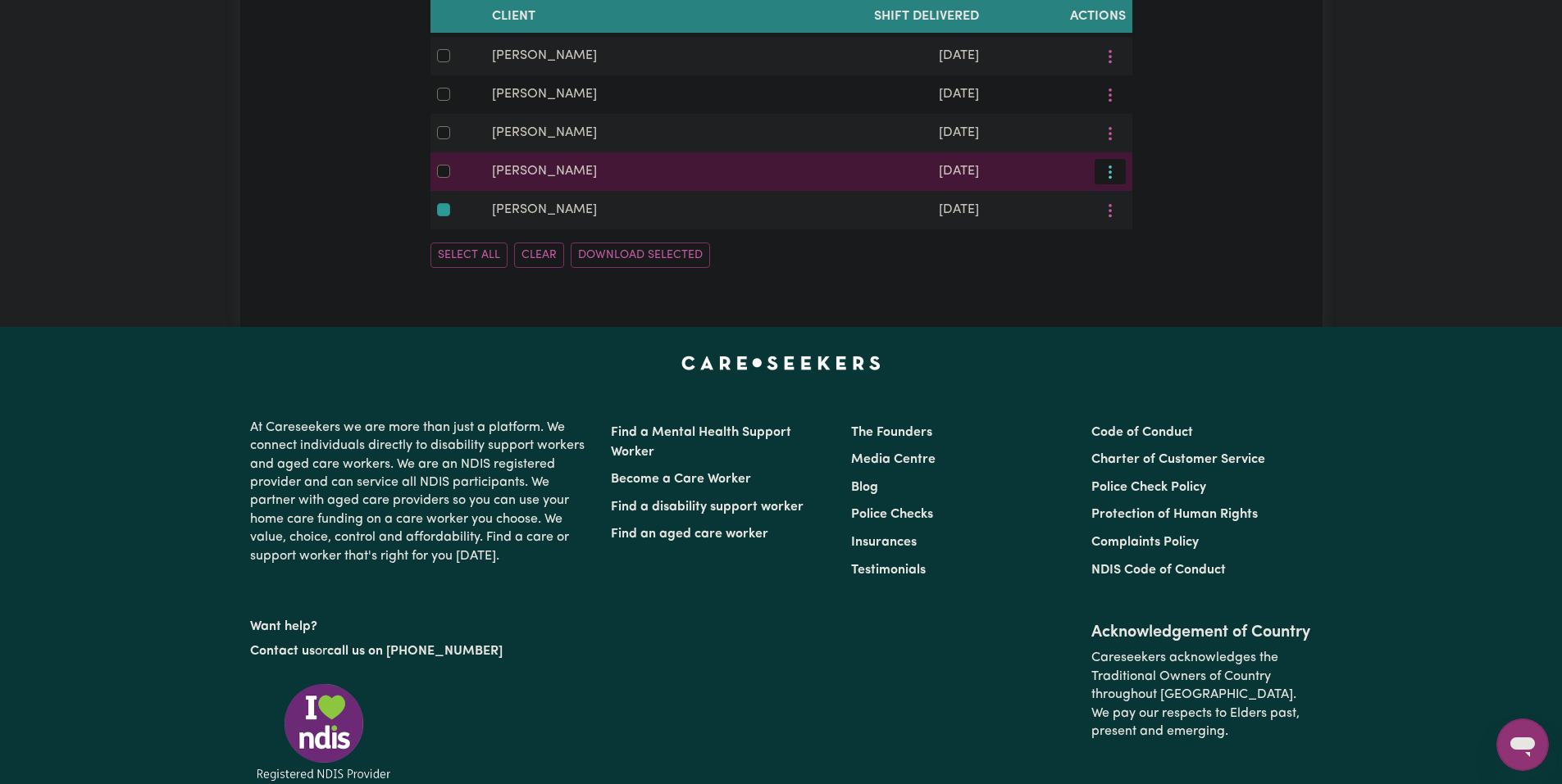
click at [1114, 185] on button "More options" at bounding box center [1110, 172] width 31 height 26
click at [1124, 227] on link "View/Update" at bounding box center [1159, 210] width 130 height 32
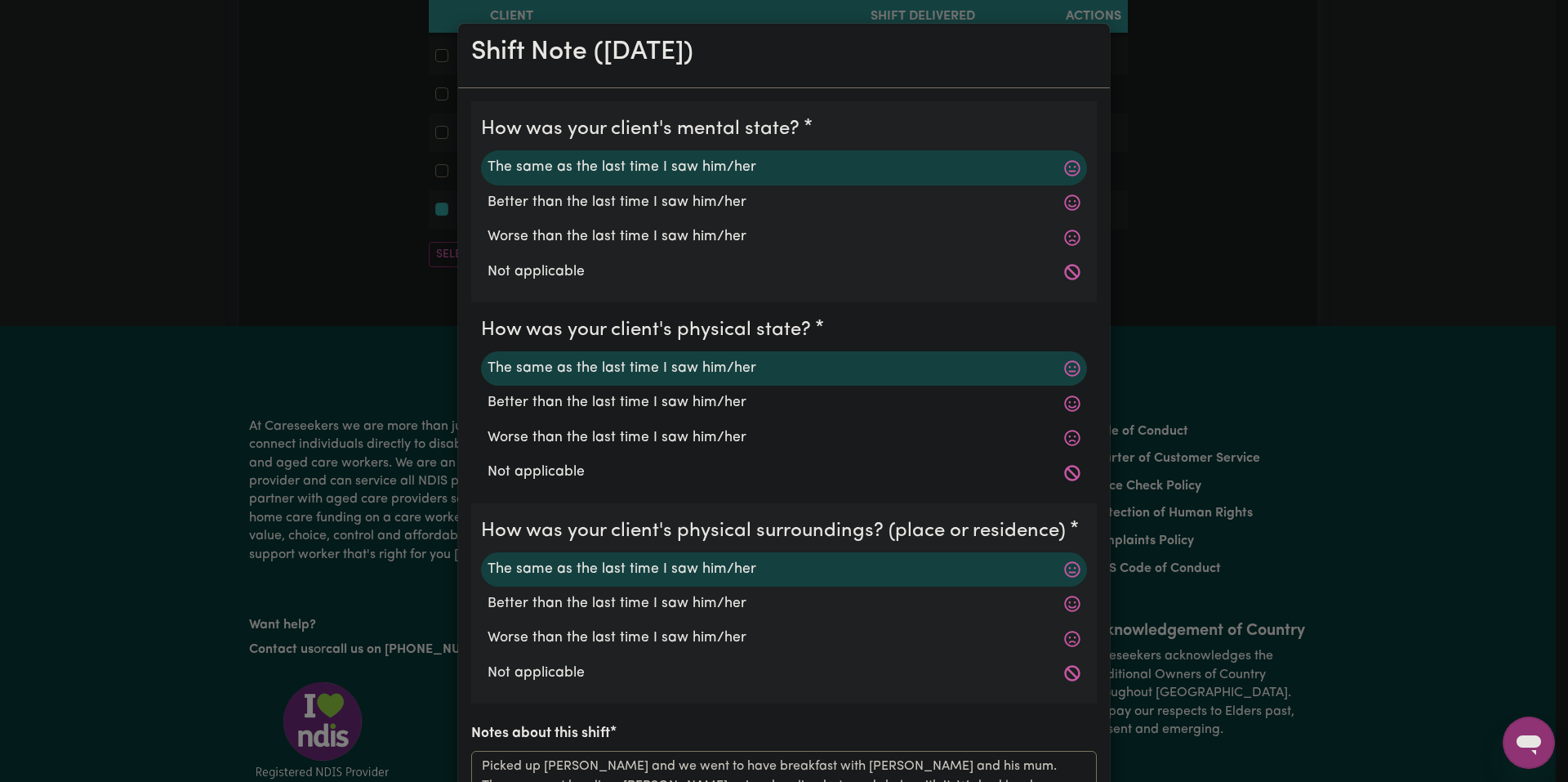
scroll to position [327, 0]
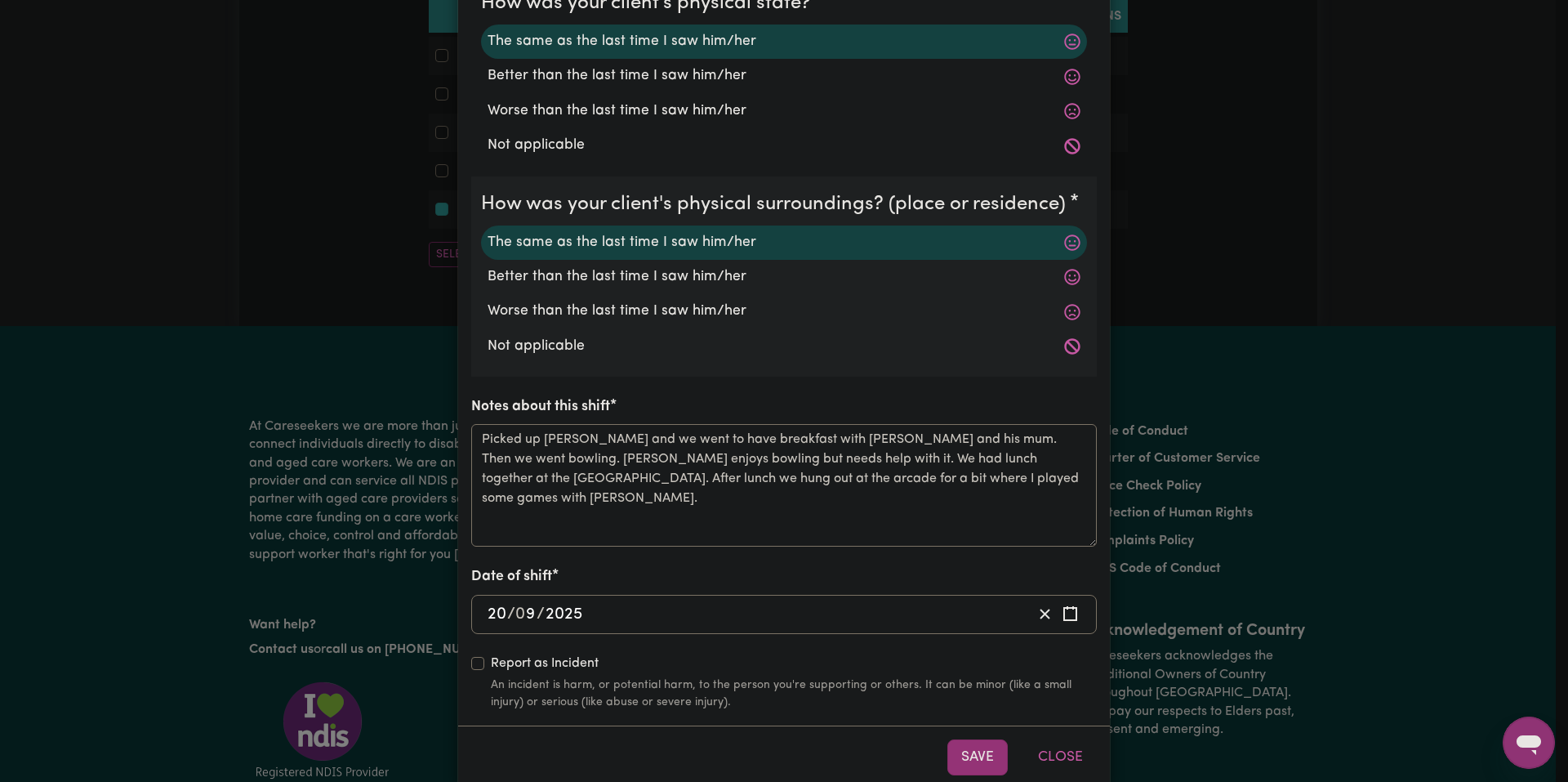
click at [1188, 342] on div "Shift Note ( 20 Sep, 2025 ) How was your client's mental state? The same as the…" at bounding box center [784, 391] width 1568 height 782
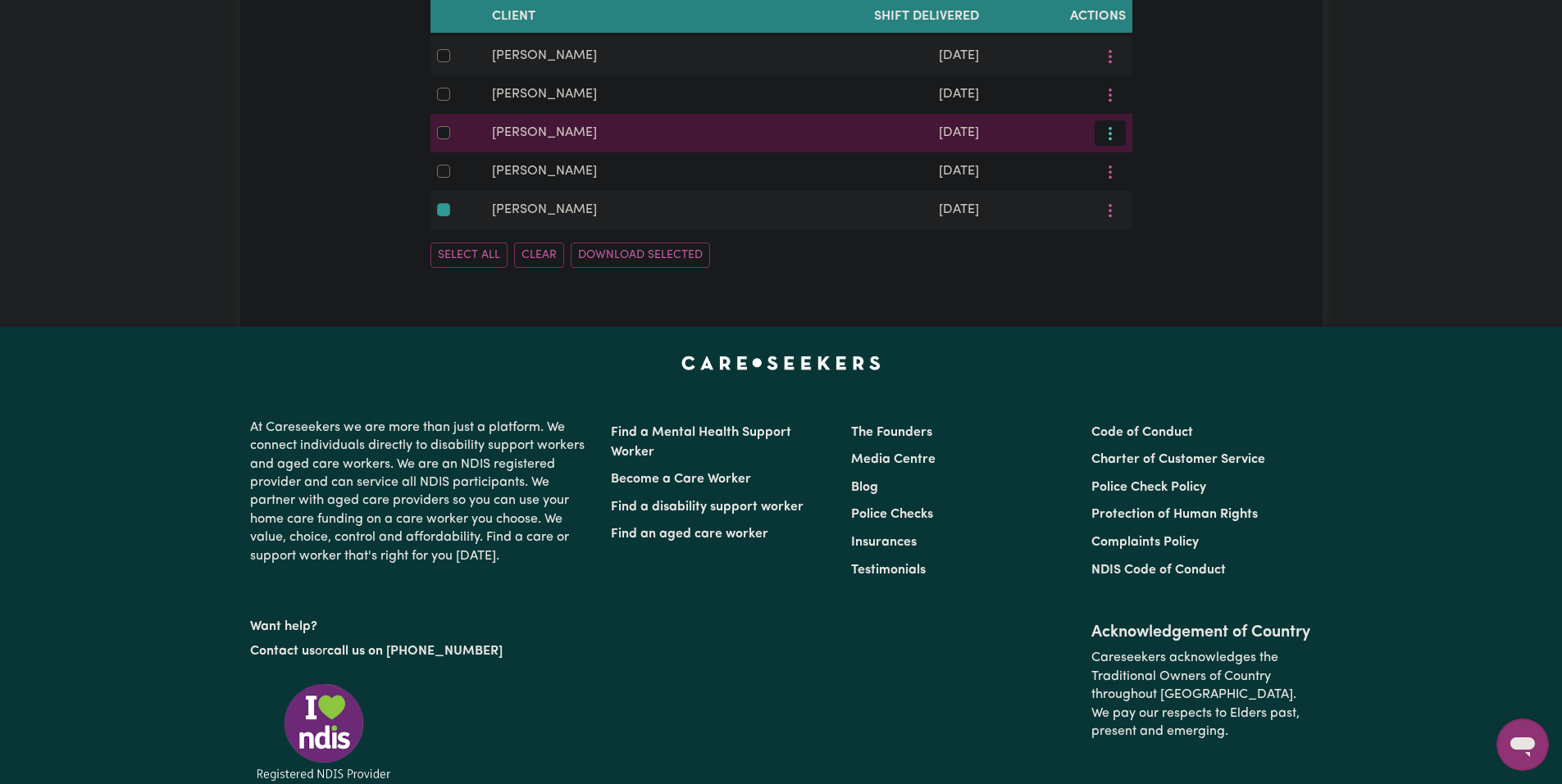
click at [1108, 141] on icon "More options" at bounding box center [1110, 134] width 17 height 17
click at [1118, 182] on span at bounding box center [1114, 172] width 13 height 20
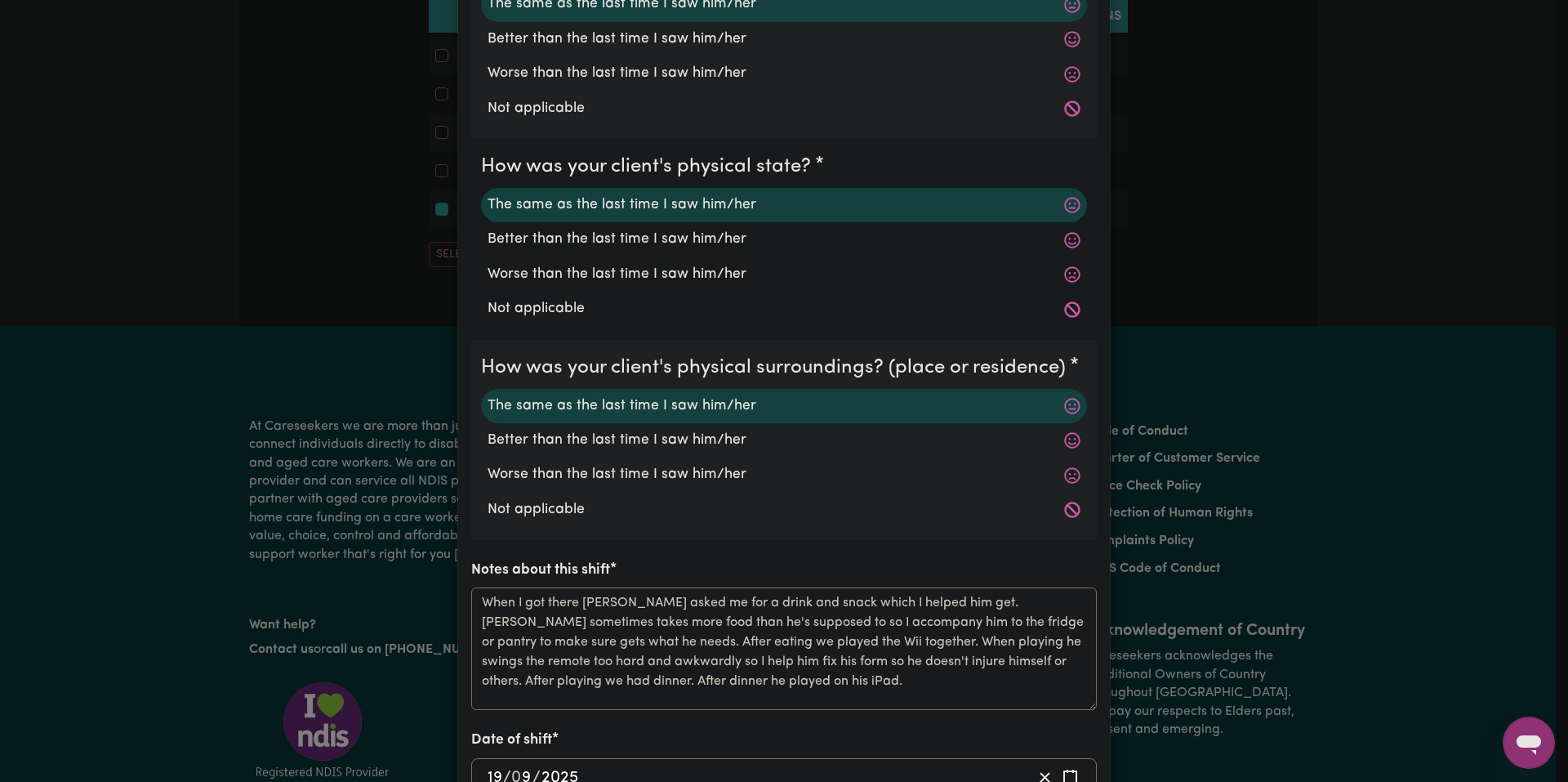
scroll to position [245, 0]
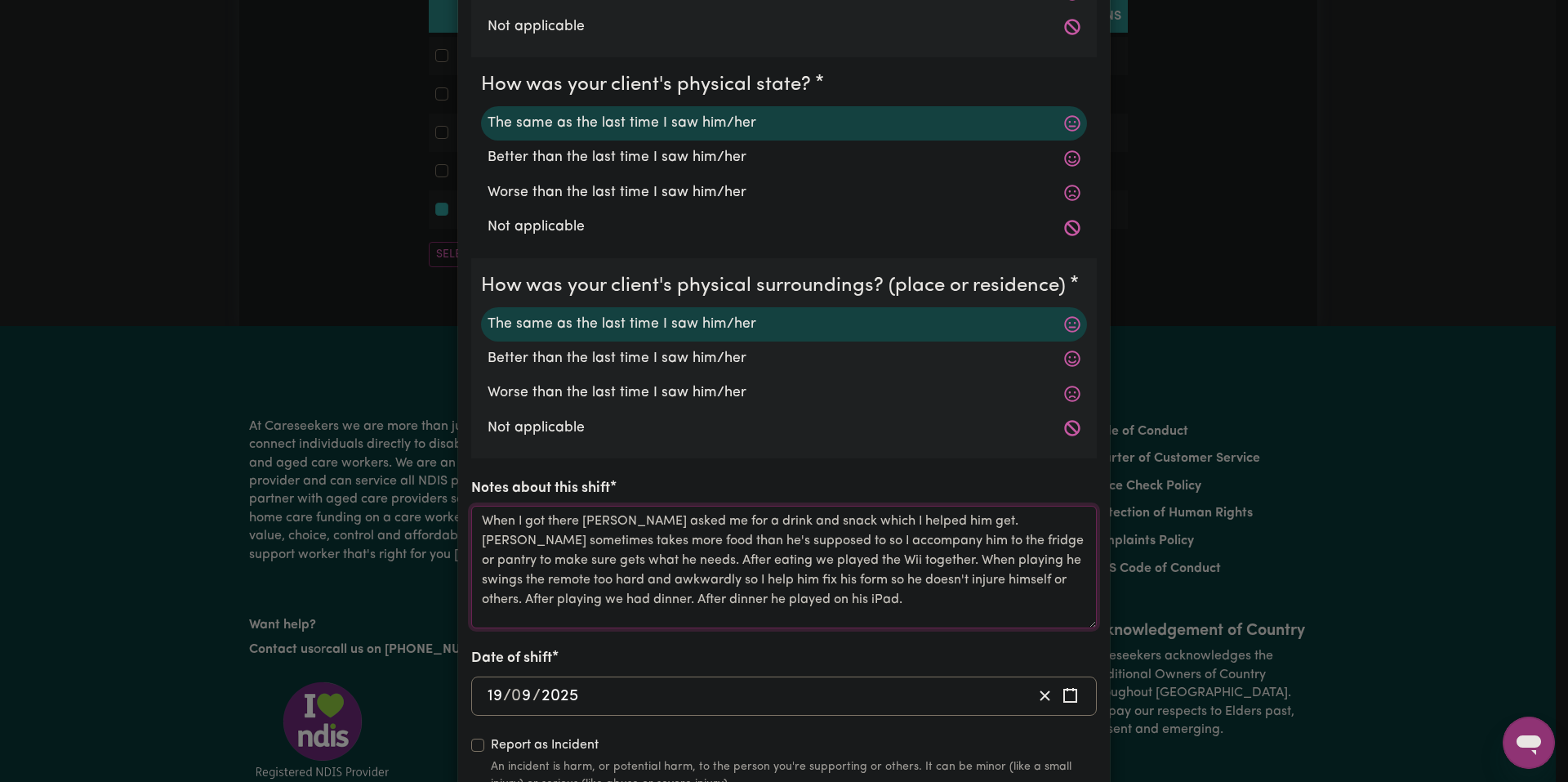
drag, startPoint x: 456, startPoint y: 509, endPoint x: 475, endPoint y: 510, distance: 19.0
click at [475, 510] on textarea "When I got there Jo asked me for a drink and snack which I helped him get. Jo s…" at bounding box center [784, 566] width 626 height 122
drag, startPoint x: 322, startPoint y: 329, endPoint x: 354, endPoint y: 288, distance: 52.0
click at [324, 322] on div "Shift Note ( 19 Sep, 2025 ) How was your client's mental state? The same as the…" at bounding box center [784, 391] width 1568 height 782
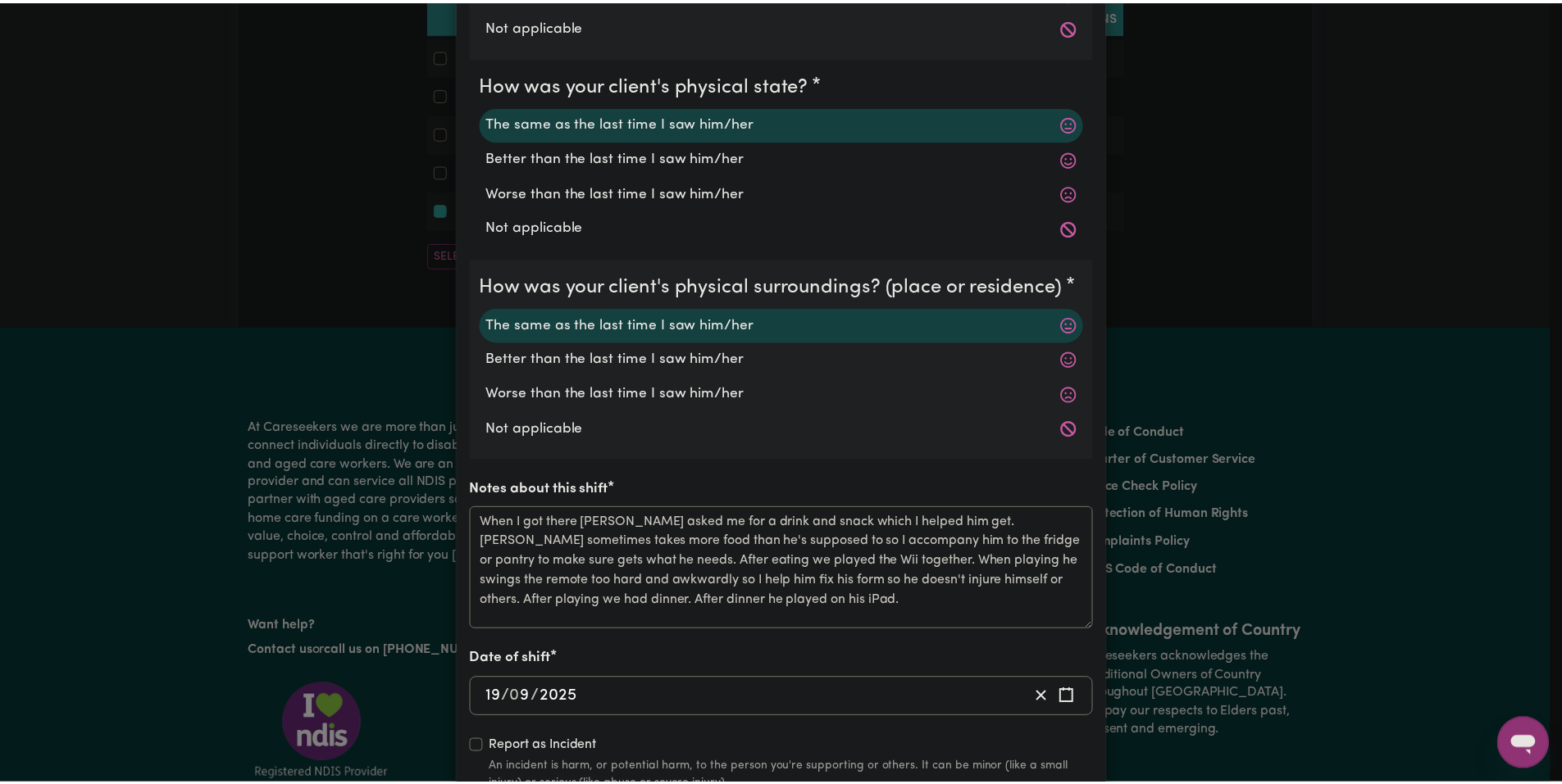
scroll to position [0, 0]
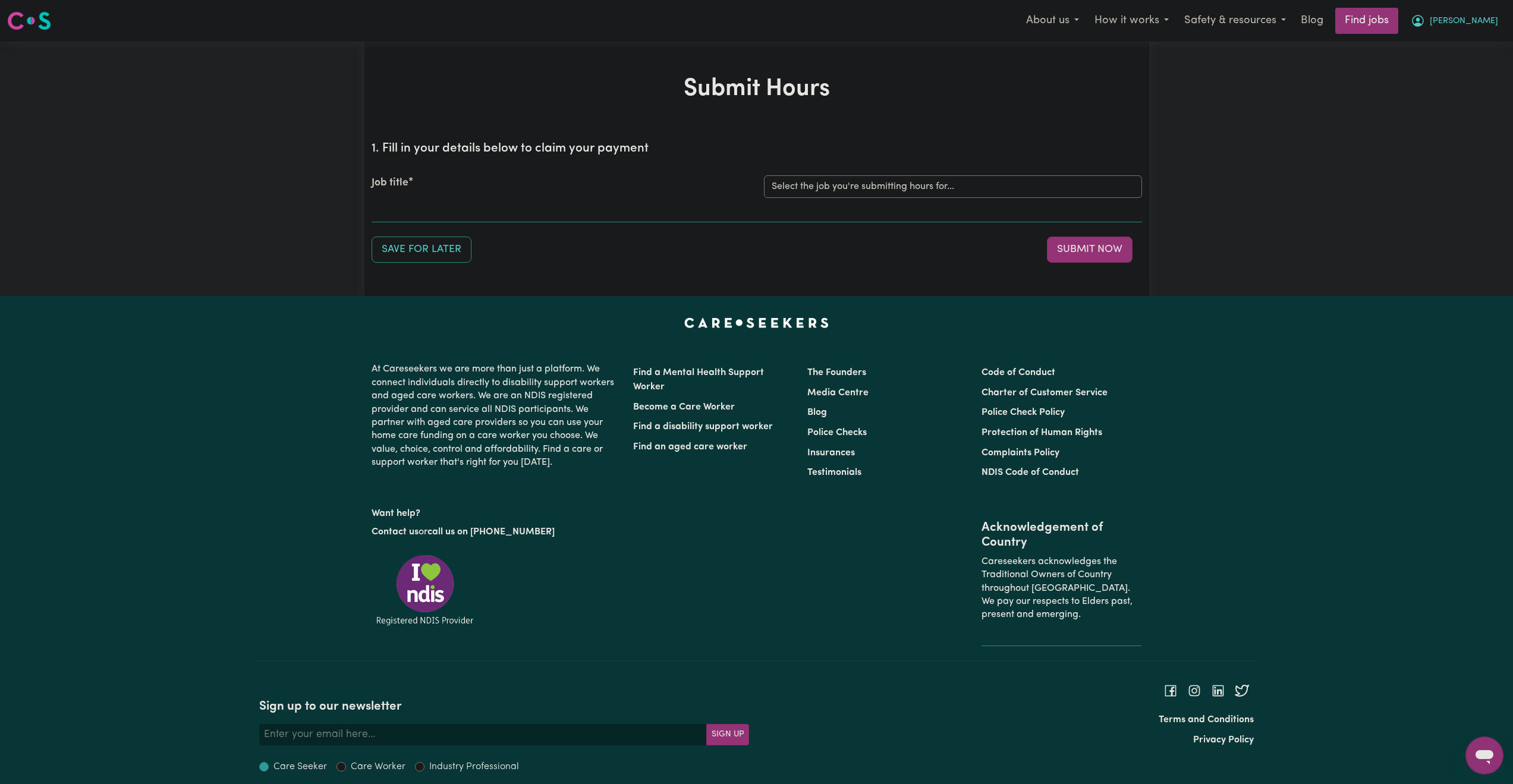
click at [1425, 16] on icon "My Account" at bounding box center [1418, 21] width 14 height 14
click at [1472, 48] on link "My Account" at bounding box center [1459, 46] width 94 height 23
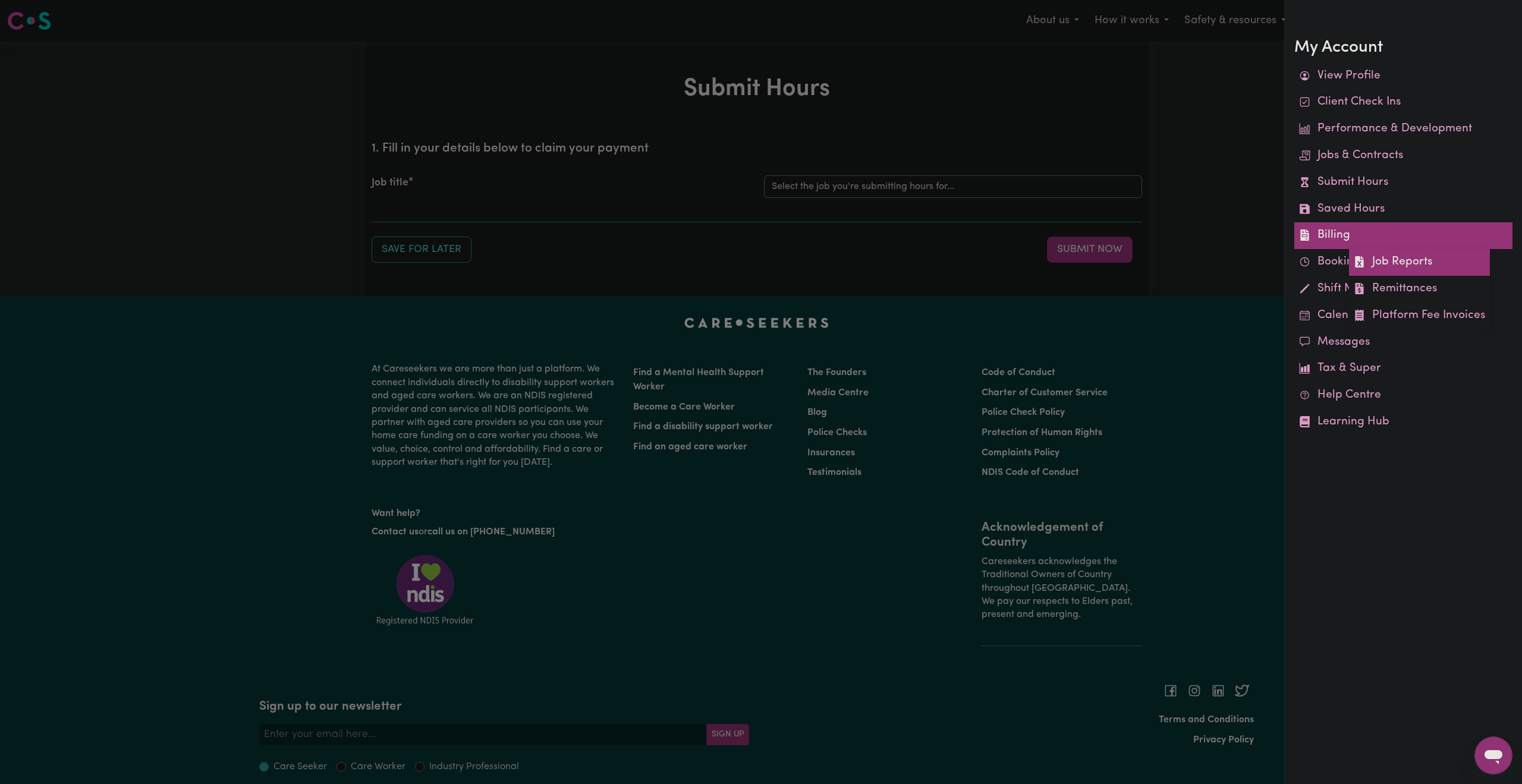
click at [1402, 252] on link "Job Reports" at bounding box center [1419, 262] width 141 height 27
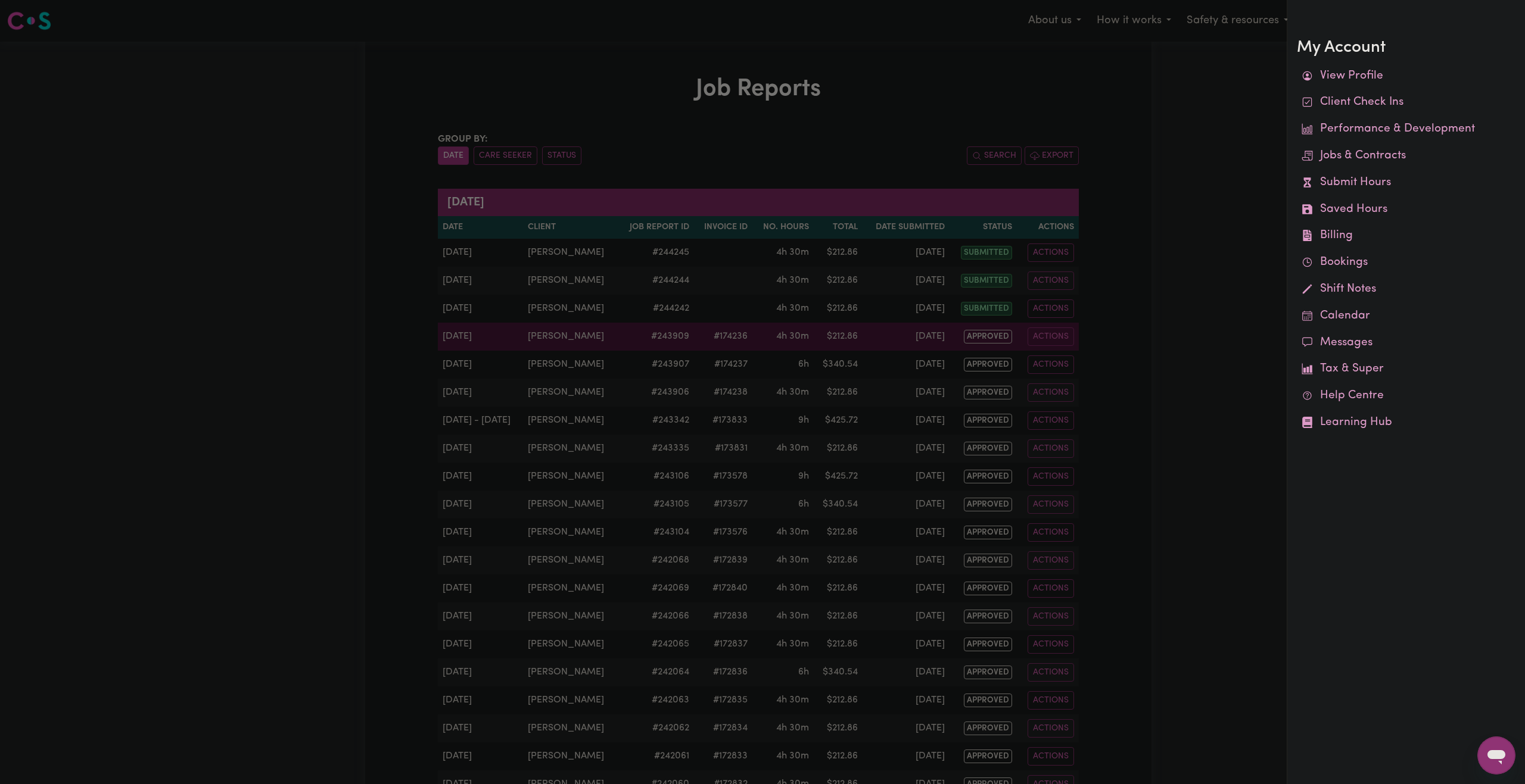
click at [959, 335] on div at bounding box center [762, 392] width 1525 height 784
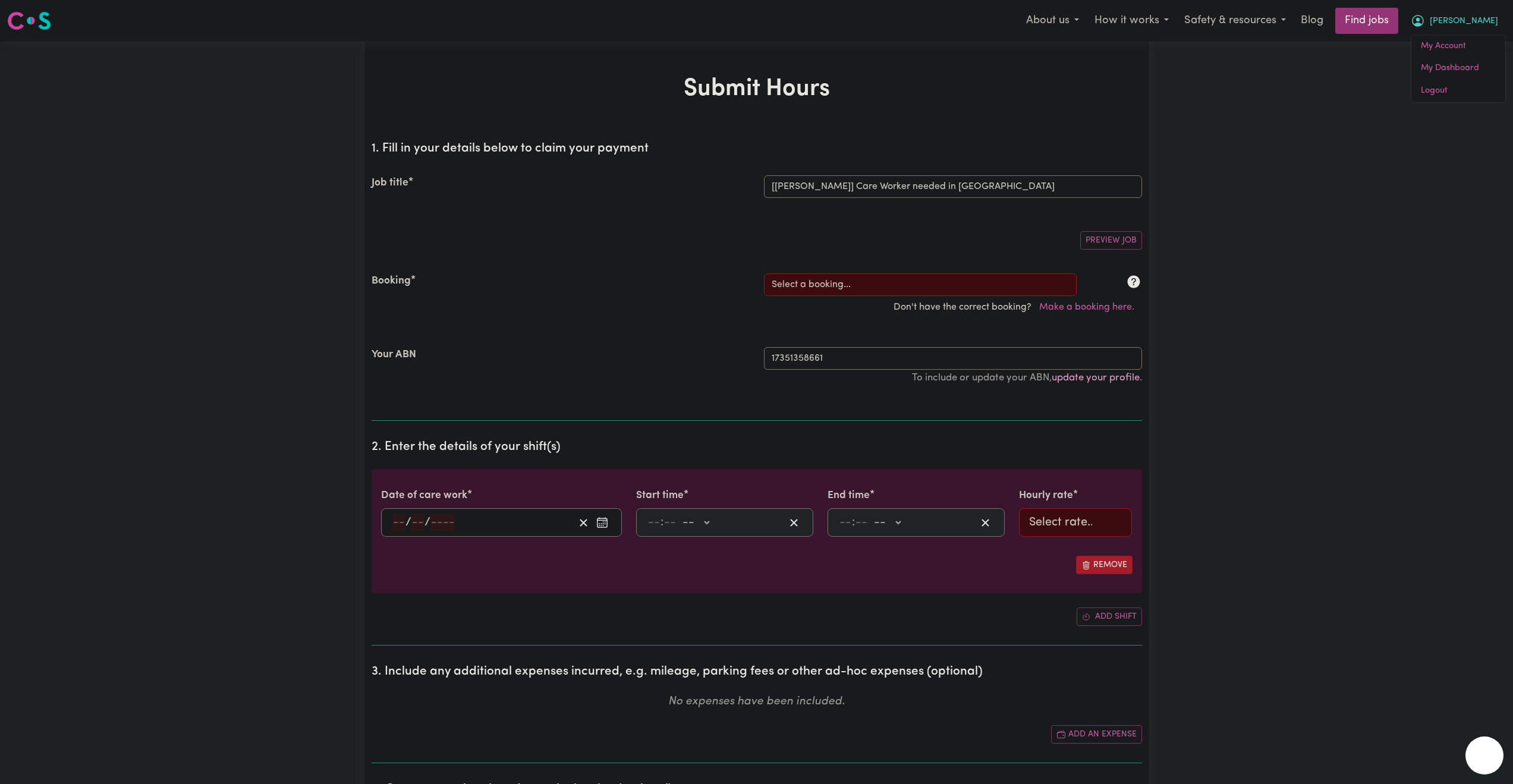
select select "14211"
drag, startPoint x: 868, startPoint y: 274, endPoint x: 868, endPoint y: 284, distance: 10.0
click at [871, 274] on select "Select a booking... [DATE] 03:30pm to 08:00pm (RECURRING) [DATE] 03:30pm to 08:…" at bounding box center [920, 285] width 313 height 23
select select "352243"
click at [764, 274] on select "Select a booking... [DATE] 03:30pm to 08:00pm (RECURRING) [DATE] 03:30pm to 08:…" at bounding box center [920, 285] width 313 height 23
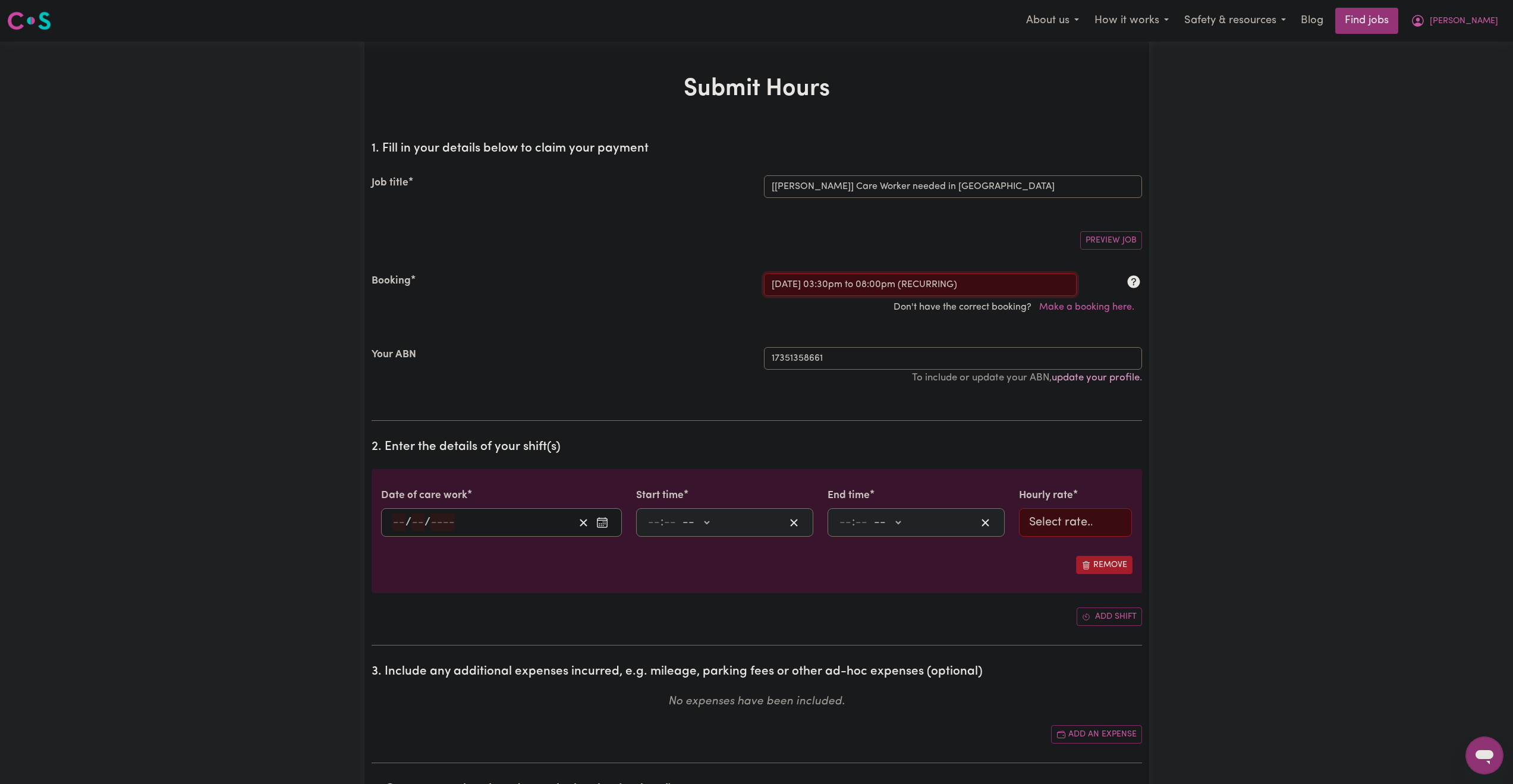
type input "[DATE]"
type input "26"
type input "9"
type input "2025"
type input "15:30"
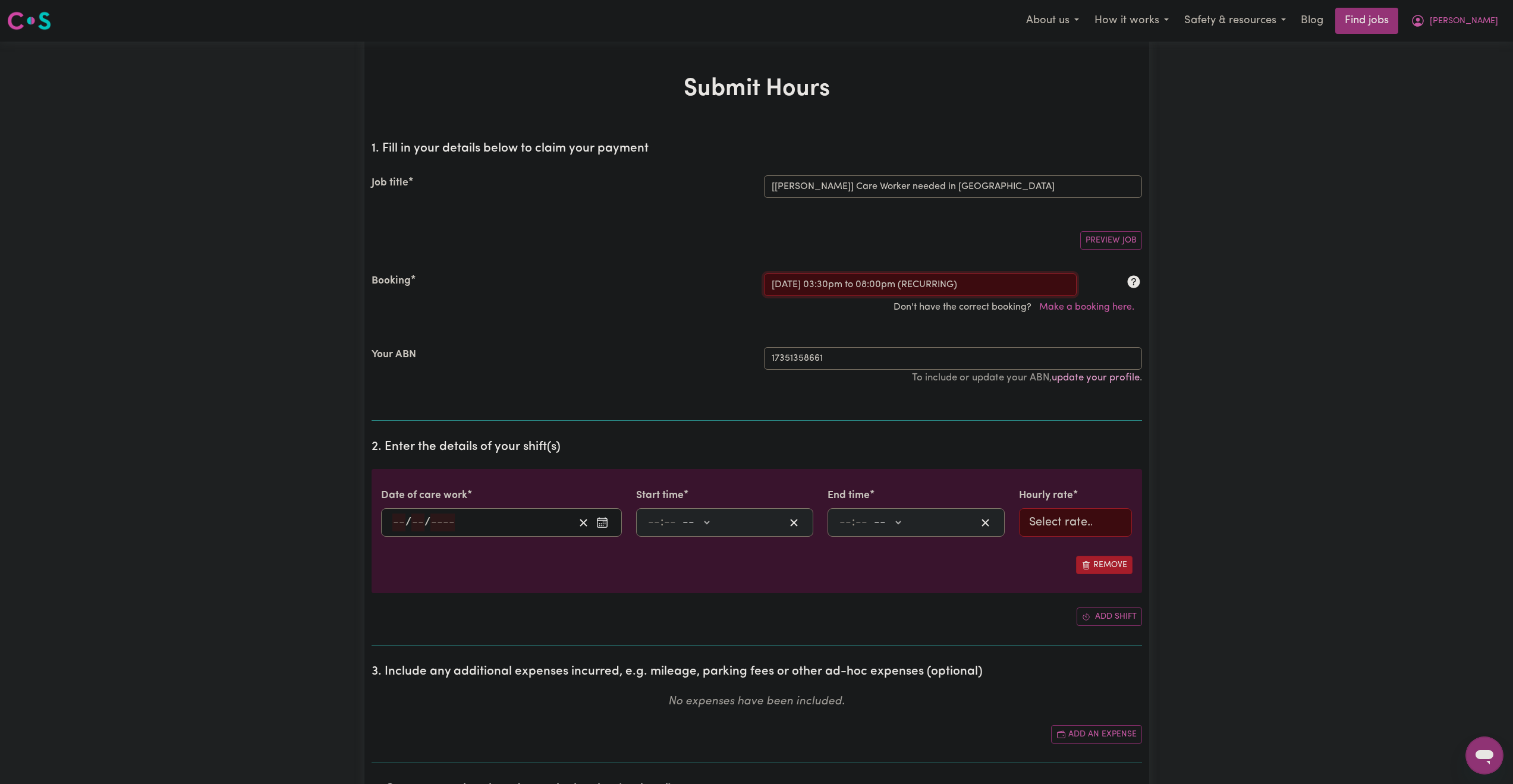
type input "3"
type input "30"
select select "pm"
type input "20:00"
type input "8"
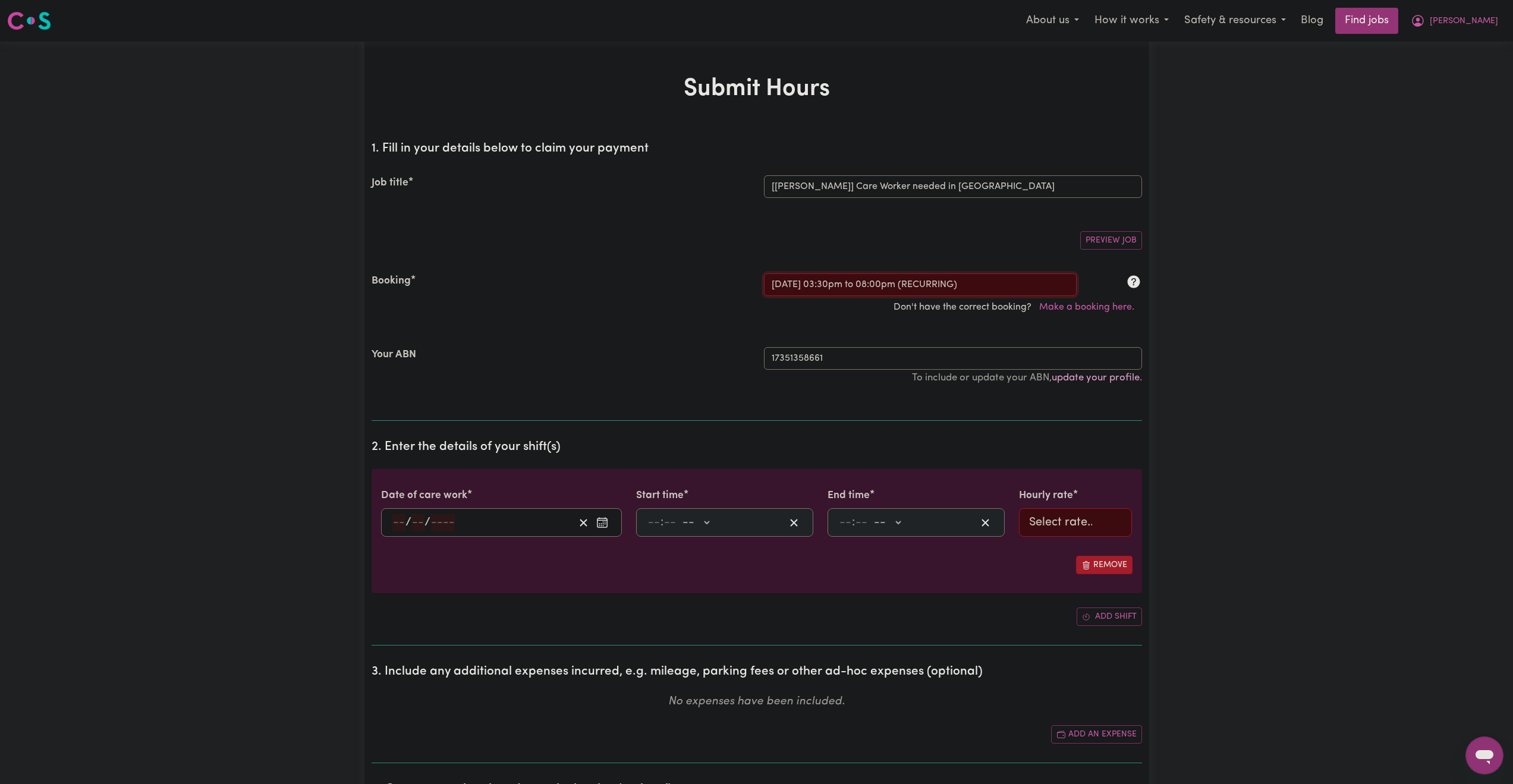
type input "0"
select select "pm"
select select "51.98-Weekday"
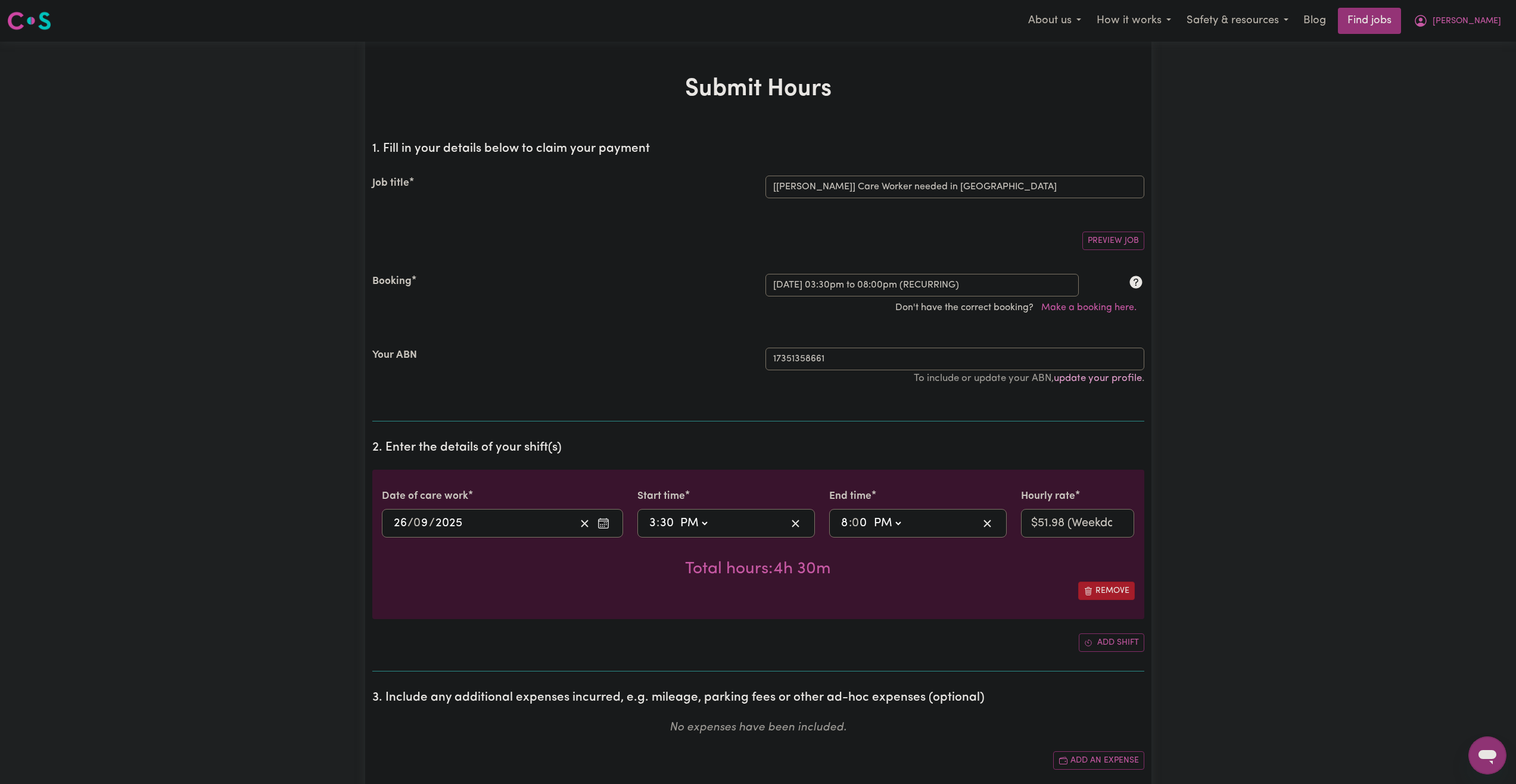
drag, startPoint x: 867, startPoint y: 303, endPoint x: 801, endPoint y: 296, distance: 66.4
drag, startPoint x: 801, startPoint y: 296, endPoint x: 729, endPoint y: 255, distance: 82.9
click at [729, 255] on section "1. Fill in your details below to claim your payment Job title Select the job yo…" at bounding box center [758, 276] width 772 height 289
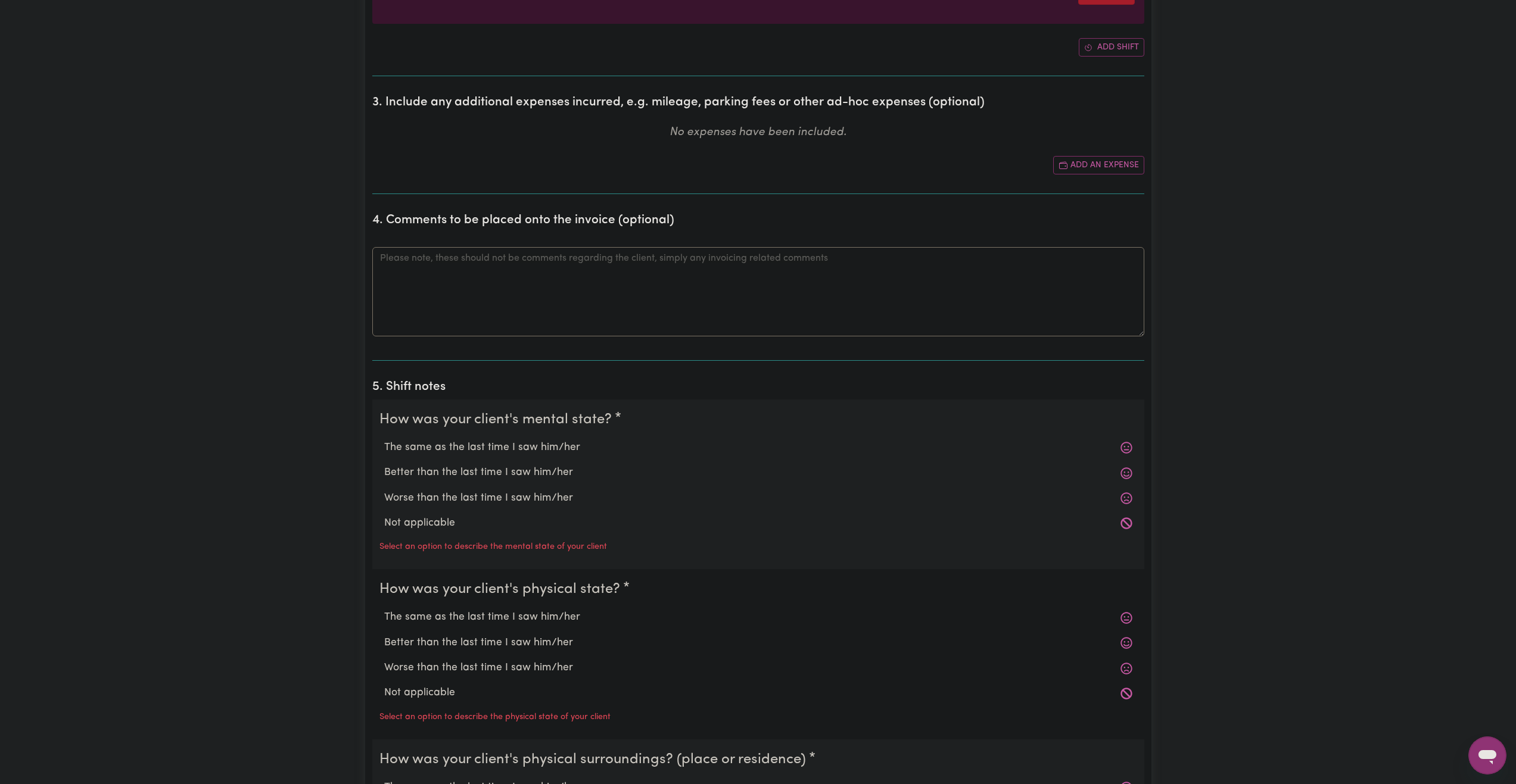
click at [469, 445] on label "The same as the last time I saw him/her" at bounding box center [758, 448] width 748 height 16
click at [384, 440] on input "The same as the last time I saw him/her" at bounding box center [384, 439] width 1 height 1
radio input "true"
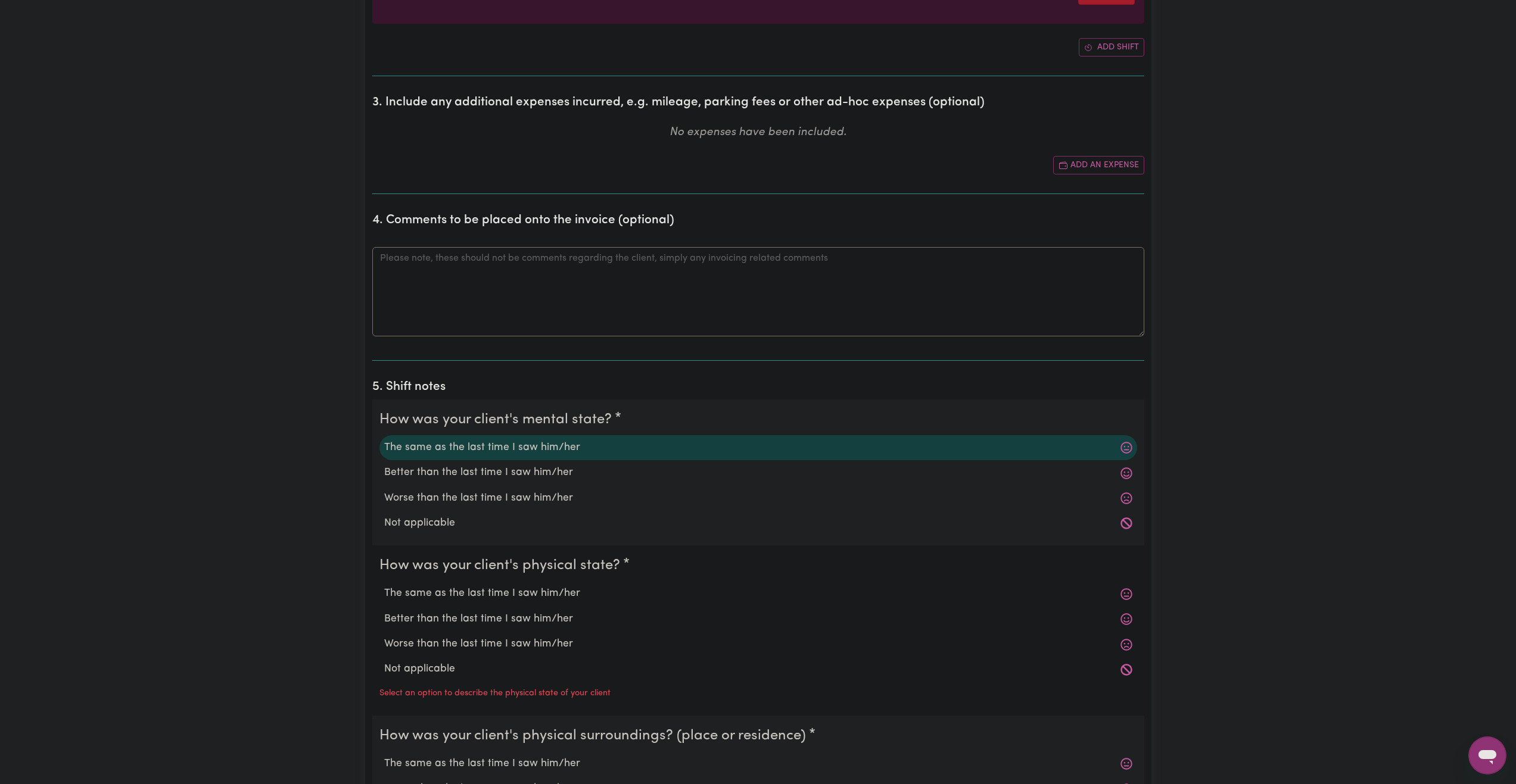
scroll to position [715, 0]
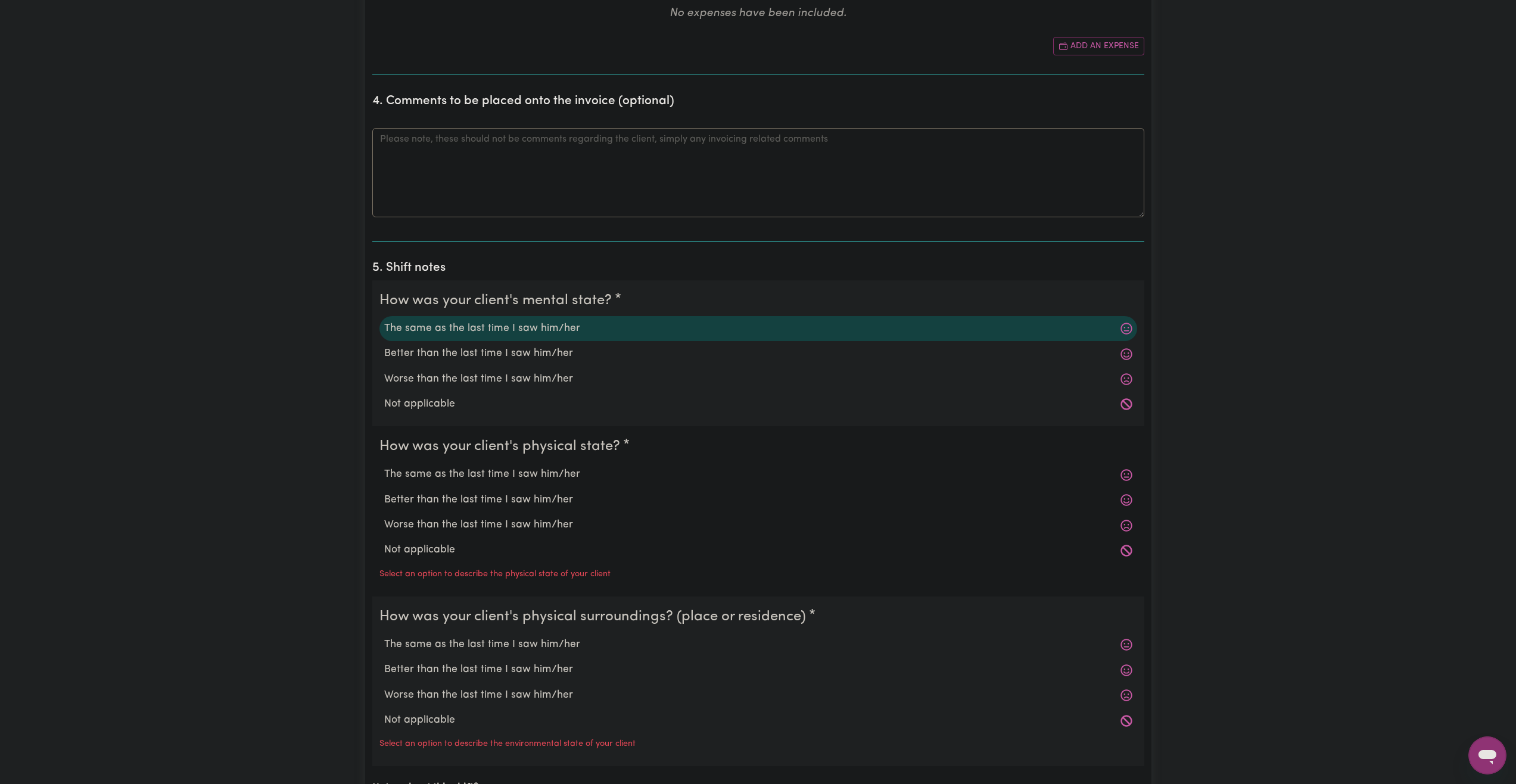
click at [479, 470] on label "The same as the last time I saw him/her" at bounding box center [758, 475] width 748 height 16
click at [384, 467] on input "The same as the last time I saw him/her" at bounding box center [384, 466] width 1 height 1
radio input "true"
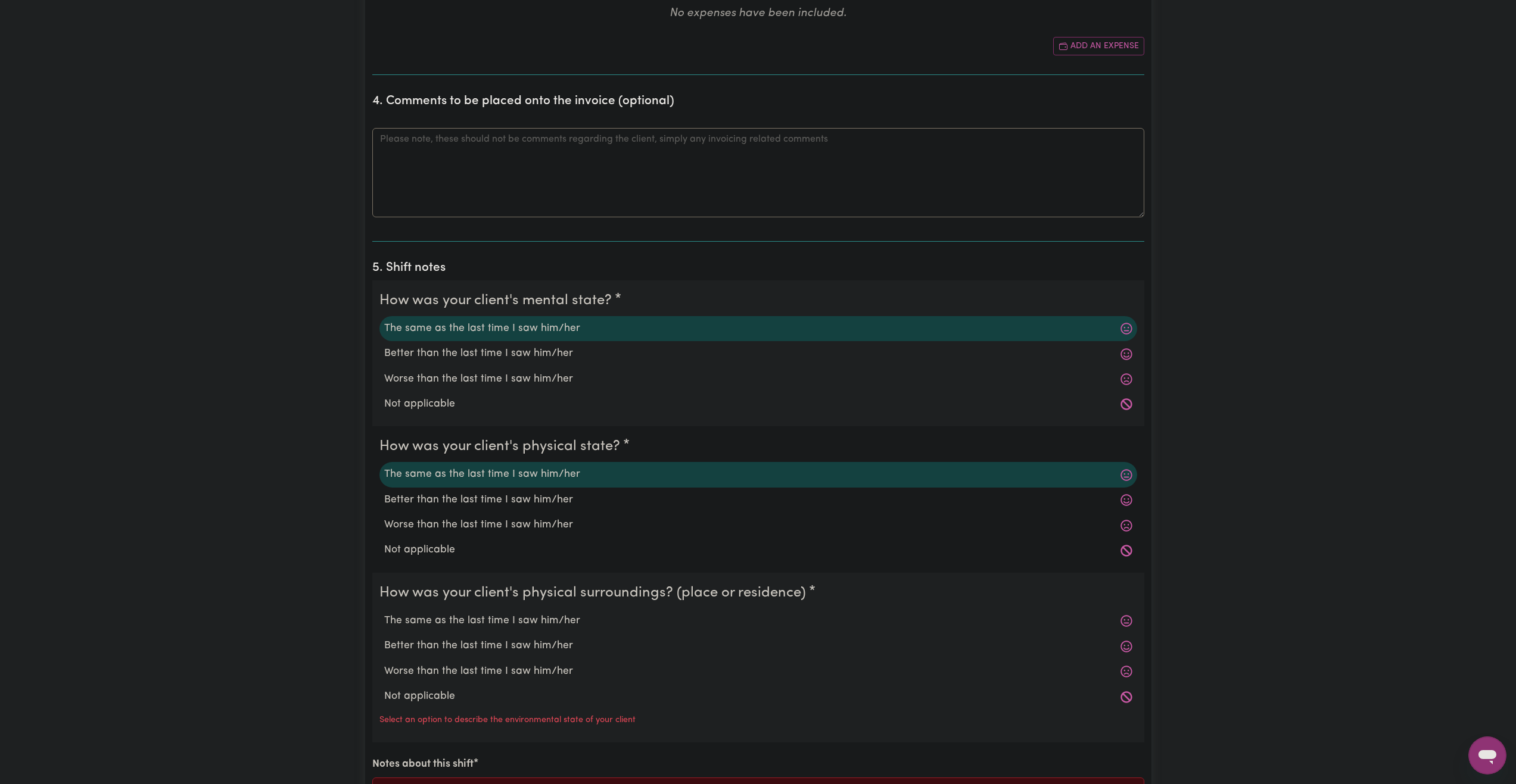
scroll to position [833, 0]
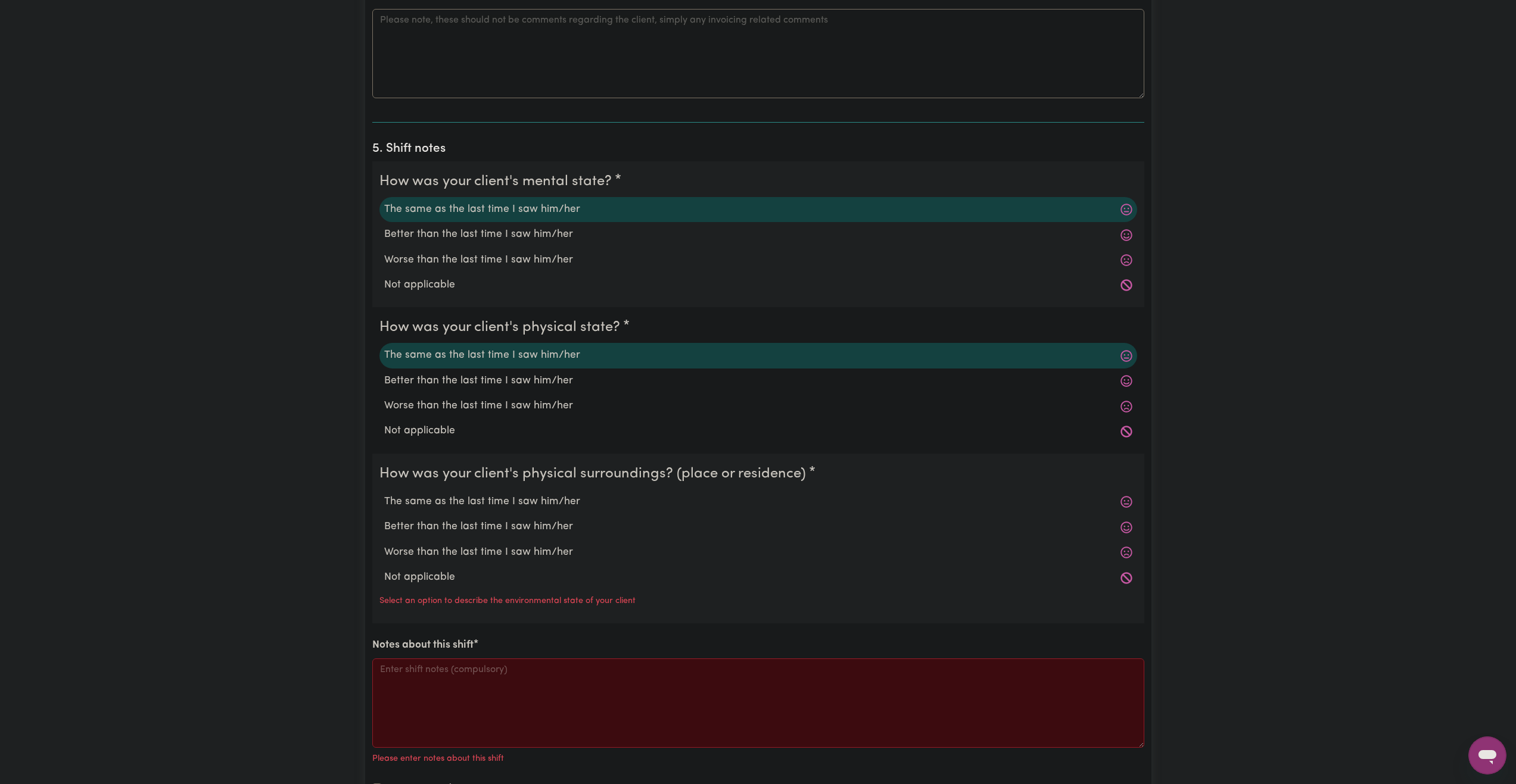
click at [478, 498] on label "The same as the last time I saw him/her" at bounding box center [758, 502] width 748 height 16
click at [384, 494] on input "The same as the last time I saw him/her" at bounding box center [384, 493] width 1 height 1
radio input "true"
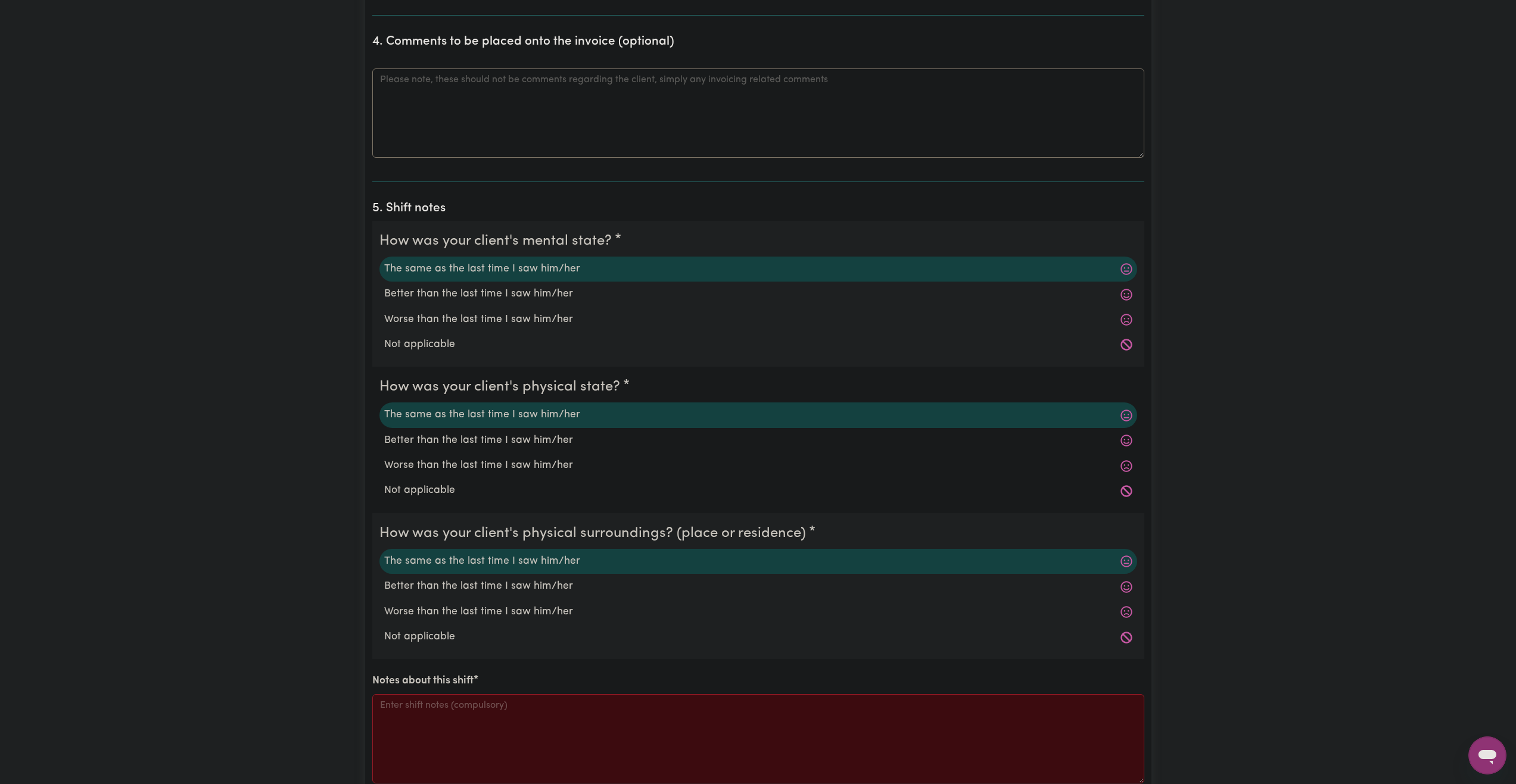
scroll to position [1012, 0]
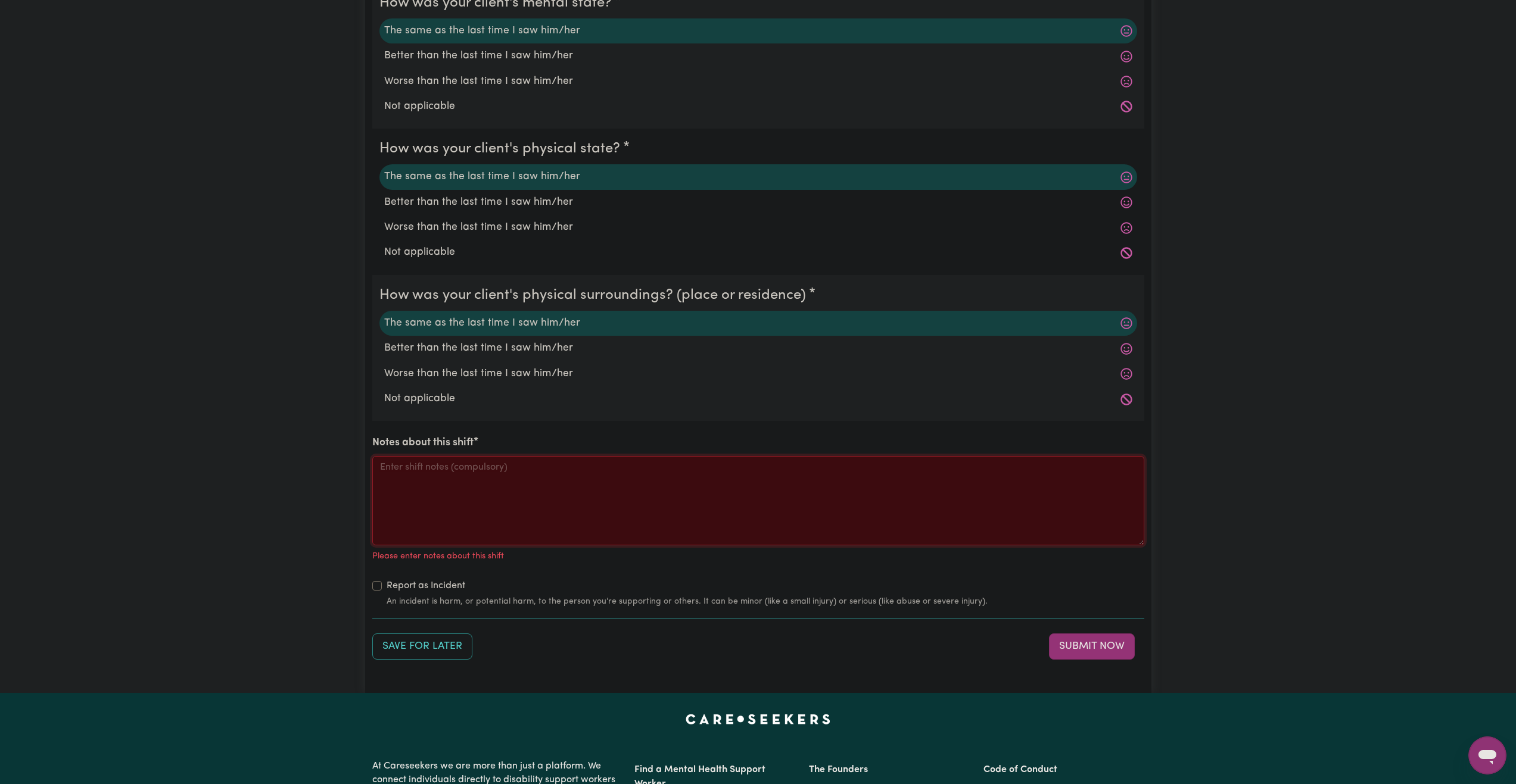
click at [527, 508] on textarea "Notes about this shift" at bounding box center [758, 501] width 772 height 89
paste textarea "When I got there Jo asked me for a drink and snack which I helped him get from …"
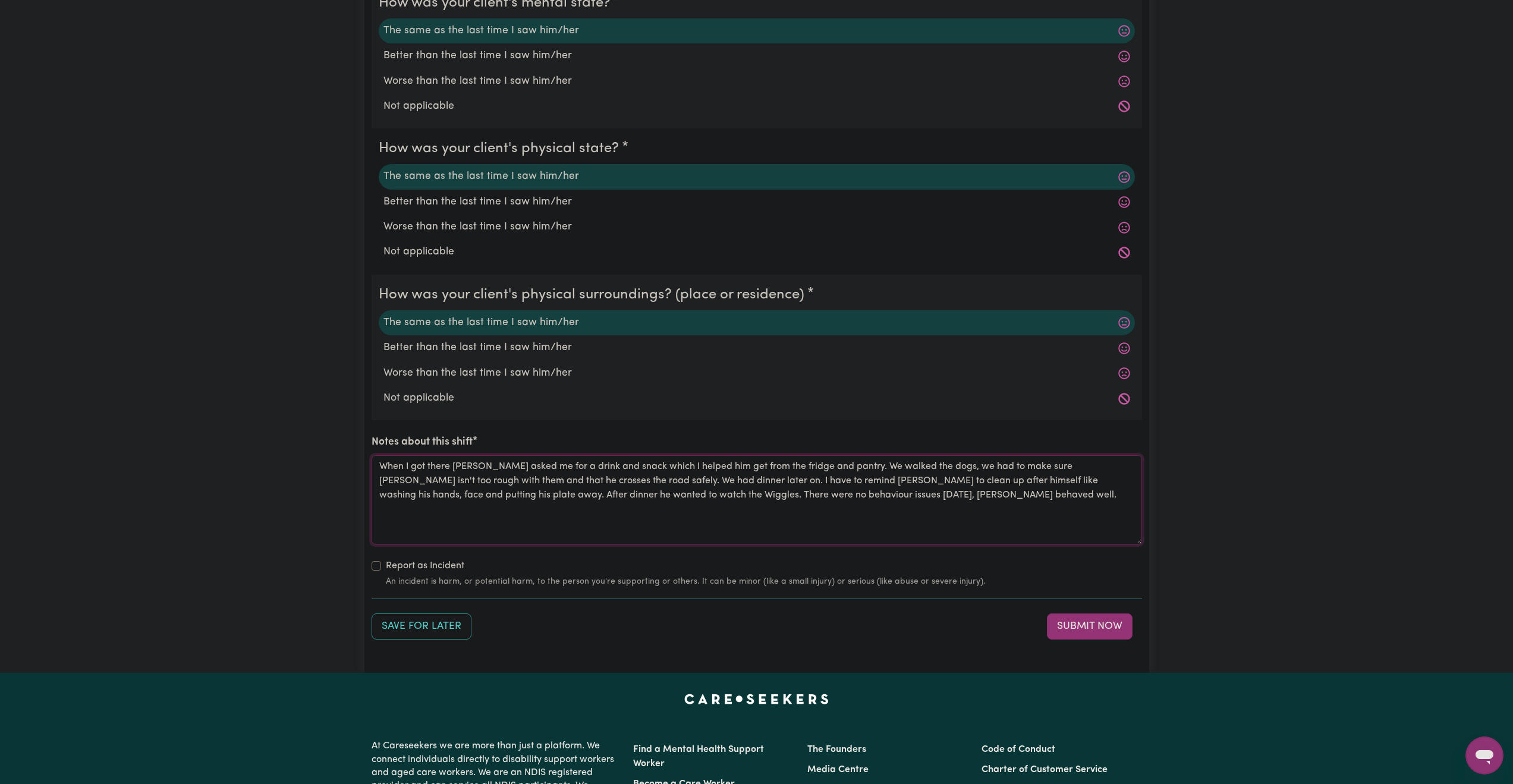
drag, startPoint x: 826, startPoint y: 467, endPoint x: 947, endPoint y: 472, distance: 121.1
click at [947, 472] on textarea "When I got there Jo asked me for a drink and snack which I helped him get from …" at bounding box center [756, 500] width 771 height 89
drag, startPoint x: 722, startPoint y: 468, endPoint x: 712, endPoint y: 473, distance: 11.2
click at [722, 468] on textarea "When I got there Jo asked me for a drink and snack which I helped him get from …" at bounding box center [756, 500] width 771 height 89
drag, startPoint x: 827, startPoint y: 466, endPoint x: 530, endPoint y: 485, distance: 297.6
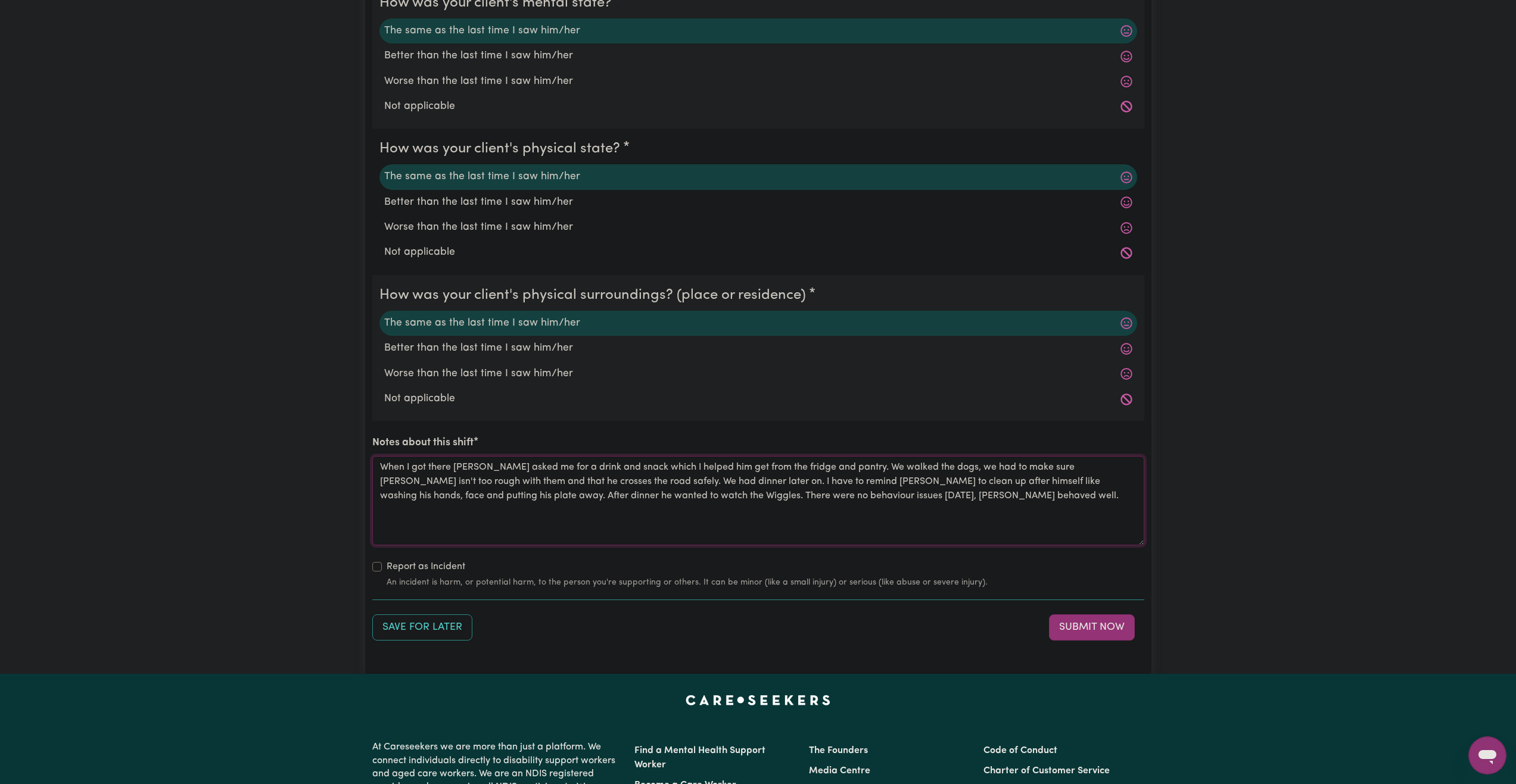
click at [532, 486] on textarea "When I got there Jo asked me for a drink and snack which I helped him get from …" at bounding box center [758, 501] width 772 height 89
type textarea "When I got there Jo asked me for a drink and snack which I helped him get from …"
click at [1088, 622] on button "Submit Now" at bounding box center [1092, 628] width 86 height 26
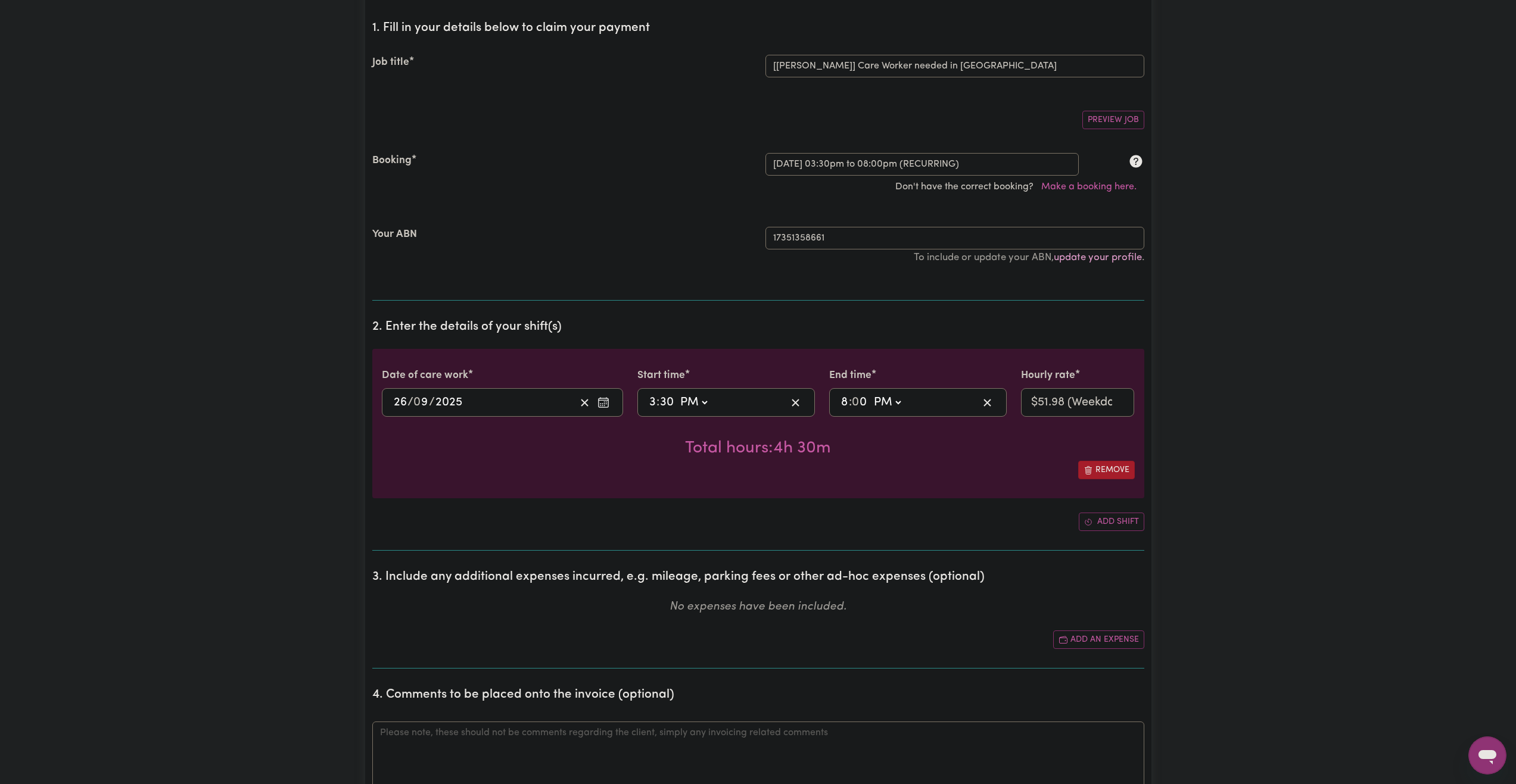
scroll to position [0, 0]
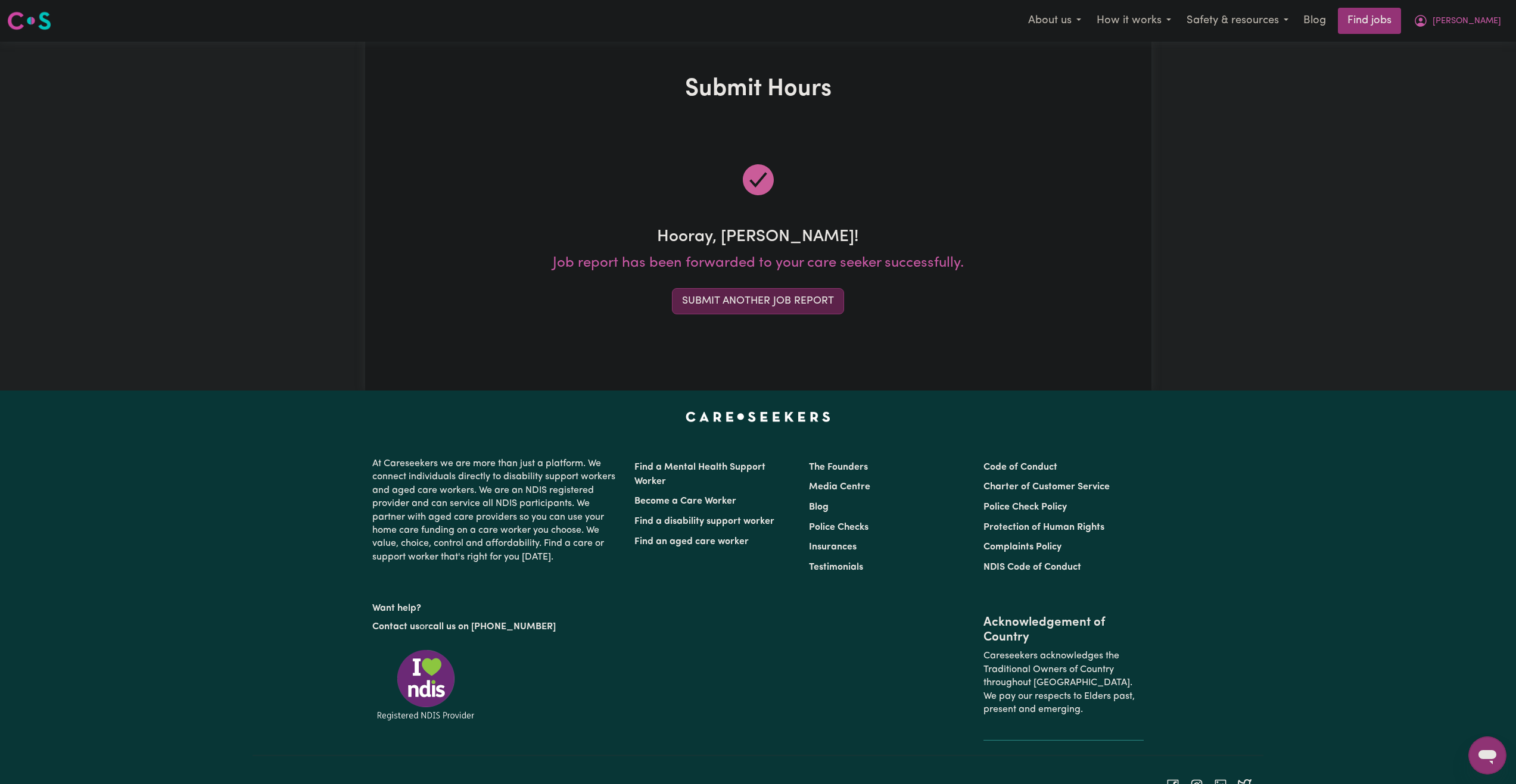
click at [803, 304] on button "Submit Another Job Report" at bounding box center [758, 301] width 172 height 26
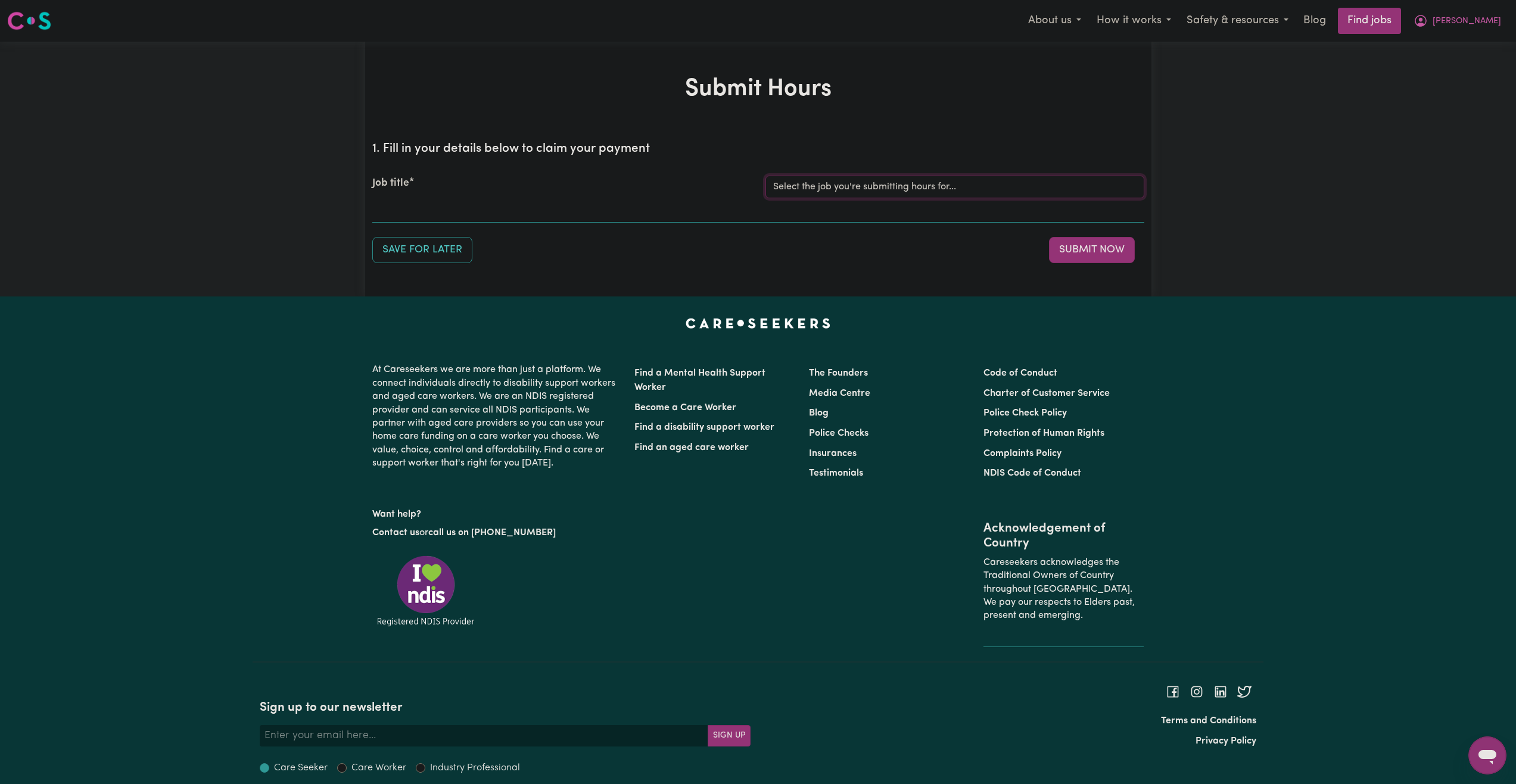
click at [879, 191] on select "Select the job you're submitting hours for... [Joseph] Care Worker needed in No…" at bounding box center [955, 187] width 379 height 23
select select "14211"
click at [766, 176] on select "Select the job you're submitting hours for... [Joseph] Care Worker needed in No…" at bounding box center [955, 187] width 379 height 23
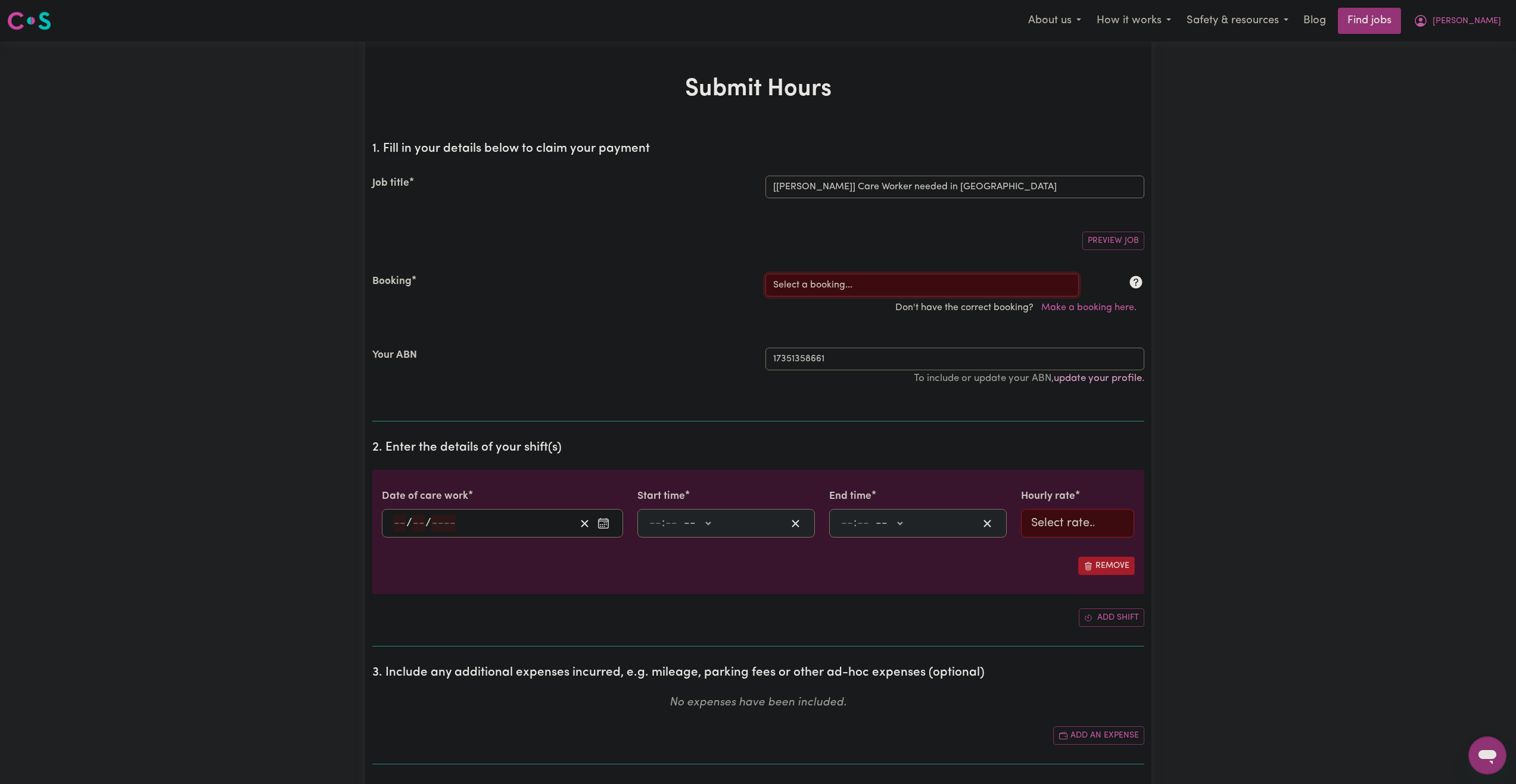
drag, startPoint x: 884, startPoint y: 283, endPoint x: 892, endPoint y: 280, distance: 8.5
click at [884, 283] on select "Select a booking... Mon, September 8, 2025 - 03:30pm to 08:00pm (RECURRING) Mon…" at bounding box center [922, 286] width 314 height 23
click at [867, 277] on select "Select a booking... Mon, September 8, 2025 - 03:30pm to 08:00pm (RECURRING) Mon…" at bounding box center [922, 286] width 314 height 23
select select "352086"
click at [766, 274] on select "Select a booking... Mon, September 8, 2025 - 03:30pm to 08:00pm (RECURRING) Mon…" at bounding box center [922, 286] width 314 height 23
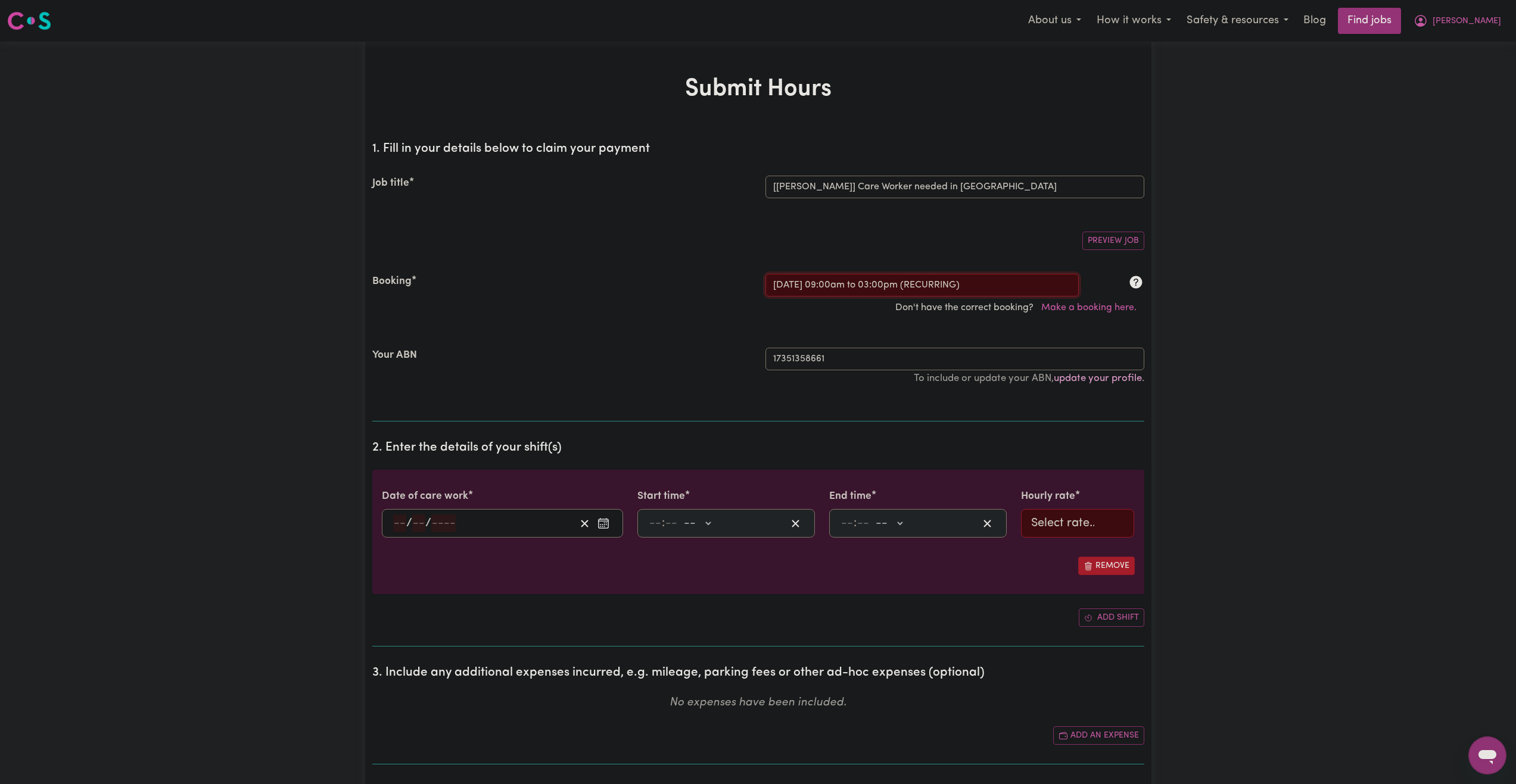
type input "2025-09-27"
type input "27"
type input "9"
type input "2025"
type input "09:00"
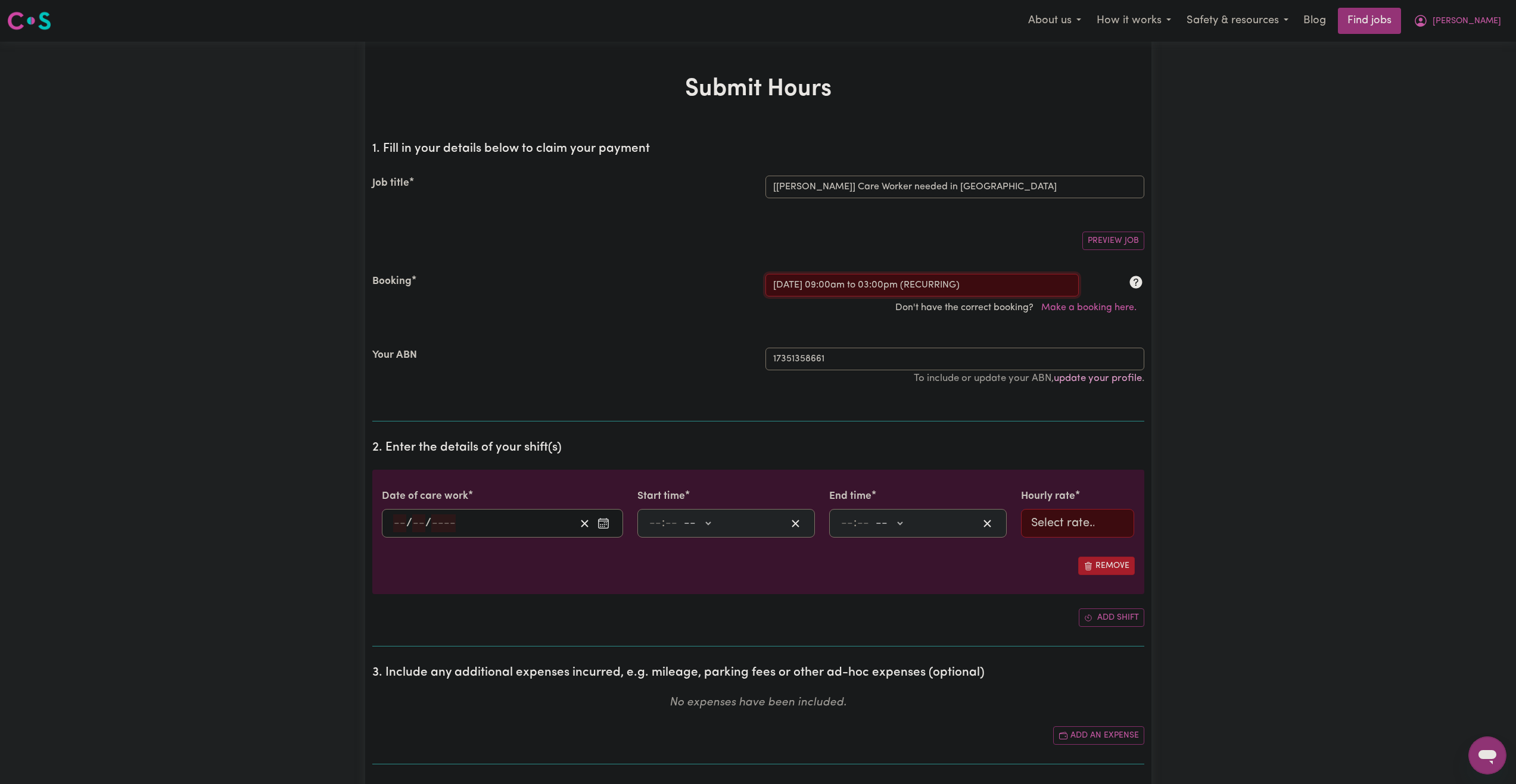
type input "9"
type input "0"
select select "am"
type input "15:00"
type input "3"
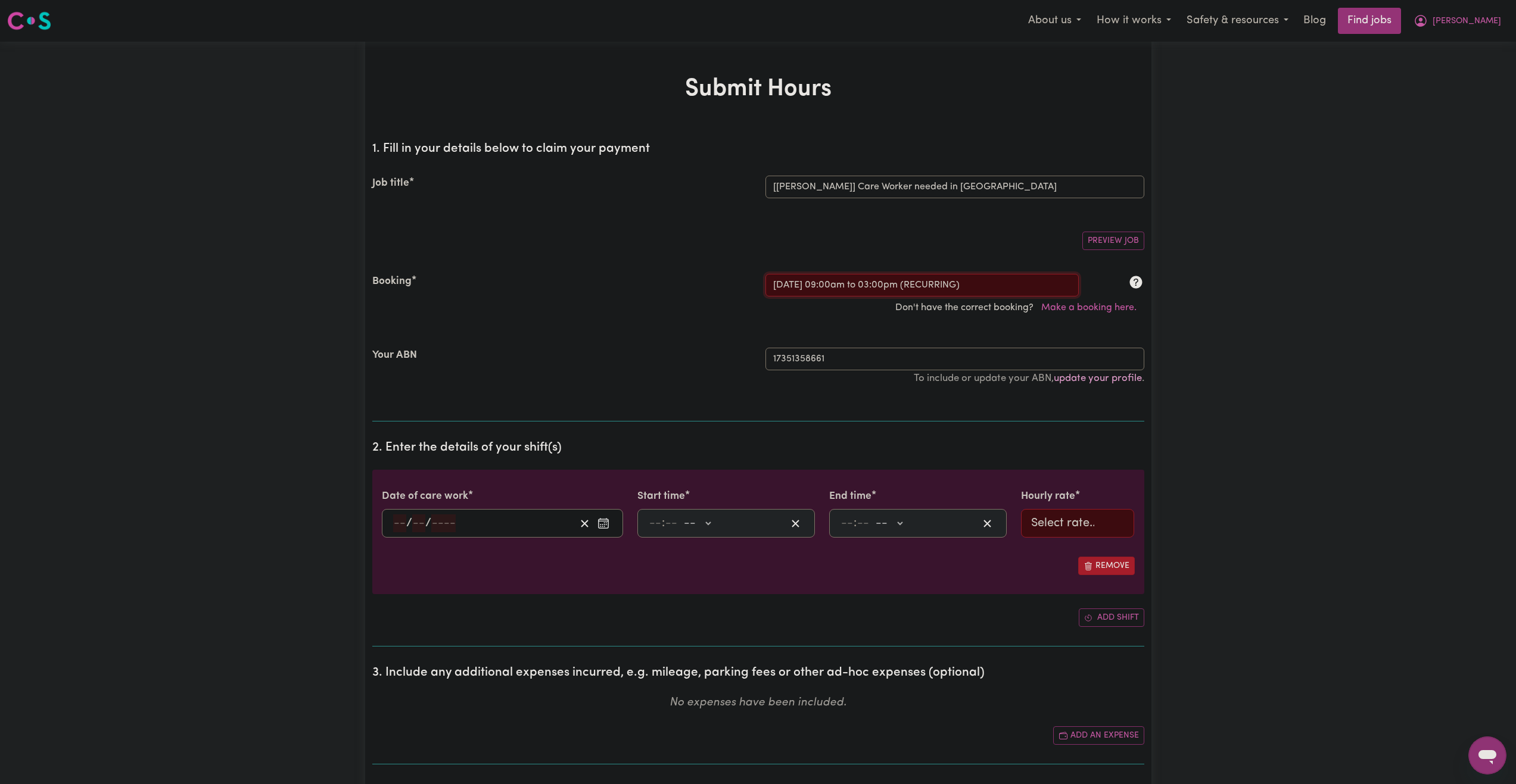
type input "0"
select select "pm"
select select "62.37-Saturday"
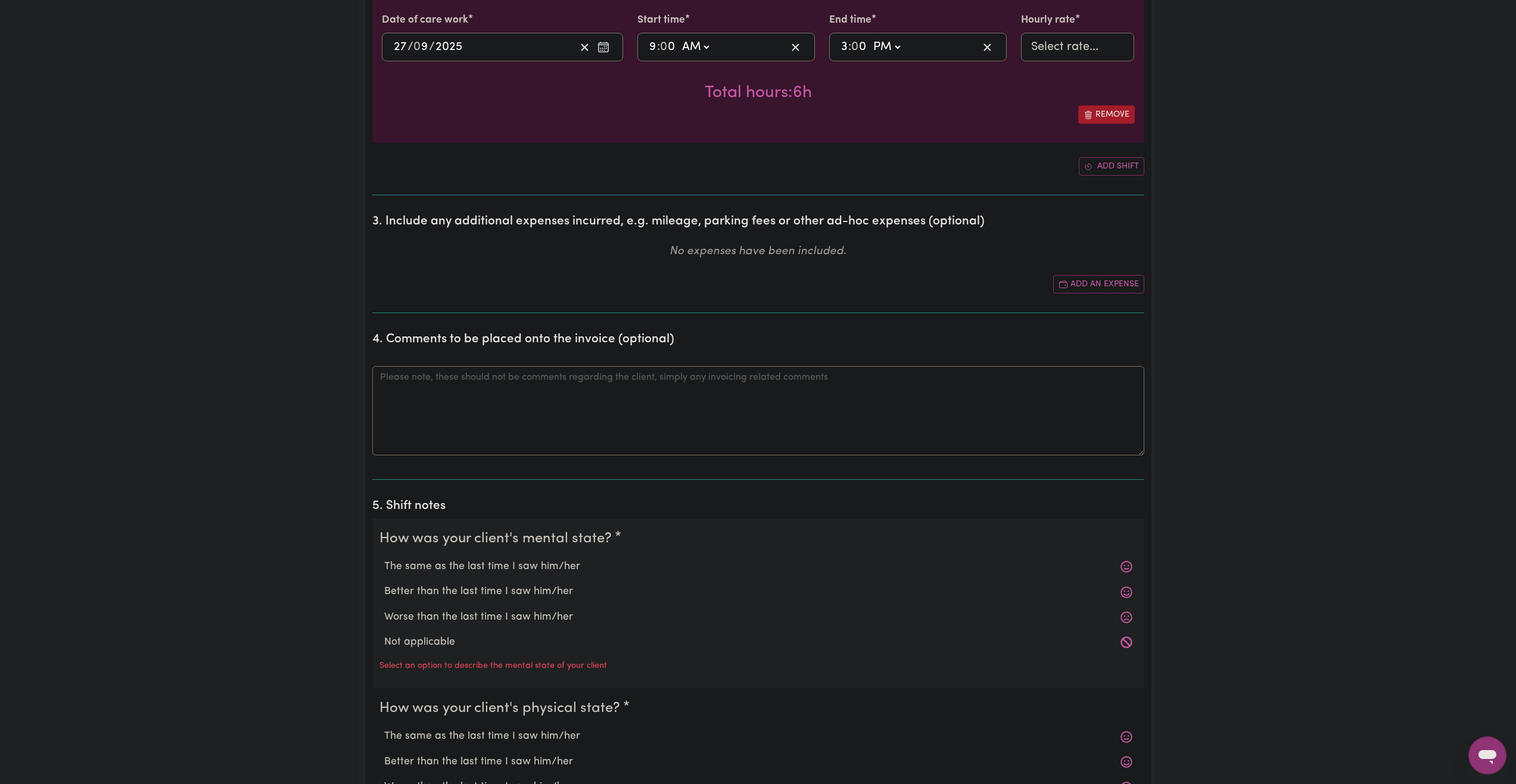
scroll to position [655, 0]
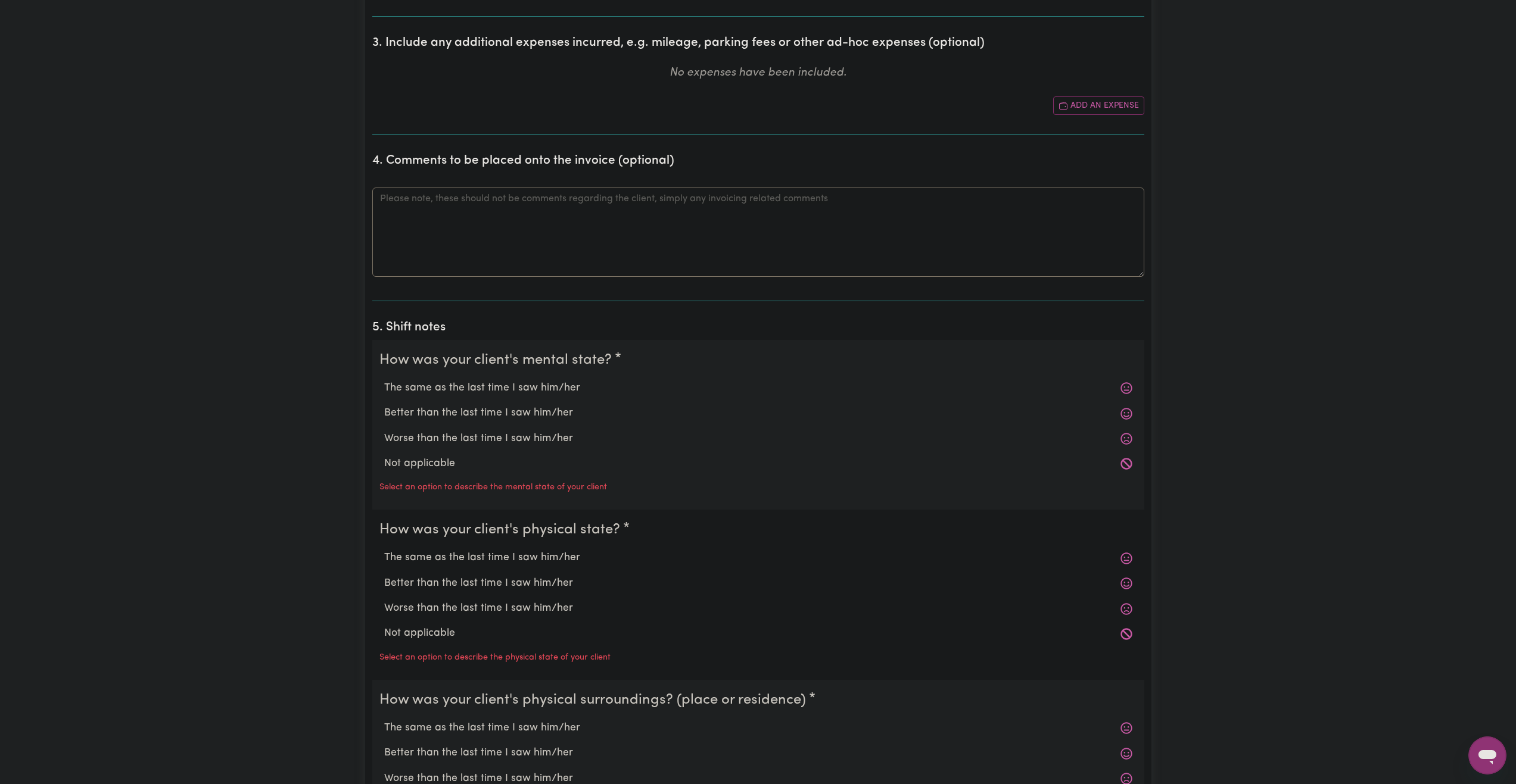
click at [482, 381] on label "The same as the last time I saw him/her" at bounding box center [758, 388] width 748 height 16
click at [384, 380] on input "The same as the last time I saw him/her" at bounding box center [384, 380] width 1 height 1
radio input "true"
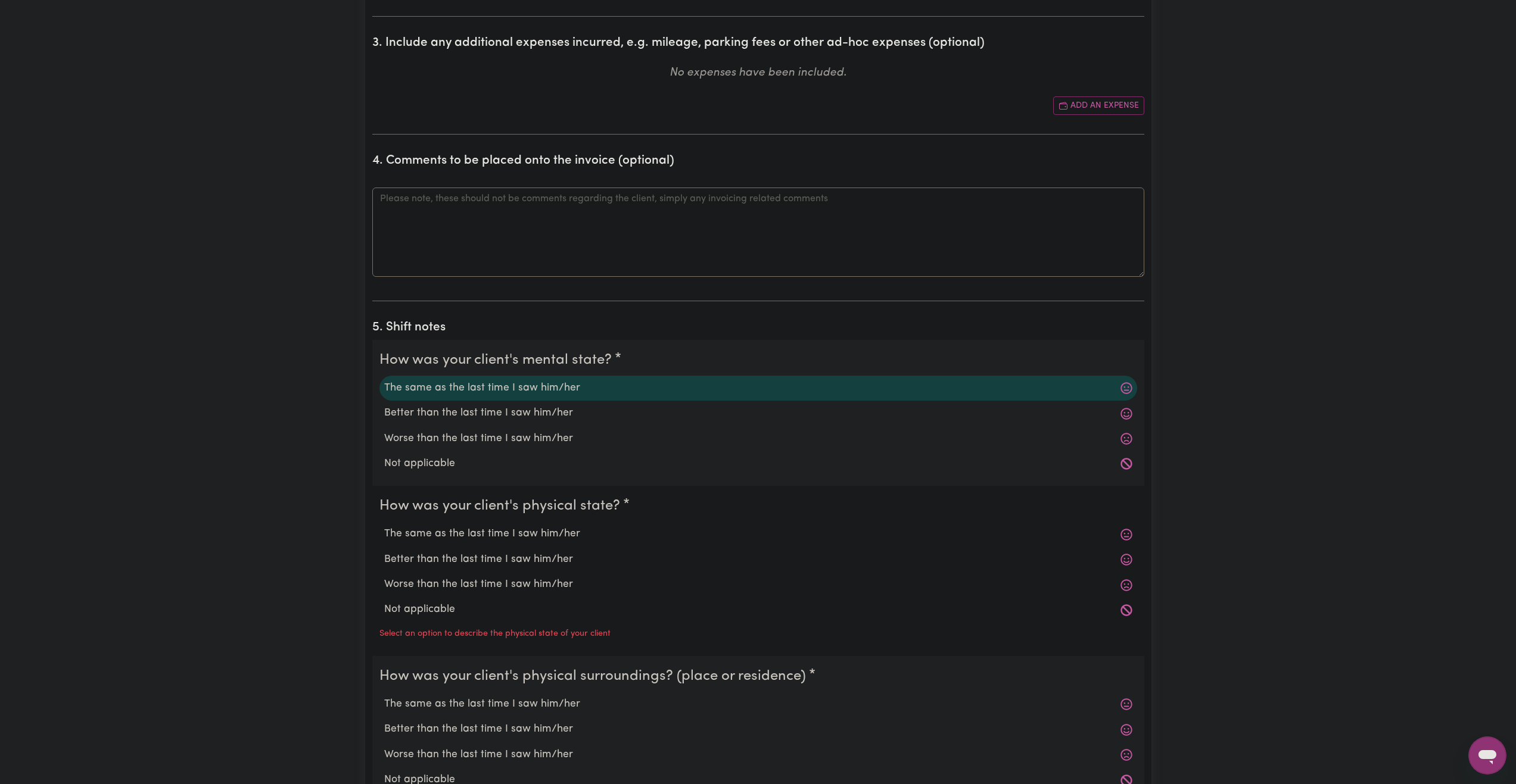
click at [520, 531] on label "The same as the last time I saw him/her" at bounding box center [758, 534] width 748 height 16
click at [384, 526] on input "The same as the last time I saw him/her" at bounding box center [384, 526] width 1 height 1
radio input "true"
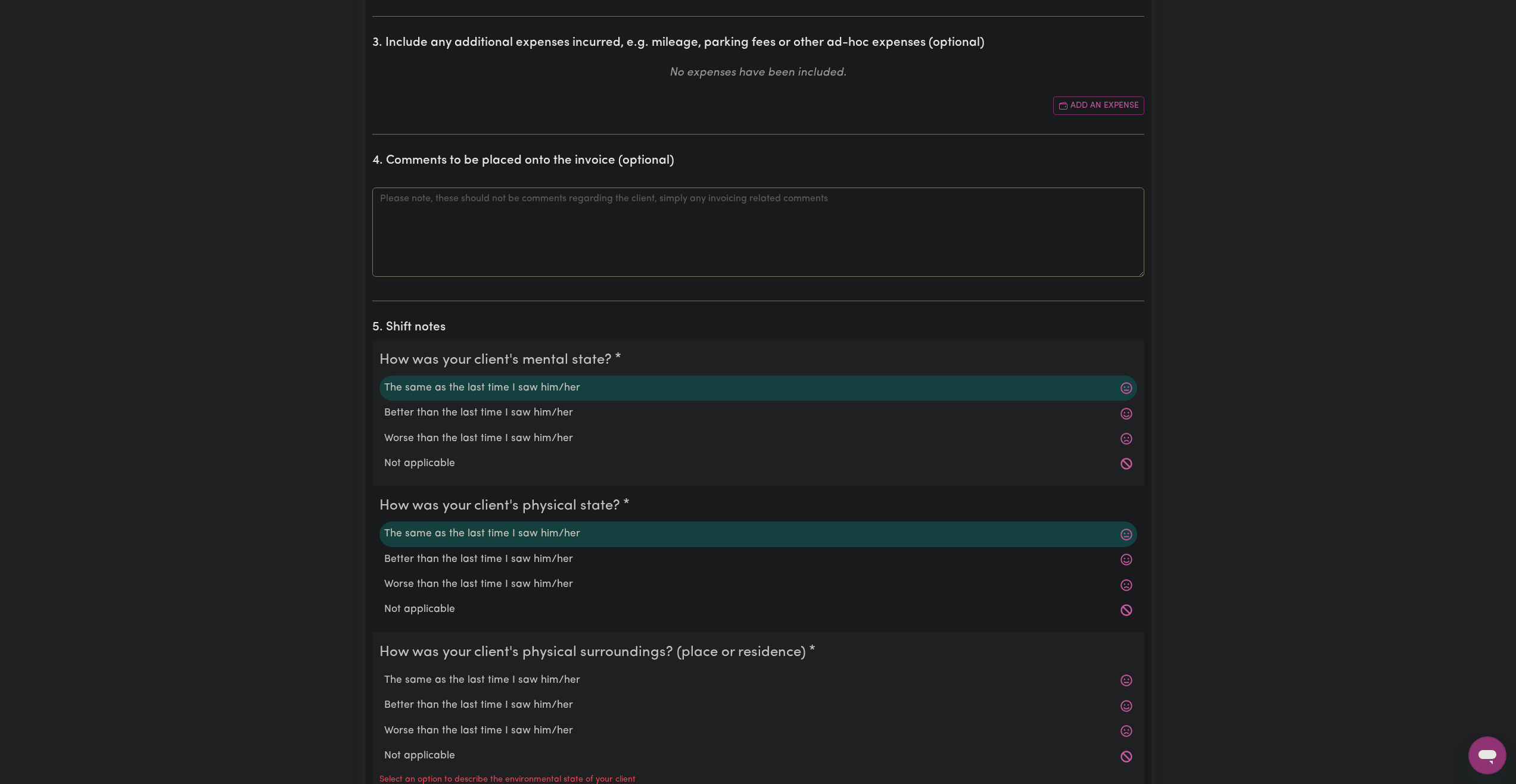
scroll to position [774, 0]
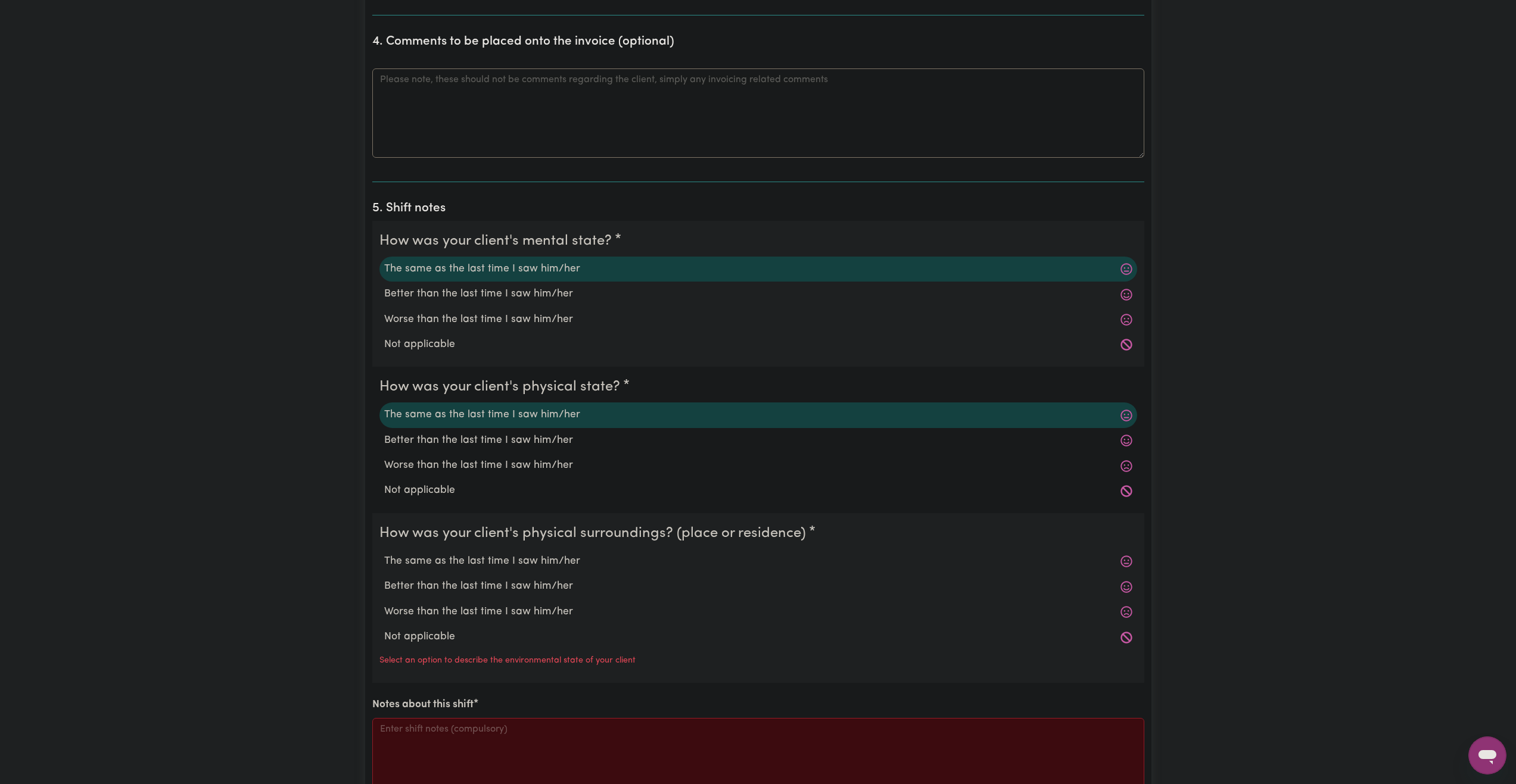
click at [513, 568] on label "The same as the last time I saw him/her" at bounding box center [758, 562] width 748 height 16
click at [384, 554] on input "The same as the last time I saw him/her" at bounding box center [384, 553] width 1 height 1
radio input "true"
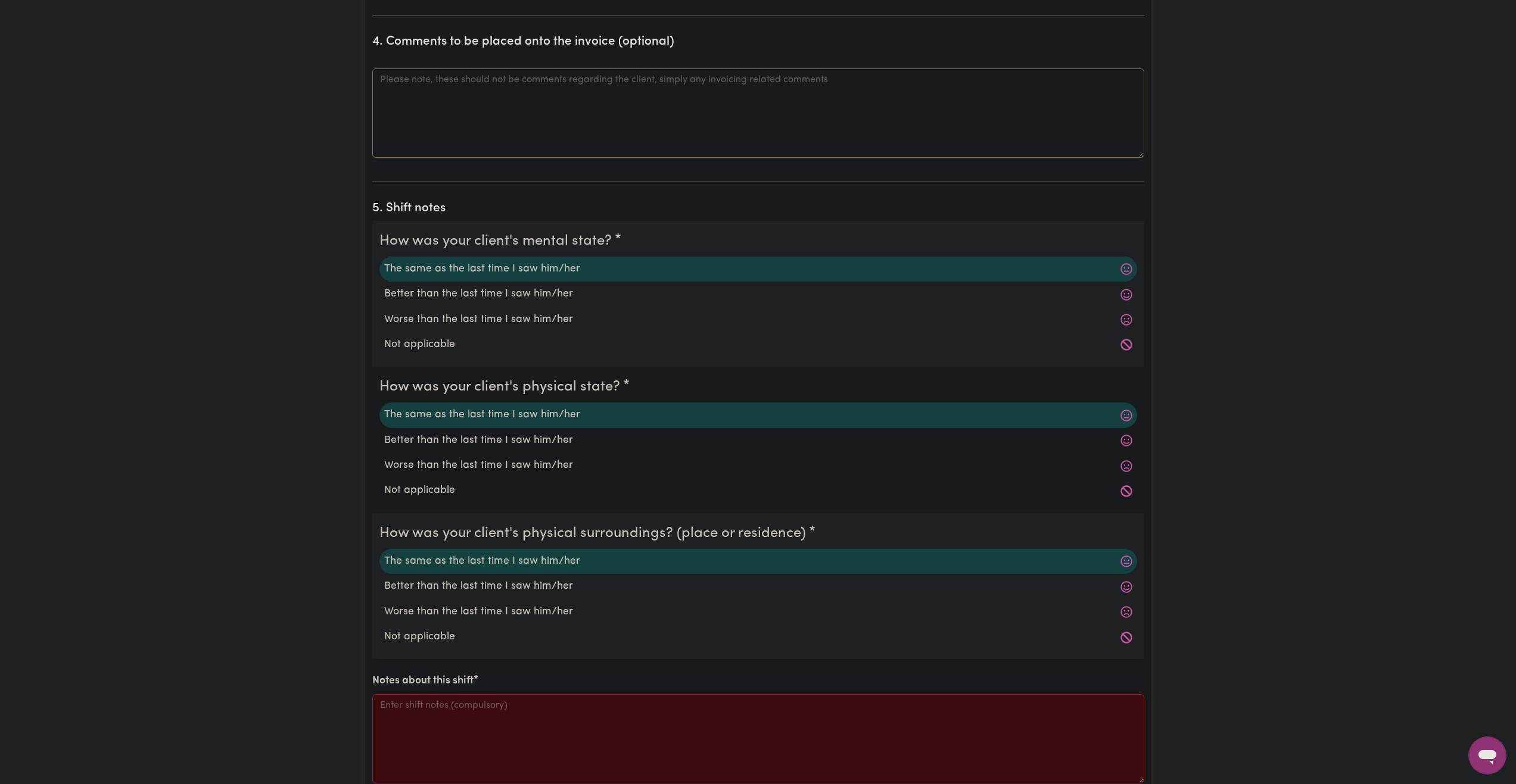
scroll to position [953, 0]
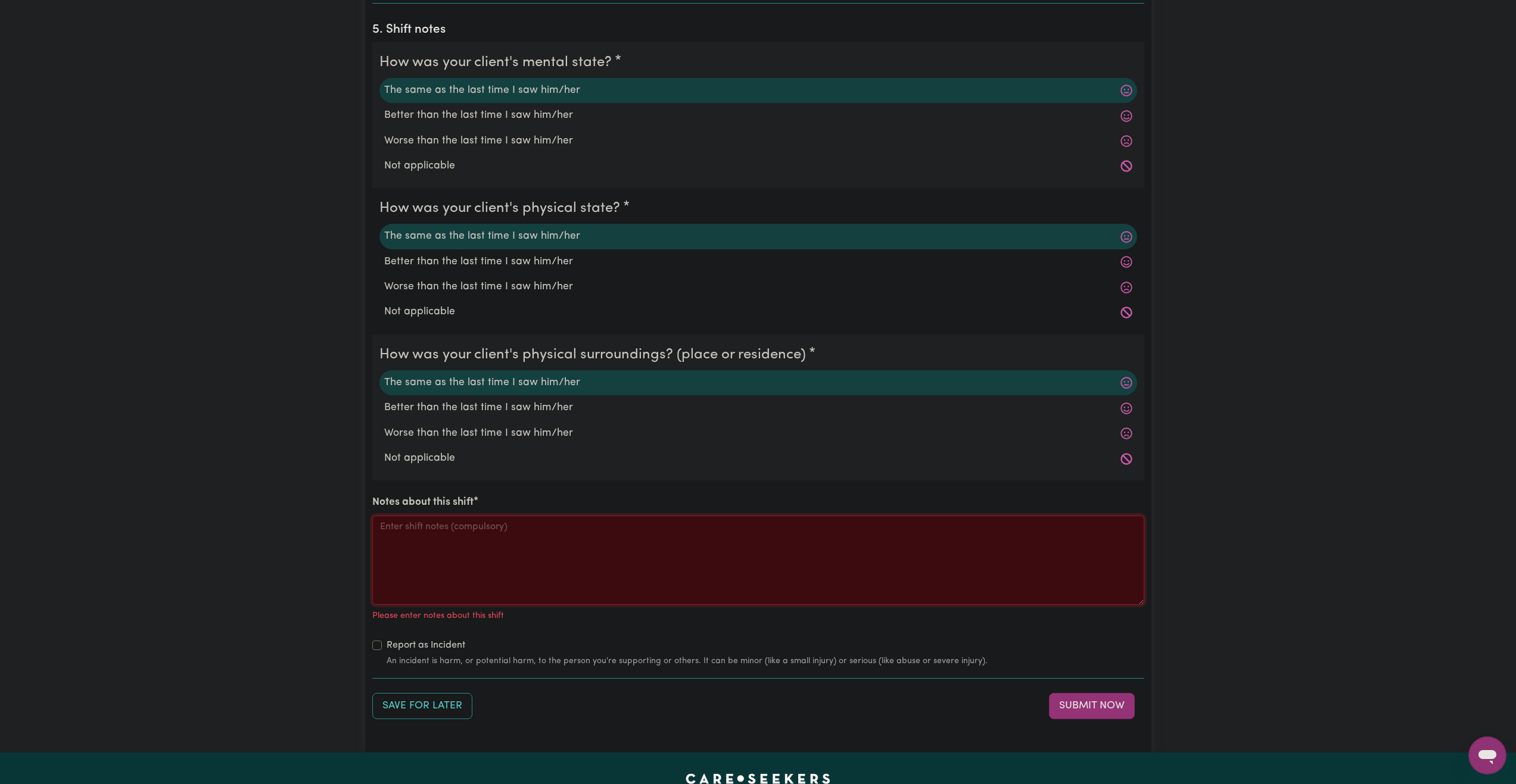
click at [576, 551] on textarea "Notes about this shift" at bounding box center [758, 560] width 772 height 89
click at [558, 563] on textarea "Notes about this shift" at bounding box center [758, 560] width 772 height 89
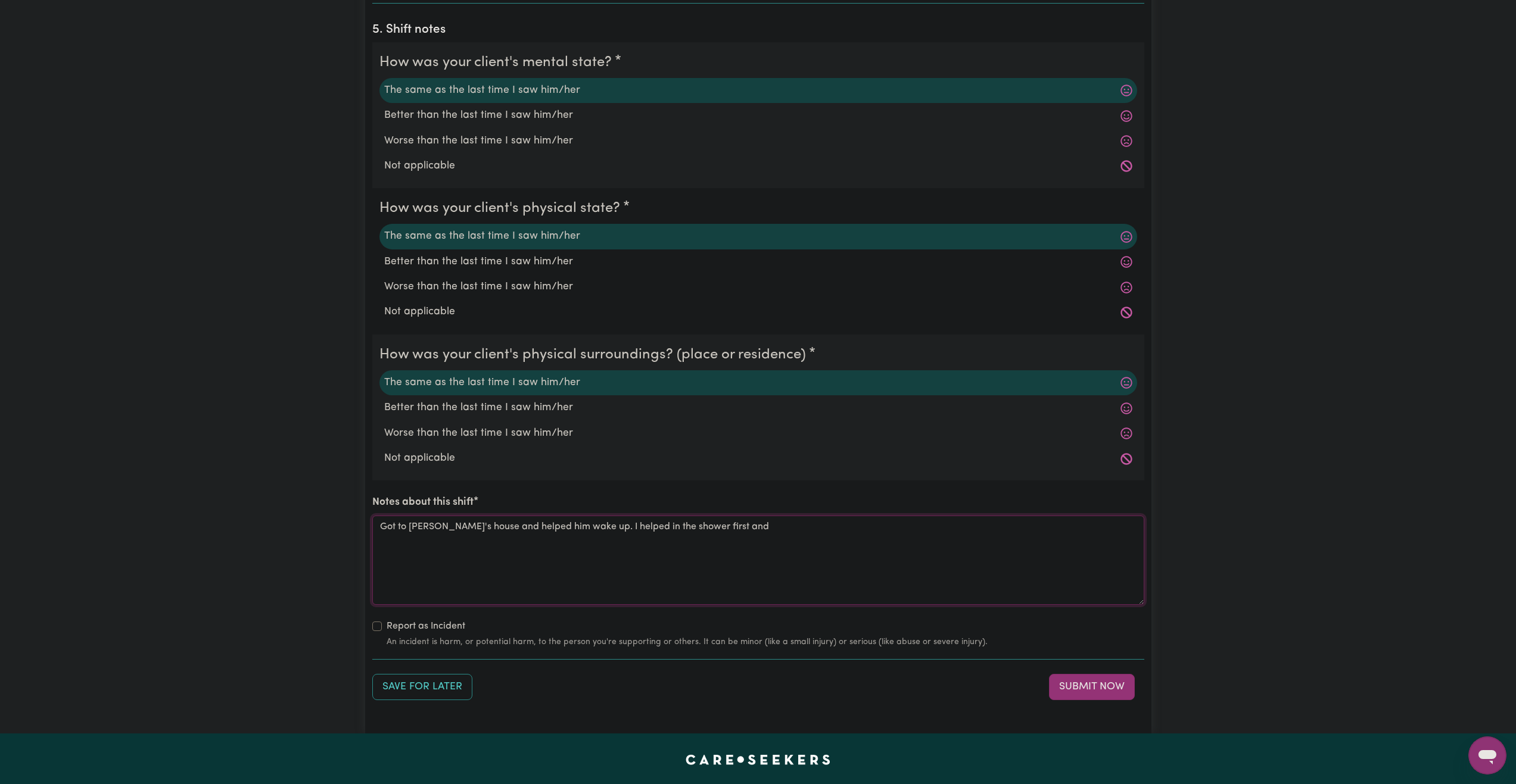
click at [613, 532] on textarea "Got to Jo's house and helped him wake up. I helped in the shower first and" at bounding box center [758, 560] width 772 height 89
click at [604, 526] on textarea "Got to Jo's house and helped him wake up. I helped in the shower first and" at bounding box center [758, 560] width 772 height 89
click at [780, 546] on textarea "Got to Jo's house and helped him wake up. I helped him in the shower first and" at bounding box center [758, 560] width 772 height 89
click at [618, 554] on textarea "Got to Jo's house and helped him wake up. I helped him in the shower first and …" at bounding box center [758, 560] width 772 height 89
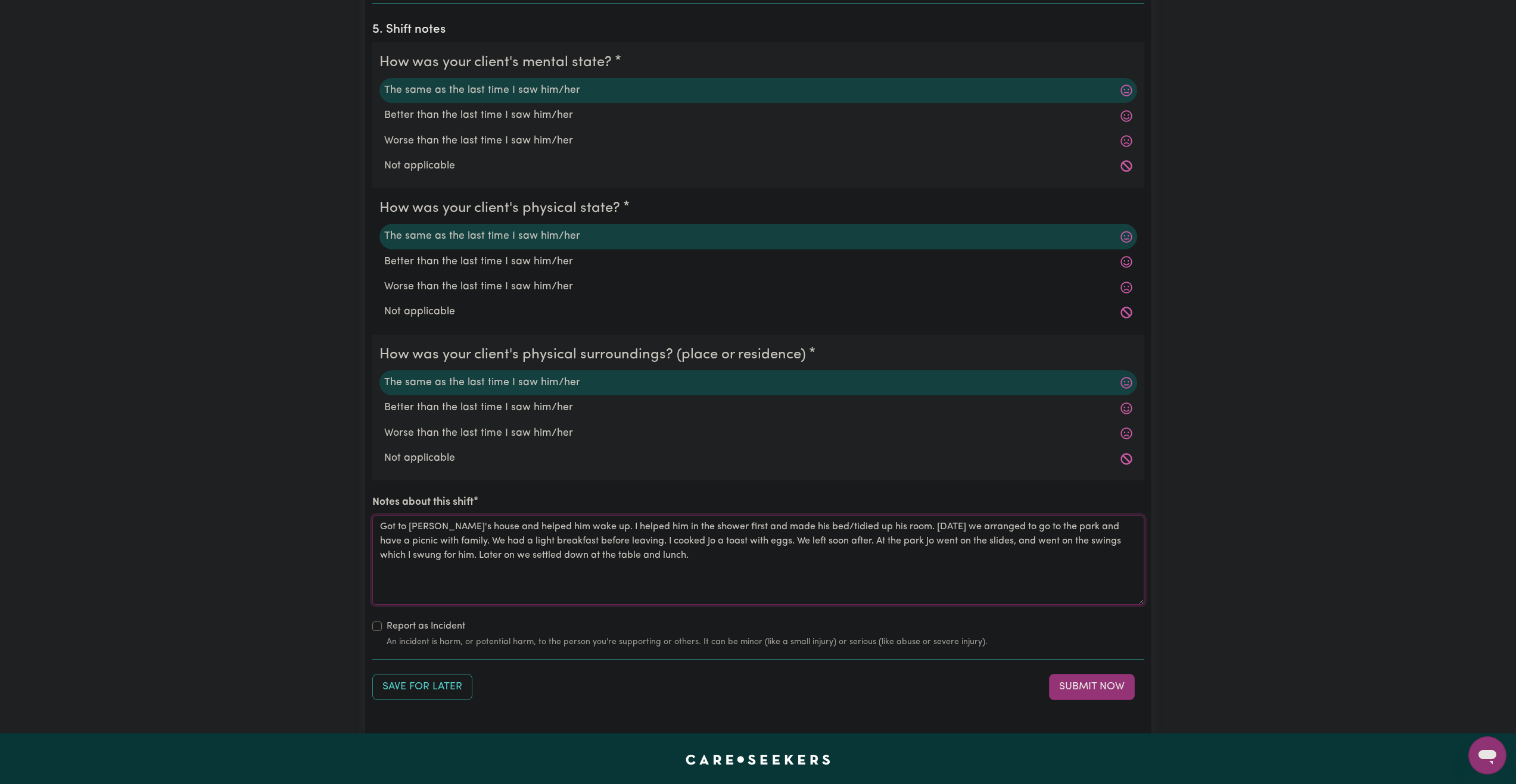
scroll to position [1012, 0]
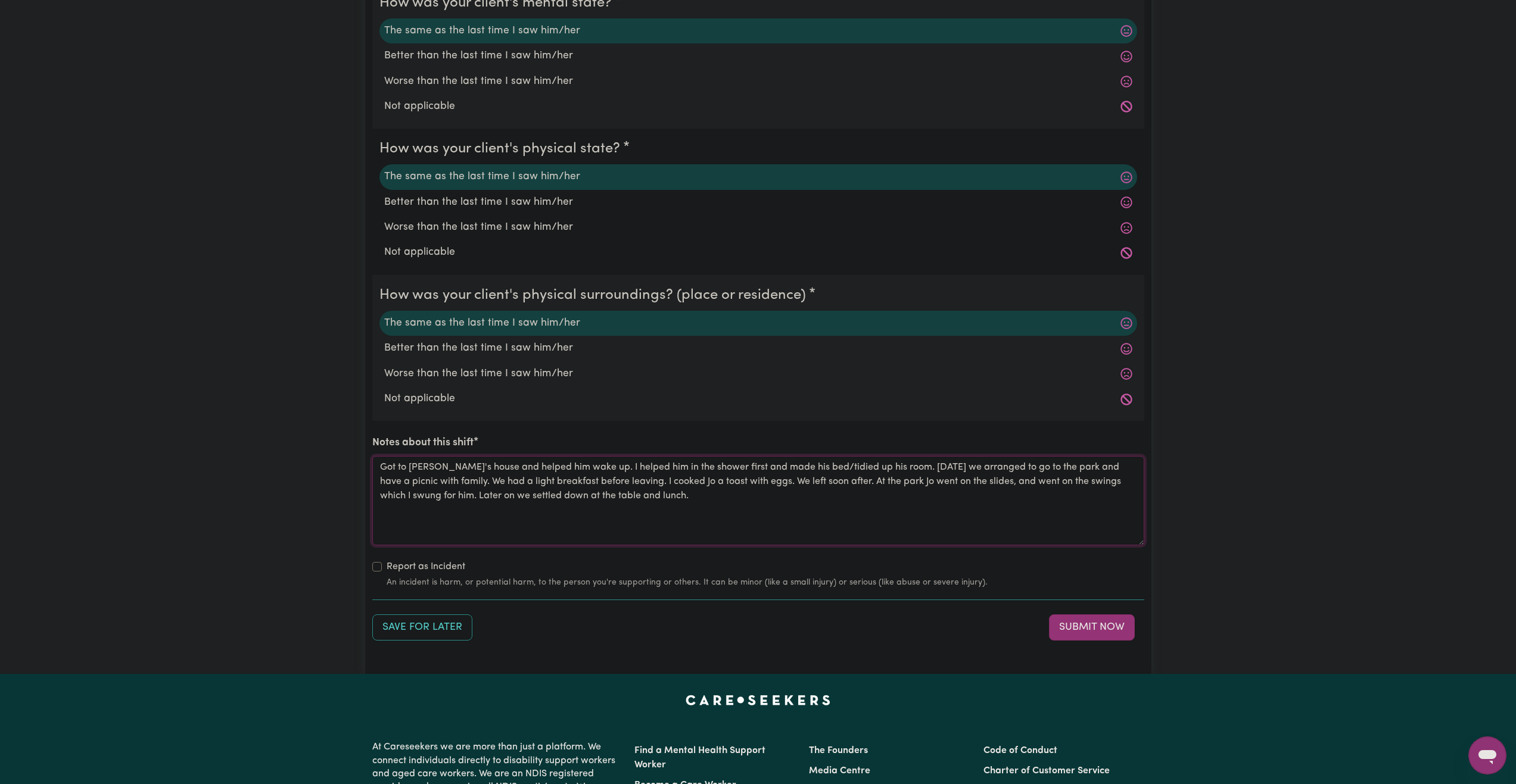
click at [880, 522] on textarea "Got to Jo's house and helped him wake up. I helped him in the shower first and …" at bounding box center [758, 501] width 772 height 89
drag, startPoint x: 1106, startPoint y: 628, endPoint x: 957, endPoint y: 520, distance: 184.0
click at [962, 518] on textarea "Got to Jo's house and helped him wake up. I helped him in the shower first and …" at bounding box center [758, 501] width 772 height 89
type textarea "Got to Jo's house and helped him wake up. I helped him in the shower first and …"
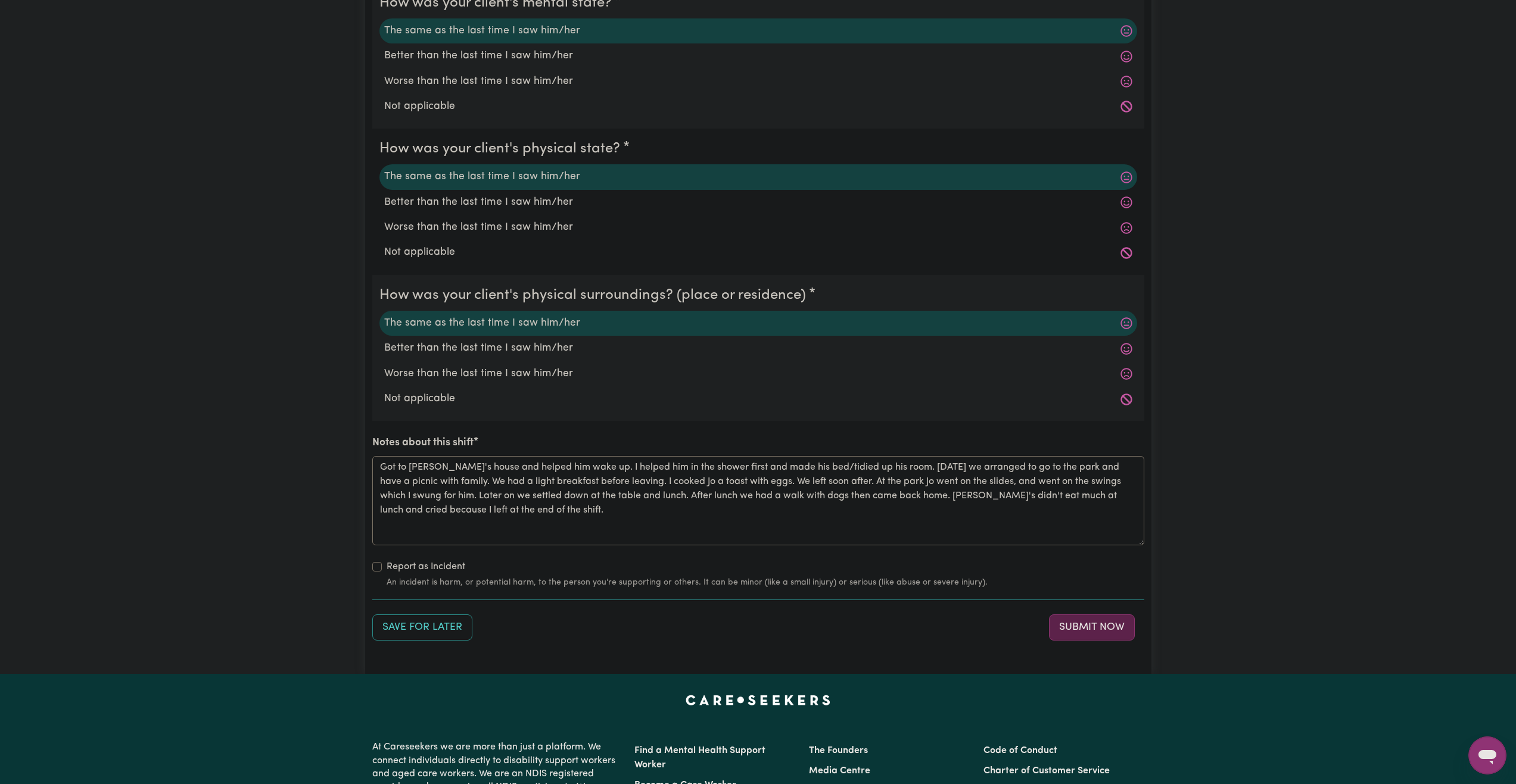
click at [1128, 631] on button "Submit Now" at bounding box center [1092, 628] width 86 height 26
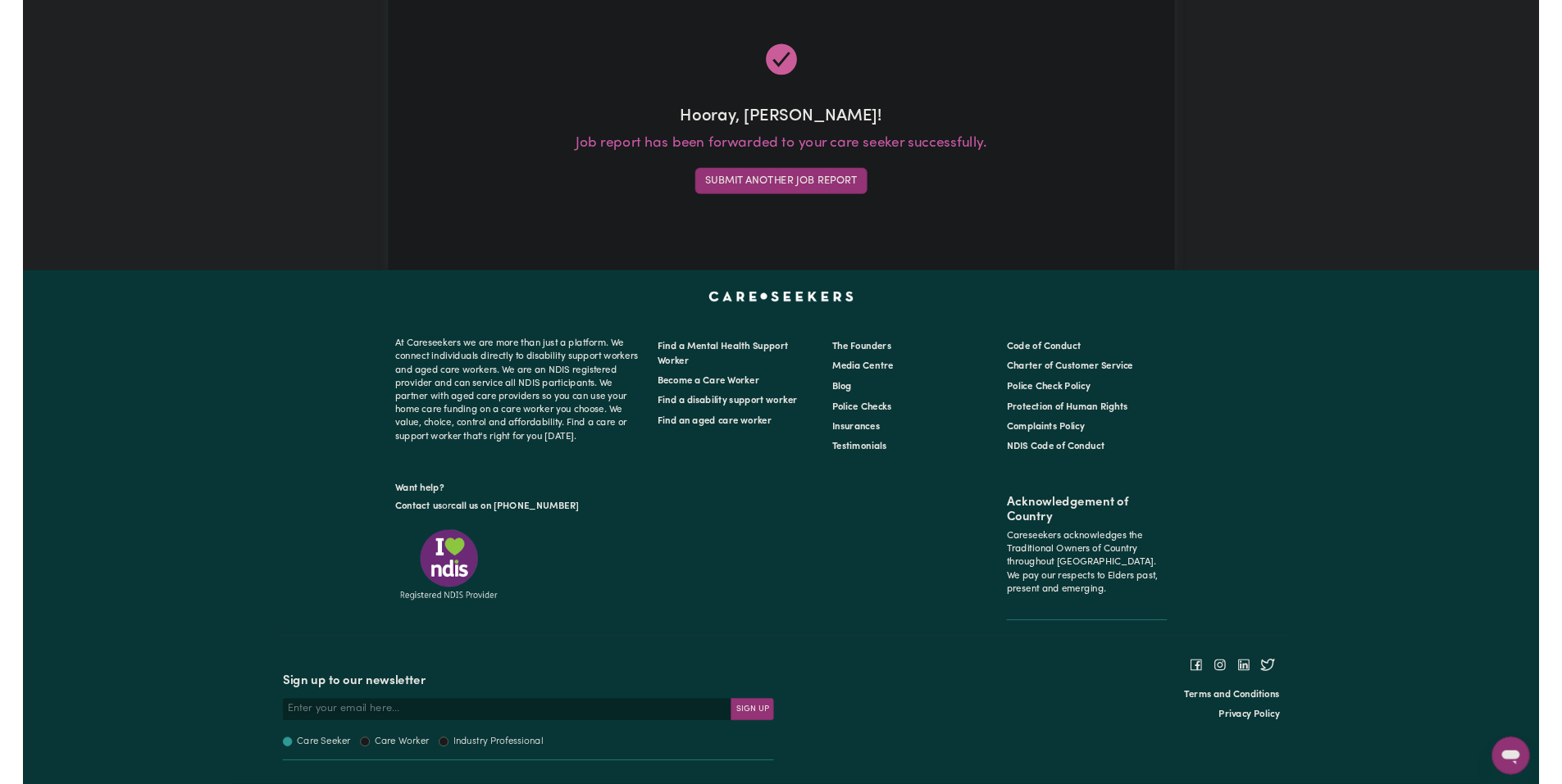
scroll to position [0, 0]
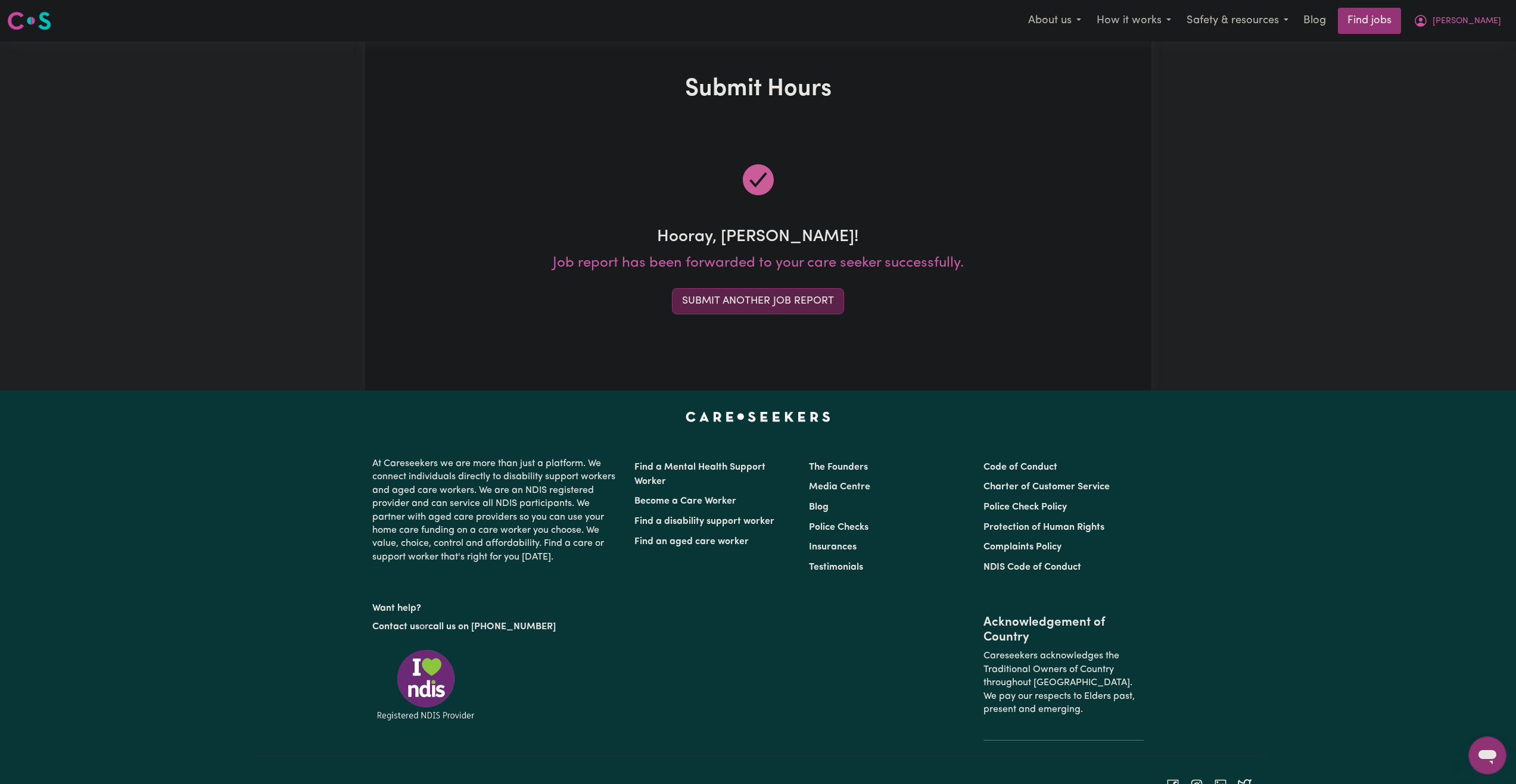
click at [794, 303] on button "Submit Another Job Report" at bounding box center [758, 301] width 172 height 26
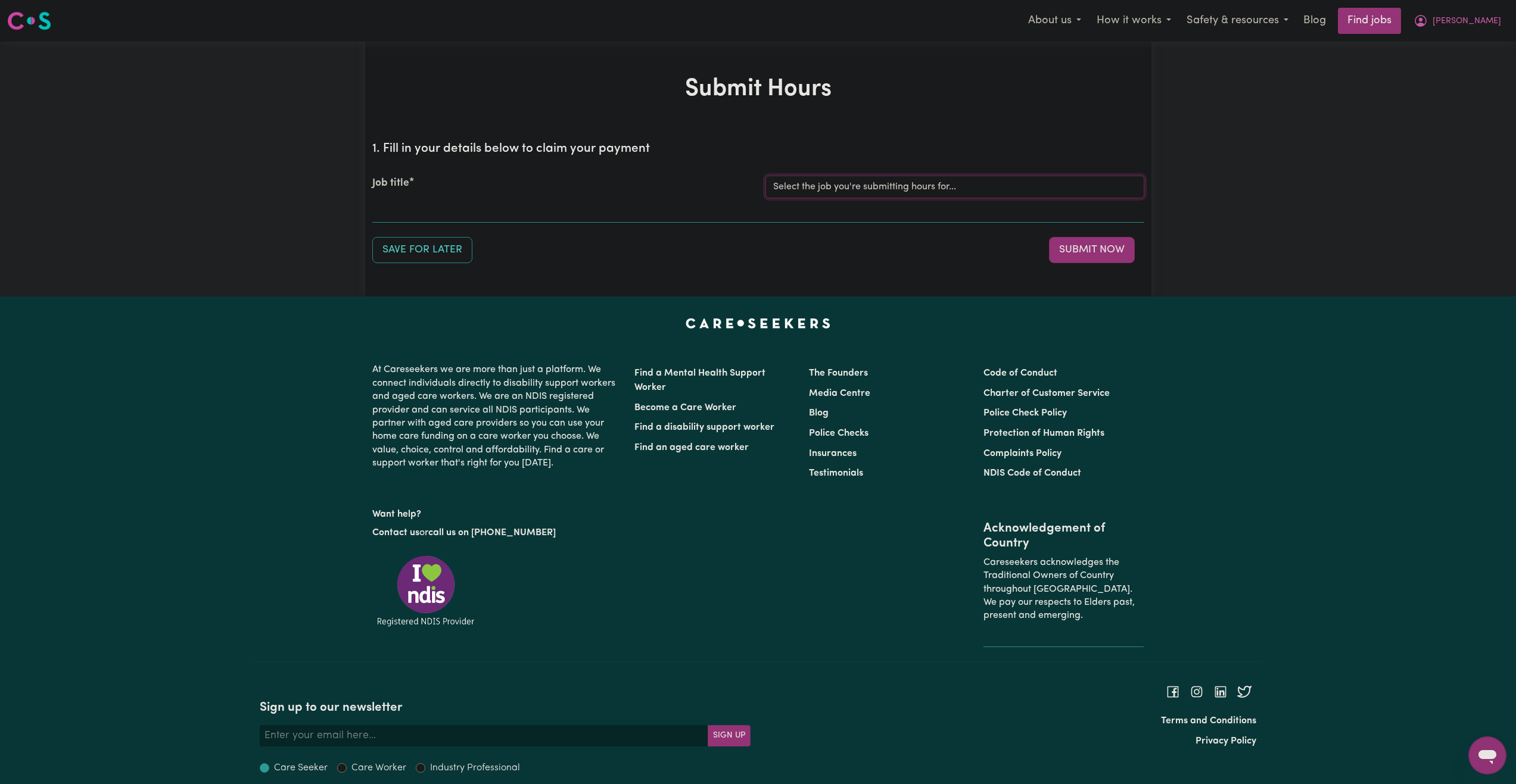
click at [887, 186] on select "Select the job you're submitting hours for... [Joseph] Care Worker needed in No…" at bounding box center [955, 187] width 379 height 23
select select "14211"
click at [766, 176] on select "Select the job you're submitting hours for... [Joseph] Care Worker needed in No…" at bounding box center [955, 187] width 379 height 23
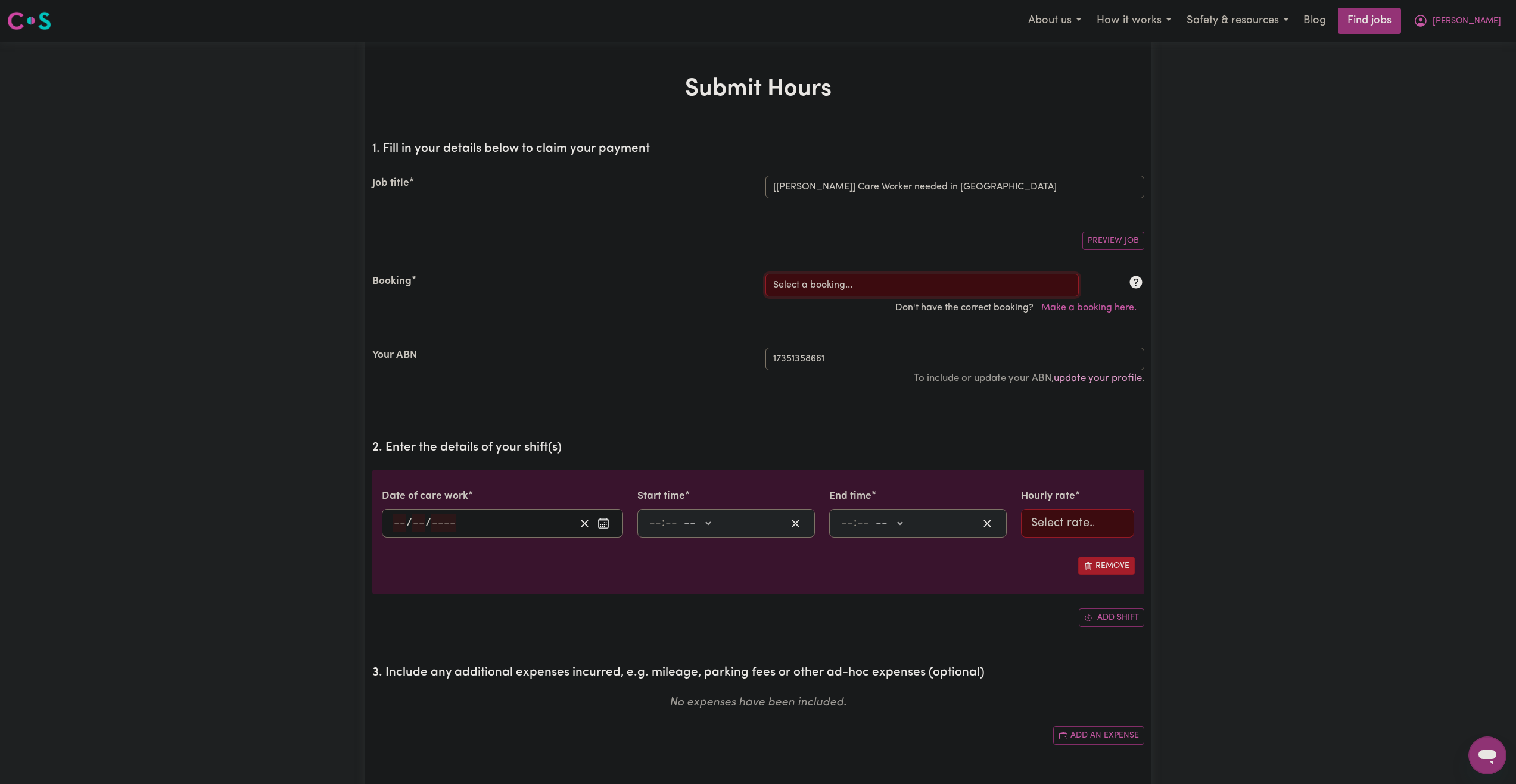
click at [816, 293] on select "Select a booking... Mon, September 8, 2025 - 03:30pm to 08:00pm (RECURRING) Mon…" at bounding box center [922, 286] width 314 height 23
select select "352030"
click at [766, 274] on select "Select a booking... Mon, September 8, 2025 - 03:30pm to 08:00pm (RECURRING) Mon…" at bounding box center [922, 286] width 314 height 23
type input "2025-09-29"
type input "29"
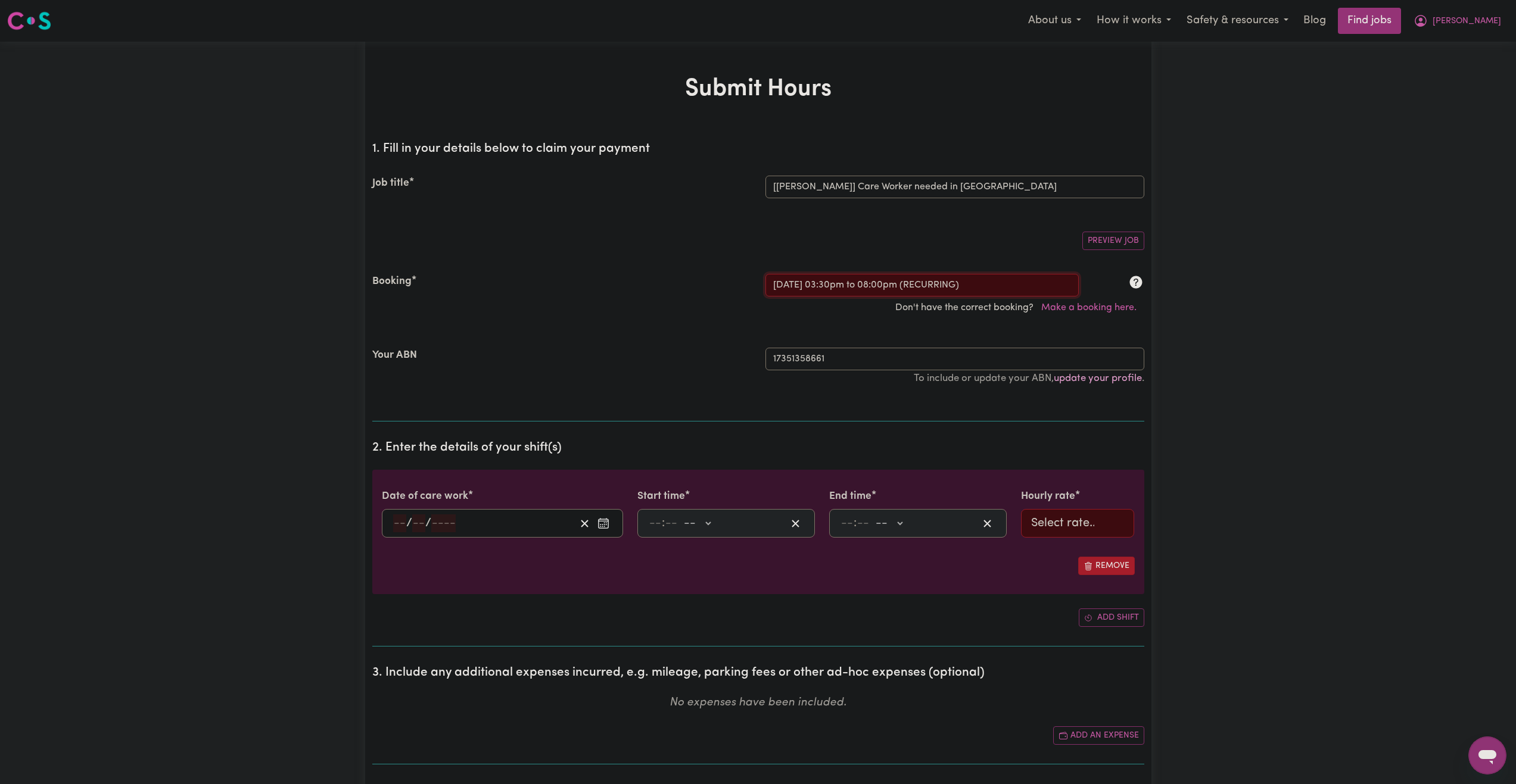
type input "9"
type input "2025"
type input "15:30"
type input "3"
type input "30"
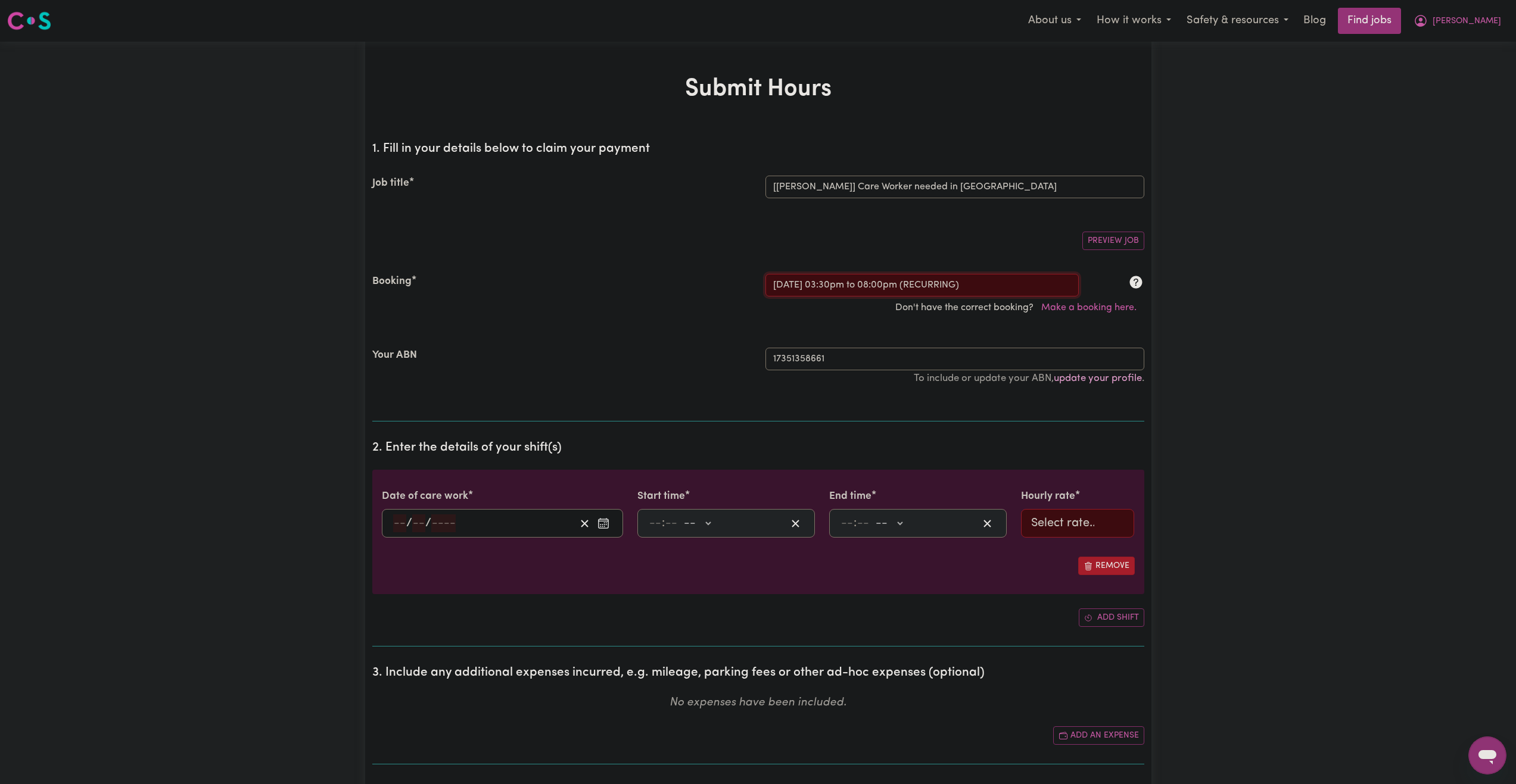
select select "pm"
type input "20:00"
type input "8"
type input "0"
select select "pm"
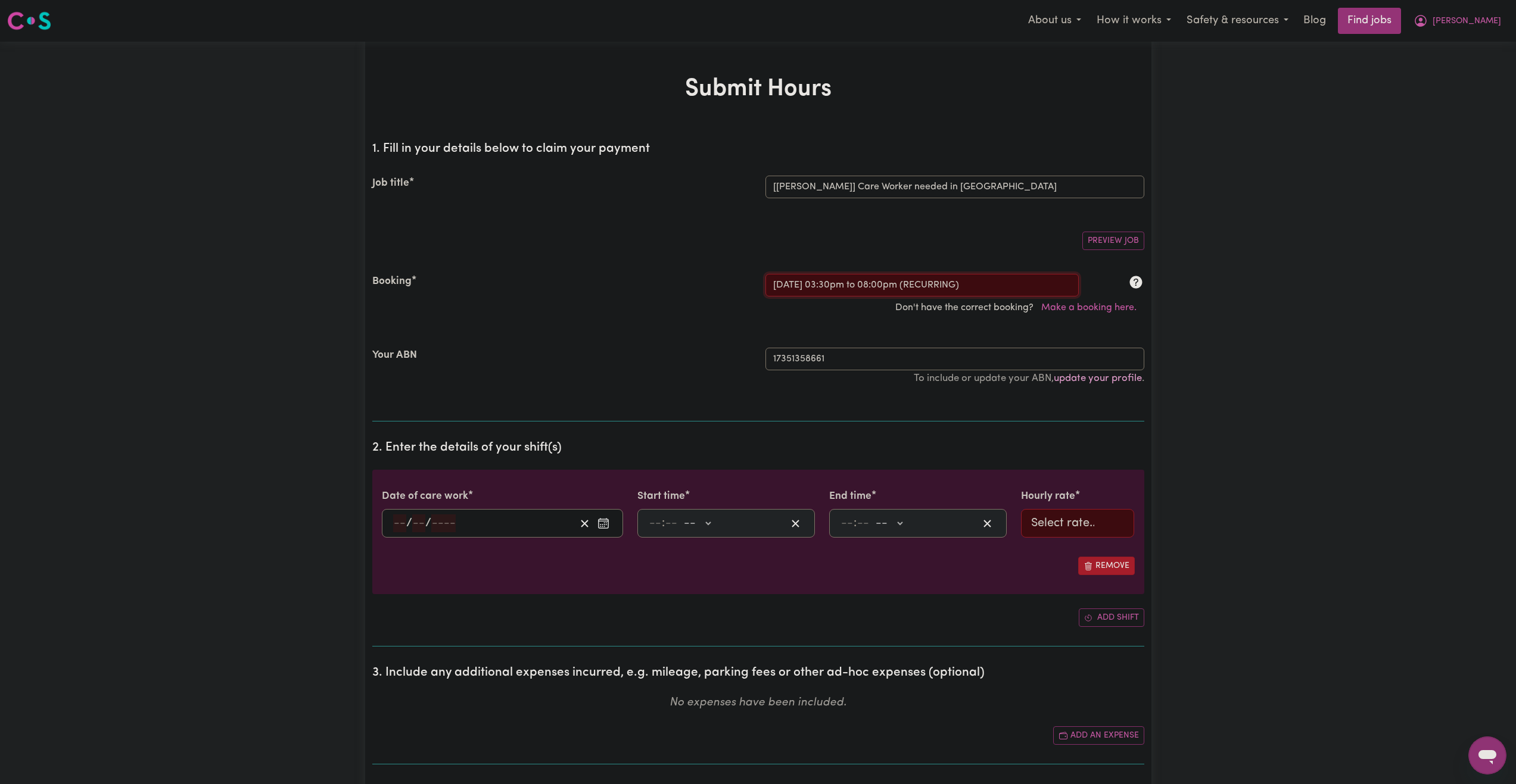
select select "51.98-Weekday"
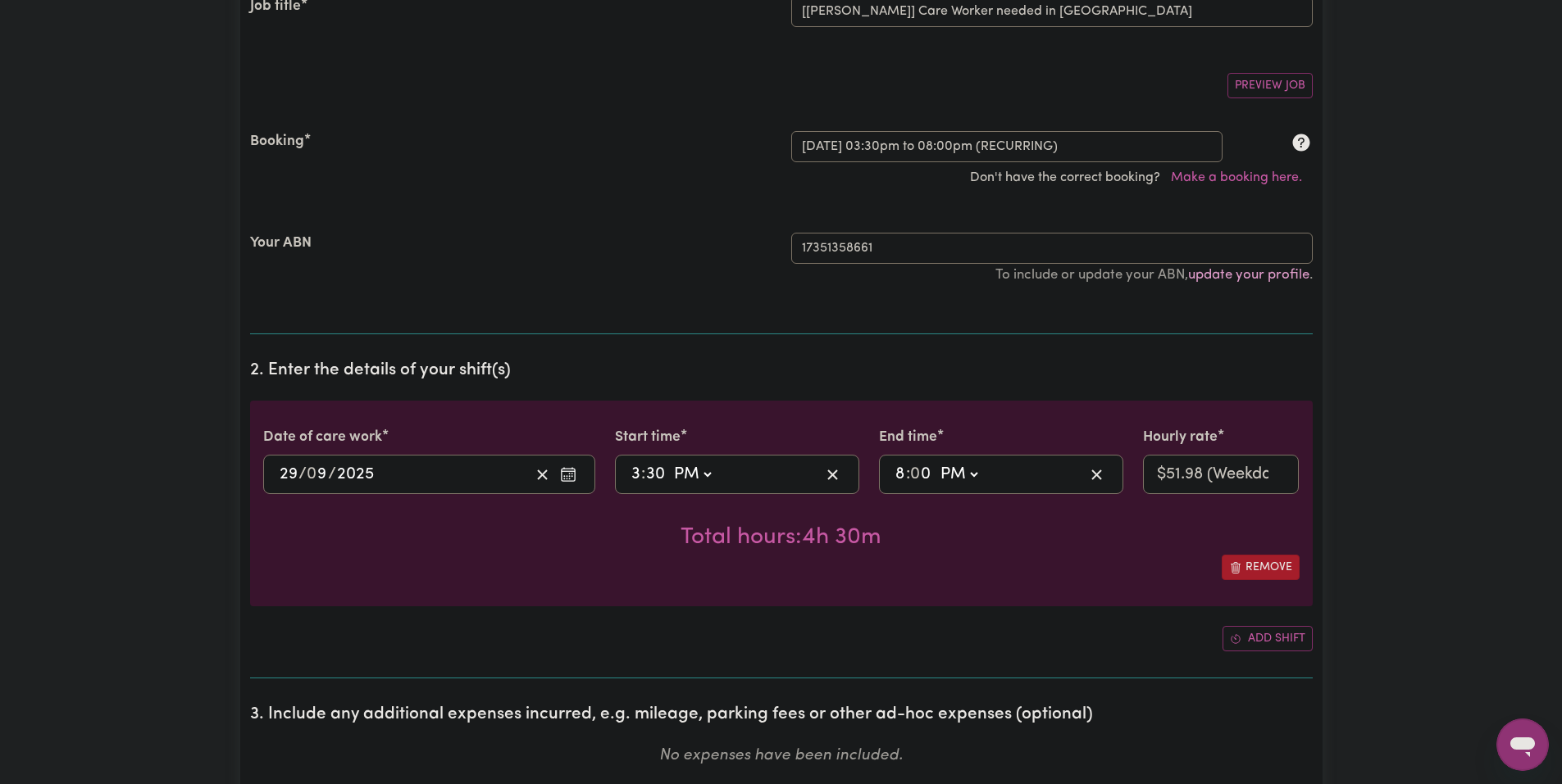
scroll to position [410, 0]
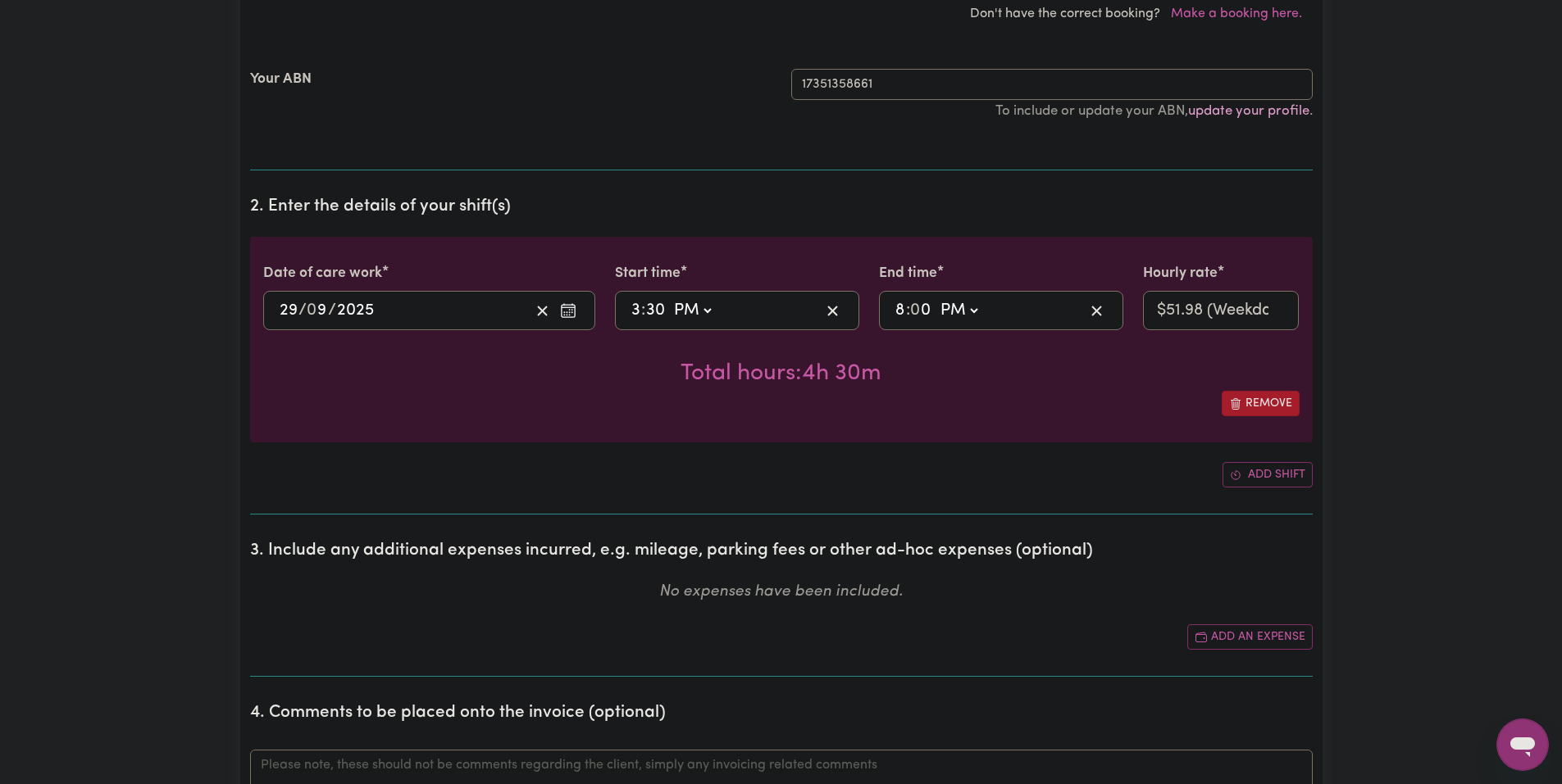
click at [742, 301] on div "15:30 3 : 30 AM PM" at bounding box center [724, 310] width 191 height 25
click at [692, 303] on select "AM PM" at bounding box center [691, 310] width 44 height 25
click at [701, 306] on select "AM PM" at bounding box center [691, 310] width 44 height 25
click at [664, 310] on input "30" at bounding box center [655, 310] width 21 height 25
click at [643, 314] on span ":" at bounding box center [643, 310] width 4 height 18
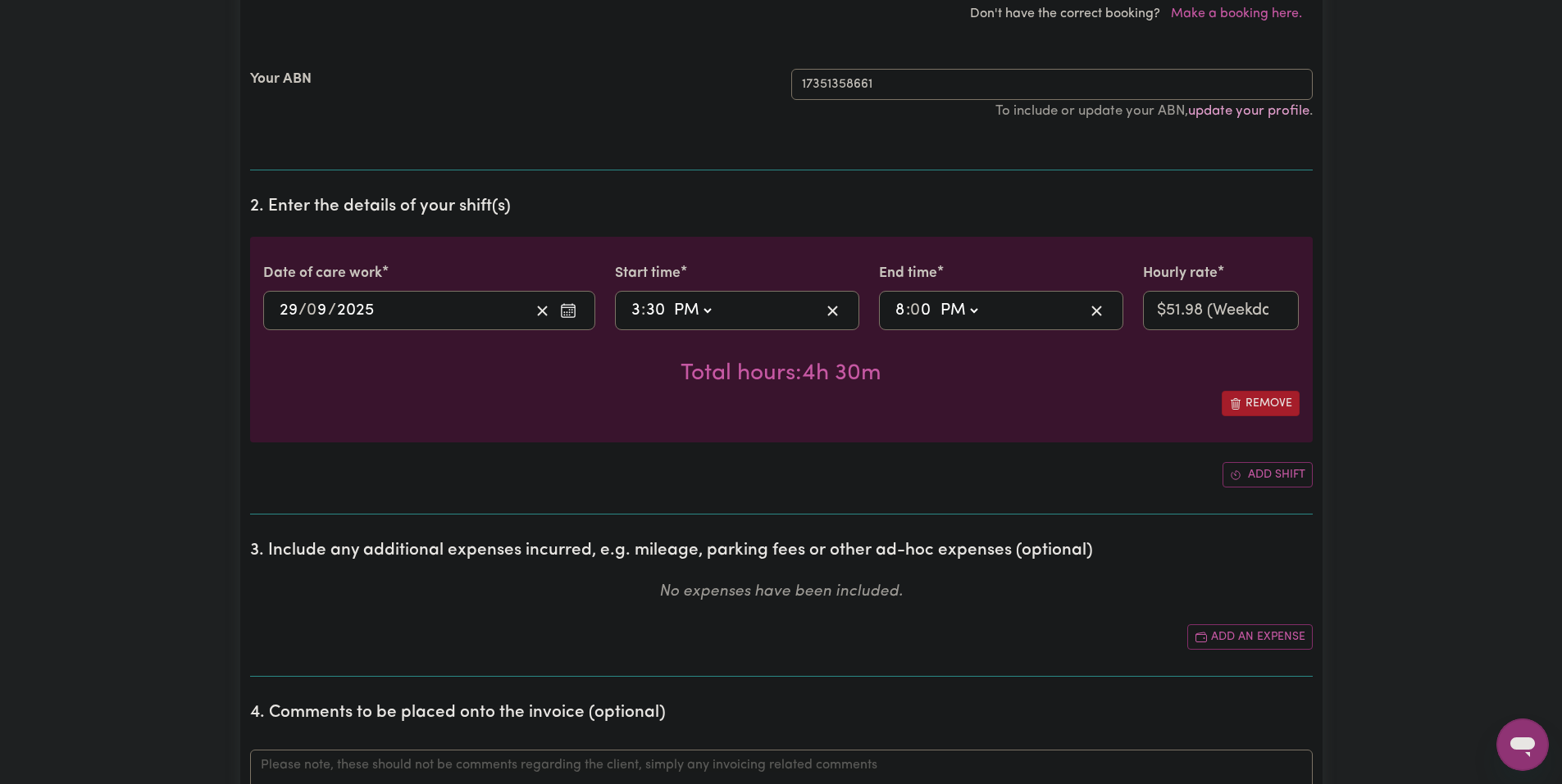
click at [639, 308] on input "3" at bounding box center [635, 310] width 11 height 25
click at [693, 312] on select "AM PM" at bounding box center [691, 310] width 44 height 25
click at [907, 313] on span ":" at bounding box center [907, 310] width 4 height 18
click at [905, 311] on input "8" at bounding box center [900, 310] width 12 height 25
click at [707, 313] on select "AM PM" at bounding box center [691, 310] width 44 height 25
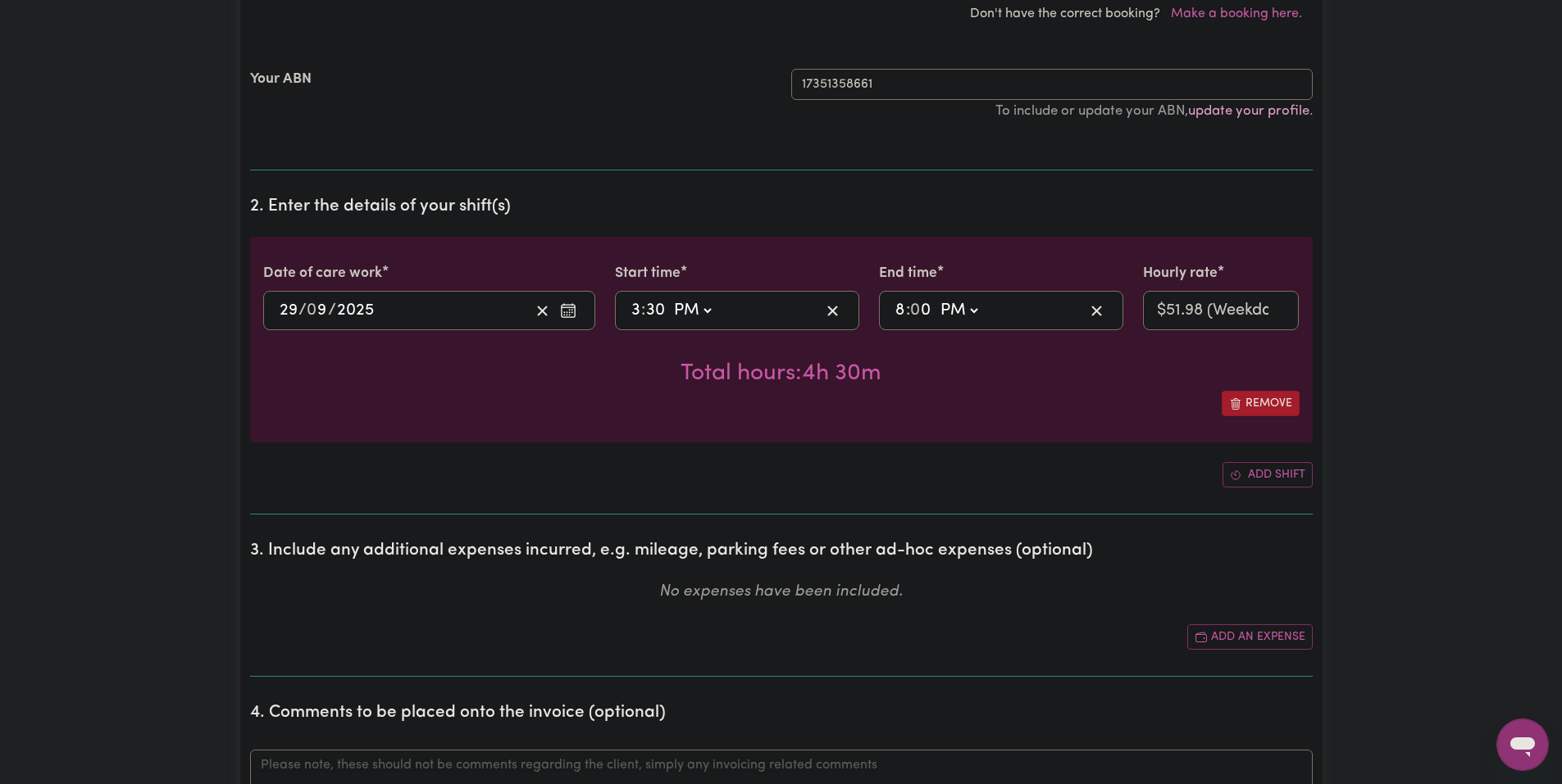
drag, startPoint x: 708, startPoint y: 312, endPoint x: 732, endPoint y: 300, distance: 26.8
click at [714, 303] on select "AM PM" at bounding box center [691, 310] width 44 height 25
click at [692, 311] on select "AM PM" at bounding box center [691, 310] width 44 height 25
click at [699, 297] on div "15:30 3 : 30 AM PM" at bounding box center [736, 310] width 245 height 39
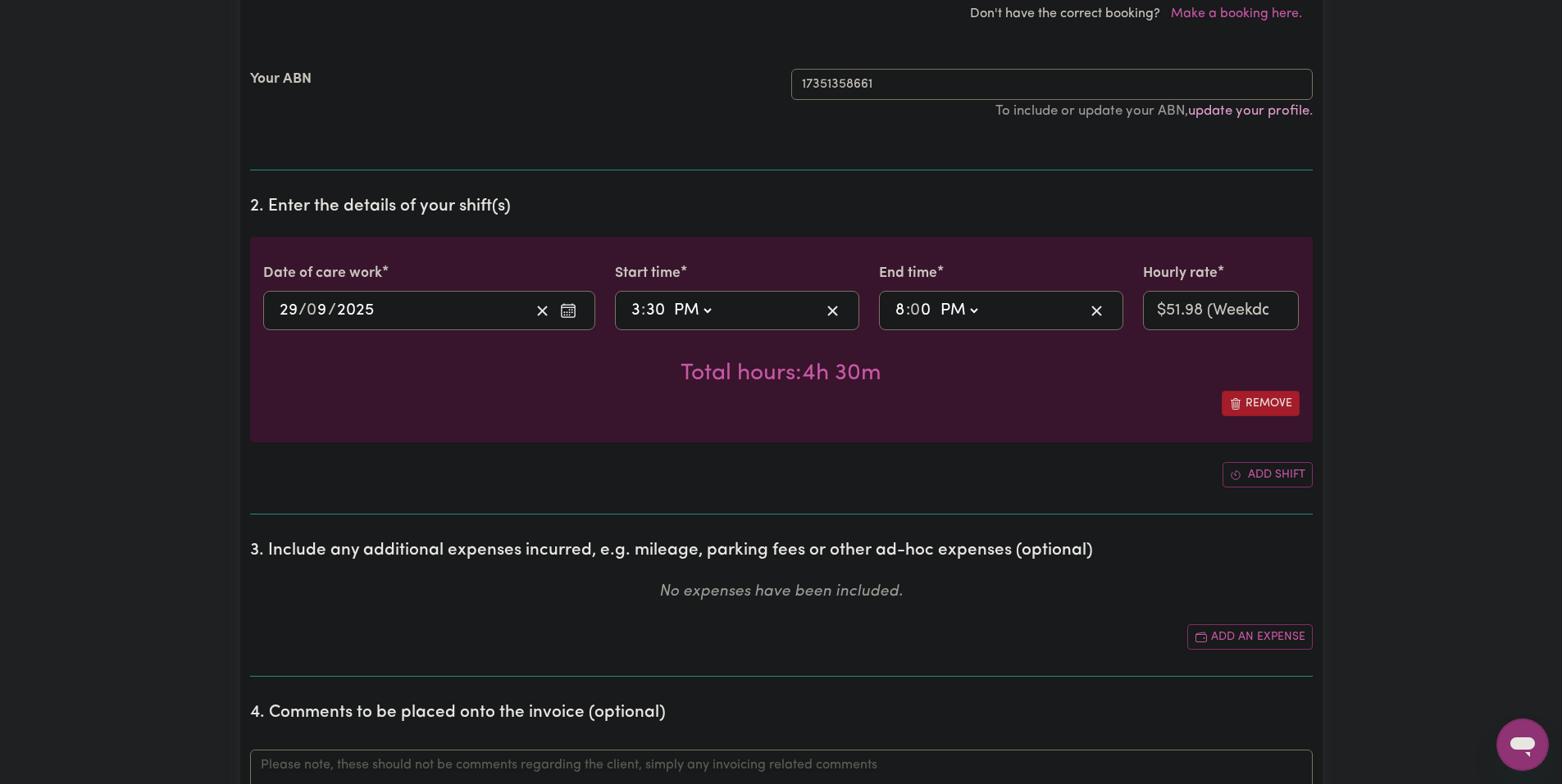
click at [699, 309] on select "AM PM" at bounding box center [691, 310] width 44 height 25
select select "am"
click at [669, 299] on select "AM PM" at bounding box center [691, 310] width 44 height 25
click at [639, 315] on input "3" at bounding box center [635, 310] width 11 height 25
type input "09:30"
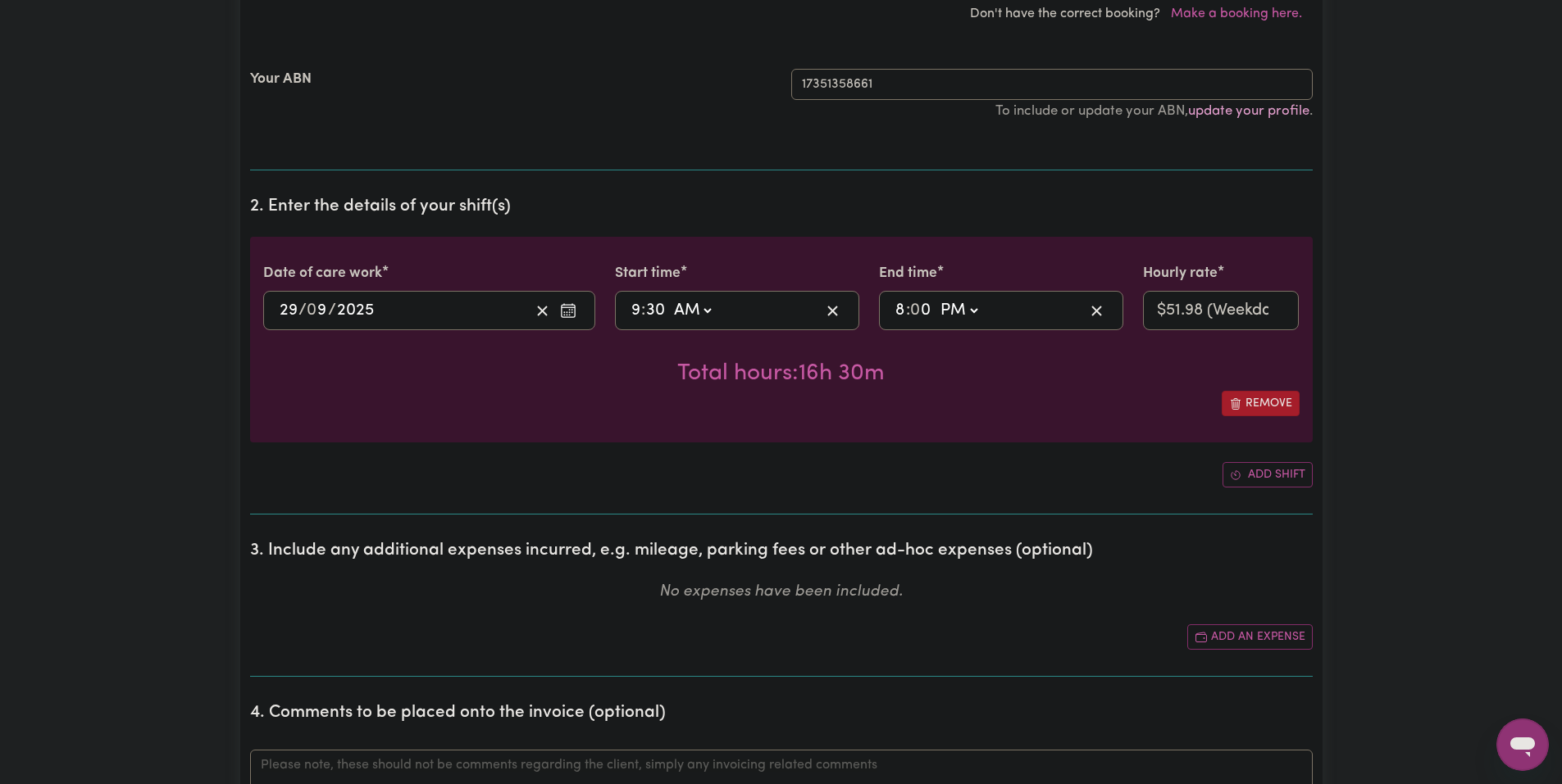
type input "9"
type input "09:00"
type input "0"
click at [1043, 454] on div "Date of care work 2025-09-29 29 / 0 9 / 2025 Start time 09:00 9 : 0 0 AM PM End…" at bounding box center [781, 362] width 1063 height 251
click at [900, 307] on input "8" at bounding box center [900, 310] width 12 height 25
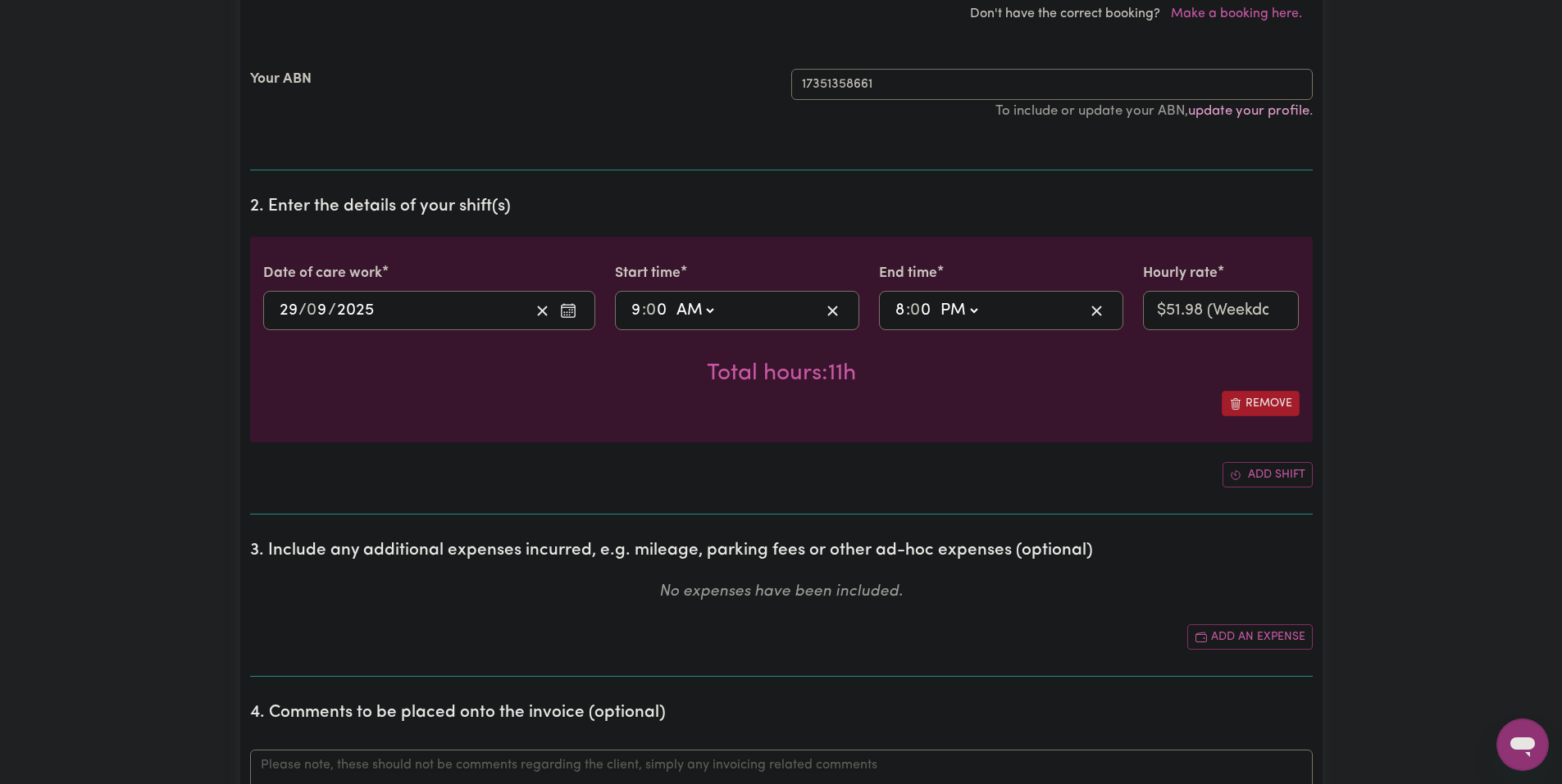
type input "15:00"
type input "3"
click at [895, 355] on div "Total hours: 6h" at bounding box center [781, 361] width 1036 height 61
click at [1182, 314] on select "Select rate... $51.98 (Weekday) $62.37 (Saturday) $72.77 (Sunday) $93.56 (Publi…" at bounding box center [1220, 310] width 156 height 39
click at [985, 397] on div "Remove" at bounding box center [781, 404] width 1036 height 26
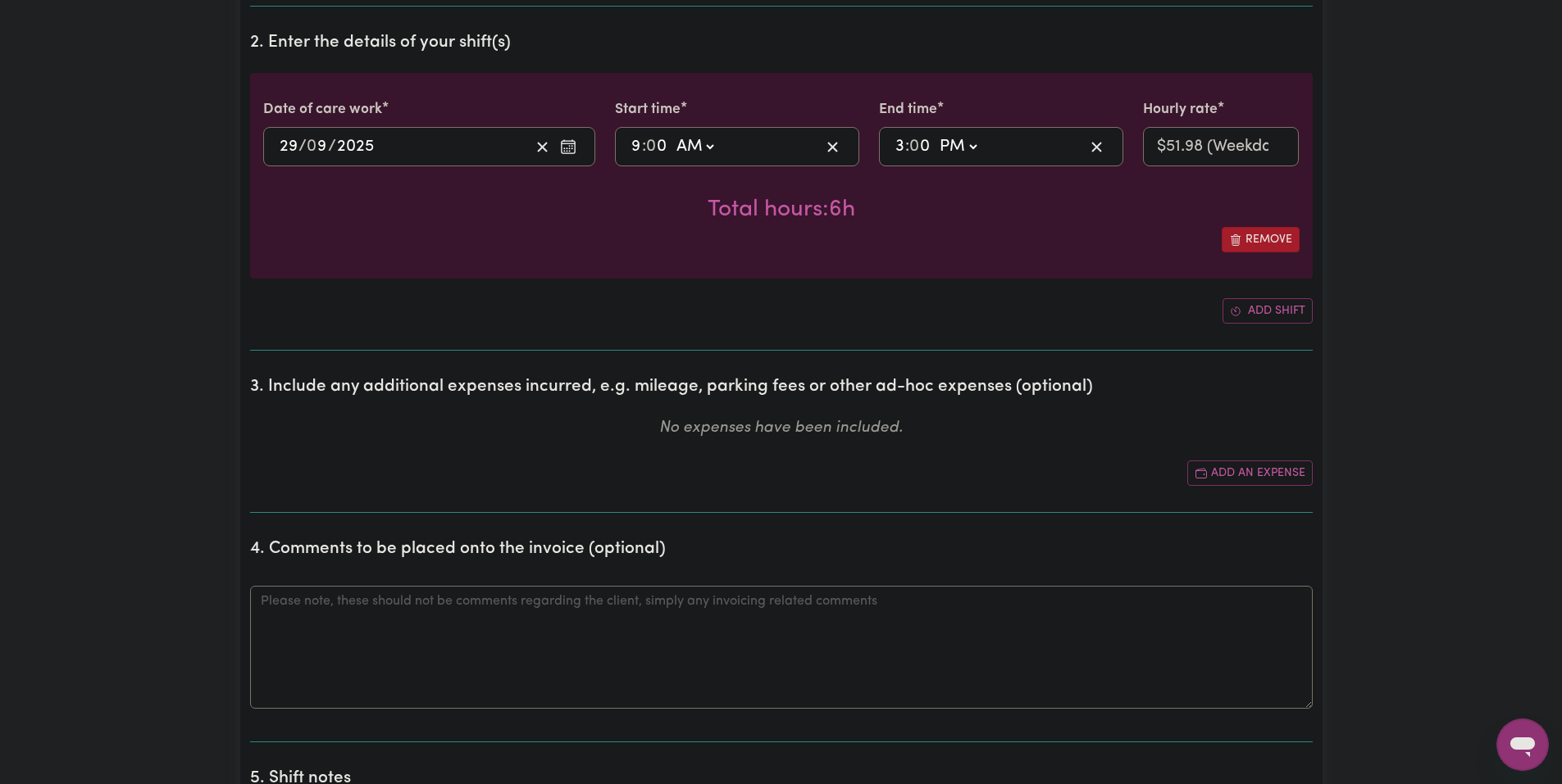
scroll to position [328, 0]
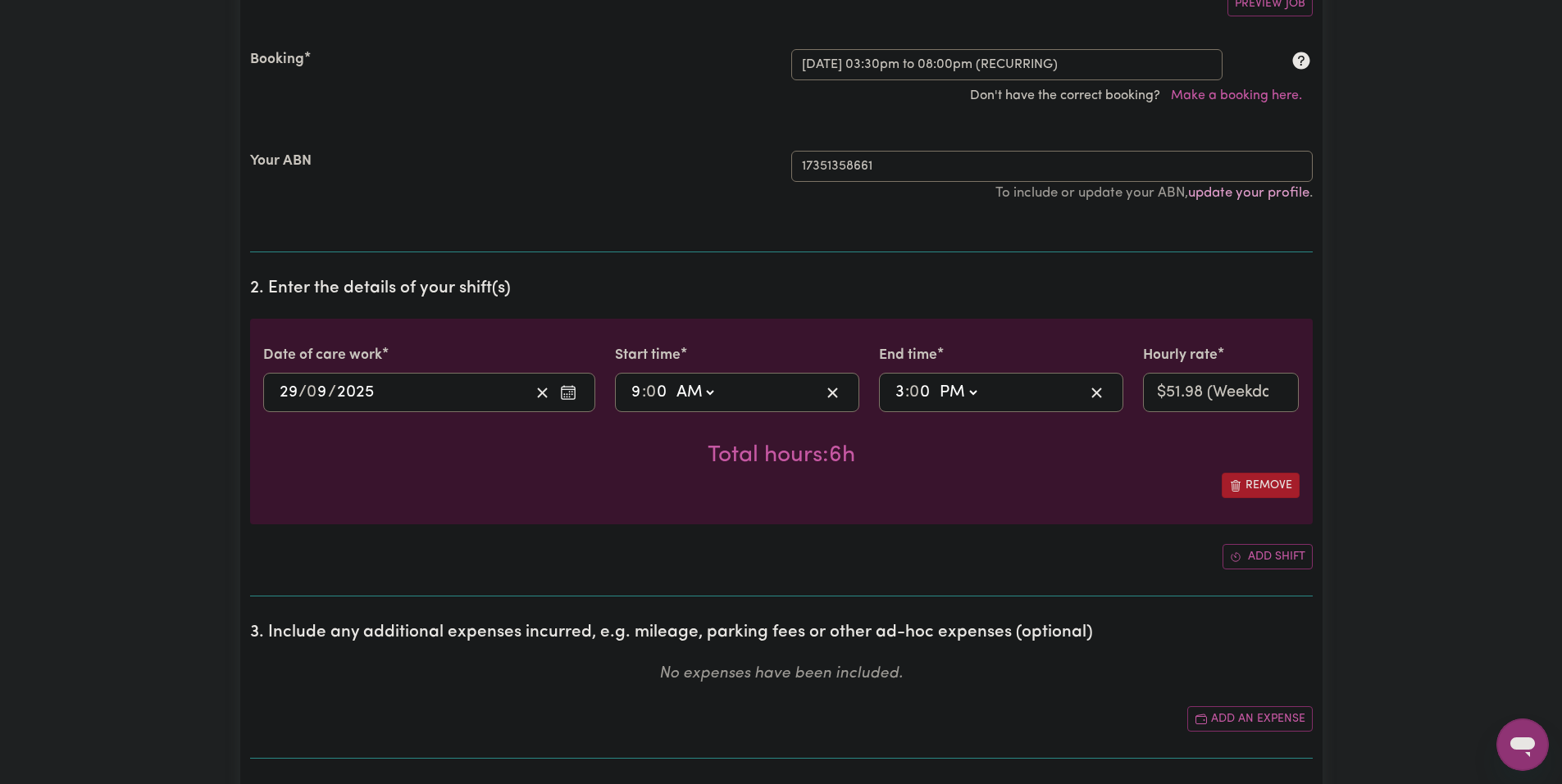
click at [1017, 399] on div "15:00 3 : 0 0 AM PM" at bounding box center [988, 392] width 191 height 25
click at [1008, 397] on div "15:00 3 : 0 0 AM PM" at bounding box center [988, 392] width 191 height 25
click at [976, 389] on select "AM PM" at bounding box center [957, 392] width 44 height 25
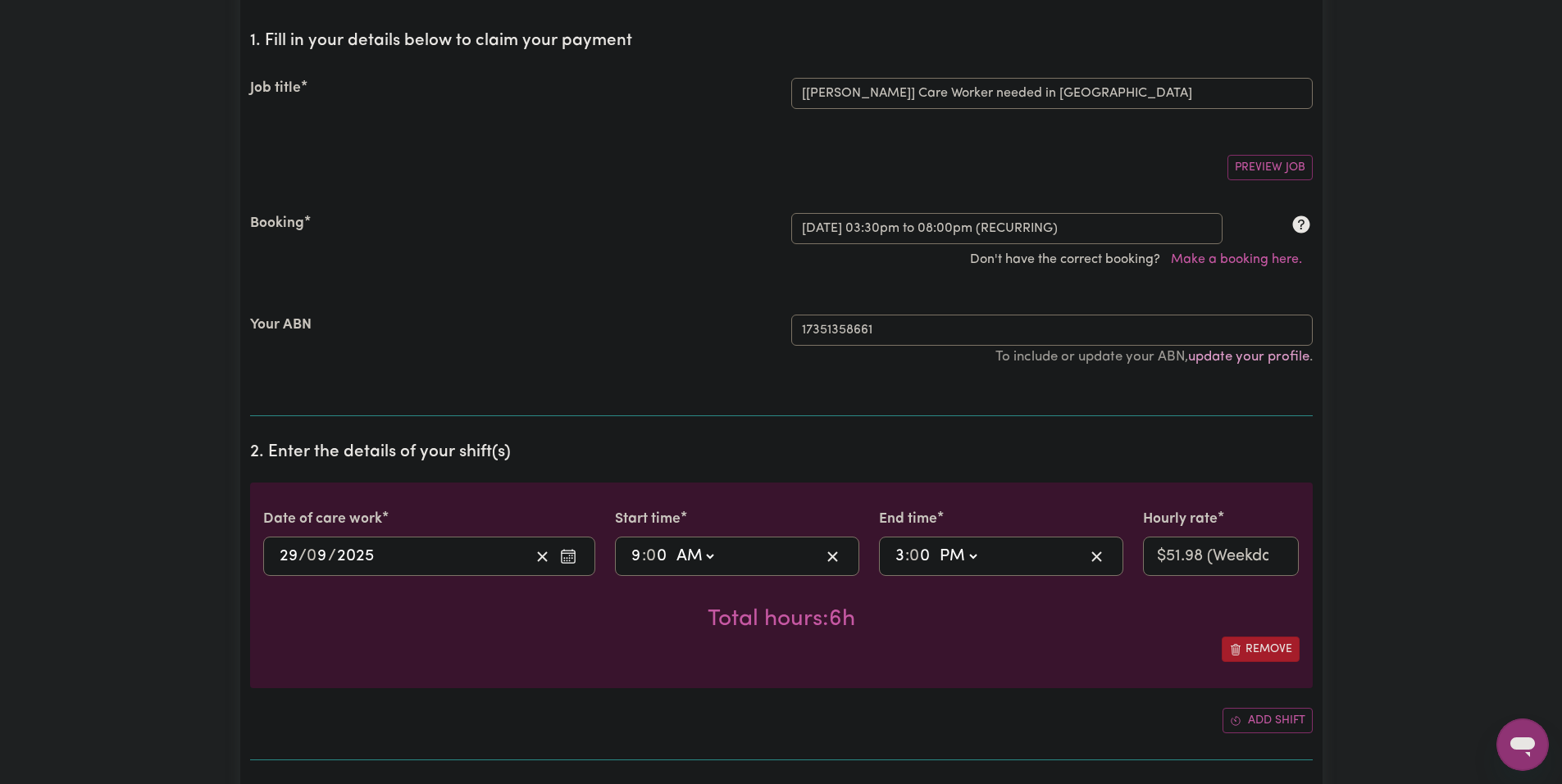
scroll to position [246, 0]
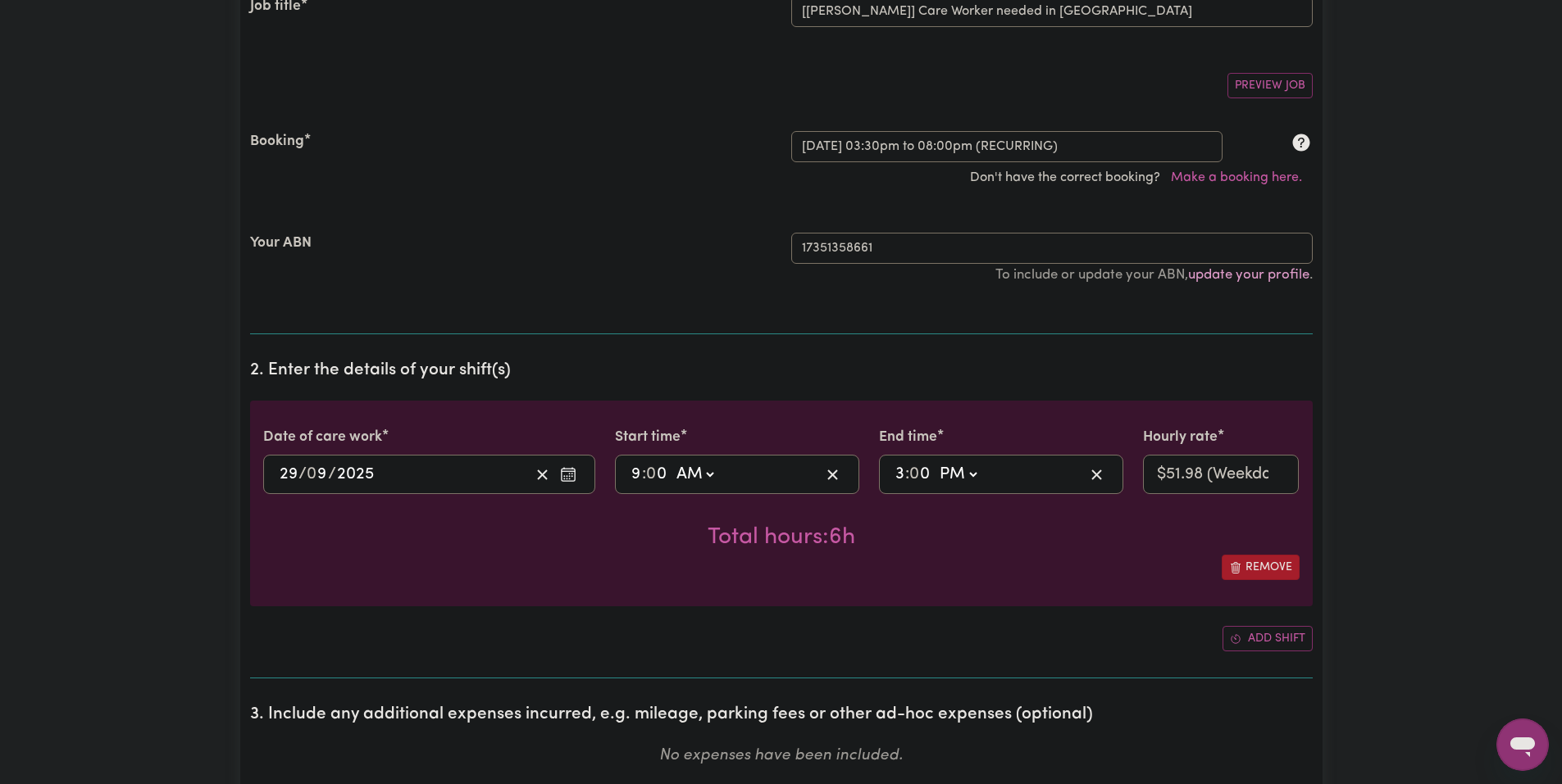
click at [897, 554] on div "Date of care work 2025-09-29 29 / 0 9 / 2025 Start time 09:00 9 : 0 0 AM PM End…" at bounding box center [781, 503] width 1063 height 205
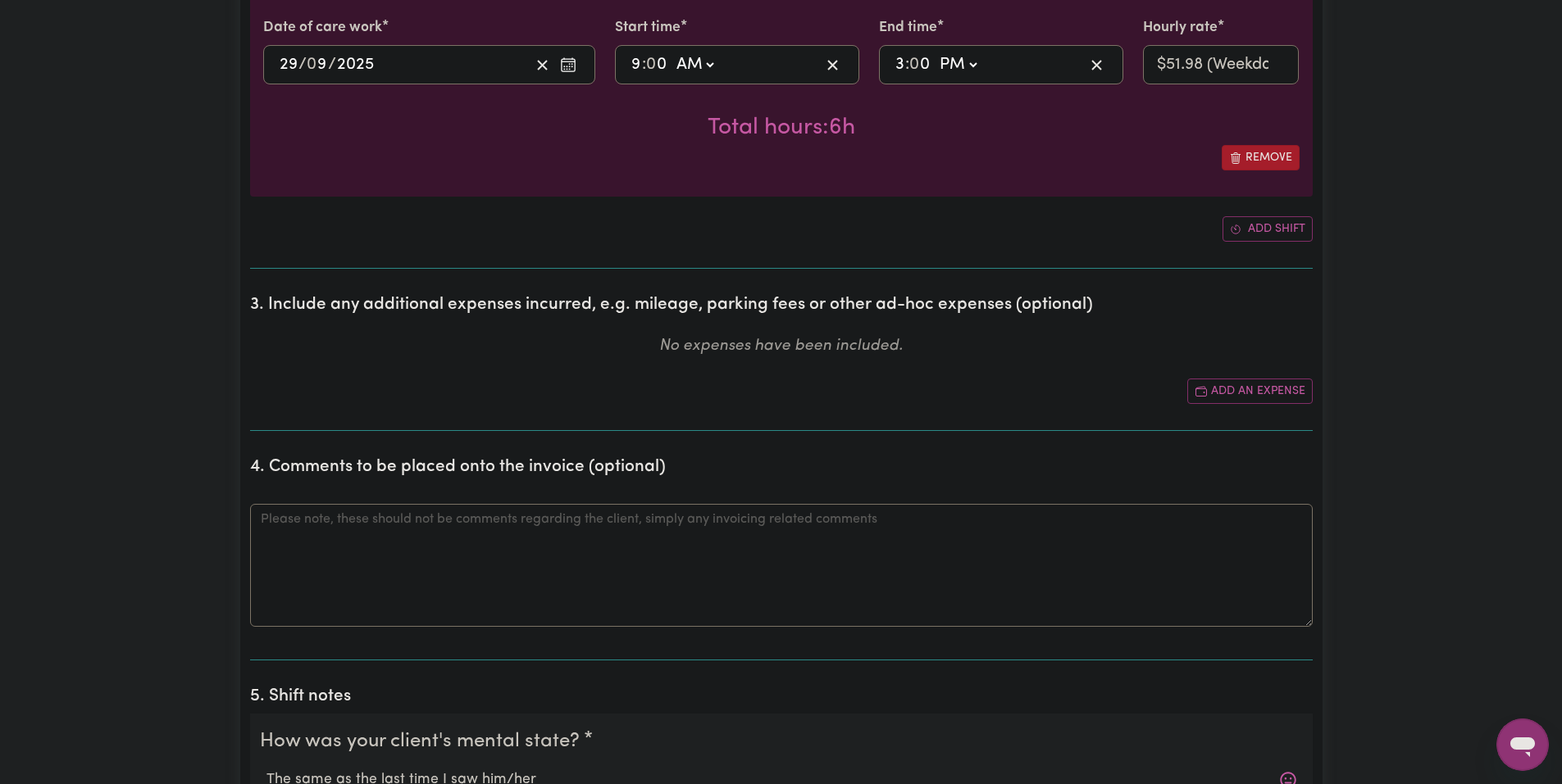
scroll to position [819, 0]
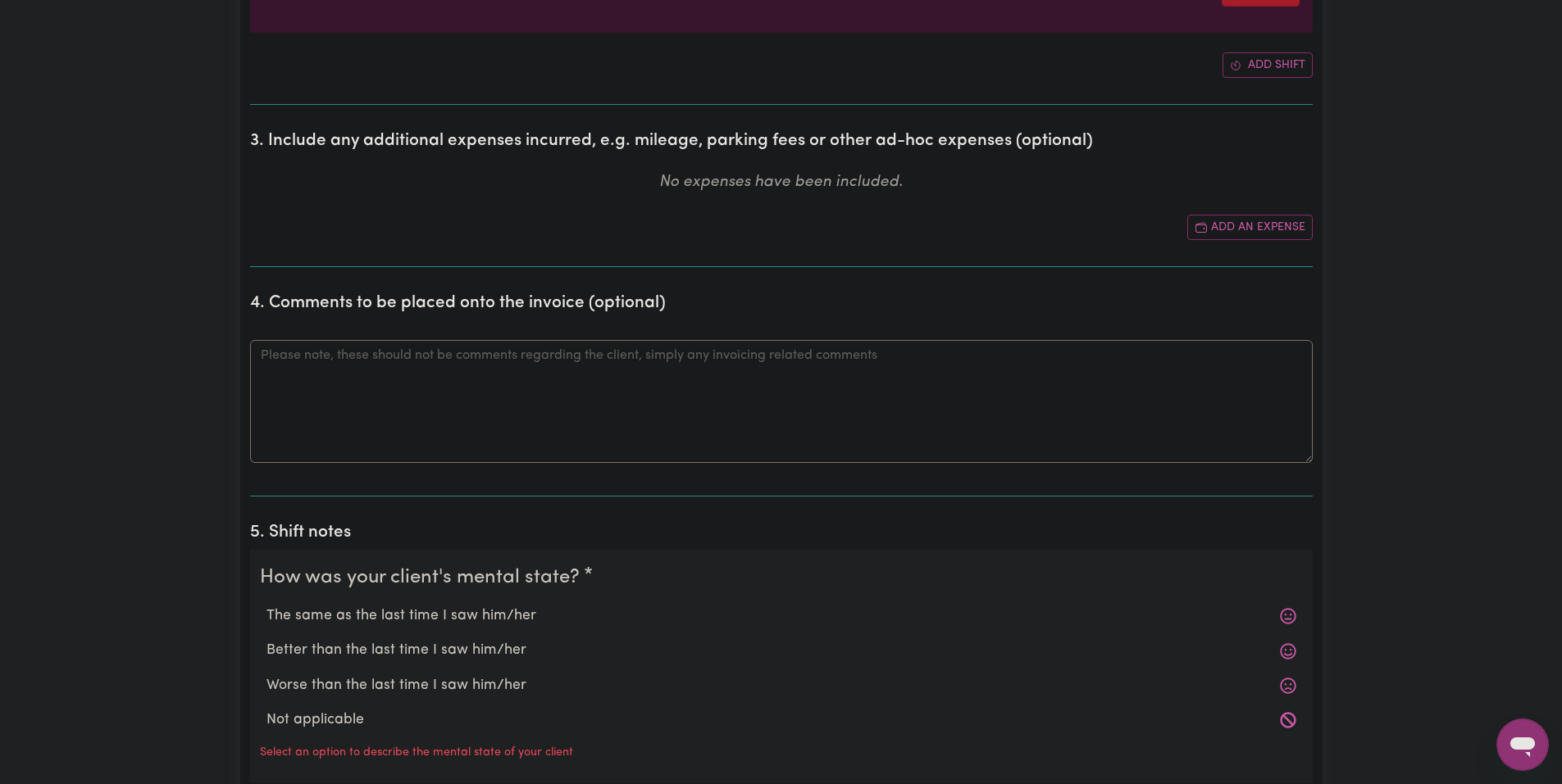
click at [492, 606] on label "The same as the last time I saw him/her" at bounding box center [781, 616] width 1029 height 22
click at [266, 605] on input "The same as the last time I saw him/her" at bounding box center [265, 604] width 1 height 1
radio input "true"
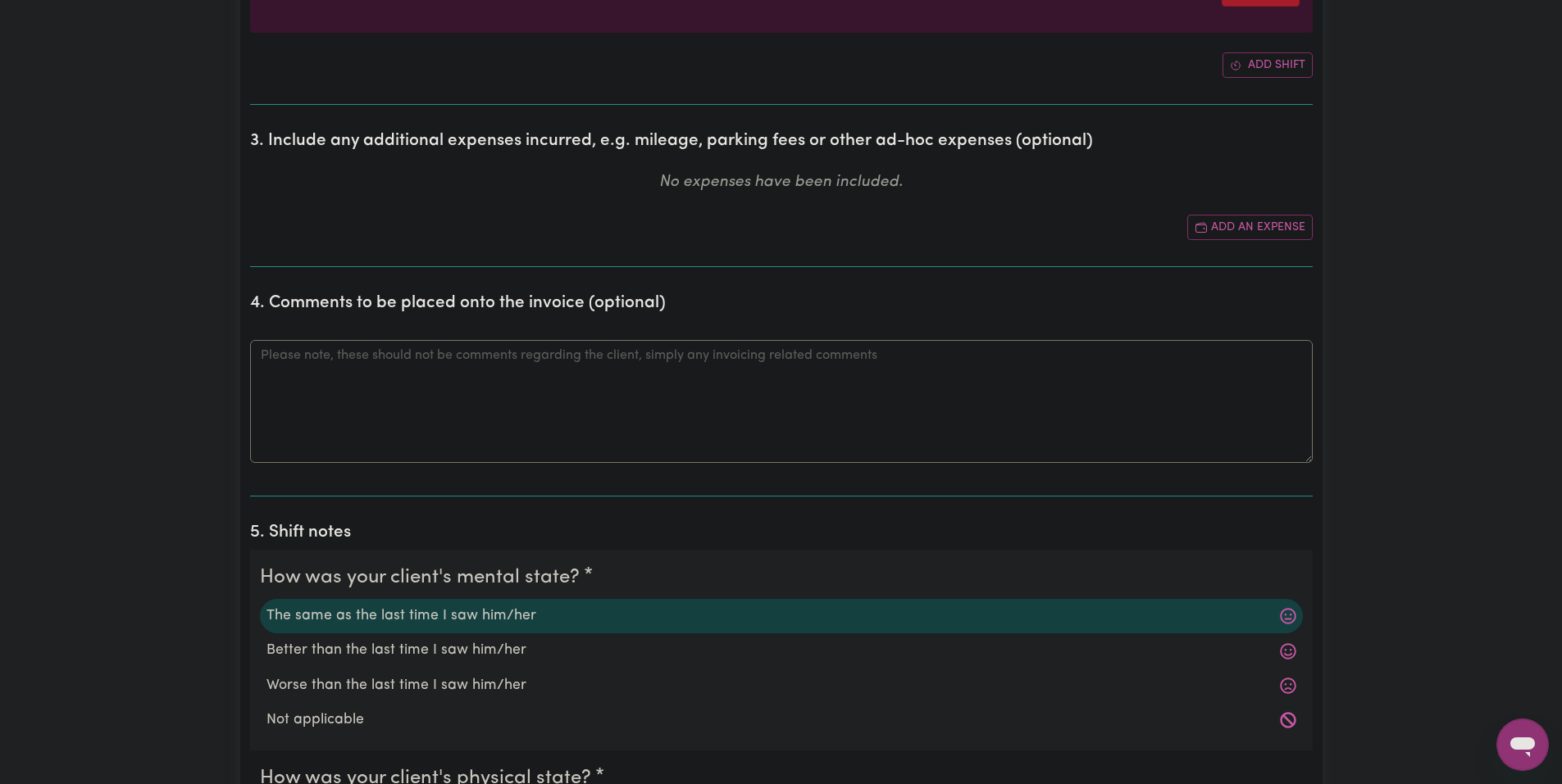
scroll to position [1229, 0]
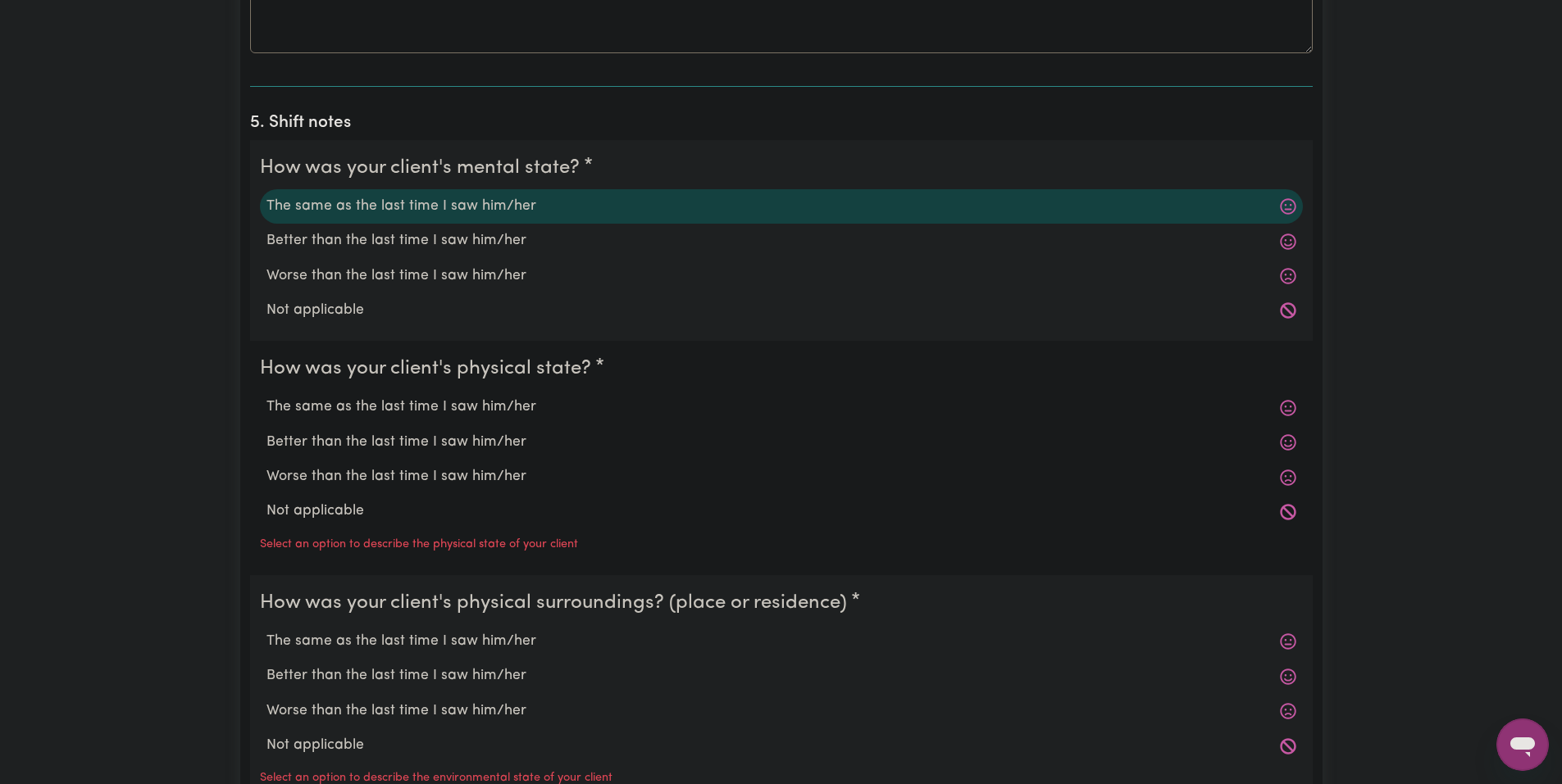
click at [417, 410] on label "The same as the last time I saw him/her" at bounding box center [781, 408] width 1029 height 22
click at [266, 397] on input "The same as the last time I saw him/her" at bounding box center [265, 396] width 1 height 1
radio input "true"
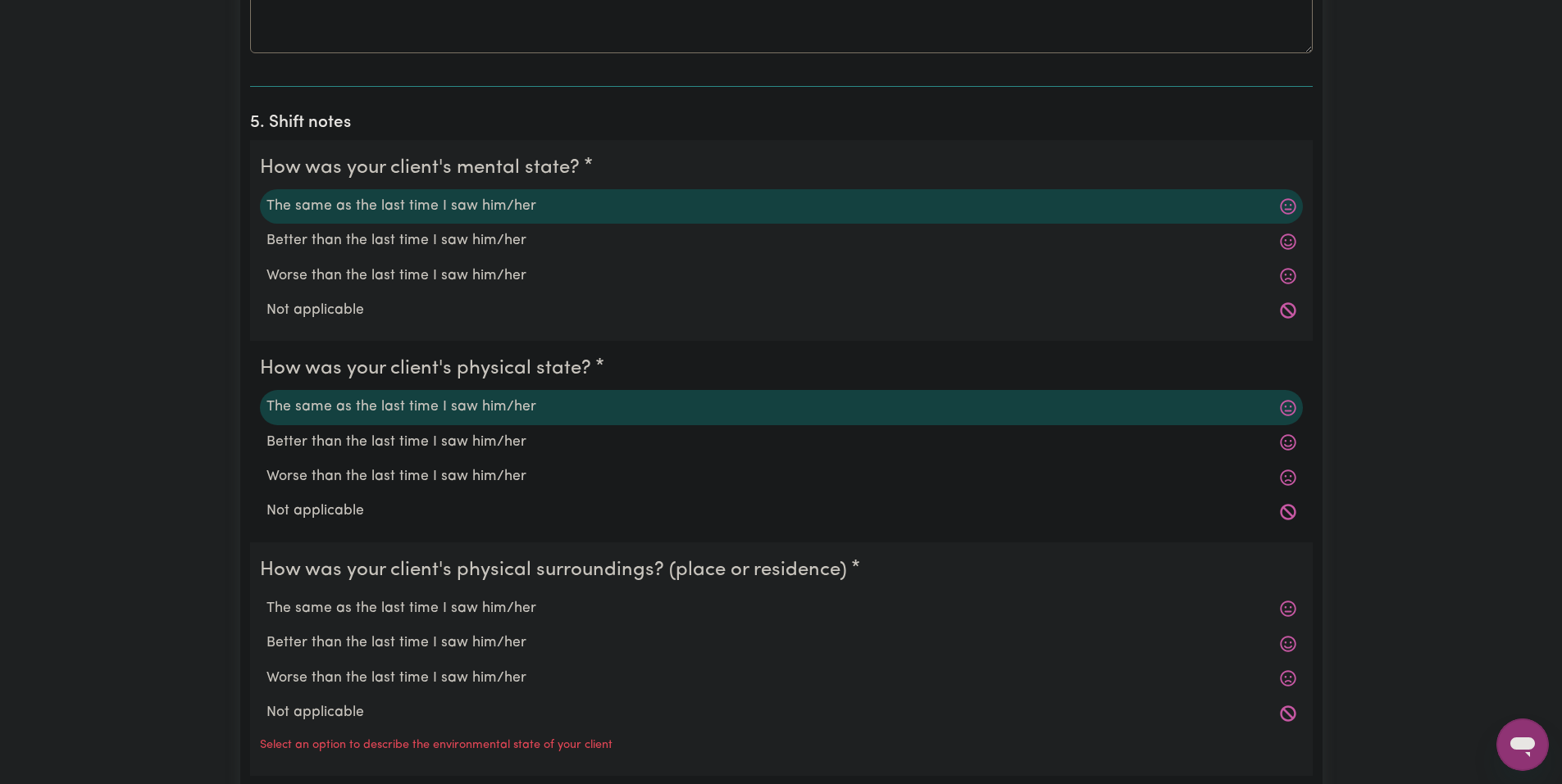
scroll to position [1393, 0]
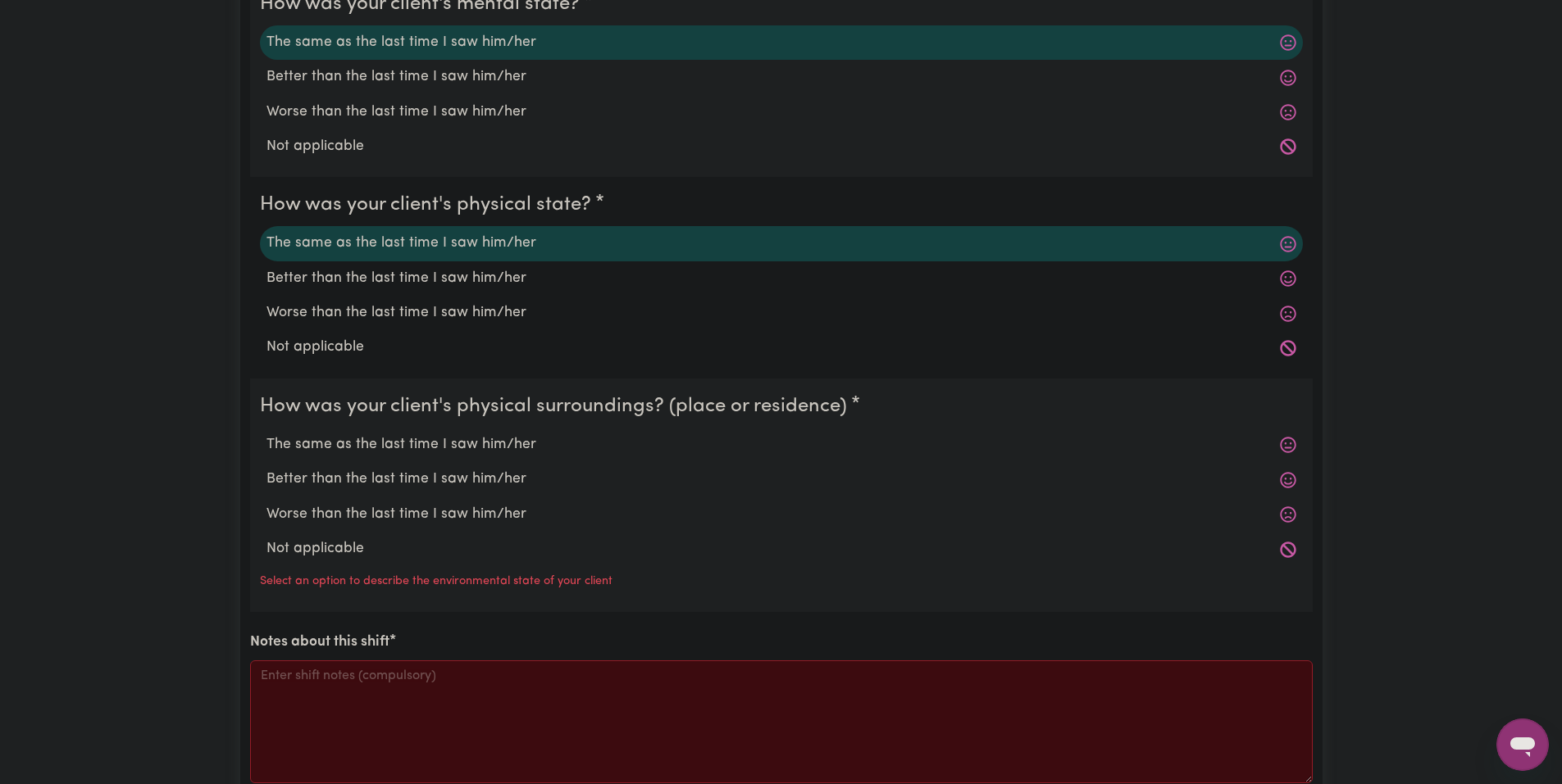
click at [395, 462] on div "Better than the last time I saw him/her" at bounding box center [781, 478] width 1043 height 34
click at [417, 434] on label "The same as the last time I saw him/her" at bounding box center [781, 445] width 1029 height 22
click at [266, 433] on input "The same as the last time I saw him/her" at bounding box center [265, 433] width 1 height 1
radio input "true"
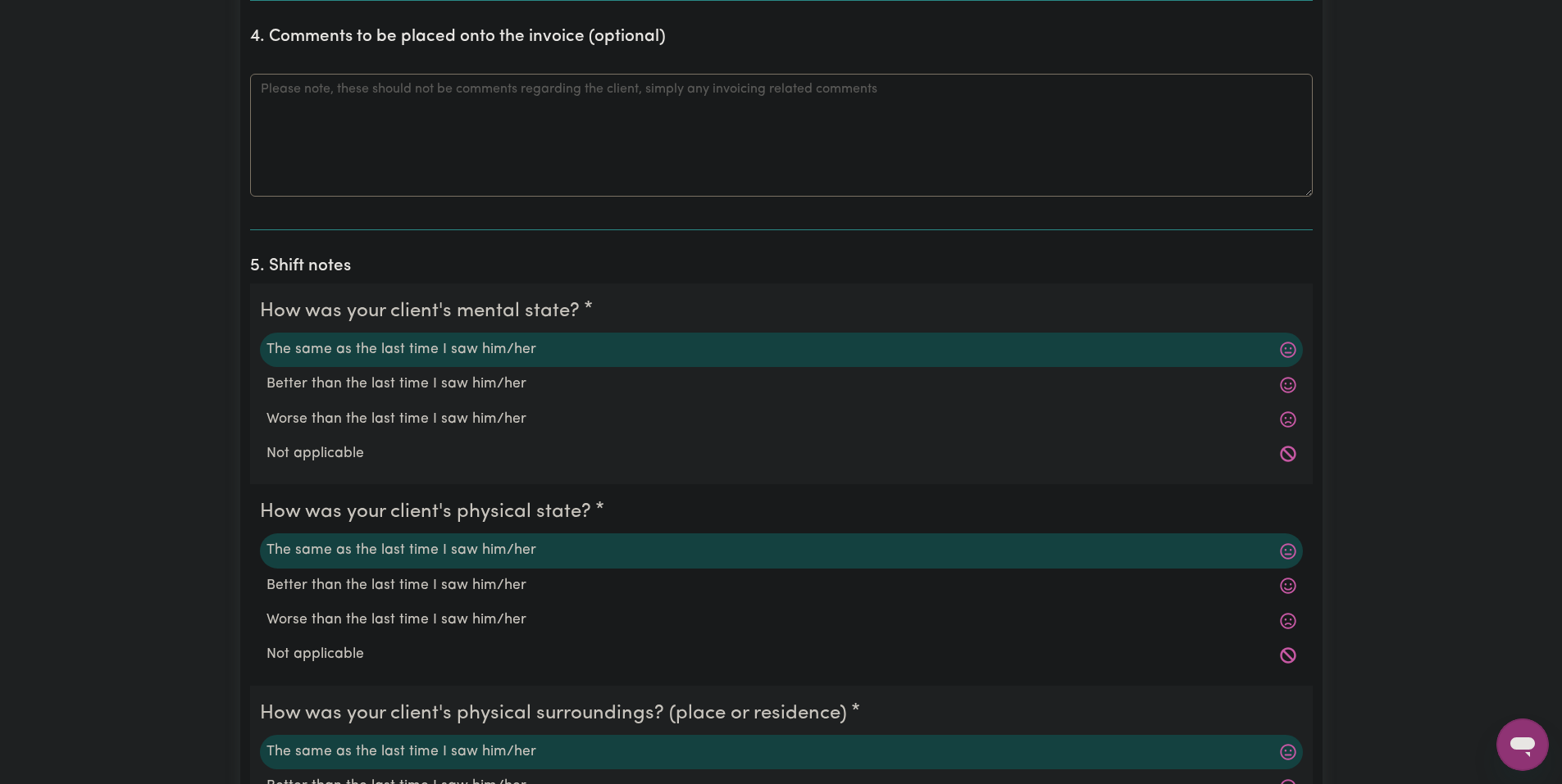
scroll to position [1495, 0]
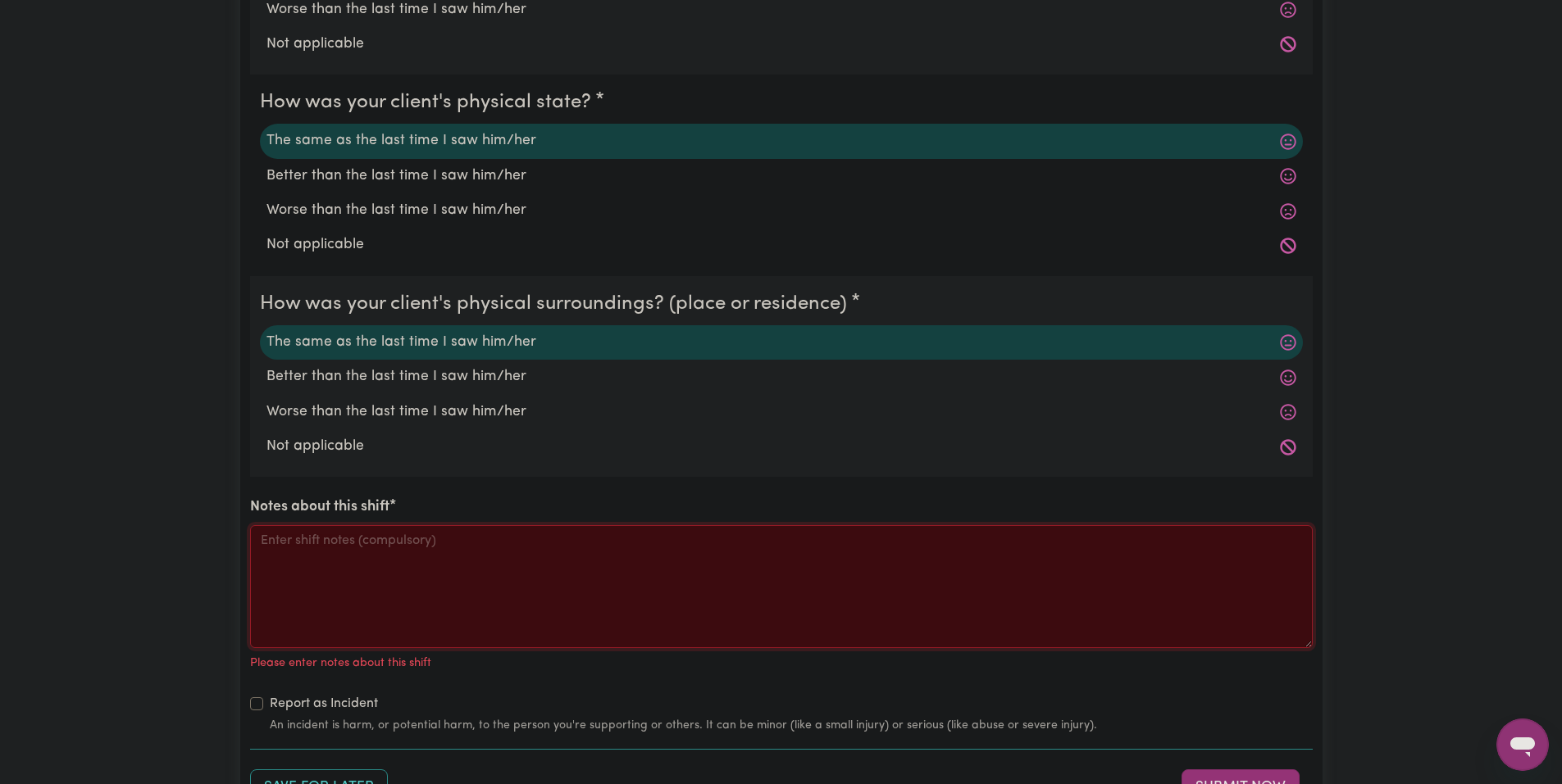
click at [720, 555] on textarea "Notes about this shift" at bounding box center [781, 587] width 1063 height 123
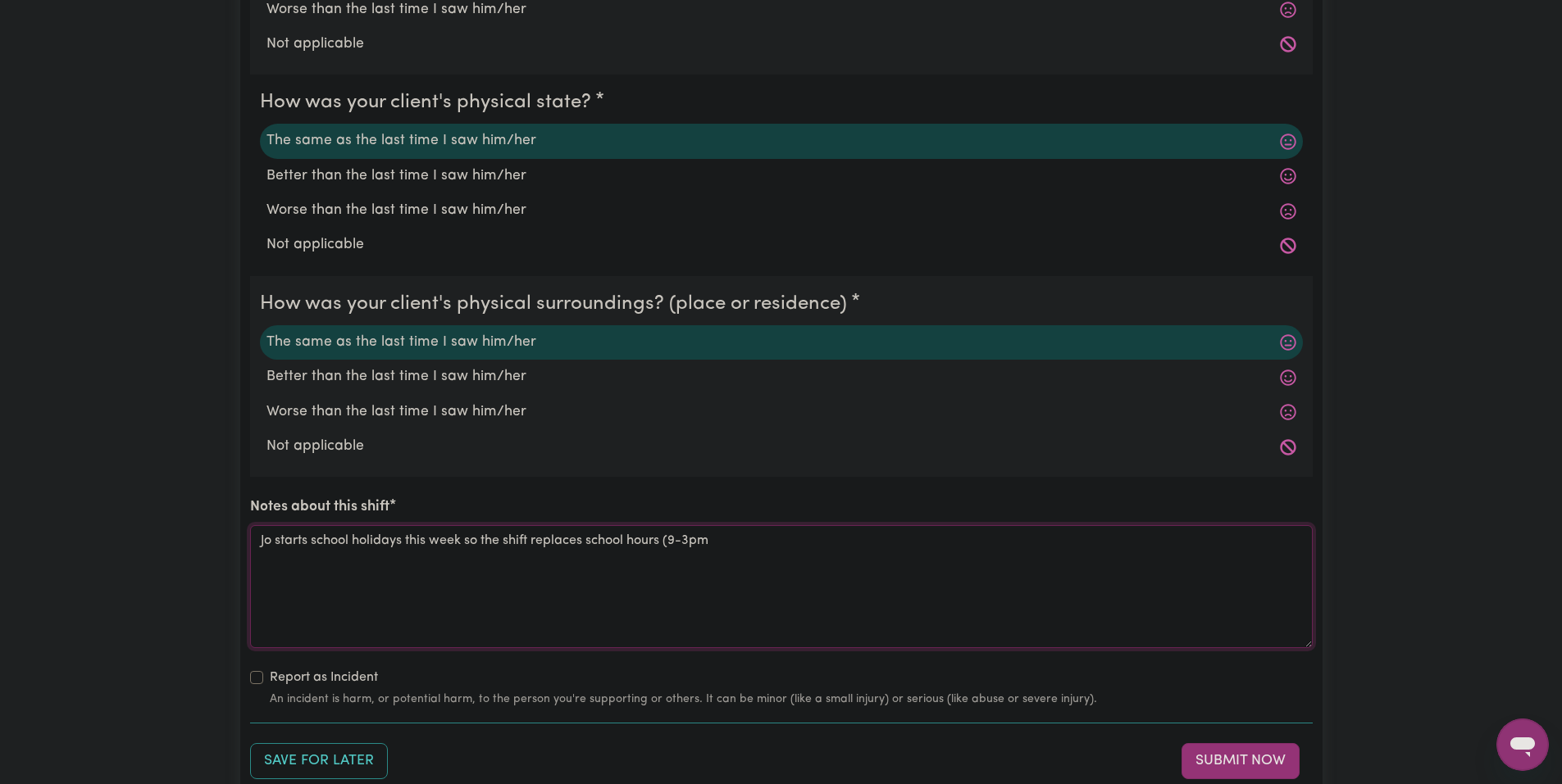
click at [680, 549] on textarea "Jo starts school holidays this week so the shift replaces school hours (9-3pm" at bounding box center [781, 587] width 1063 height 123
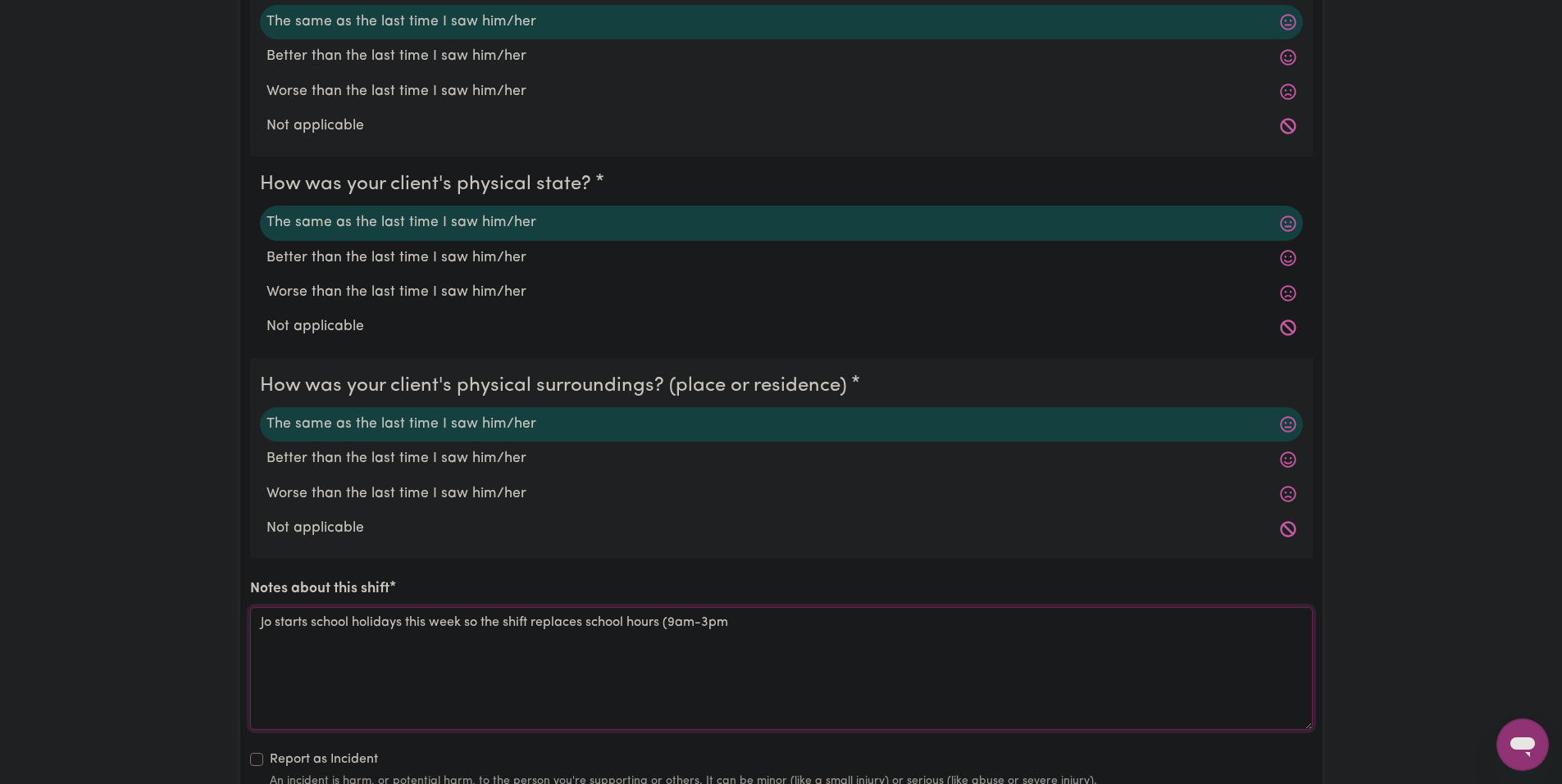
click at [758, 639] on textarea "Jo starts school holidays this week so the shift replaces school hours (9am-3pm" at bounding box center [781, 668] width 1063 height 123
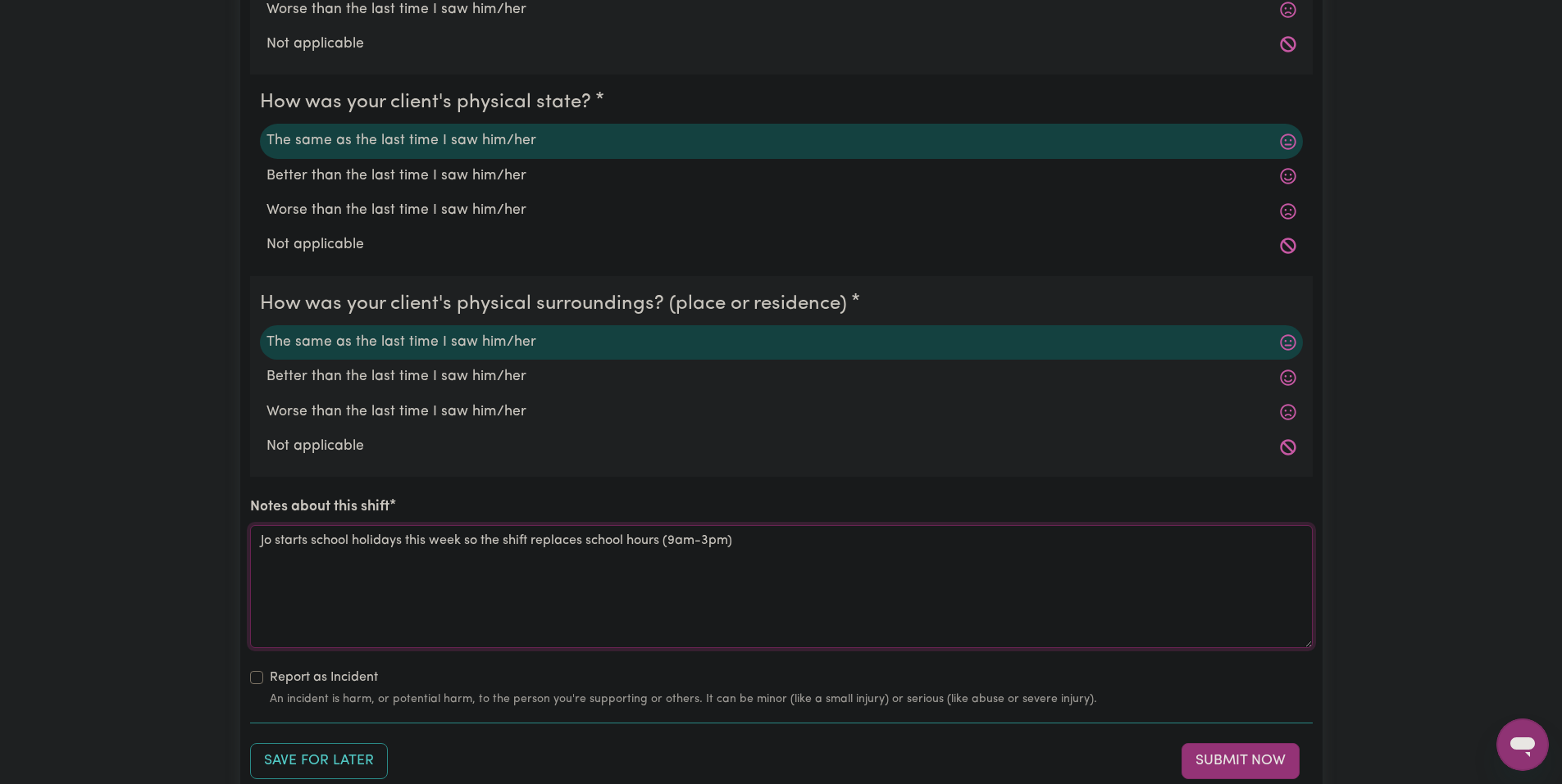
click at [763, 540] on textarea "Jo starts school holidays this week so the shift replaces school hours (9am-3pm)" at bounding box center [781, 587] width 1063 height 123
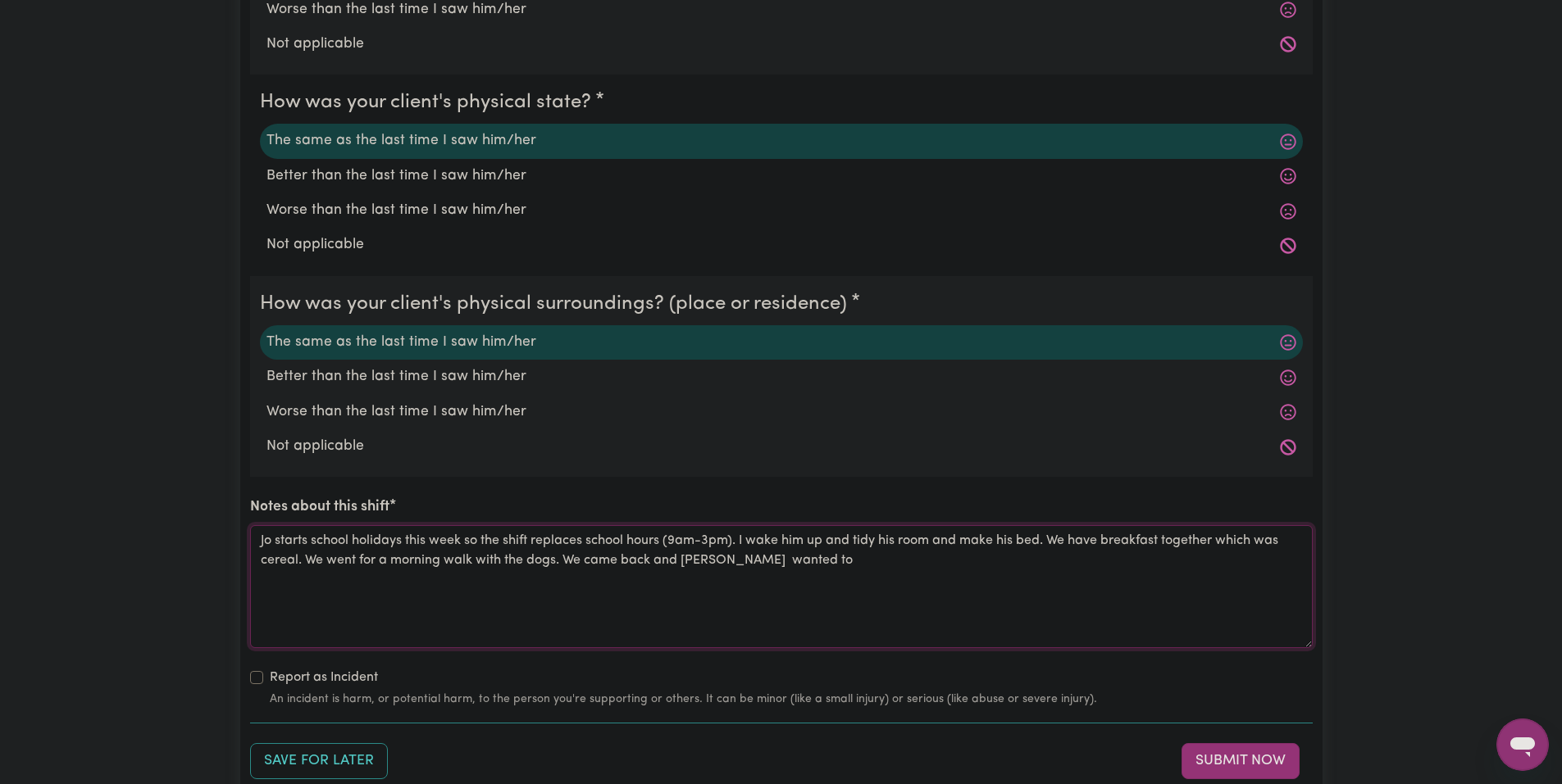
click at [699, 551] on textarea "Jo starts school holidays this week so the shift replaces school hours (9am-3pm…" at bounding box center [781, 587] width 1063 height 123
click at [782, 541] on textarea "Jo starts school holidays this week so the shift replaces school hours (9am-3pm…" at bounding box center [781, 587] width 1063 height 123
drag, startPoint x: 766, startPoint y: 602, endPoint x: 770, endPoint y: 589, distance: 13.6
click at [770, 589] on textarea "Jo starts school holidays this week so the shift replaces school hours (9am-3pm…" at bounding box center [781, 587] width 1063 height 123
click at [782, 578] on textarea "Jo starts school holidays this week so the shift replaces school hours (9am-3pm…" at bounding box center [781, 587] width 1063 height 123
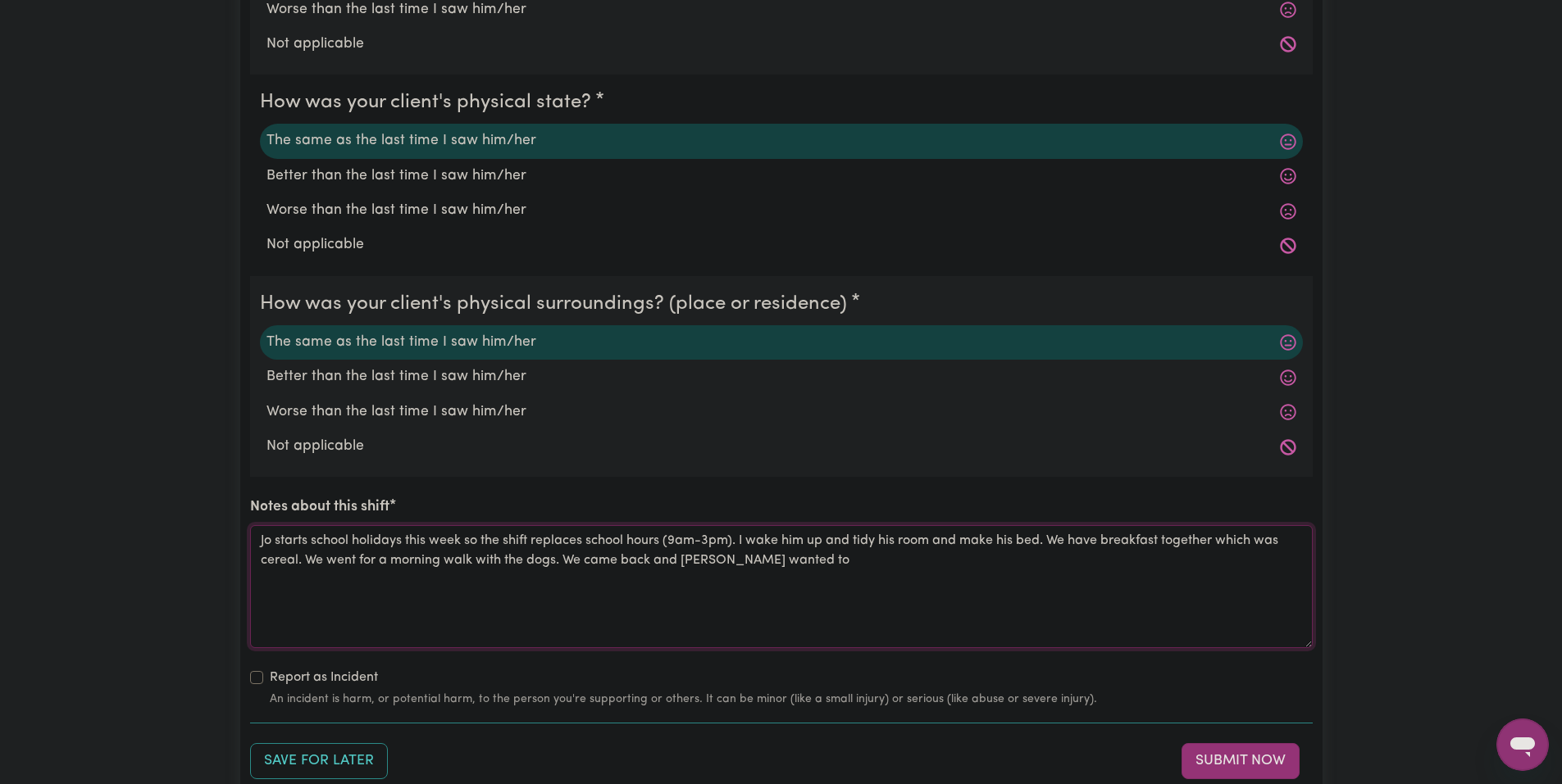
click at [864, 563] on textarea "Jo starts school holidays this week so the shift replaces school hours (9am-3pm…" at bounding box center [781, 587] width 1063 height 123
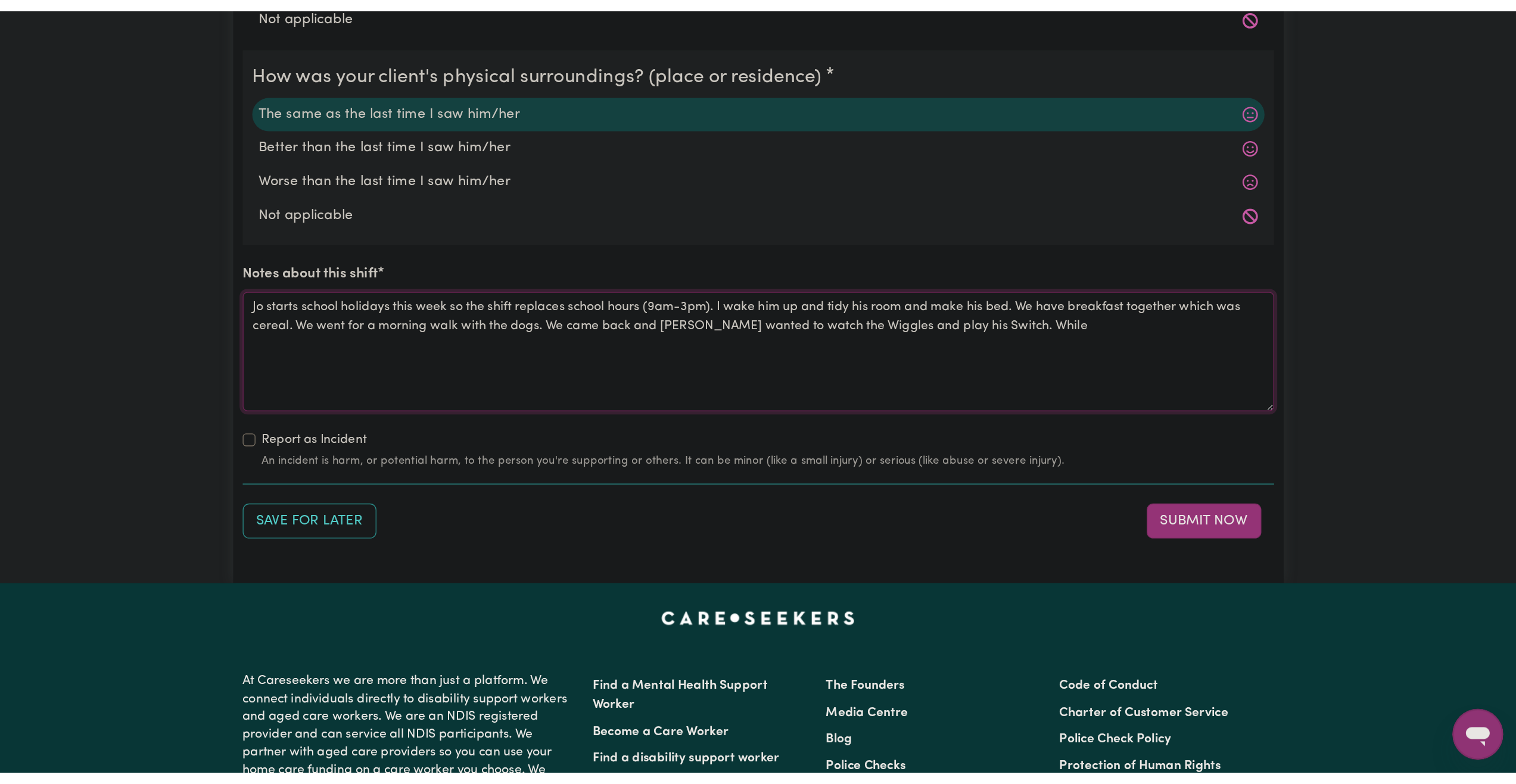
scroll to position [1265, 0]
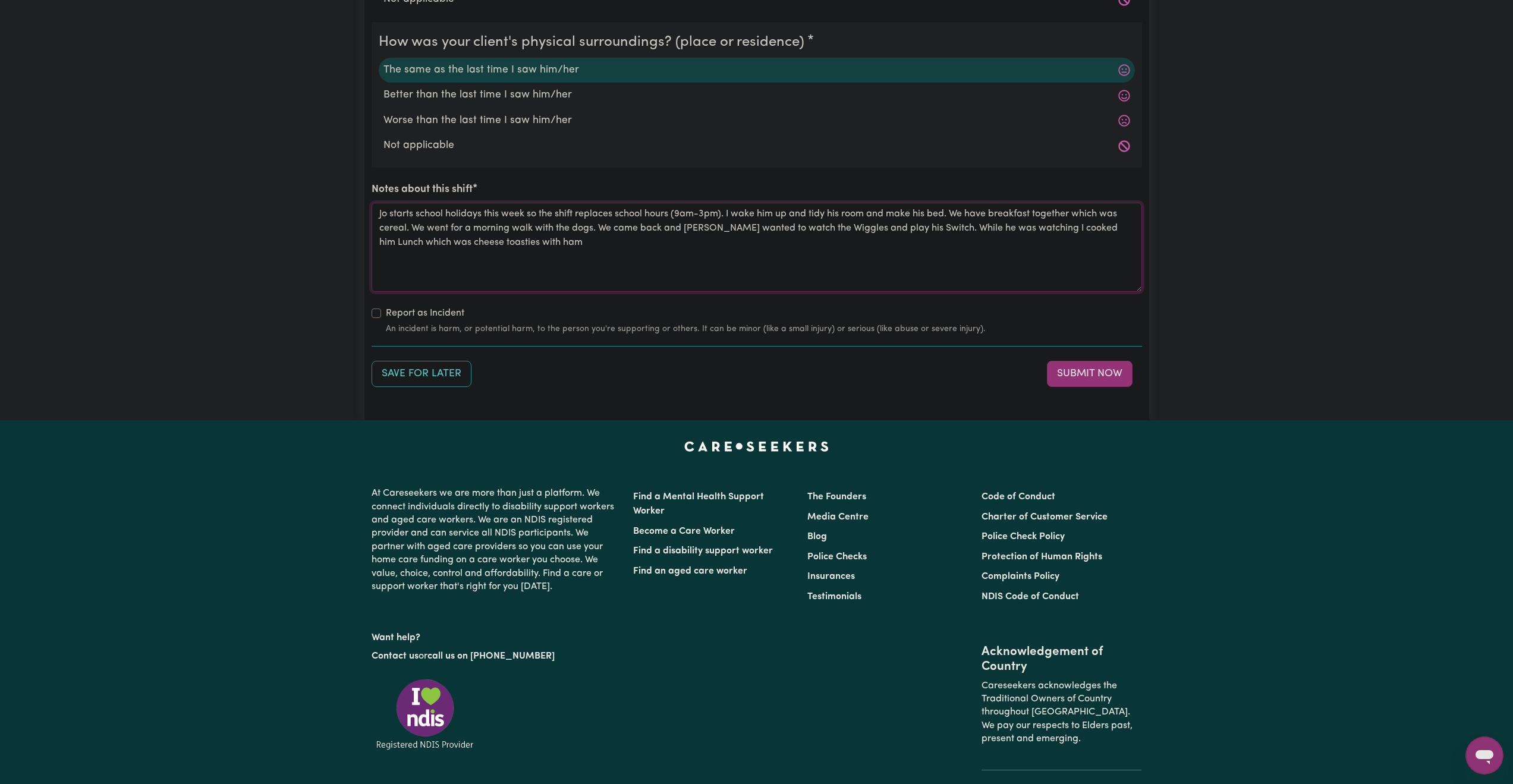
drag, startPoint x: 597, startPoint y: 255, endPoint x: 604, endPoint y: 255, distance: 7.0
click at [597, 255] on textarea "Jo starts school holidays this week so the shift replaces school hours (9am-3pm…" at bounding box center [756, 247] width 771 height 89
click at [568, 267] on textarea "Jo starts school holidays this week so the shift replaces school hours (9am-3pm…" at bounding box center [756, 247] width 771 height 89
type textarea "Jo starts school holidays this week so the shift replaces school hours (9am-3pm…"
